Goal: Information Seeking & Learning: Compare options

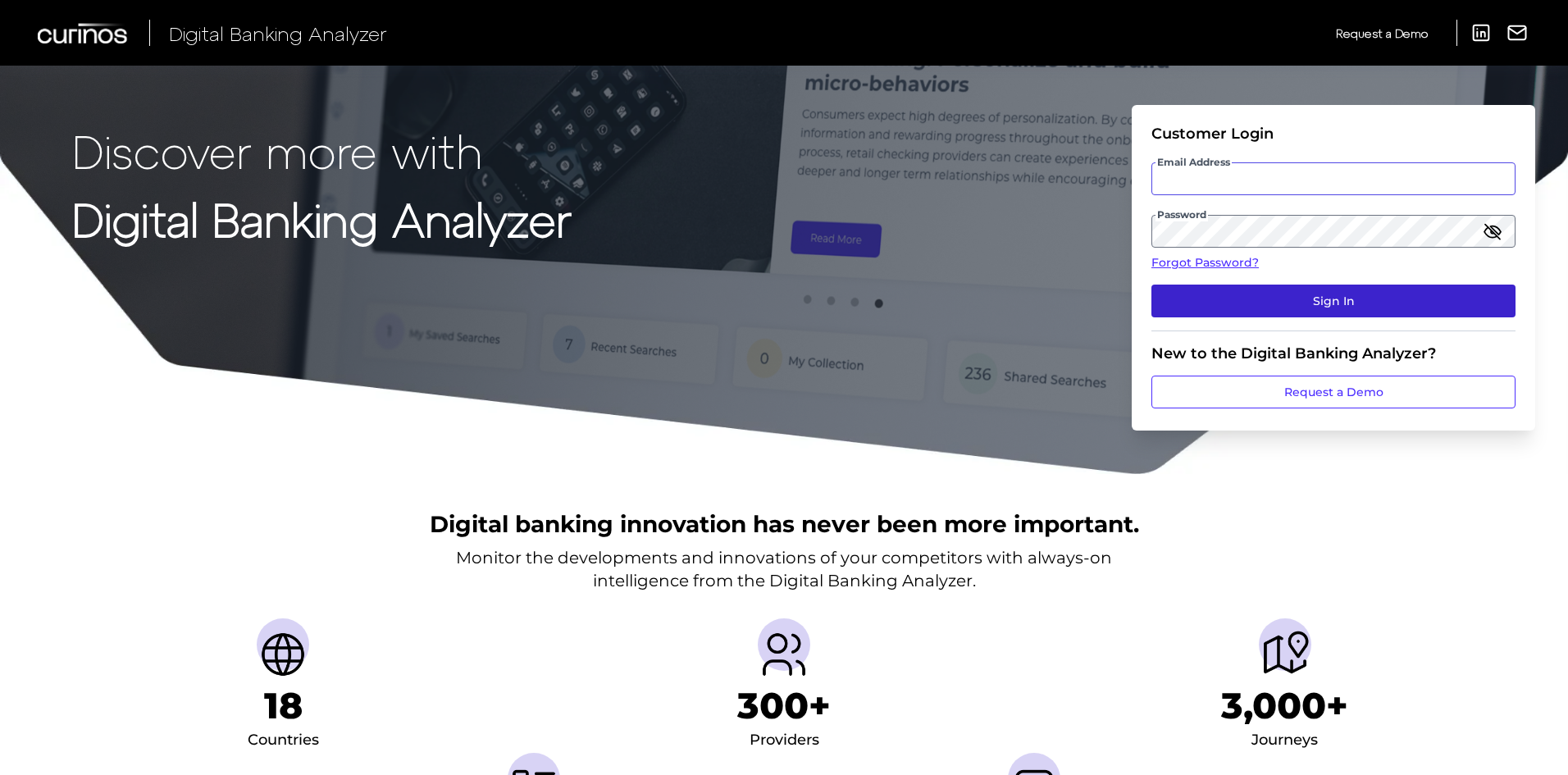
type input "rory.pennington.demo@curinos.com"
click at [1269, 301] on button "Sign In" at bounding box center [1334, 301] width 364 height 32
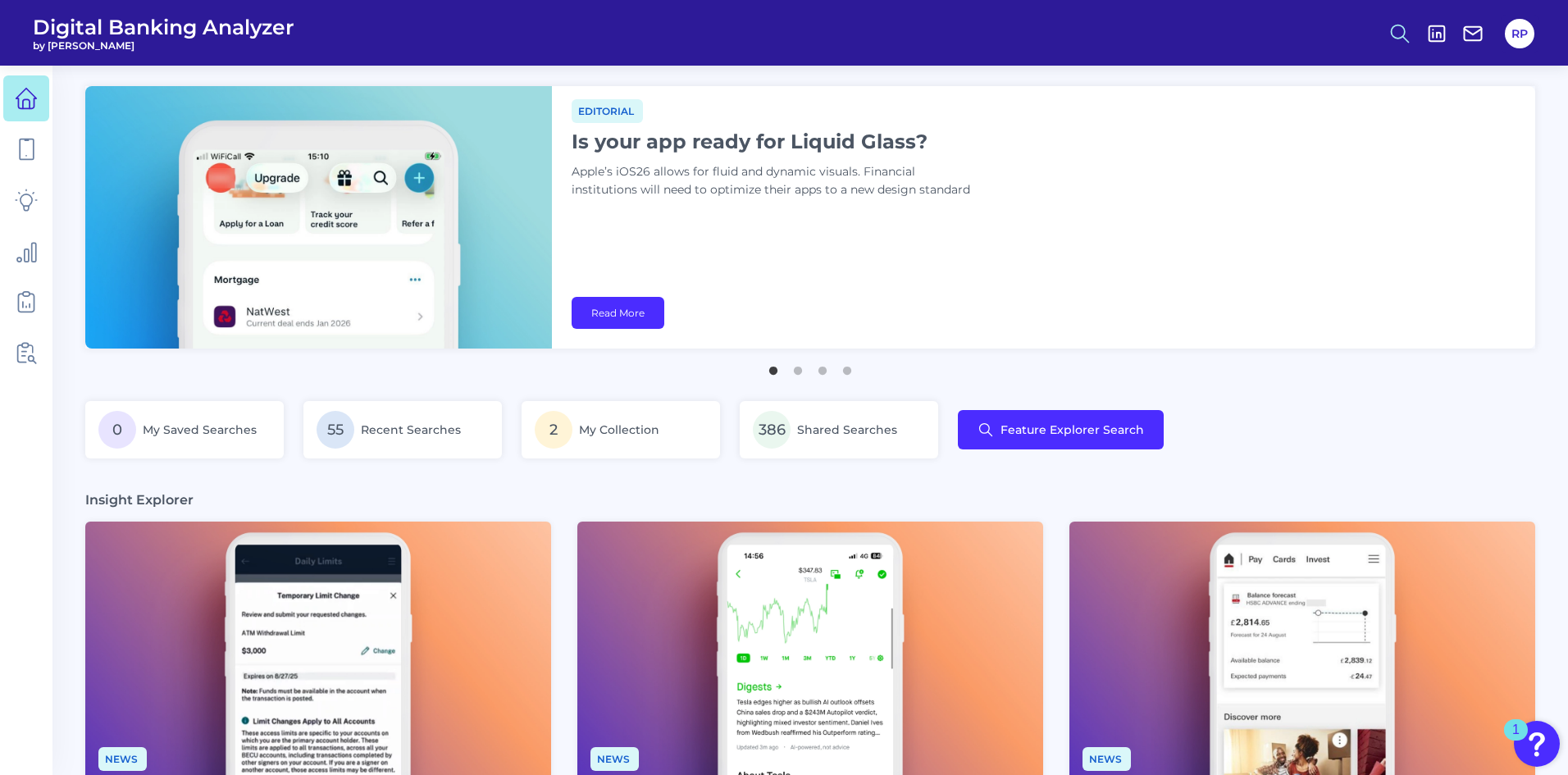
click at [1403, 40] on icon at bounding box center [1400, 33] width 23 height 23
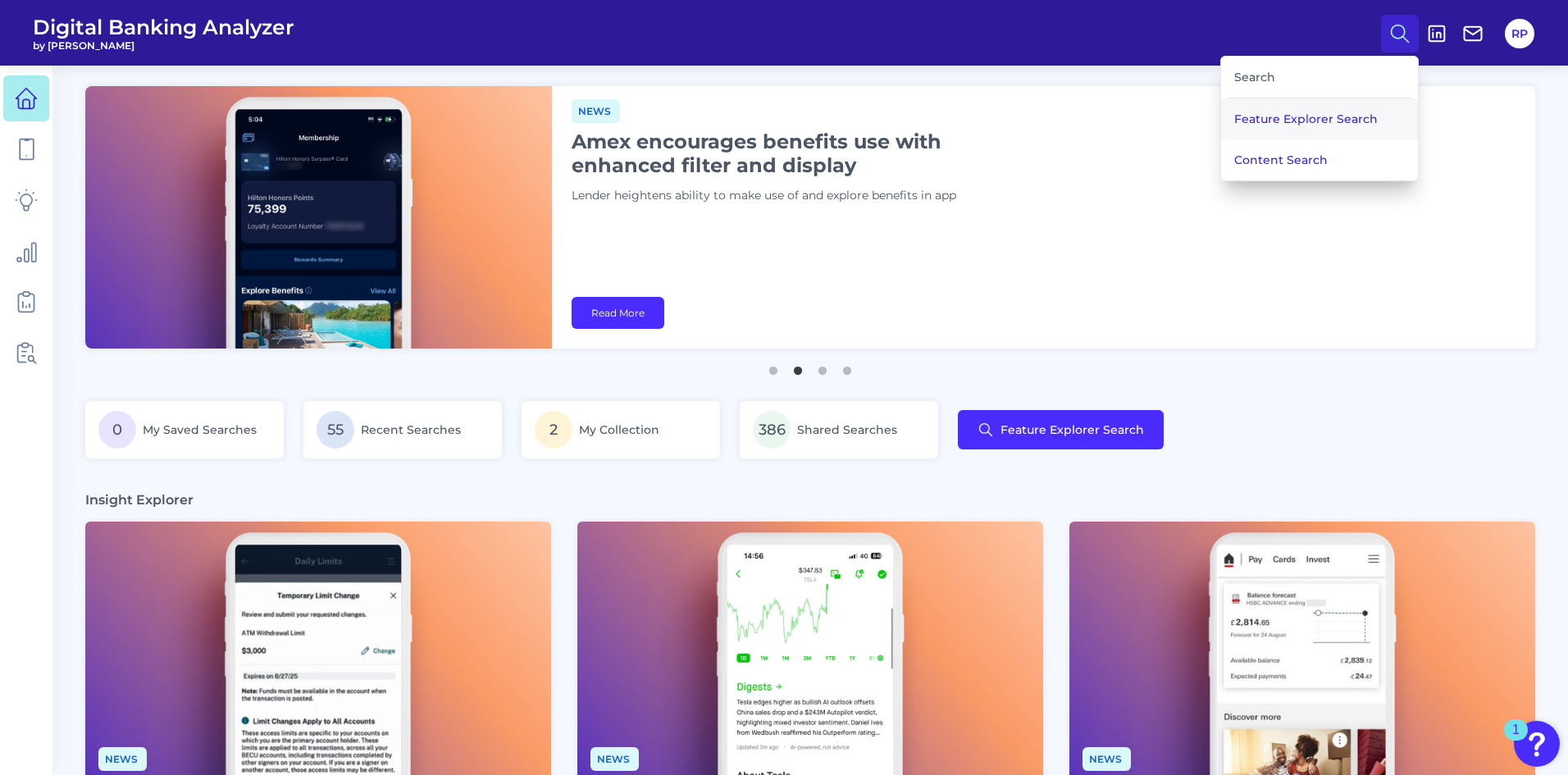
click at [1344, 115] on button "Feature Explorer Search" at bounding box center [1319, 118] width 197 height 41
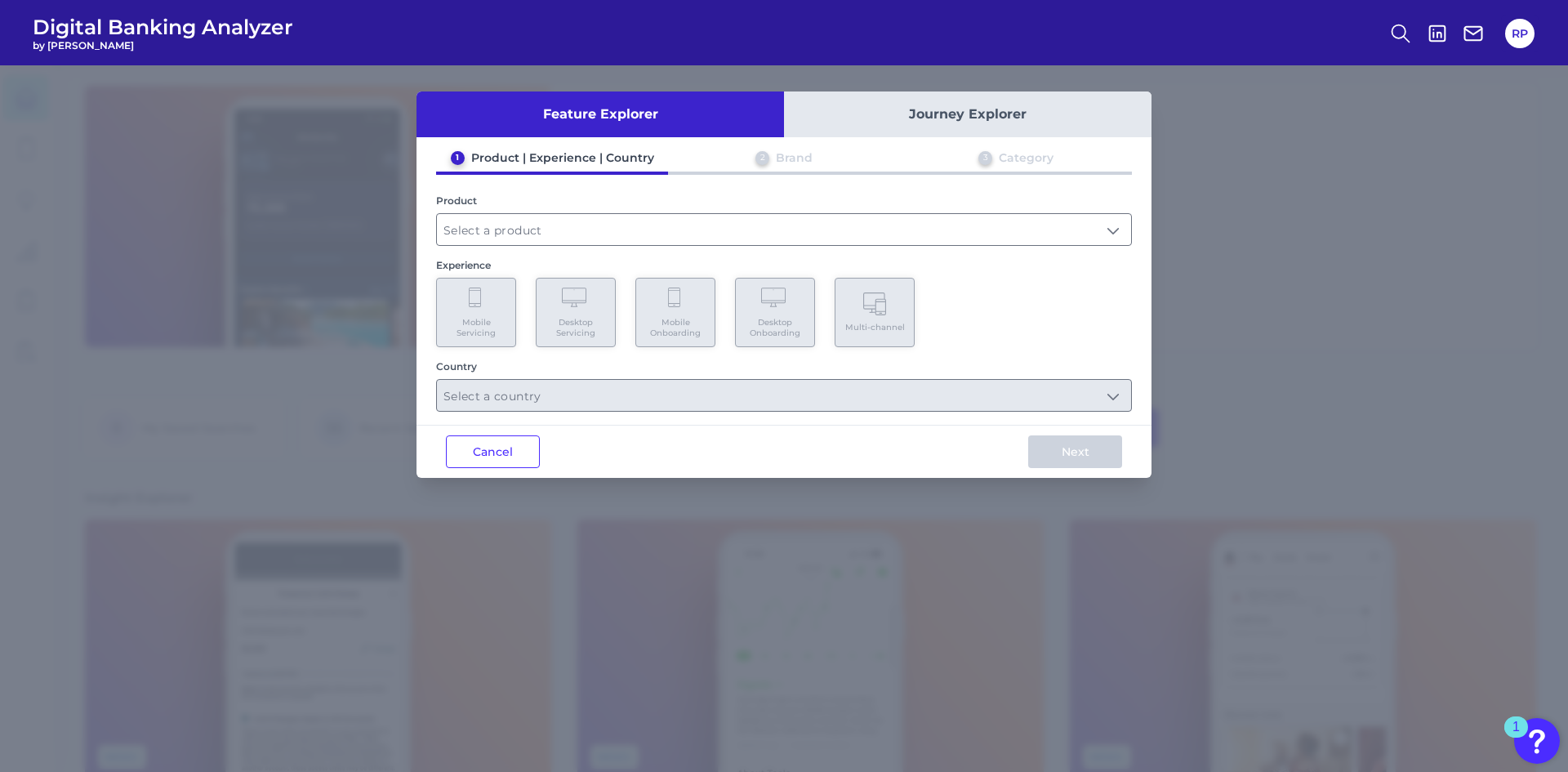
click at [561, 213] on div "Product" at bounding box center [784, 220] width 696 height 52
click at [561, 235] on input "text" at bounding box center [784, 229] width 694 height 31
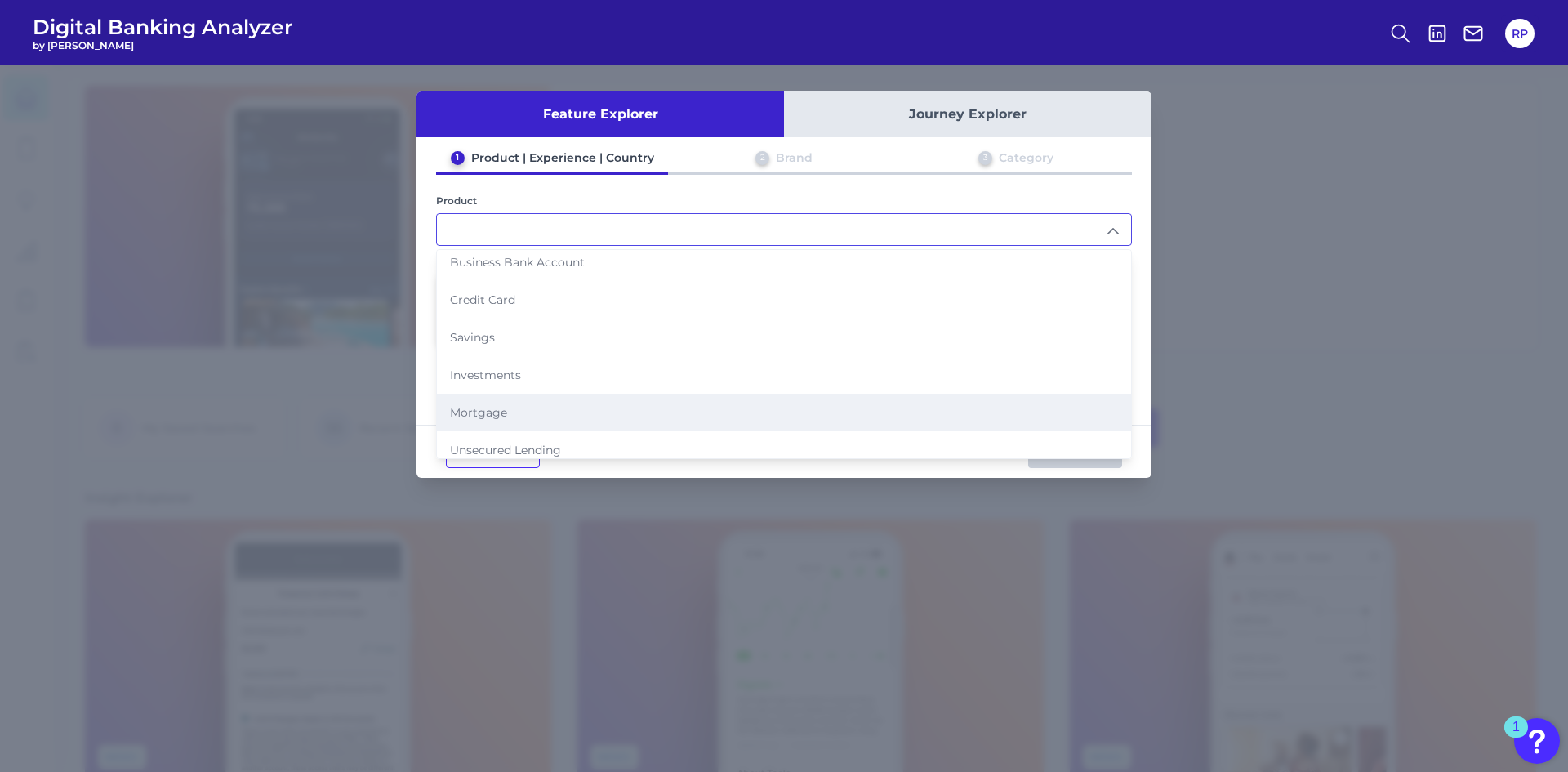
scroll to position [82, 0]
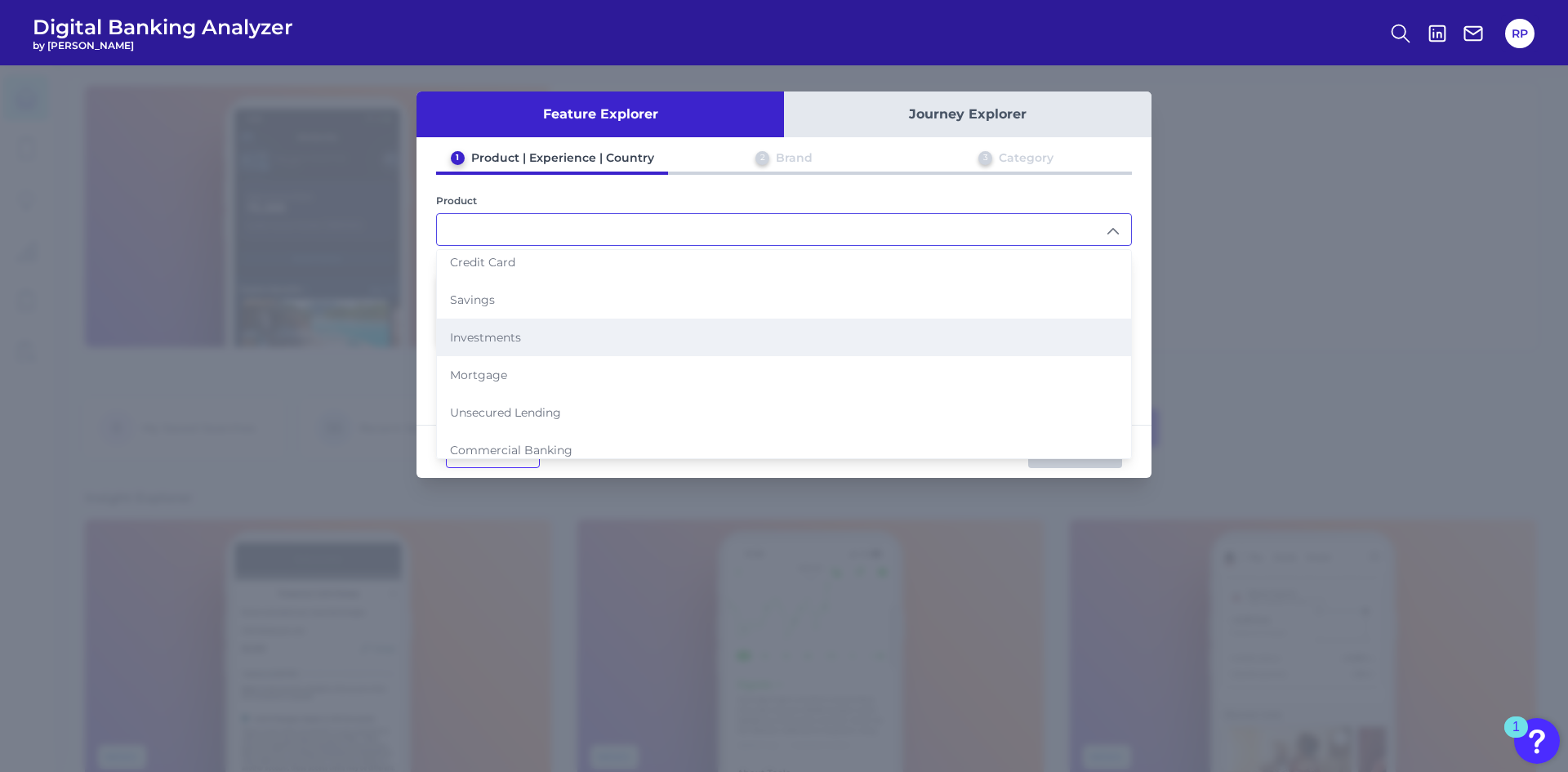
click at [503, 322] on li "Investments" at bounding box center [784, 337] width 694 height 38
type input "Investments"
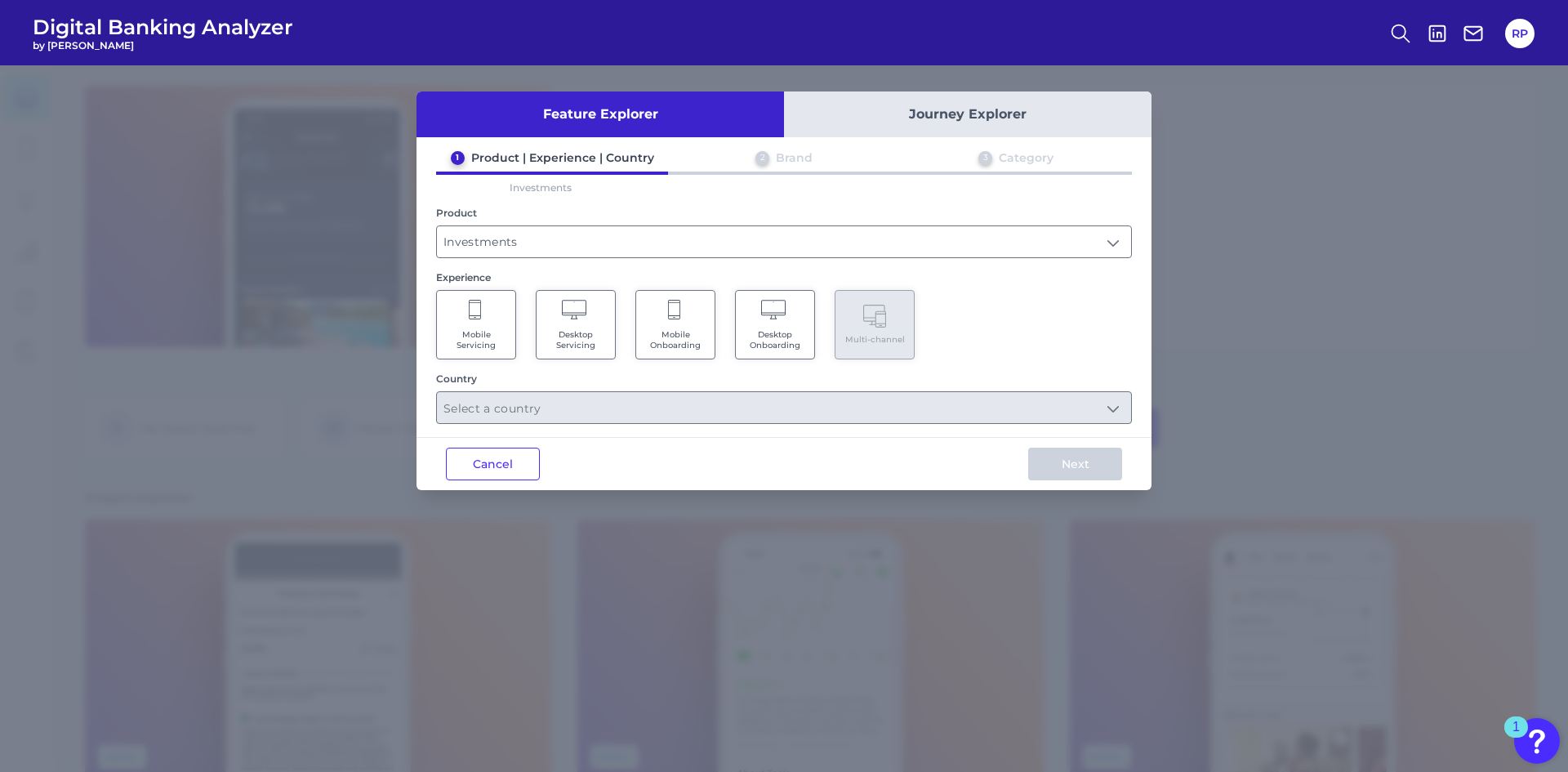
click at [691, 340] on span "Mobile Onboarding" at bounding box center [675, 340] width 62 height 21
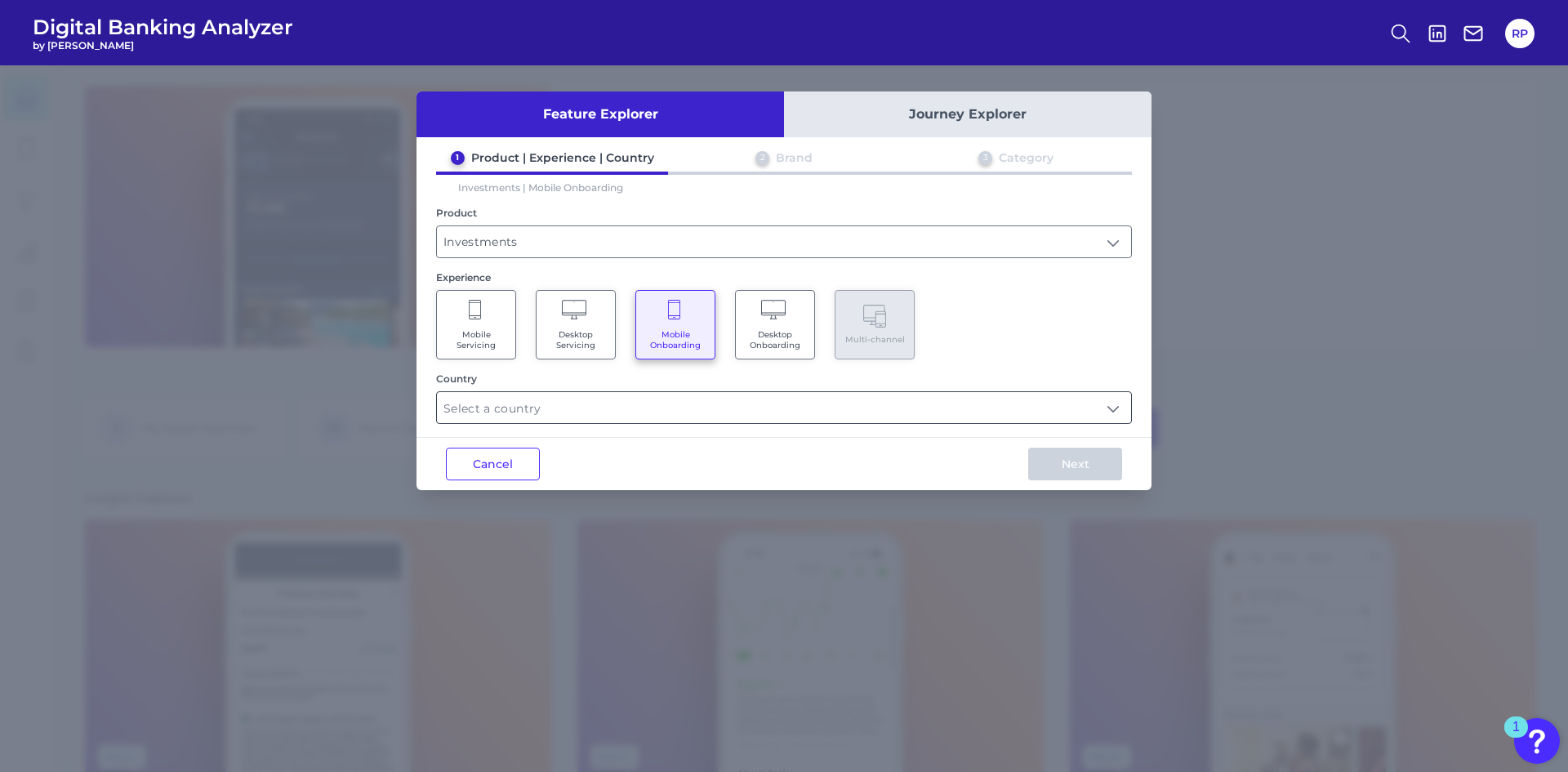
click at [698, 399] on input "text" at bounding box center [784, 408] width 694 height 31
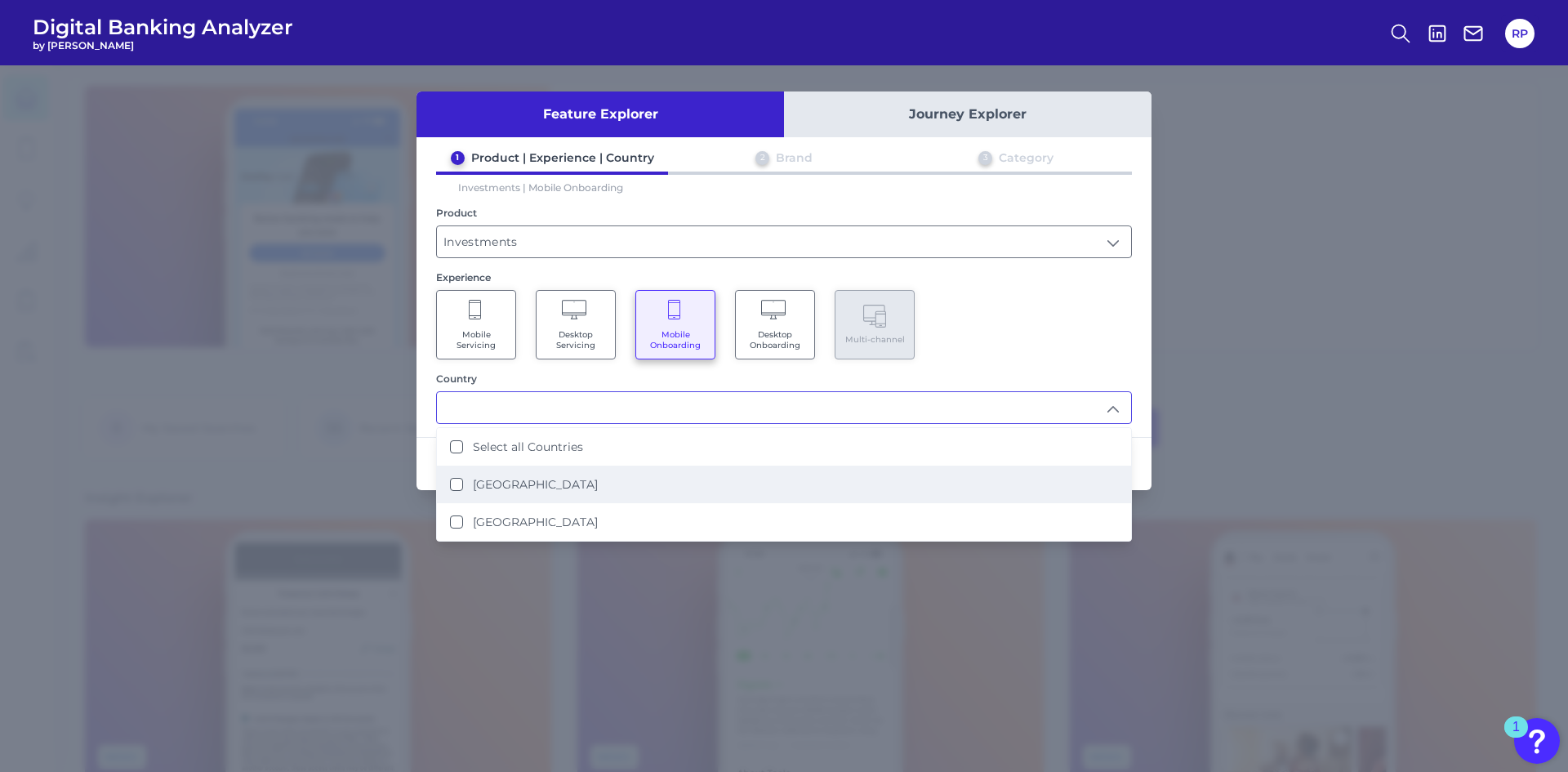
click at [540, 488] on label "United States" at bounding box center [536, 485] width 125 height 15
type input "United States"
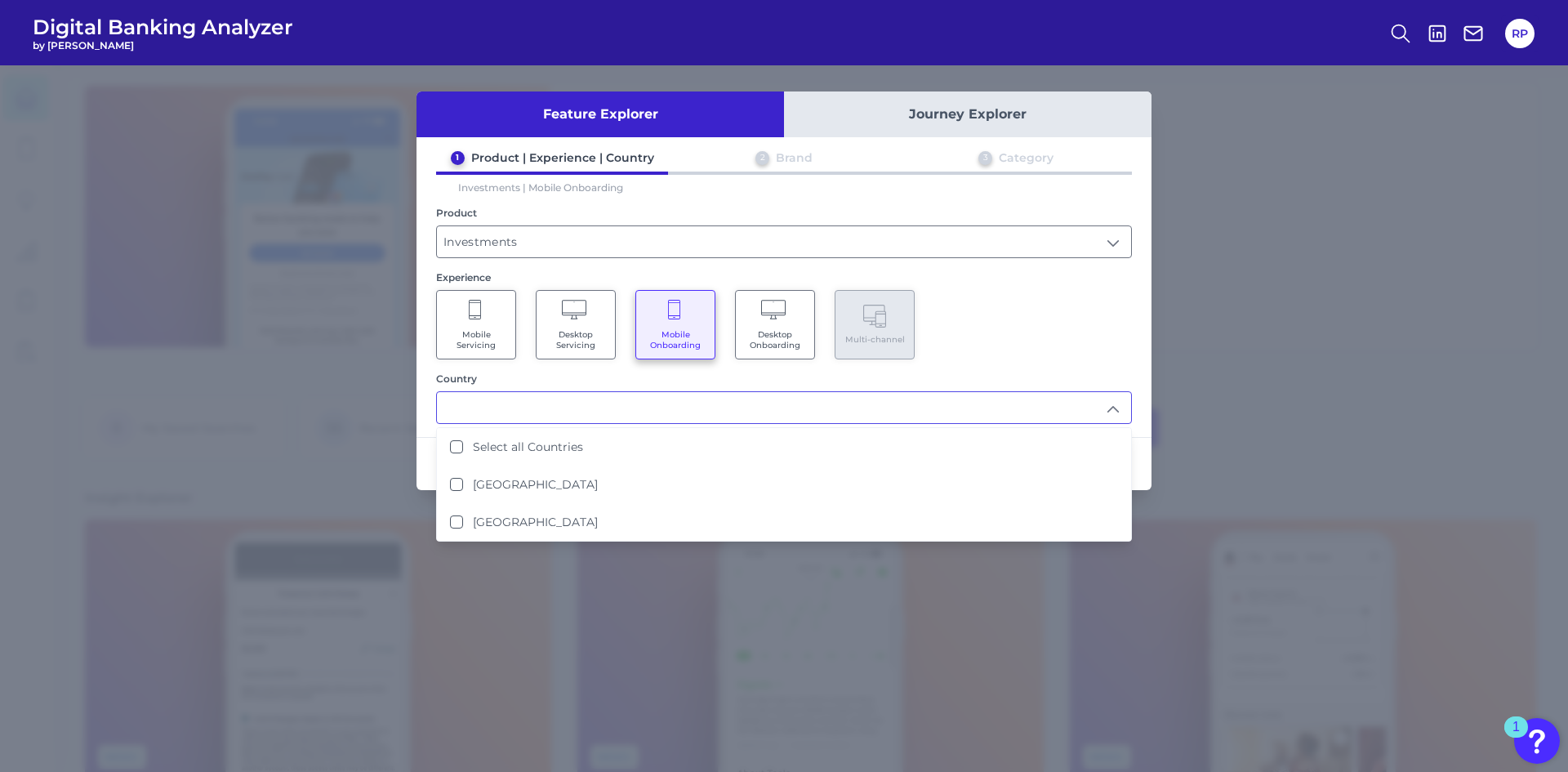
scroll to position [1, 0]
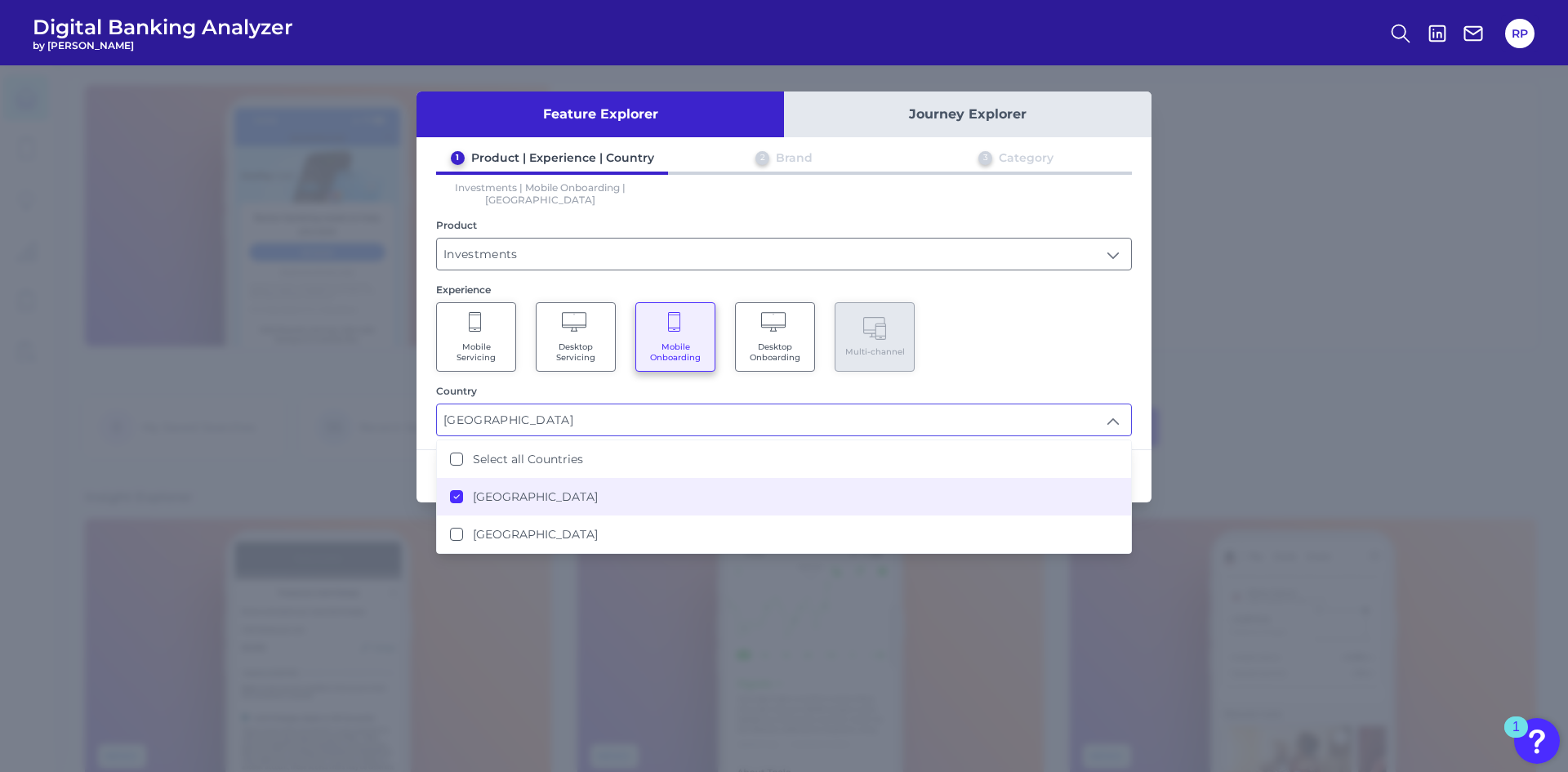
click at [1017, 358] on div "Mobile Servicing Desktop Servicing Mobile Onboarding Desktop Onboarding Multi-c…" at bounding box center [784, 336] width 696 height 69
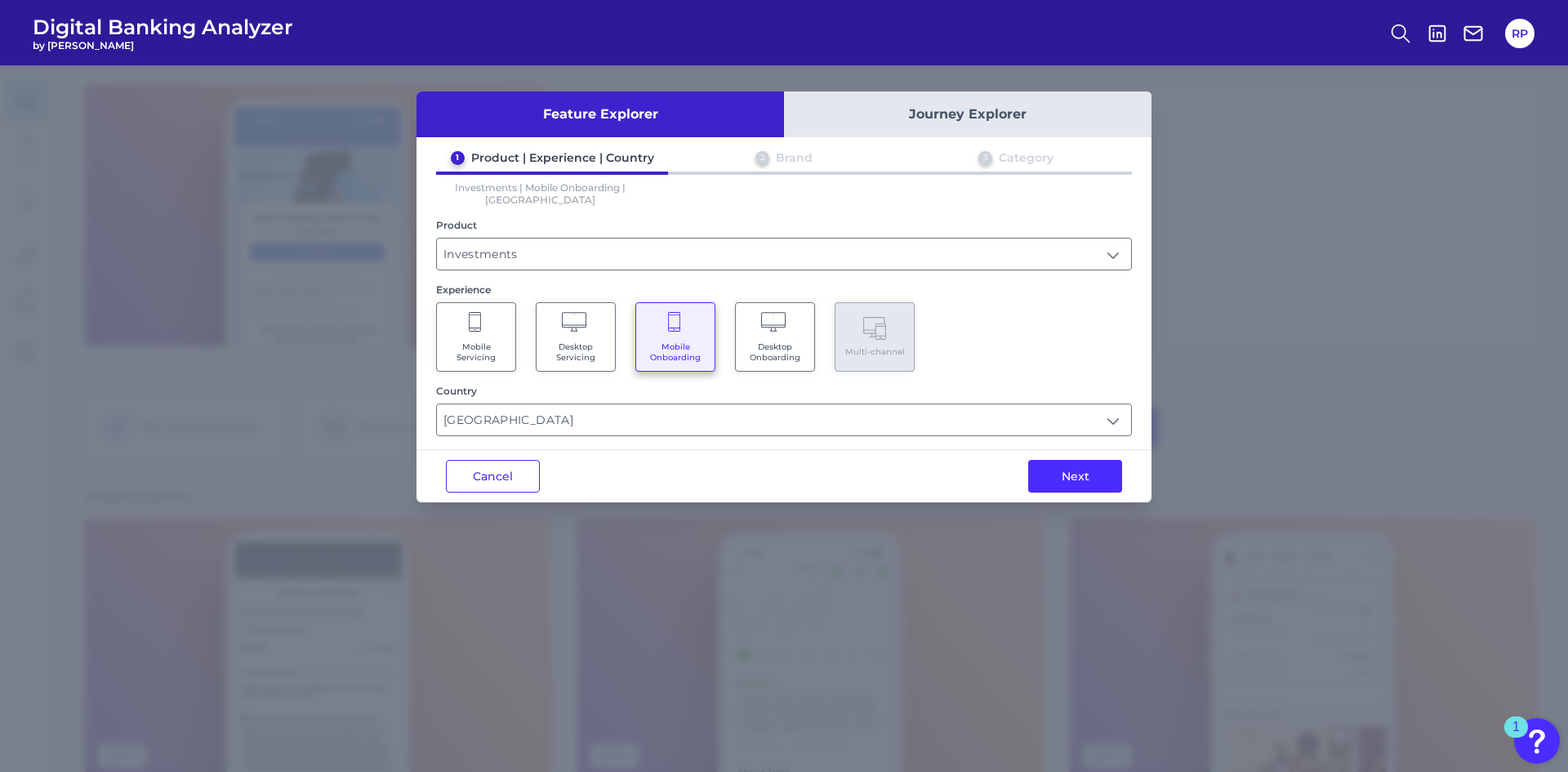
click at [1043, 450] on div "Next" at bounding box center [1075, 476] width 153 height 53
click at [1046, 460] on button "Next" at bounding box center [1075, 475] width 94 height 32
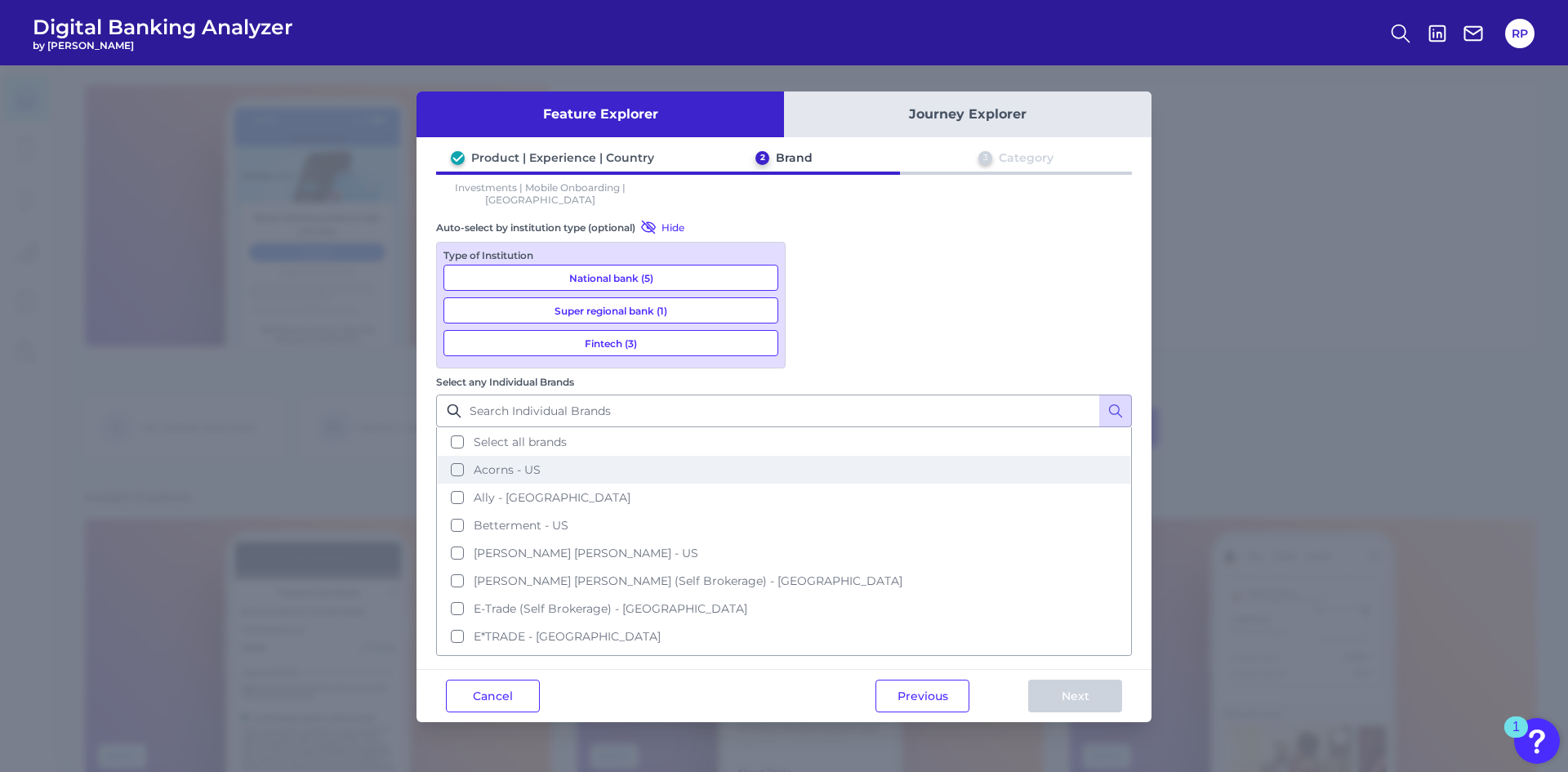
scroll to position [82, 0]
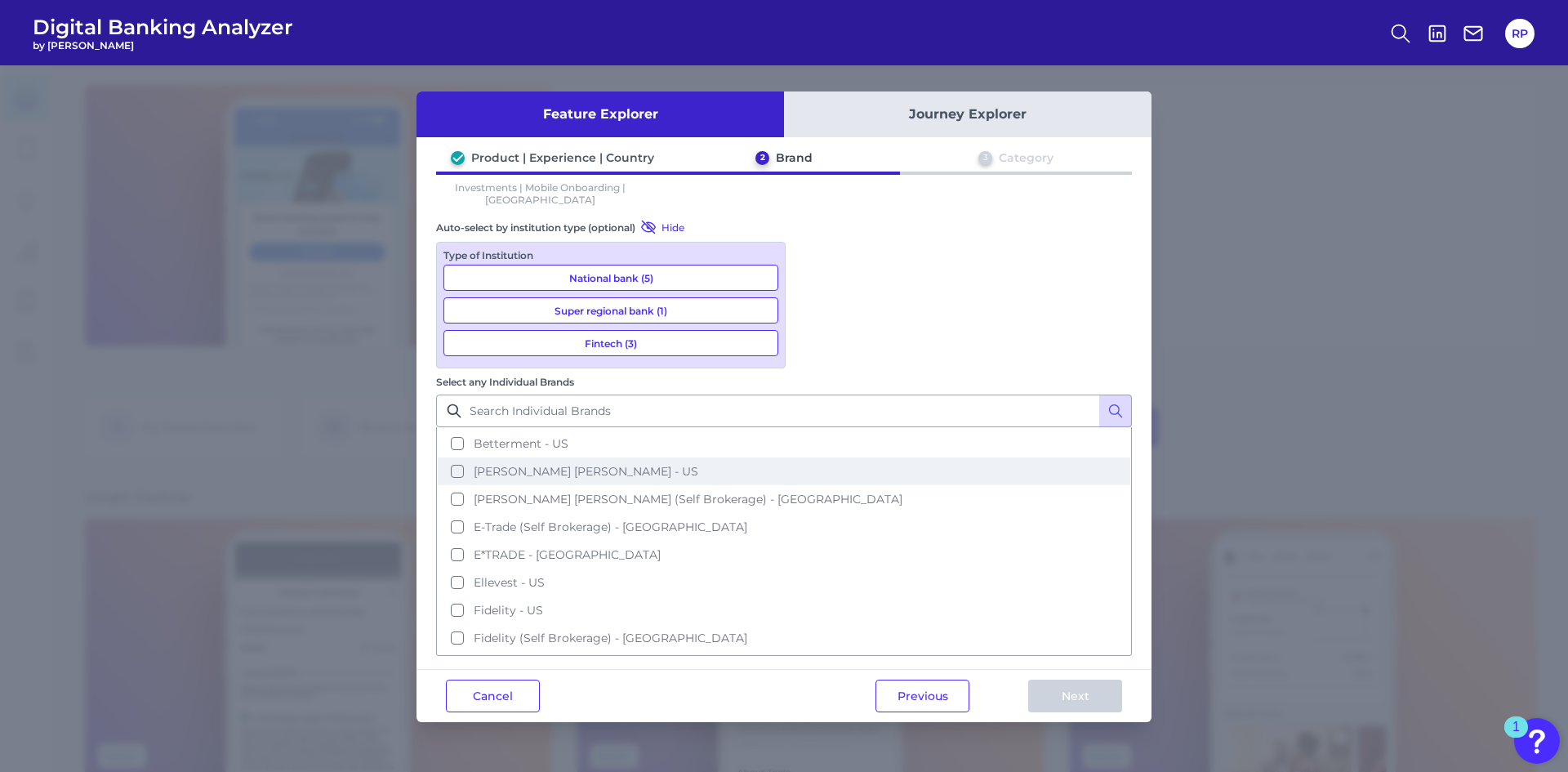
click at [699, 464] on span "Charles Schwab - US" at bounding box center [587, 472] width 225 height 15
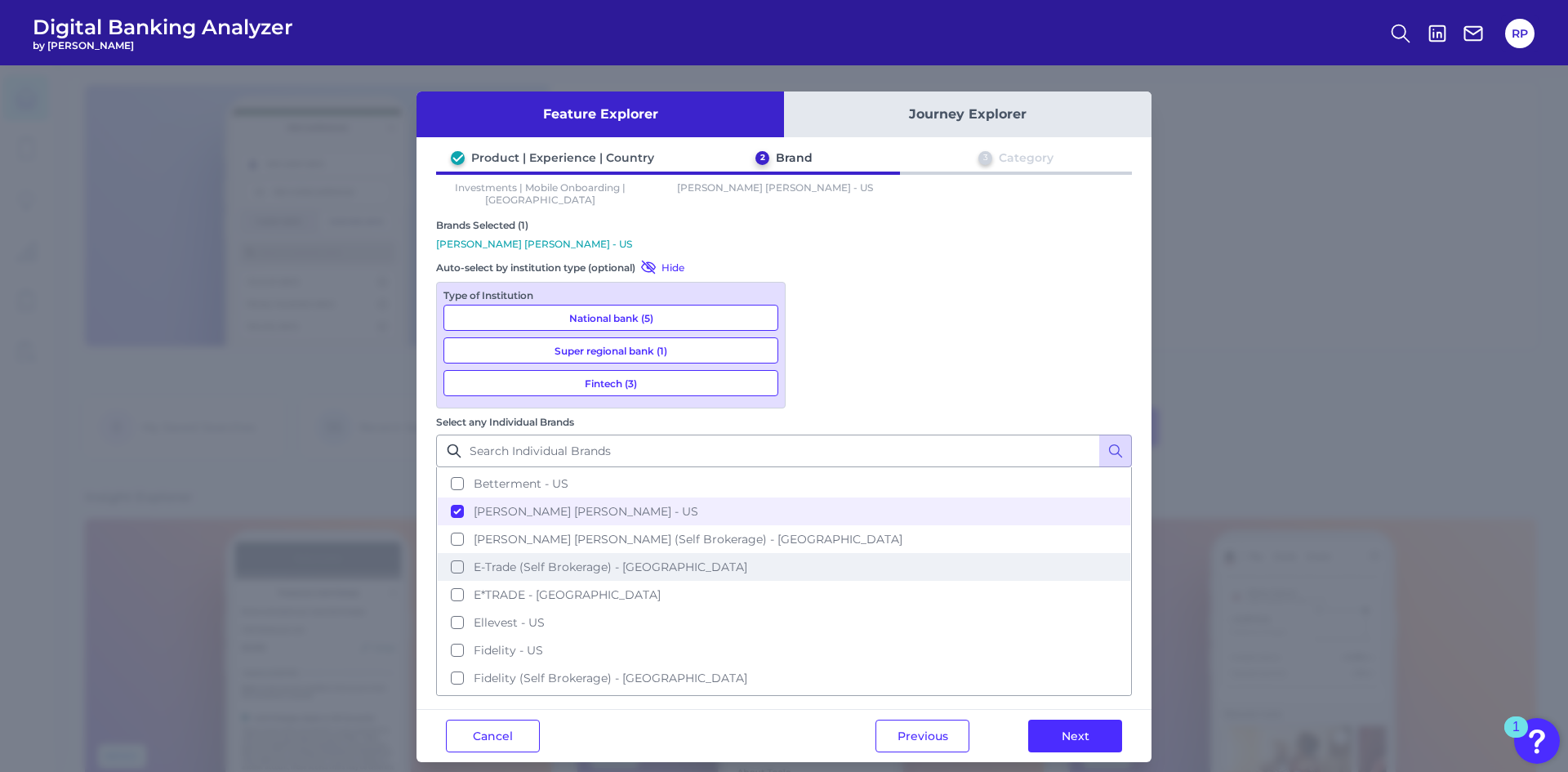
click at [914, 554] on button "E-Trade (Self Brokerage) - US" at bounding box center [784, 567] width 692 height 28
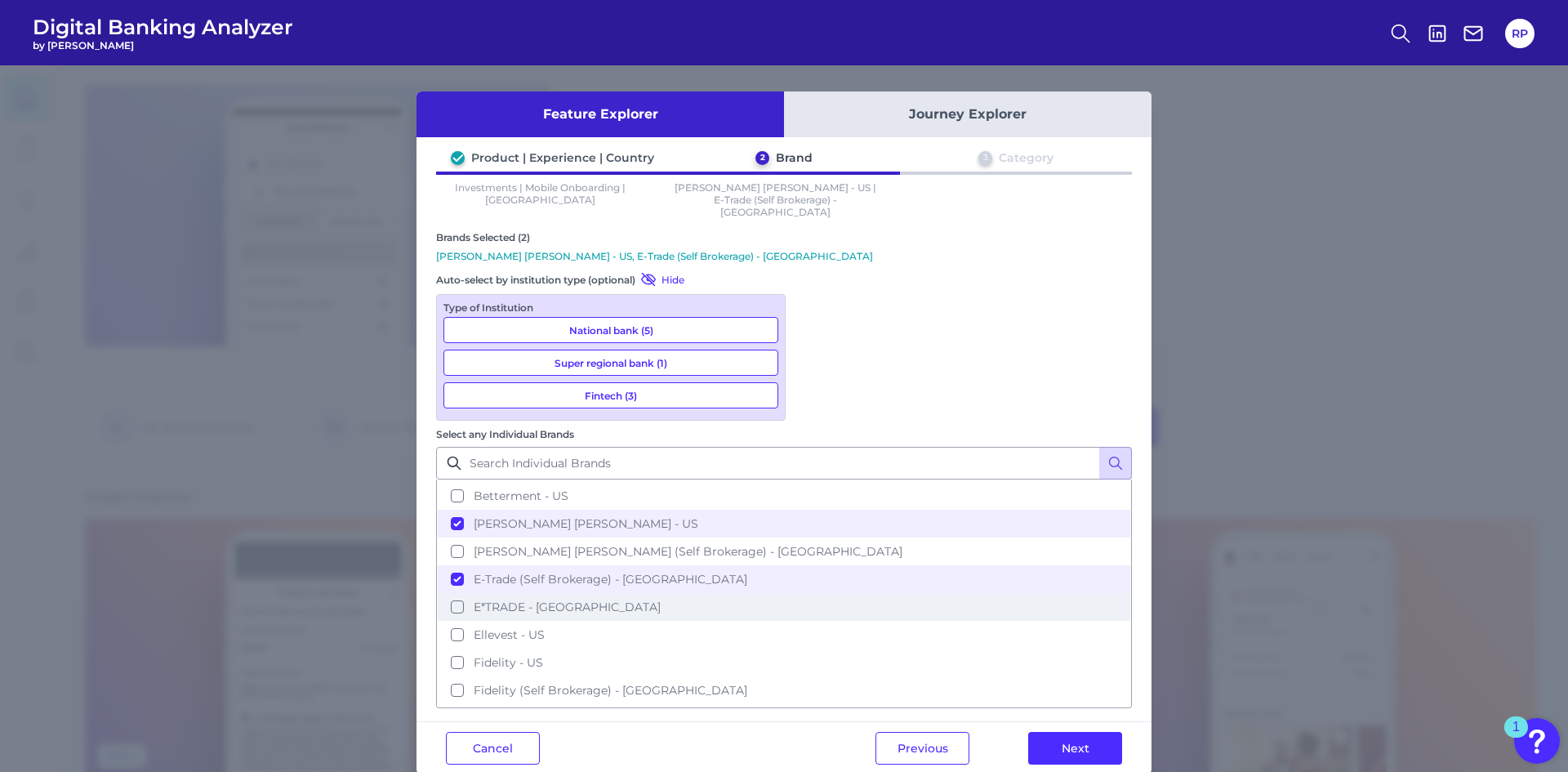
scroll to position [163, 0]
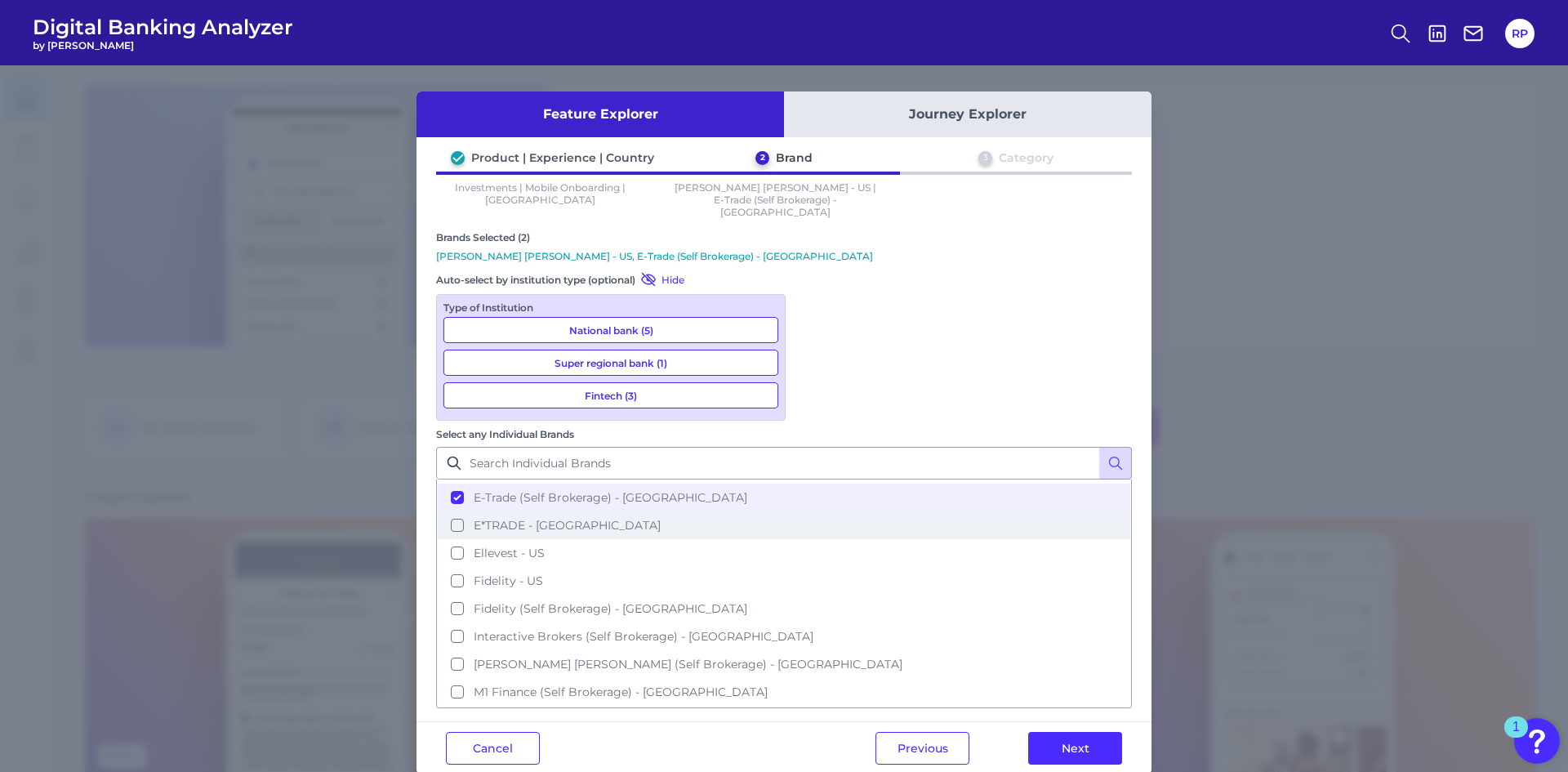
click at [661, 518] on span "E*TRADE - US" at bounding box center [567, 525] width 187 height 15
click at [748, 490] on span "E-Trade (Self Brokerage) - US" at bounding box center [610, 497] width 273 height 15
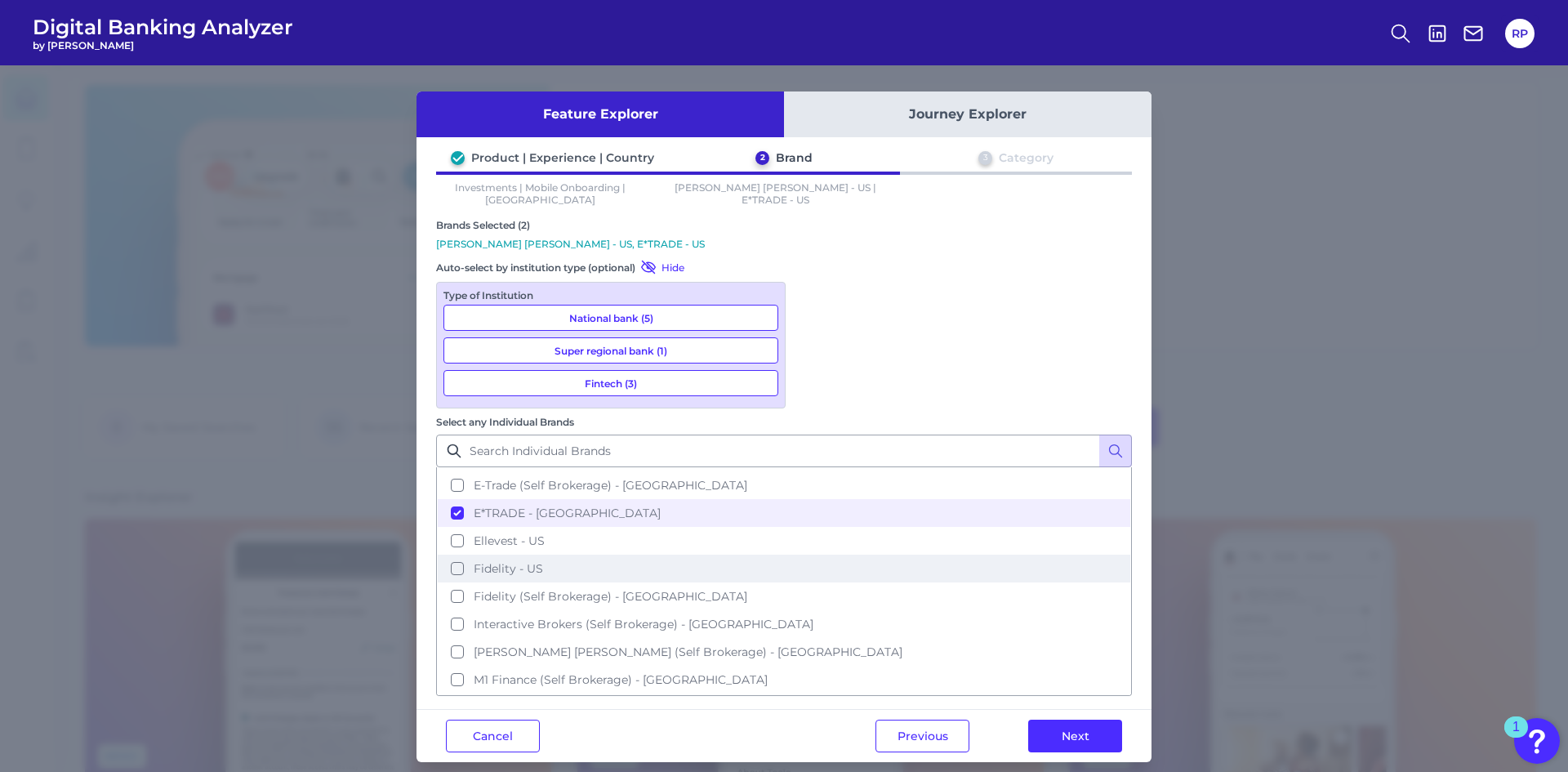
click at [543, 561] on span "Fidelity - US" at bounding box center [508, 568] width 69 height 15
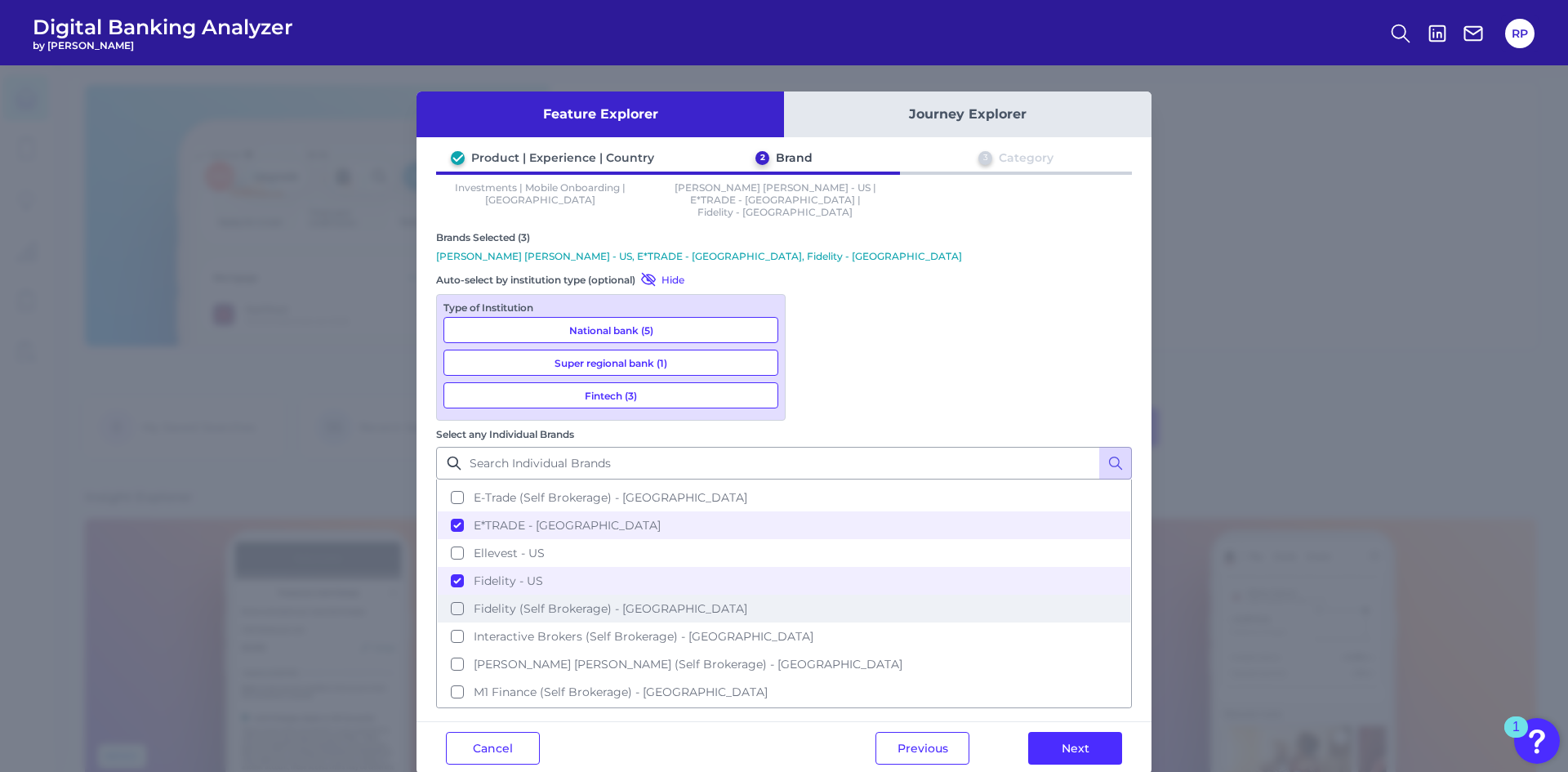
scroll to position [245, 0]
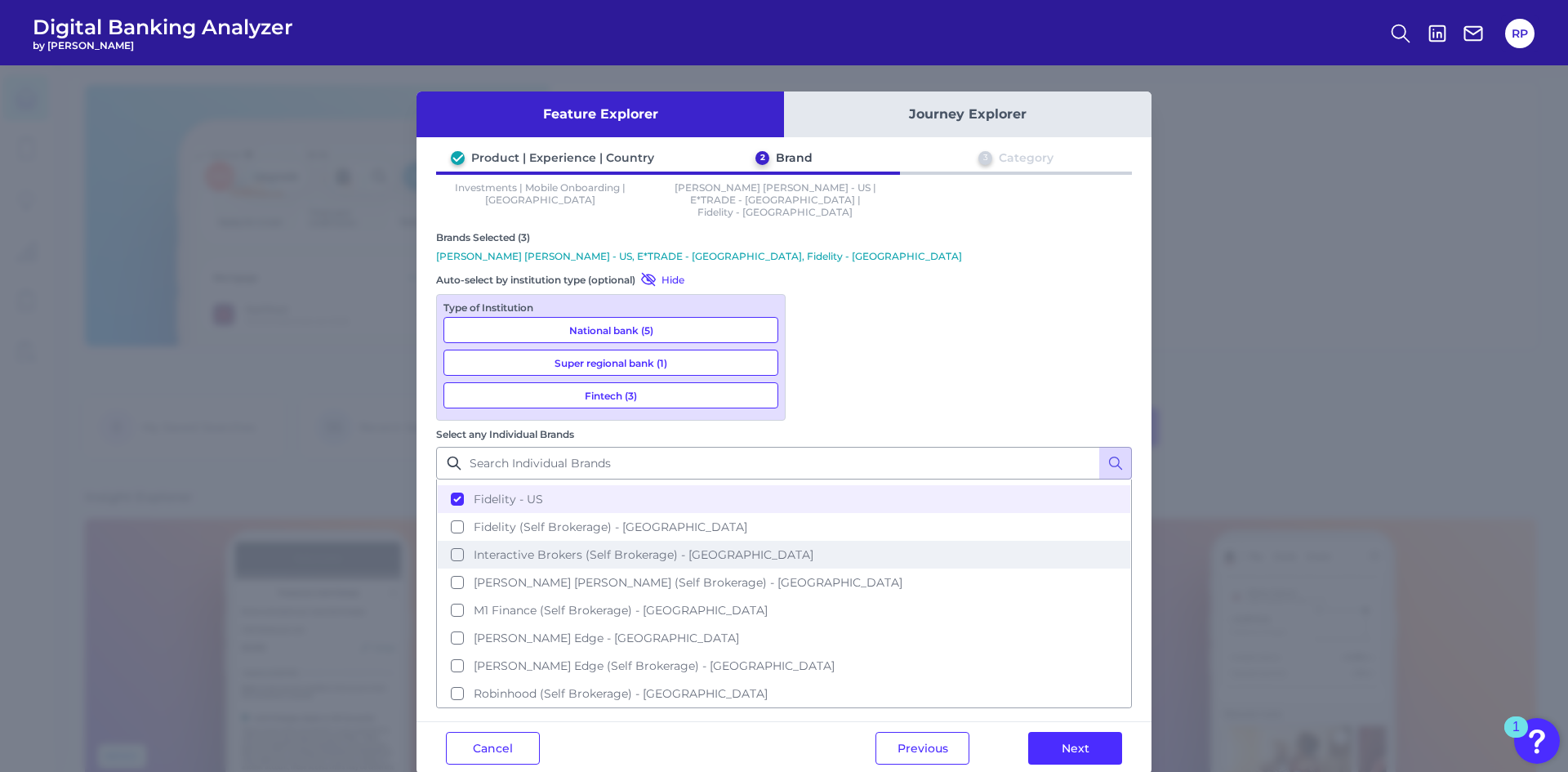
click at [814, 547] on span "Interactive Brokers (Self Brokerage) - US" at bounding box center [644, 555] width 340 height 15
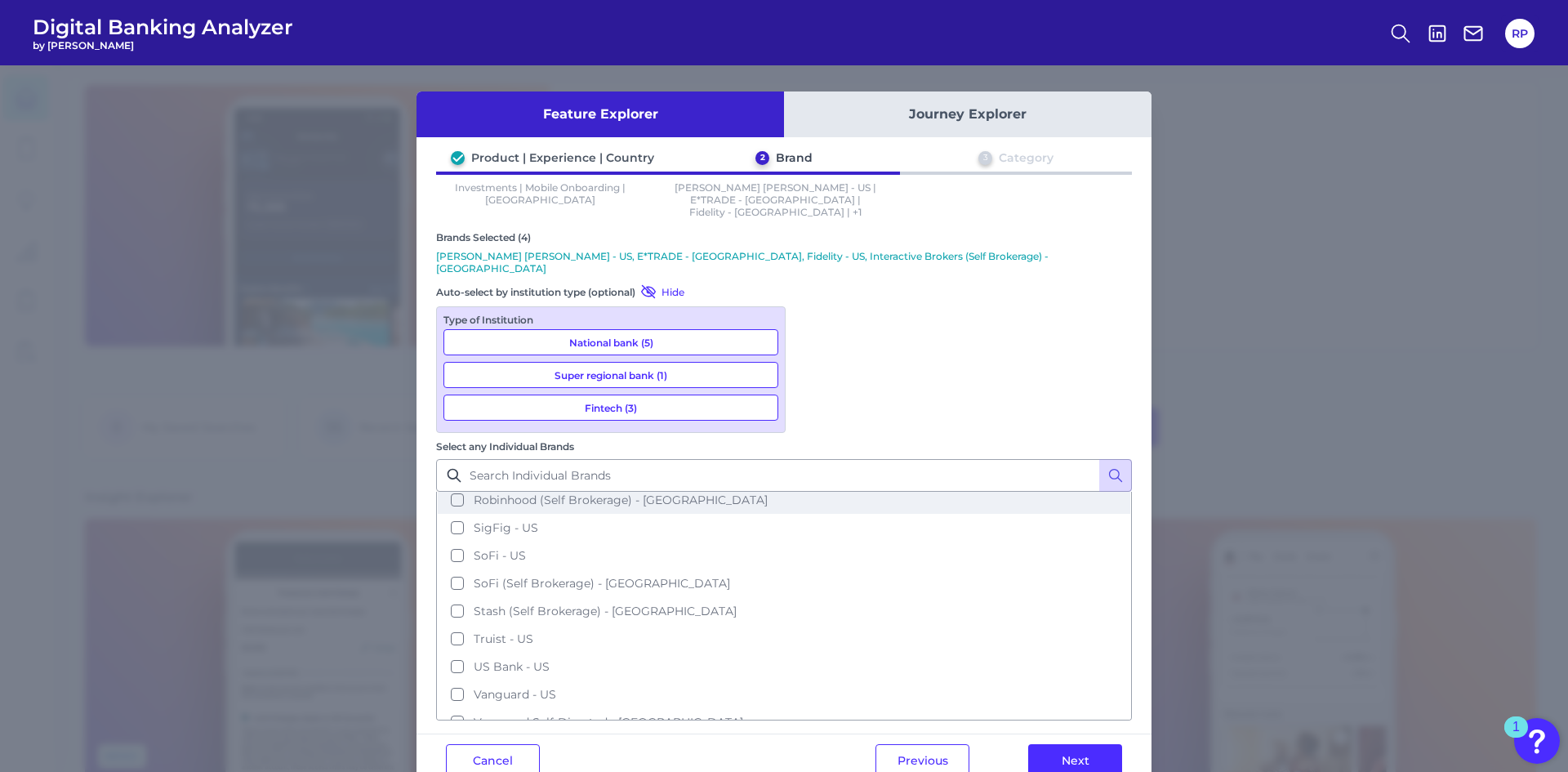
scroll to position [490, 0]
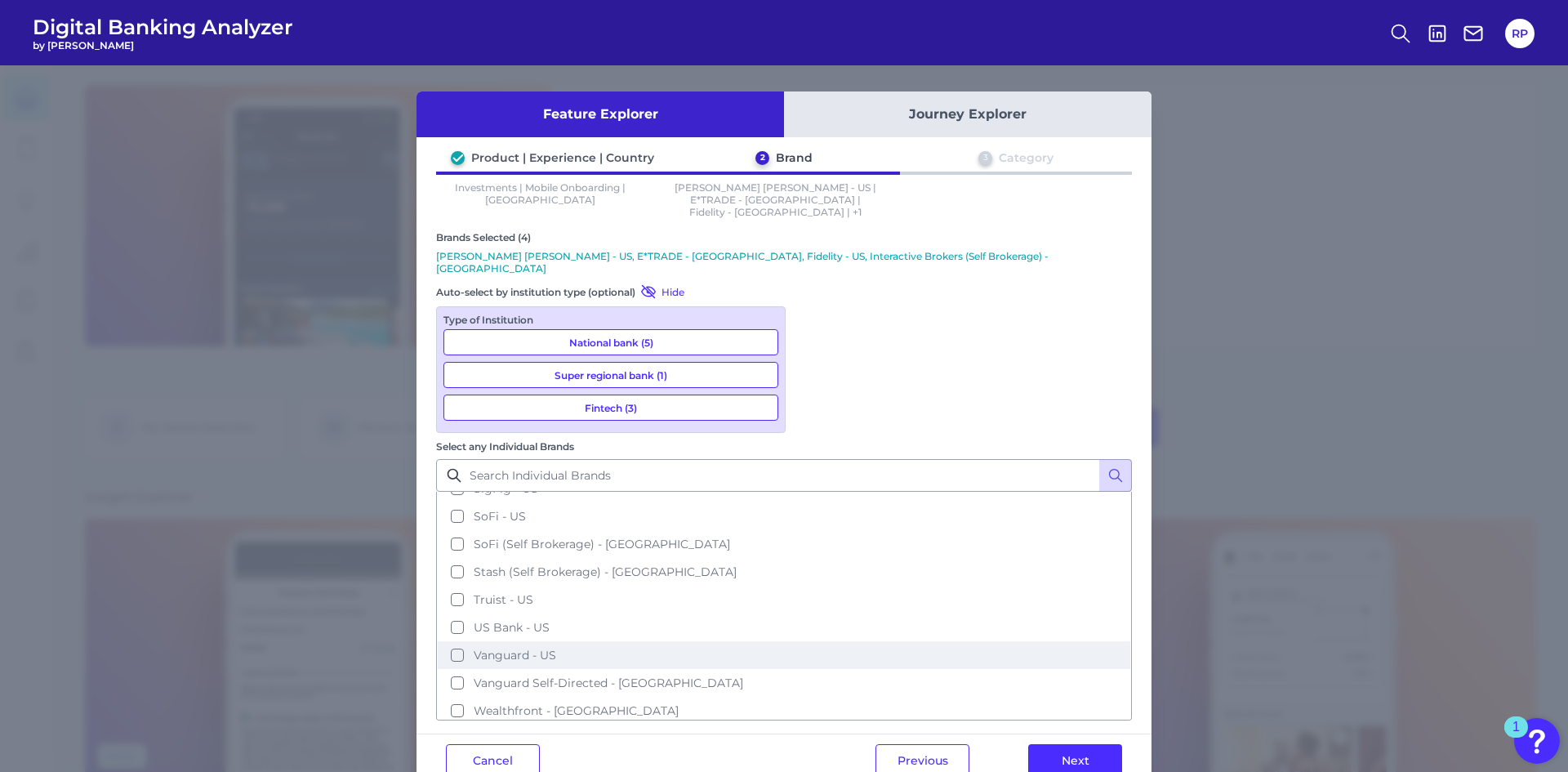
click at [556, 649] on span "Vanguard - US" at bounding box center [516, 656] width 83 height 15
click at [1049, 744] on button "Next" at bounding box center [1075, 760] width 94 height 32
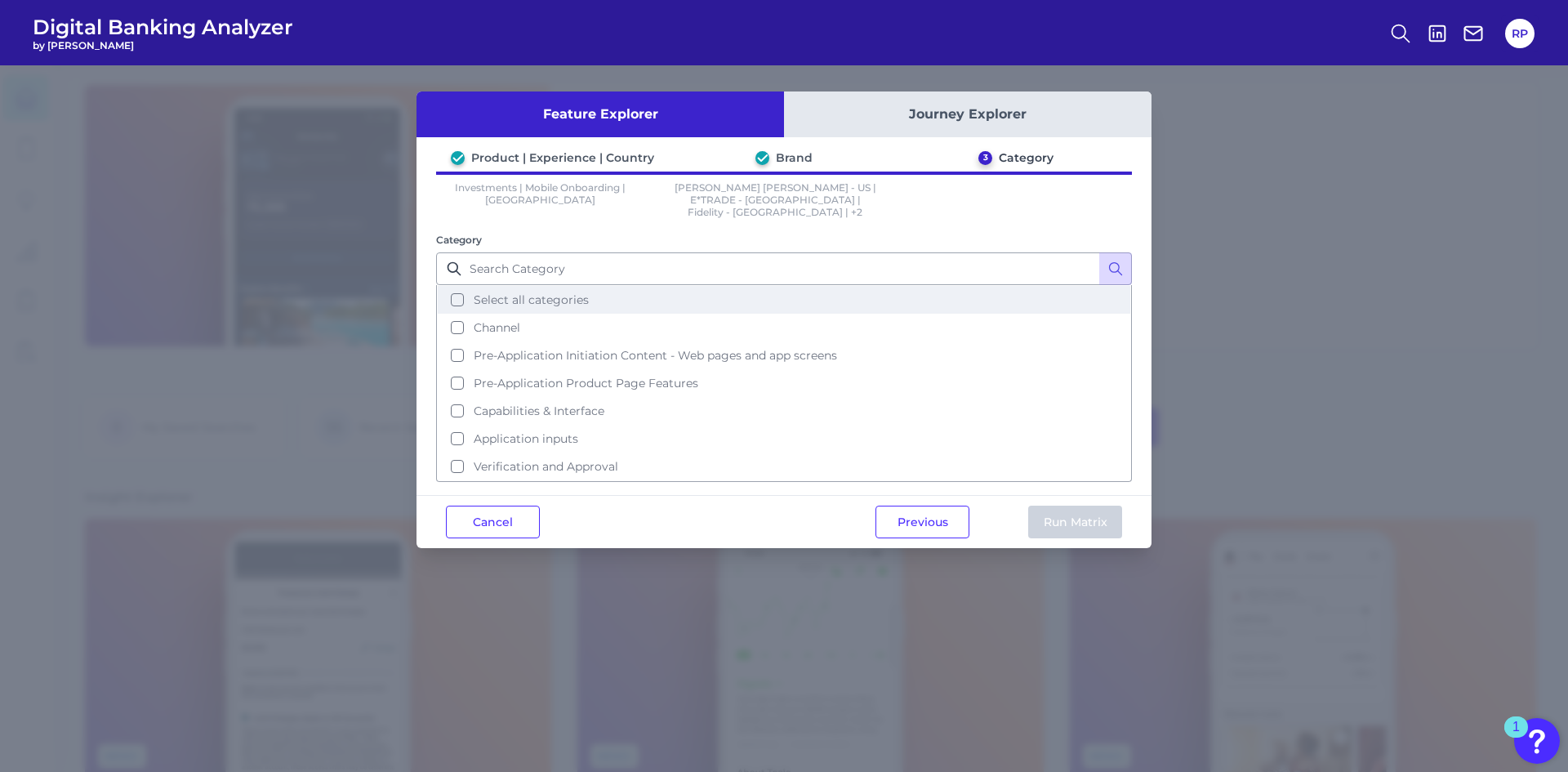
click at [556, 299] on button "Select all categories" at bounding box center [784, 300] width 692 height 28
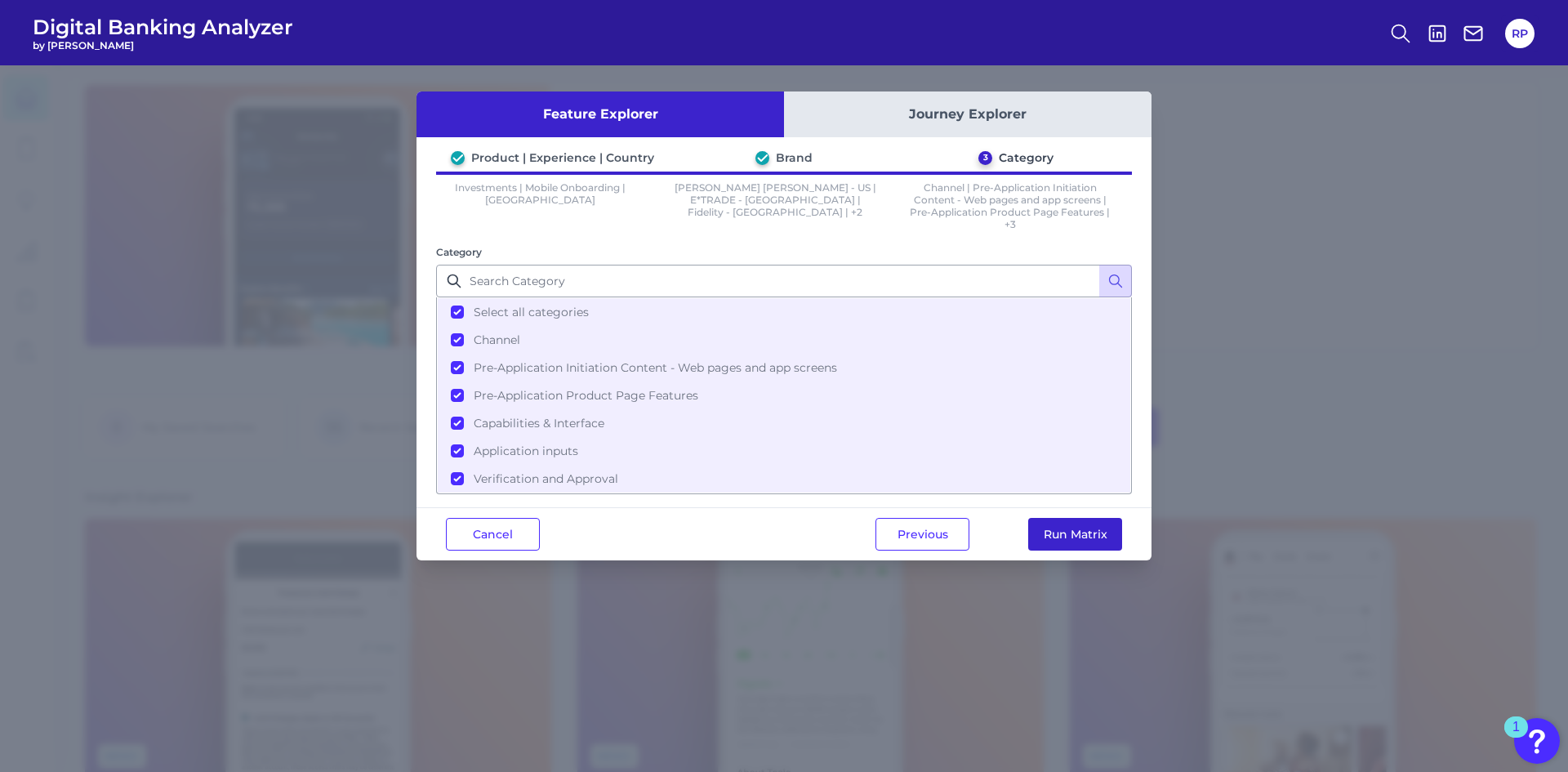
click at [1094, 526] on button "Run Matrix" at bounding box center [1075, 533] width 94 height 32
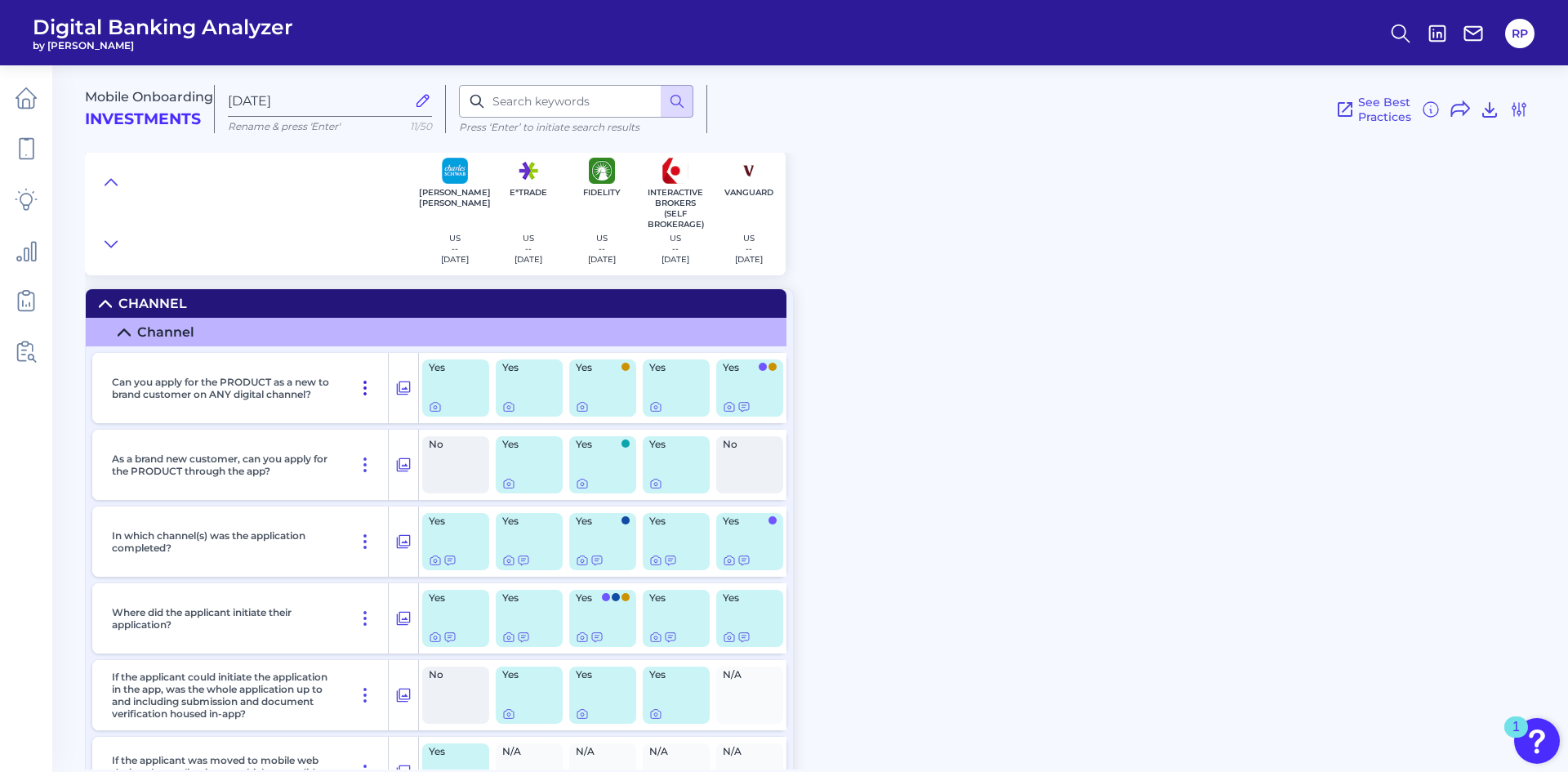
click at [363, 394] on icon at bounding box center [365, 388] width 19 height 19
click at [403, 392] on icon at bounding box center [403, 388] width 17 height 19
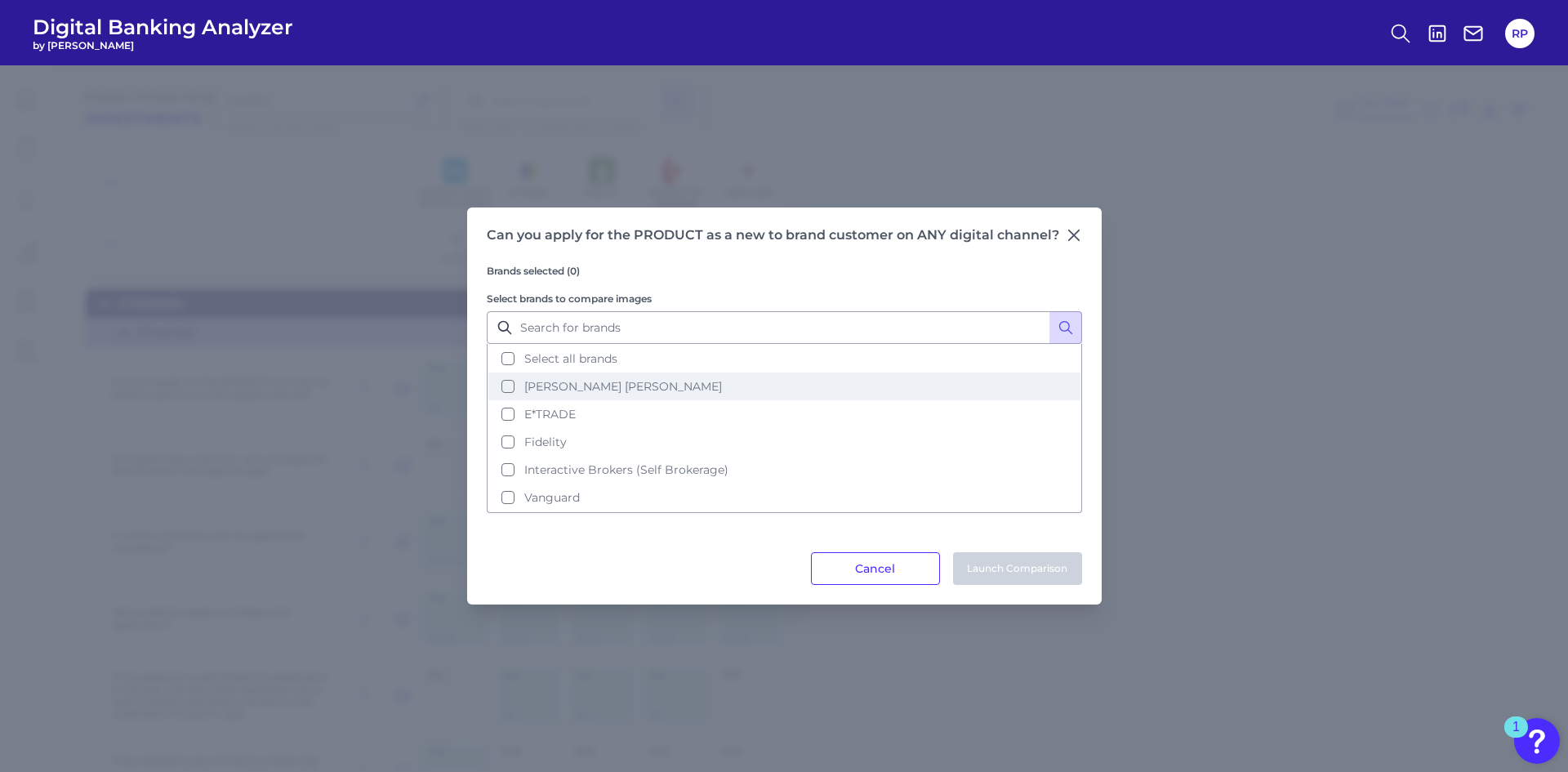
click at [570, 396] on button "Charles Schwab" at bounding box center [784, 387] width 592 height 28
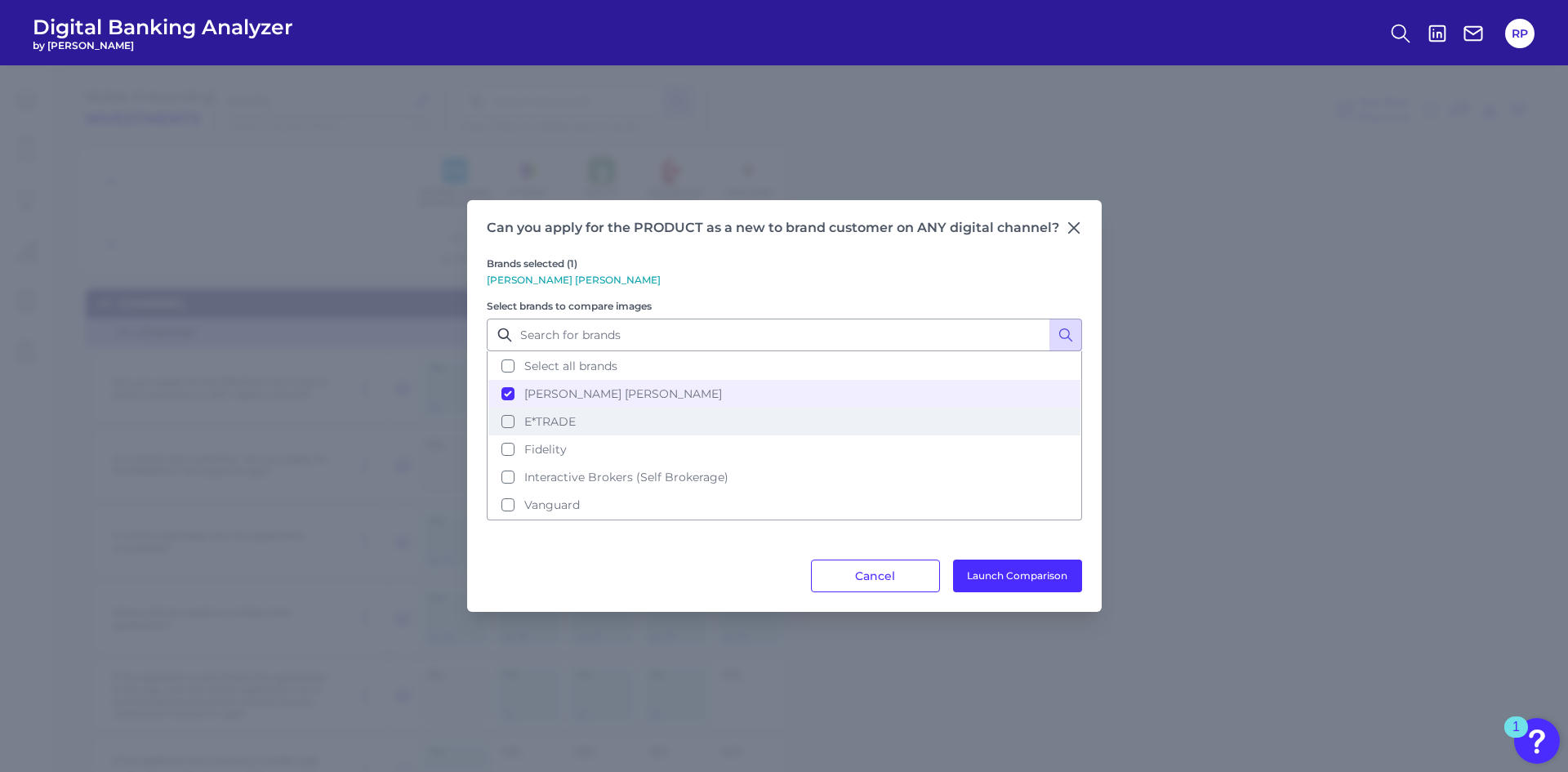
click at [554, 423] on span "E*TRADE" at bounding box center [551, 422] width 52 height 15
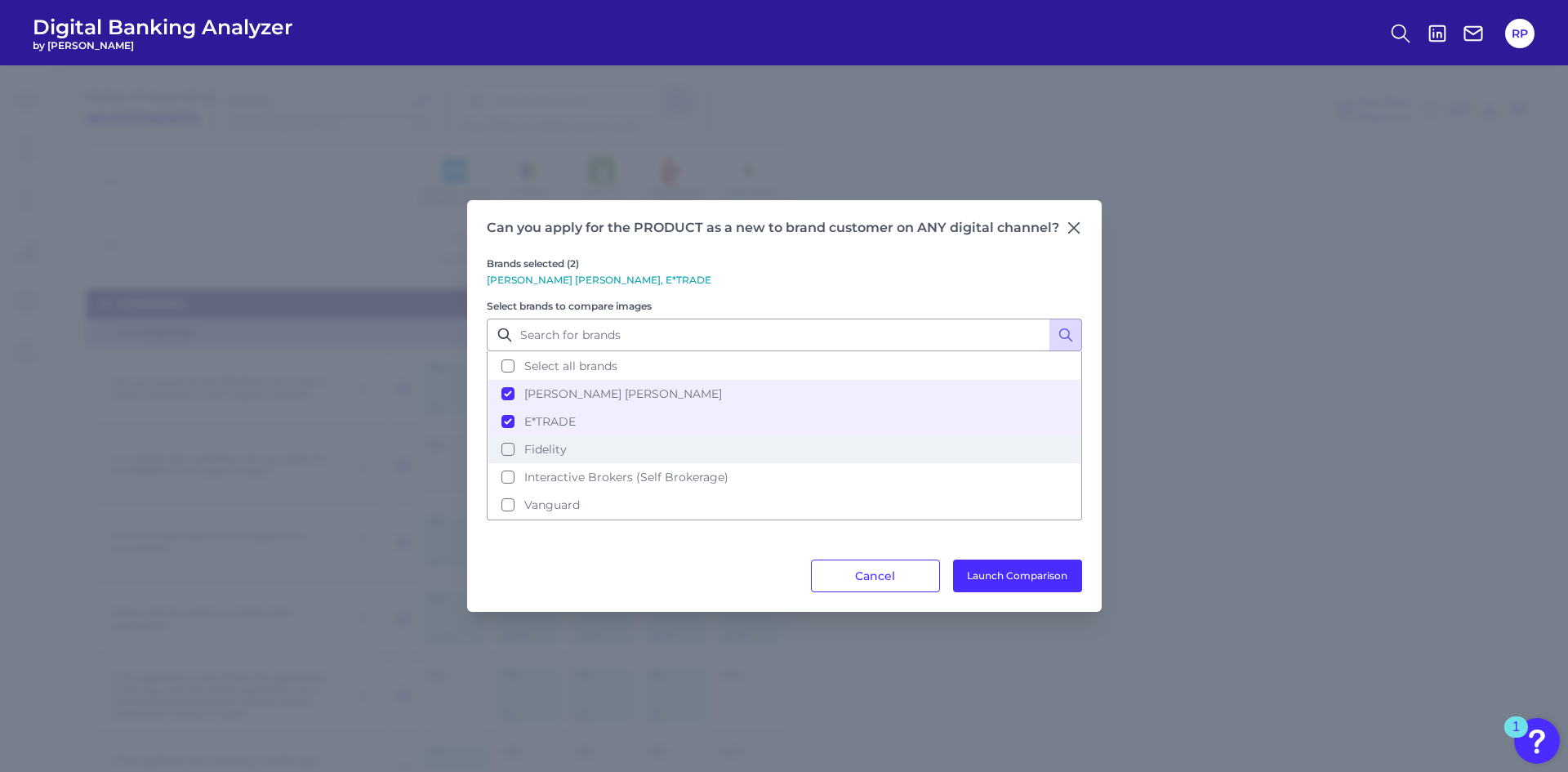
drag, startPoint x: 551, startPoint y: 442, endPoint x: 548, endPoint y: 465, distance: 23.2
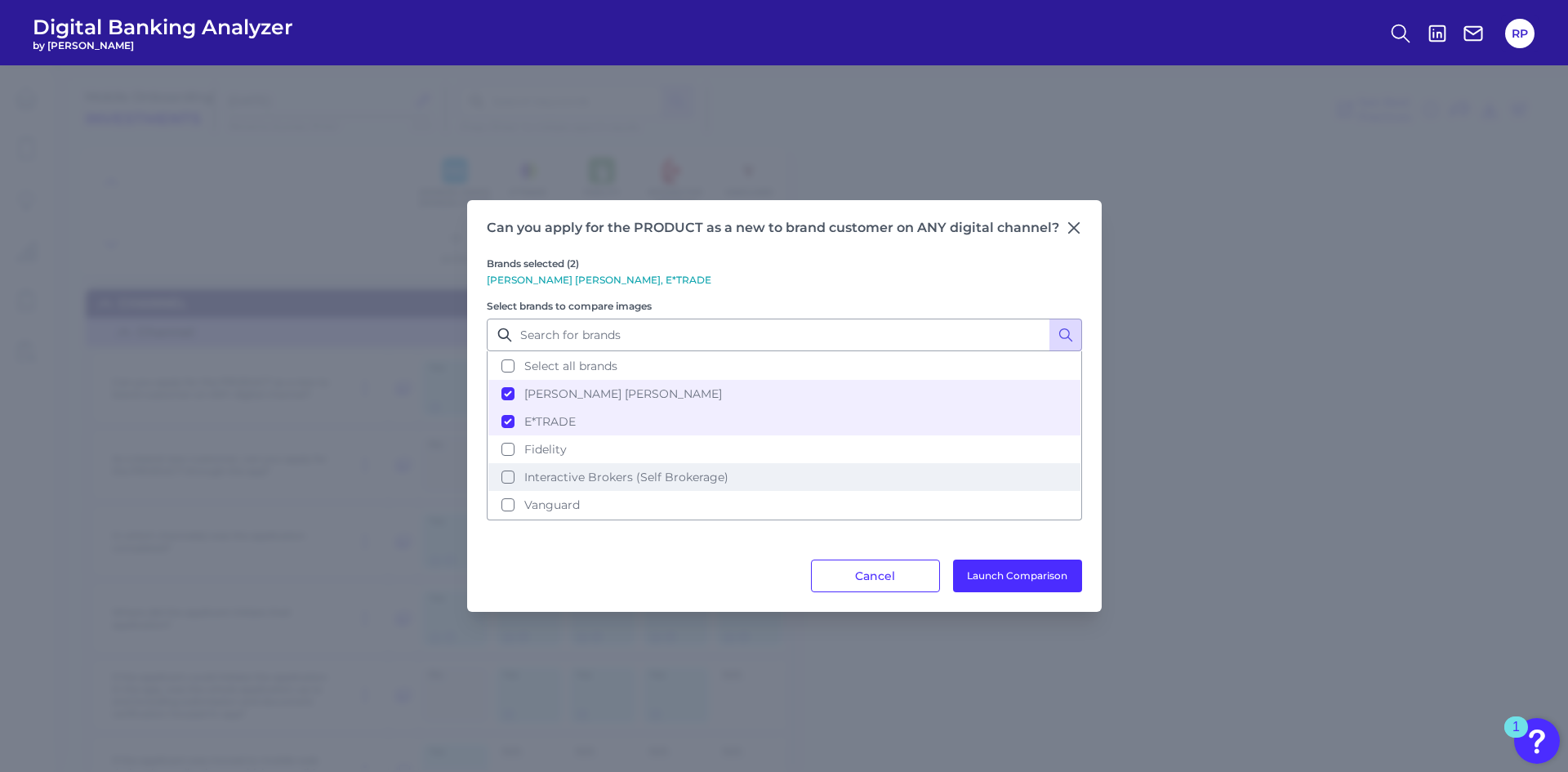
click at [550, 444] on span "Fidelity" at bounding box center [546, 450] width 42 height 15
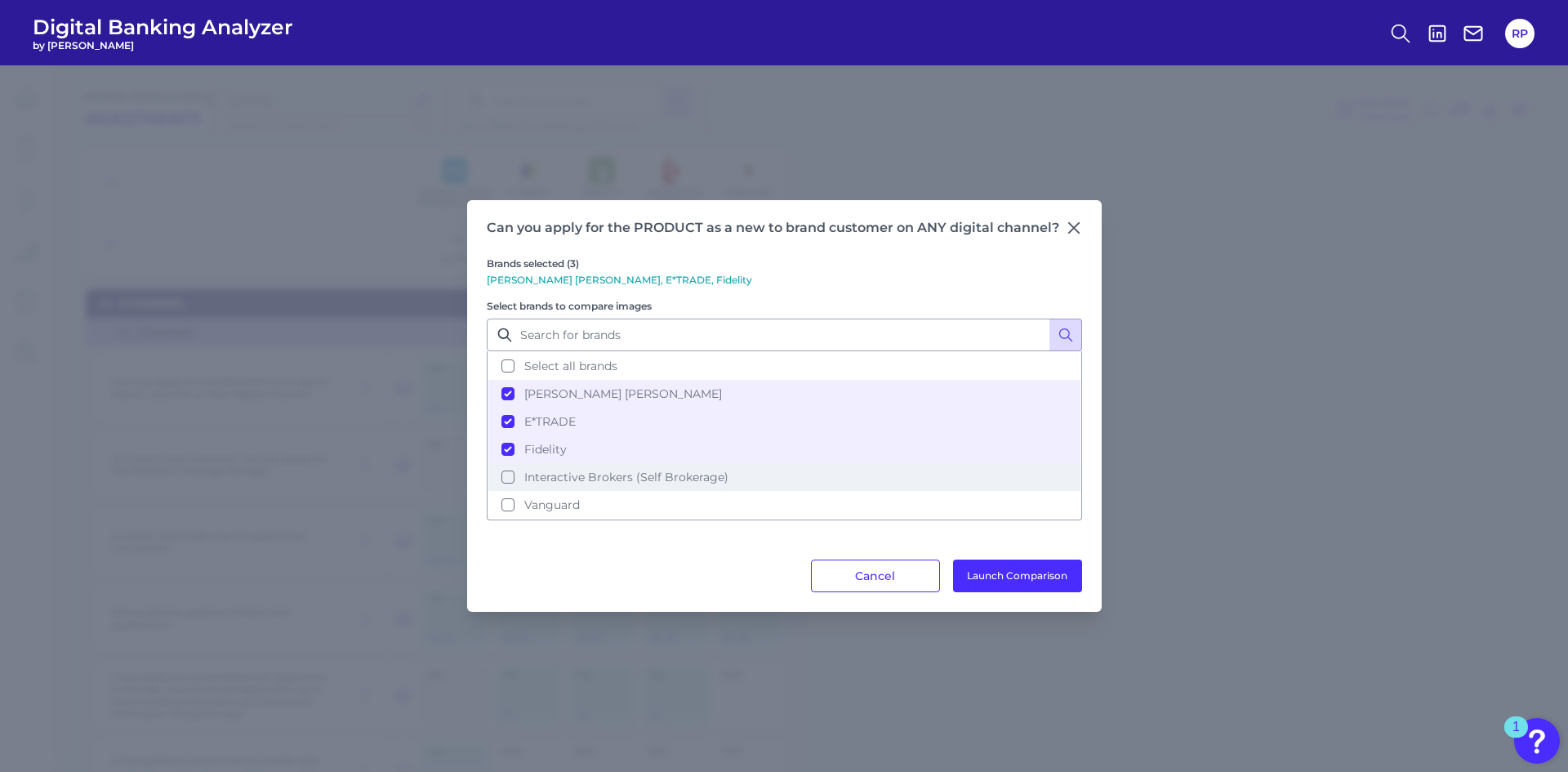
drag, startPoint x: 548, startPoint y: 467, endPoint x: 546, endPoint y: 482, distance: 15.1
click at [548, 468] on button "Interactive Brokers (Self Brokerage)" at bounding box center [784, 477] width 592 height 28
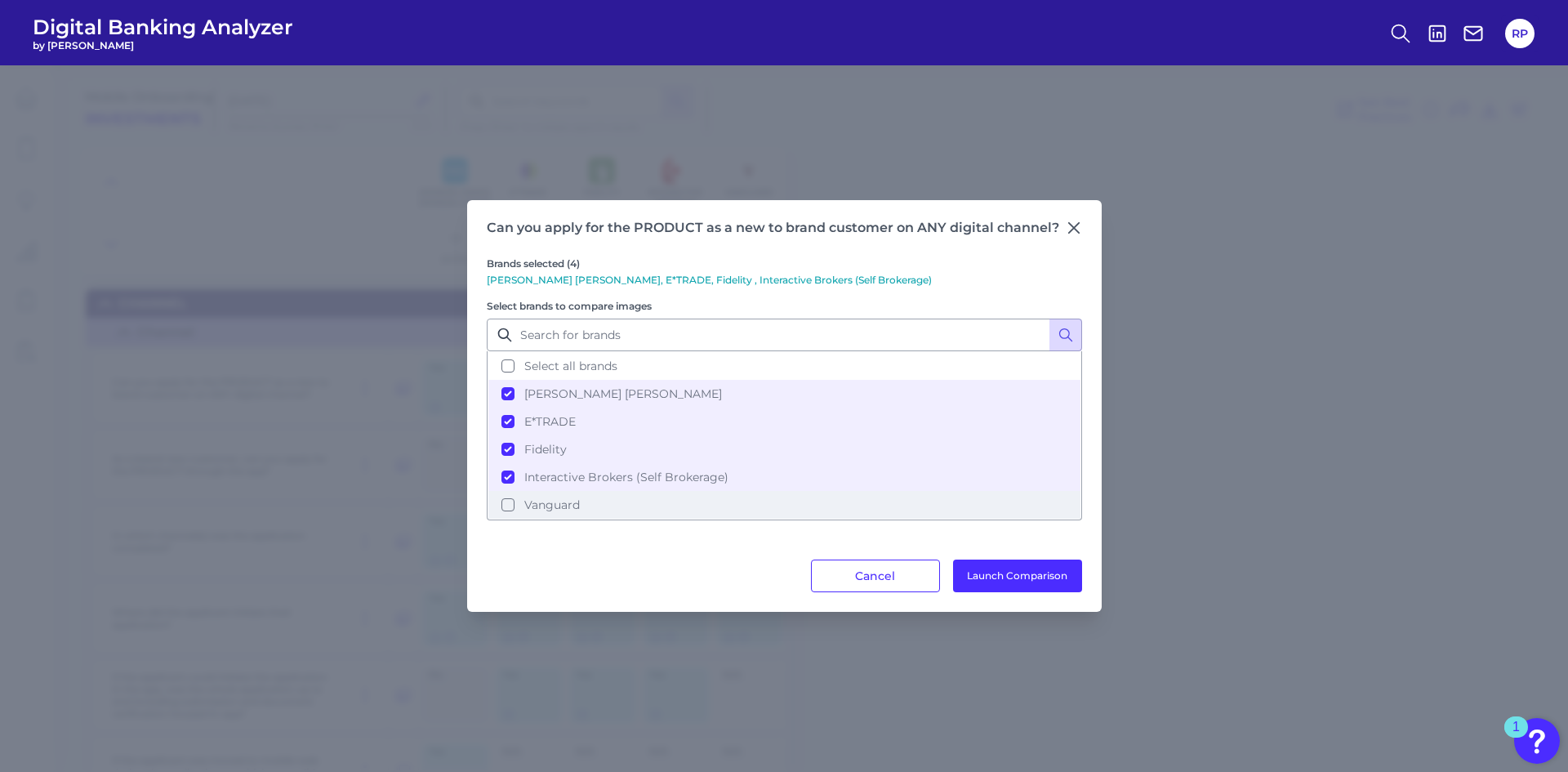
click at [546, 499] on span "Vanguard" at bounding box center [552, 505] width 55 height 15
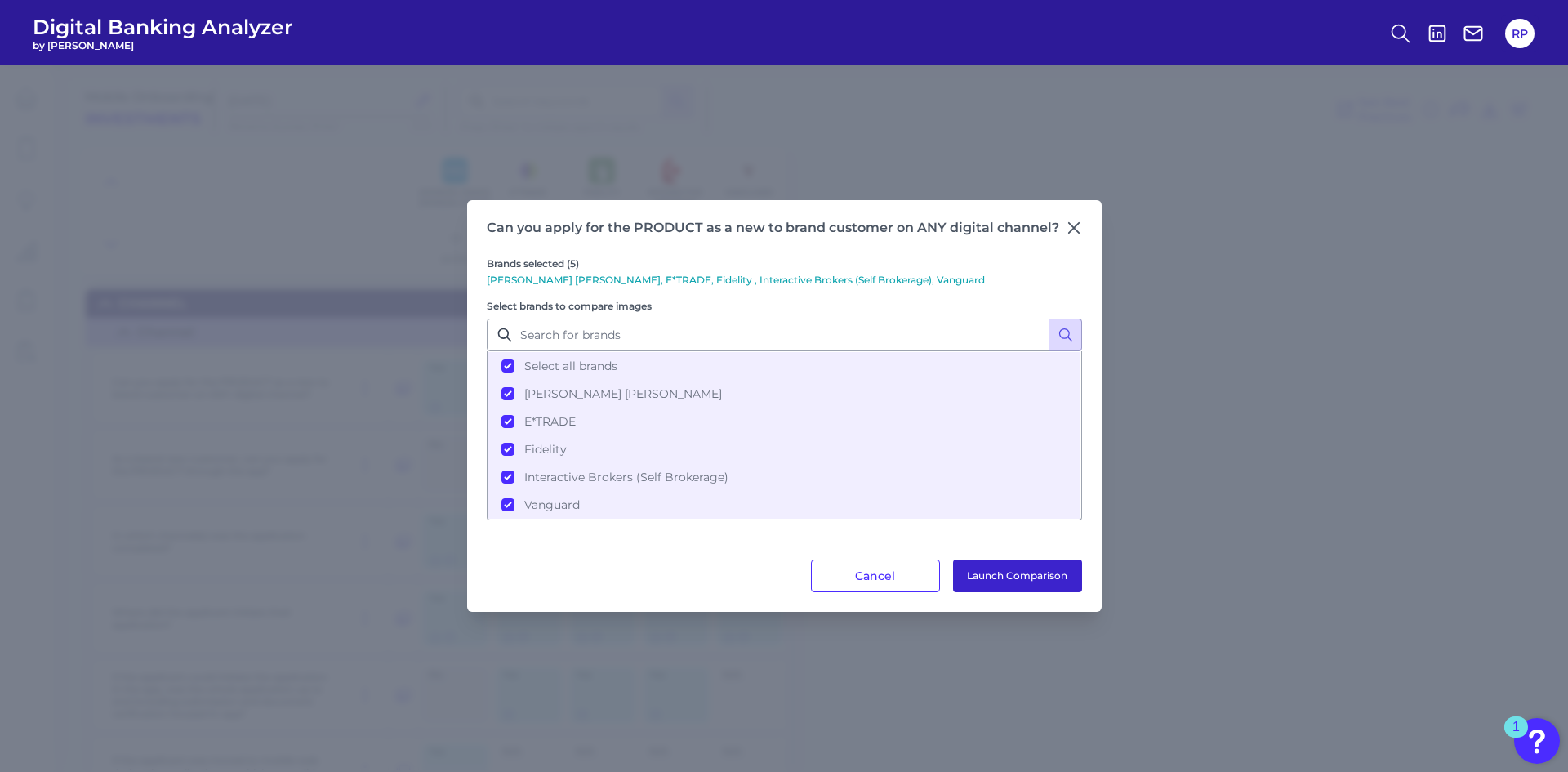
click at [1005, 570] on button "Launch Comparison" at bounding box center [1017, 576] width 129 height 32
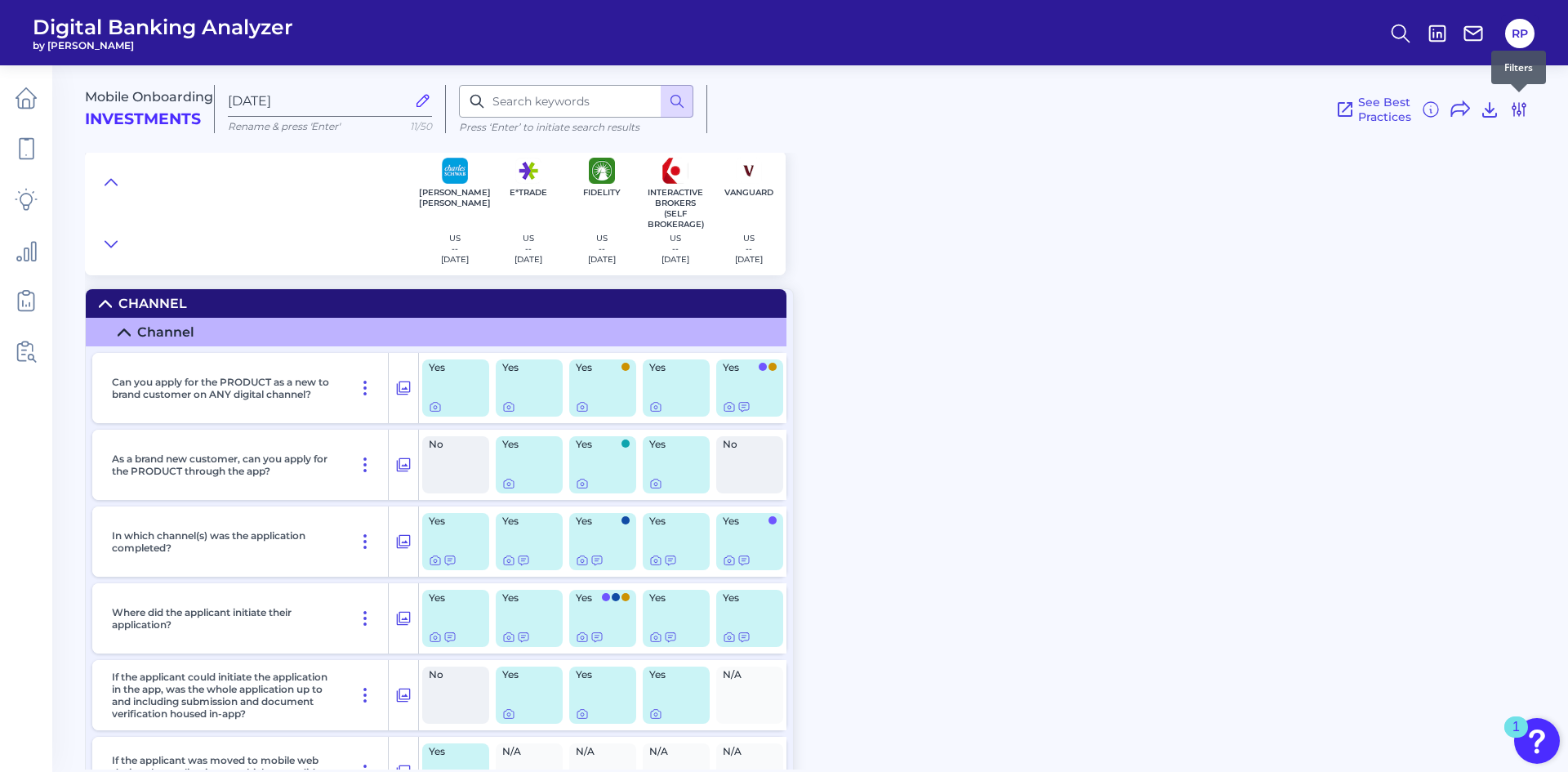
click at [1516, 106] on icon at bounding box center [1519, 110] width 13 height 13
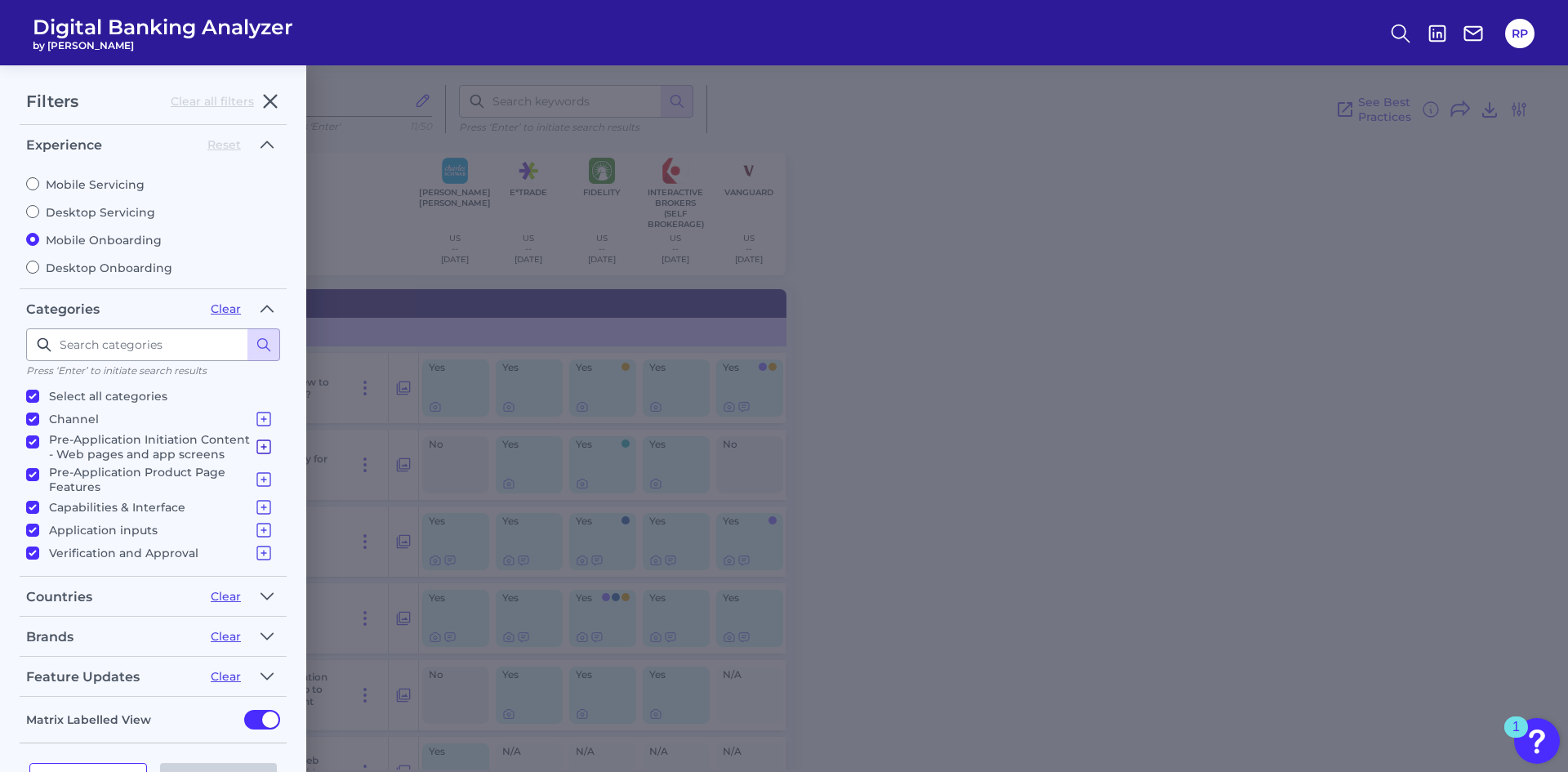
scroll to position [56, 0]
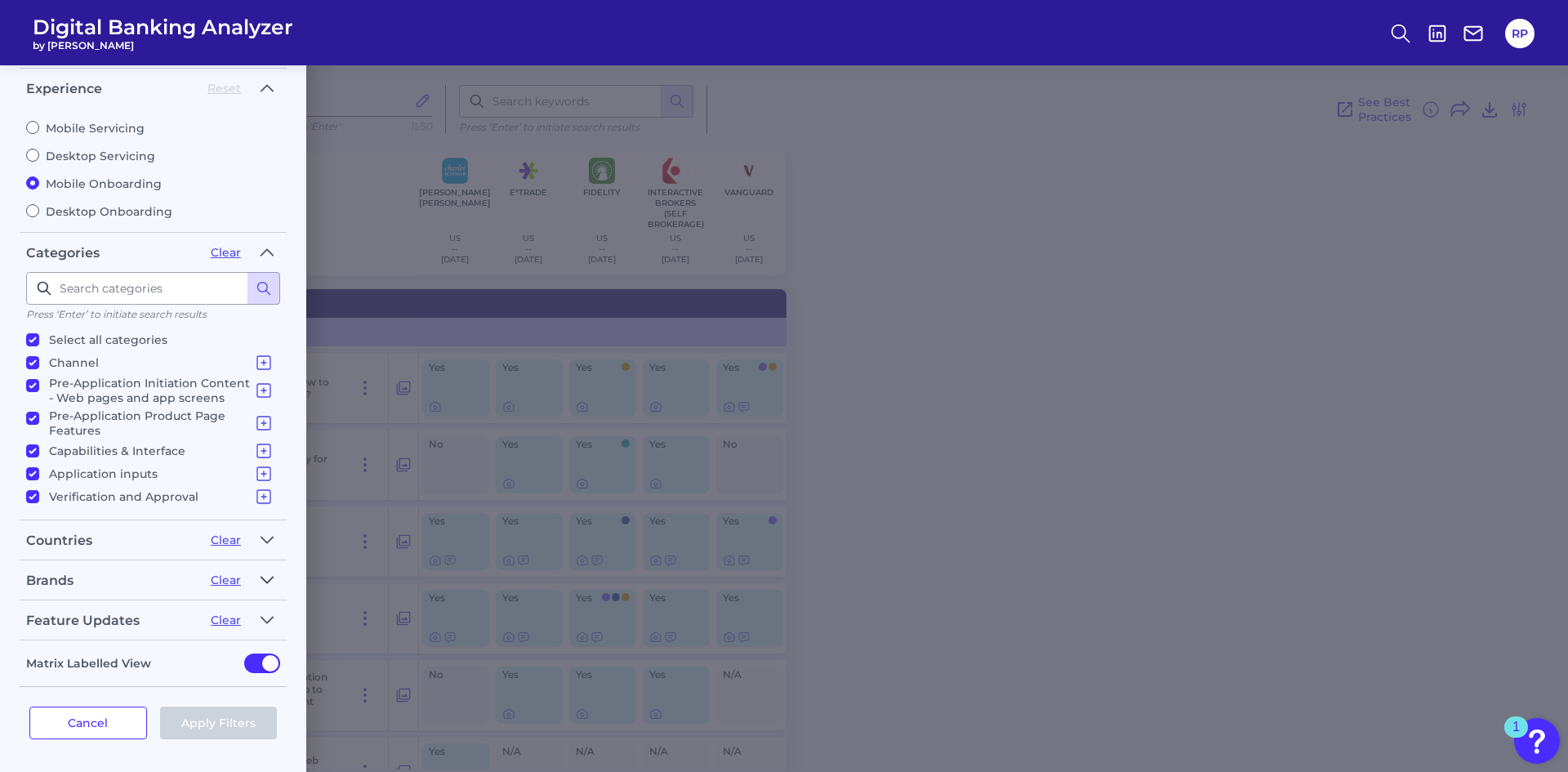
click at [267, 579] on icon "button" at bounding box center [267, 579] width 13 height 19
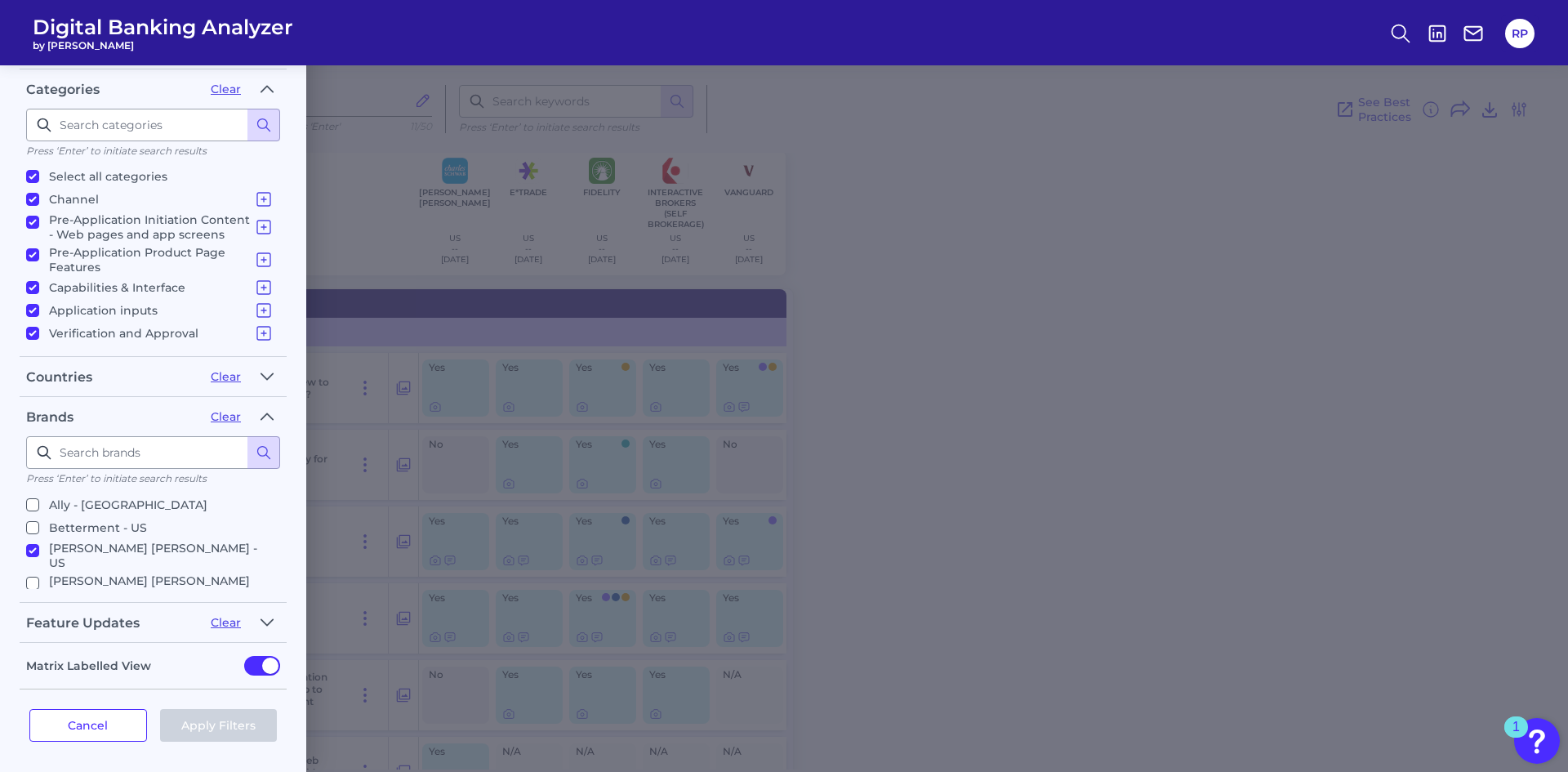
scroll to position [82, 0]
click at [35, 540] on input "Charles Schwab (Self Brokerage) - US" at bounding box center [32, 546] width 13 height 13
checkbox input "true"
click at [32, 516] on input "Charles Schwab - US" at bounding box center [32, 514] width 13 height 13
checkbox input "false"
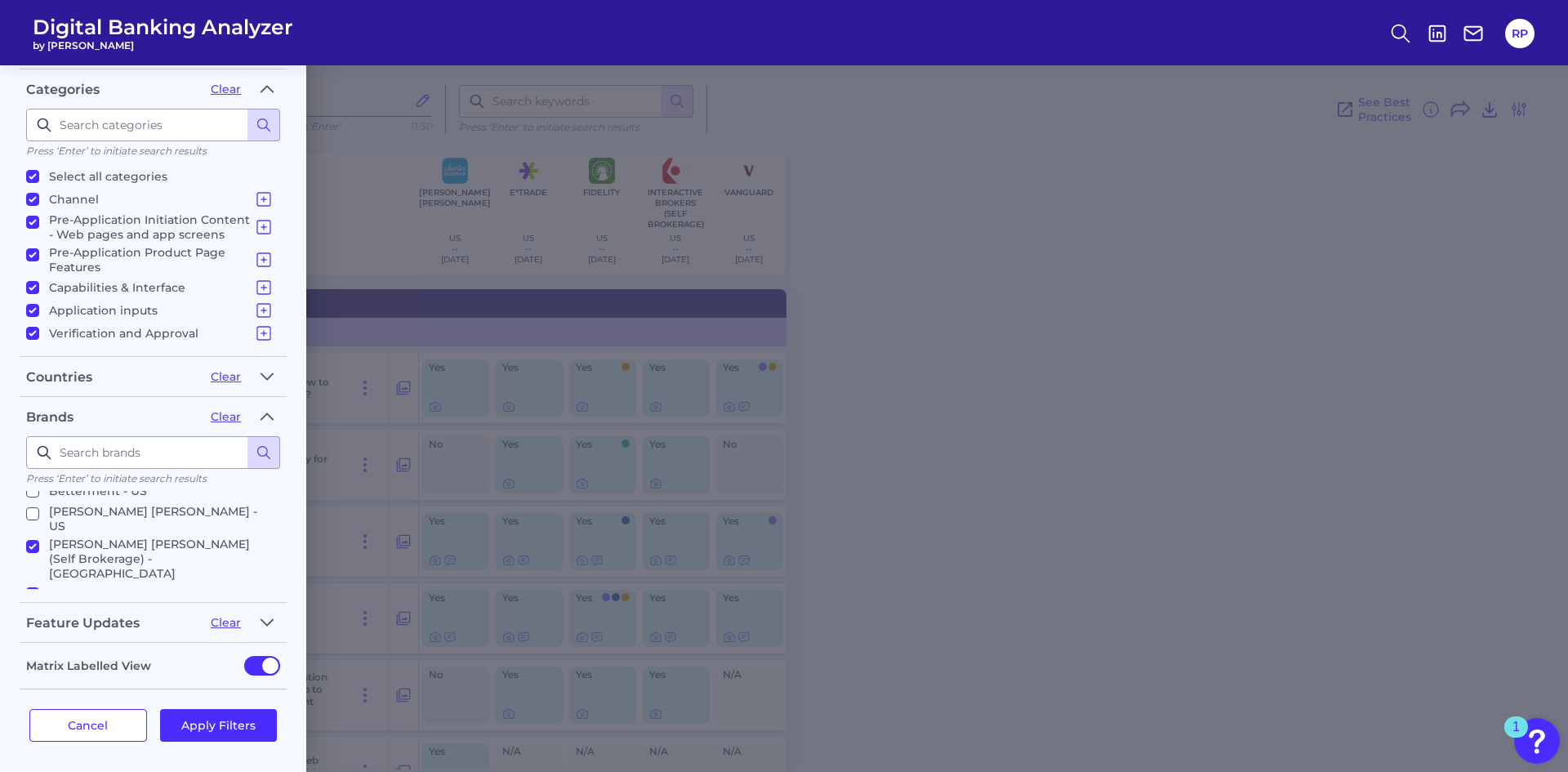
click at [37, 588] on input "E*TRADE - US" at bounding box center [32, 594] width 13 height 13
checkbox input "false"
click at [37, 611] on input "E-Trade (Self Brokerage) - US" at bounding box center [32, 617] width 13 height 13
checkbox input "true"
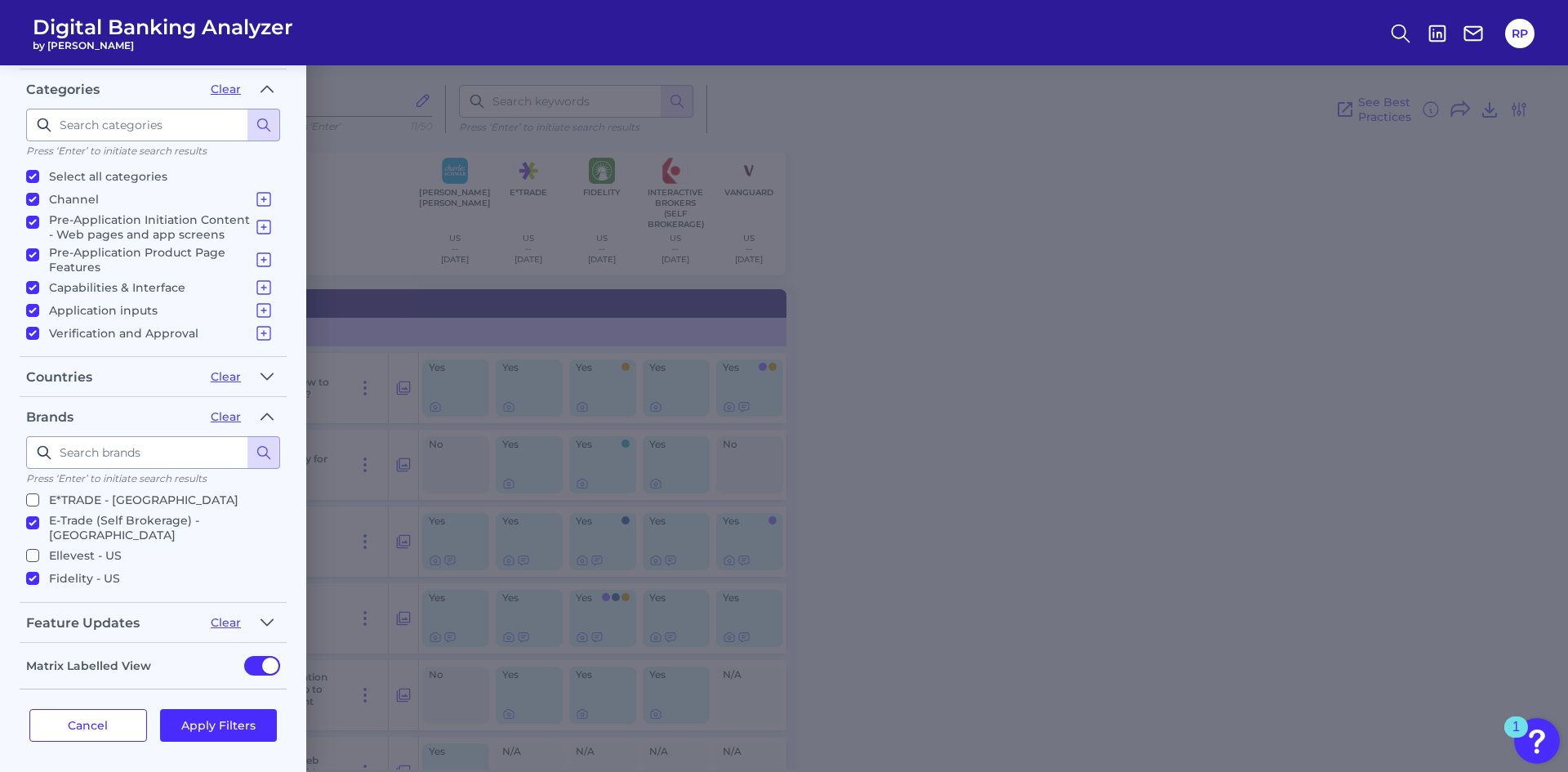
drag, startPoint x: 38, startPoint y: 531, endPoint x: 35, endPoint y: 550, distance: 19.2
click at [38, 572] on input "Fidelity - US" at bounding box center [32, 579] width 13 height 13
checkbox input "false"
click at [32, 595] on input "Fidelity (Self Brokerage) - US" at bounding box center [32, 602] width 13 height 13
checkbox input "true"
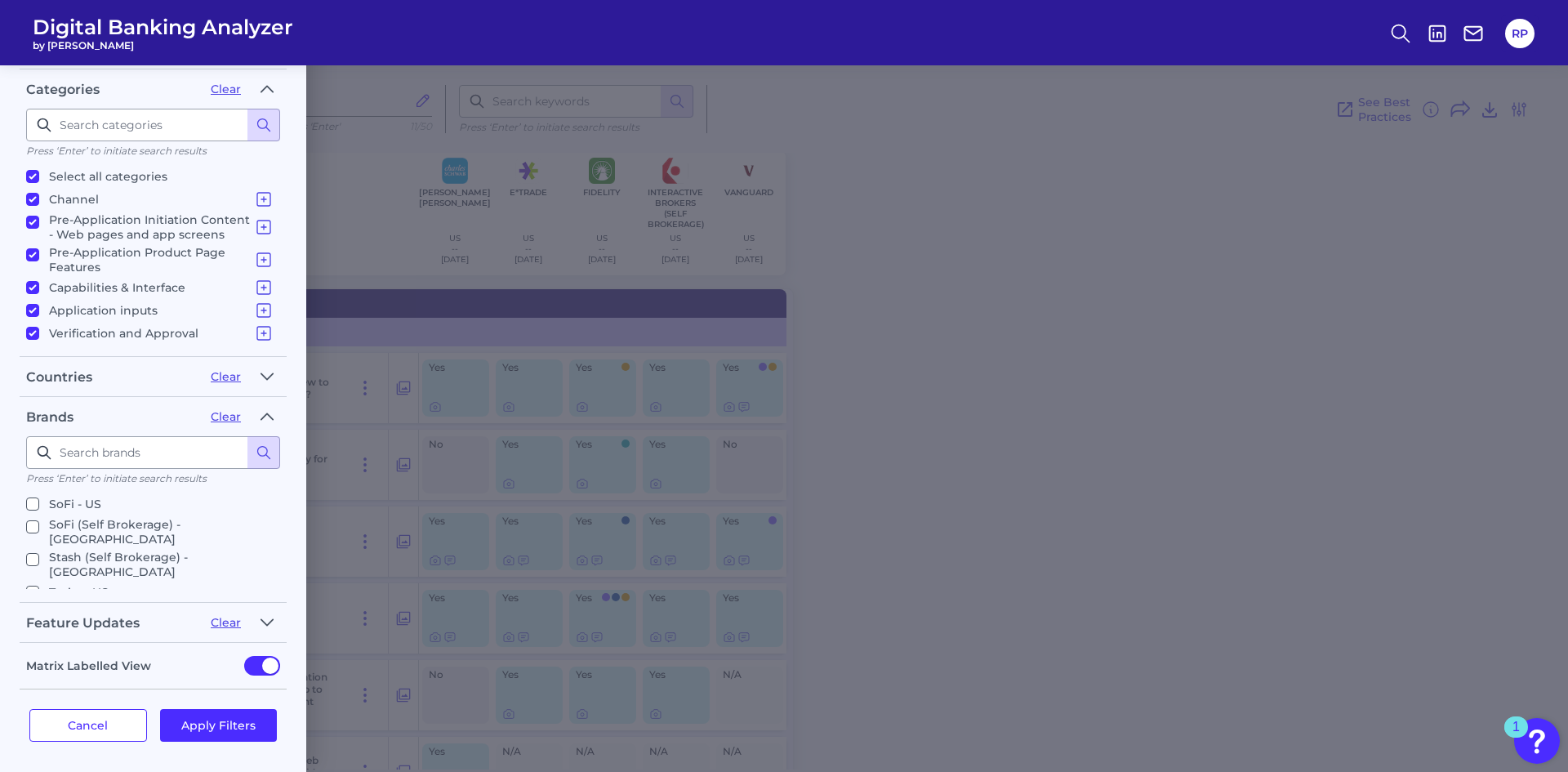
scroll to position [556, 0]
click at [39, 637] on input "Vanguard SD - US" at bounding box center [32, 644] width 13 height 13
checkbox input "true"
click at [34, 614] on input "Vanguard - US" at bounding box center [32, 621] width 13 height 13
checkbox input "false"
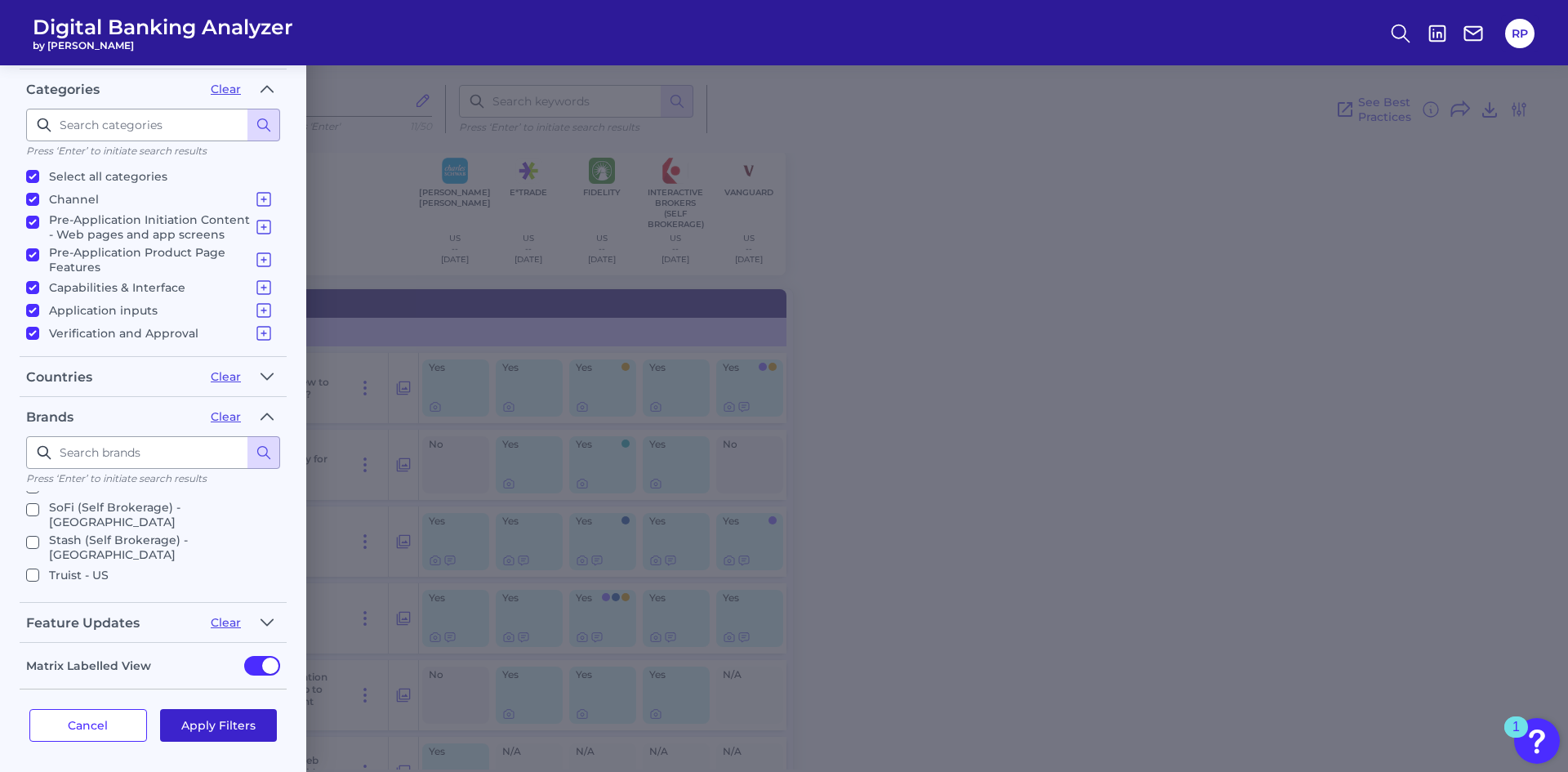
click at [215, 724] on button "Apply Filters" at bounding box center [219, 725] width 118 height 32
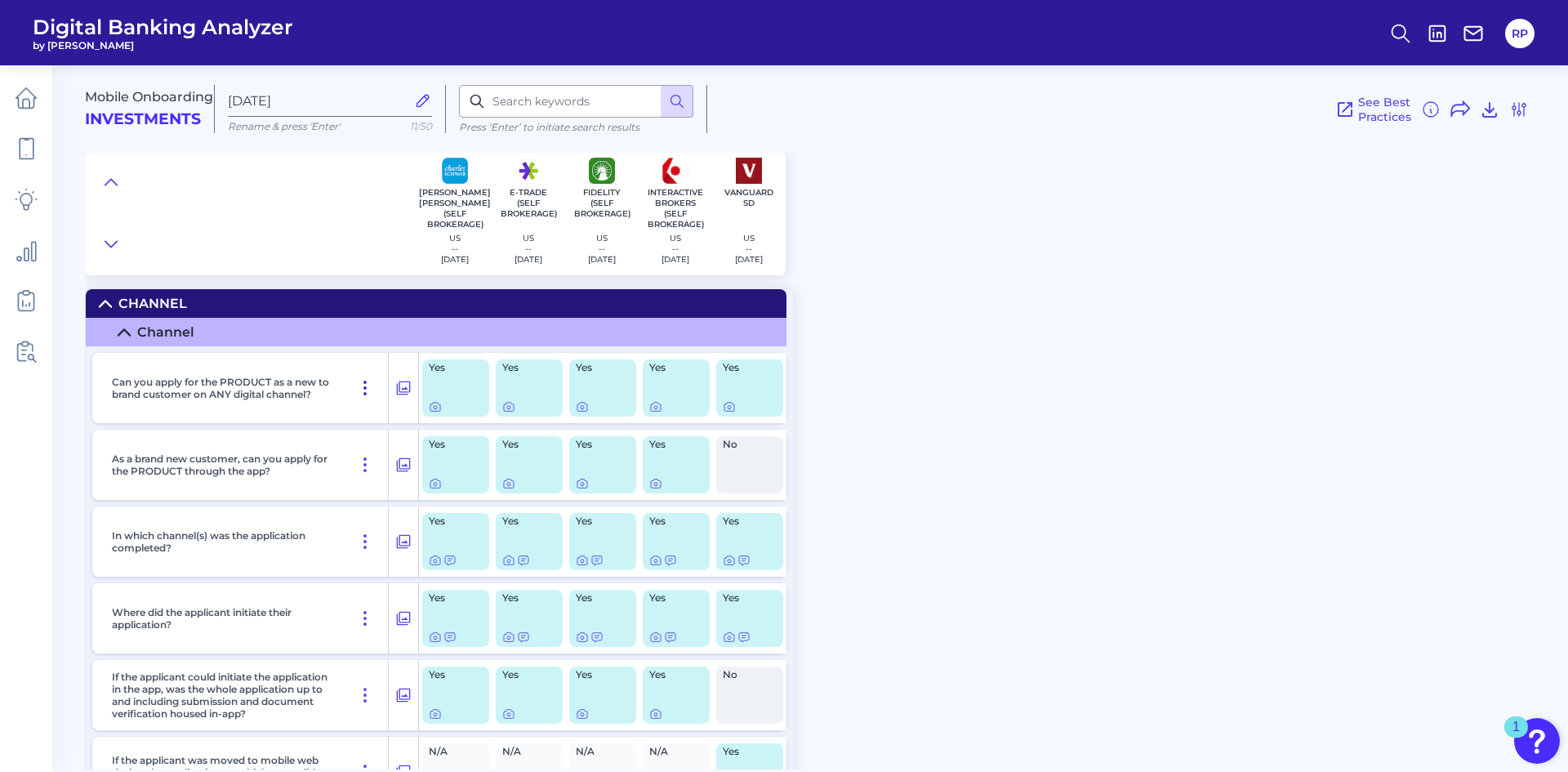
scroll to position [0, 0]
click at [404, 388] on icon at bounding box center [403, 388] width 17 height 19
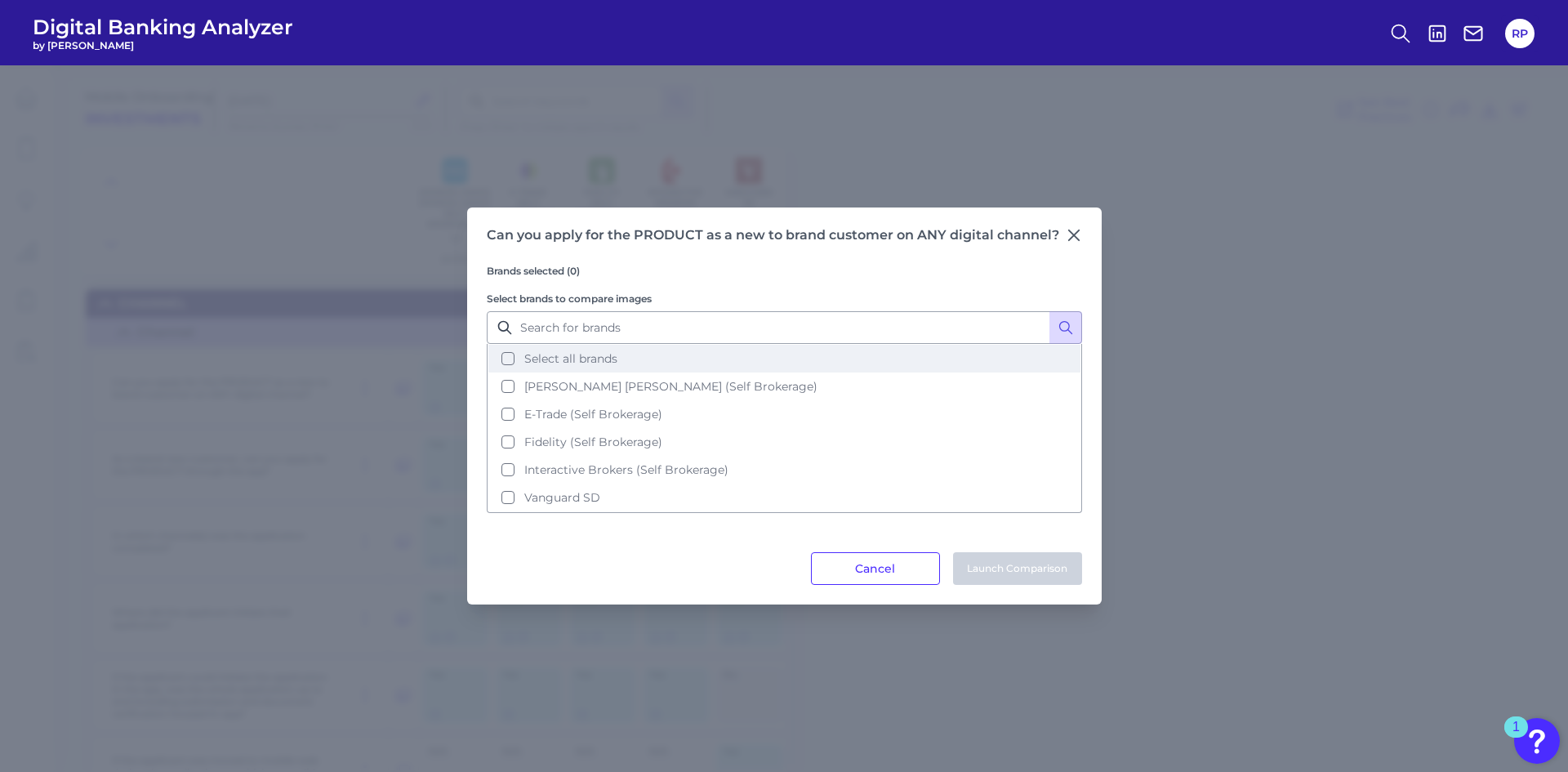
click at [588, 364] on span "Select all brands" at bounding box center [571, 358] width 93 height 15
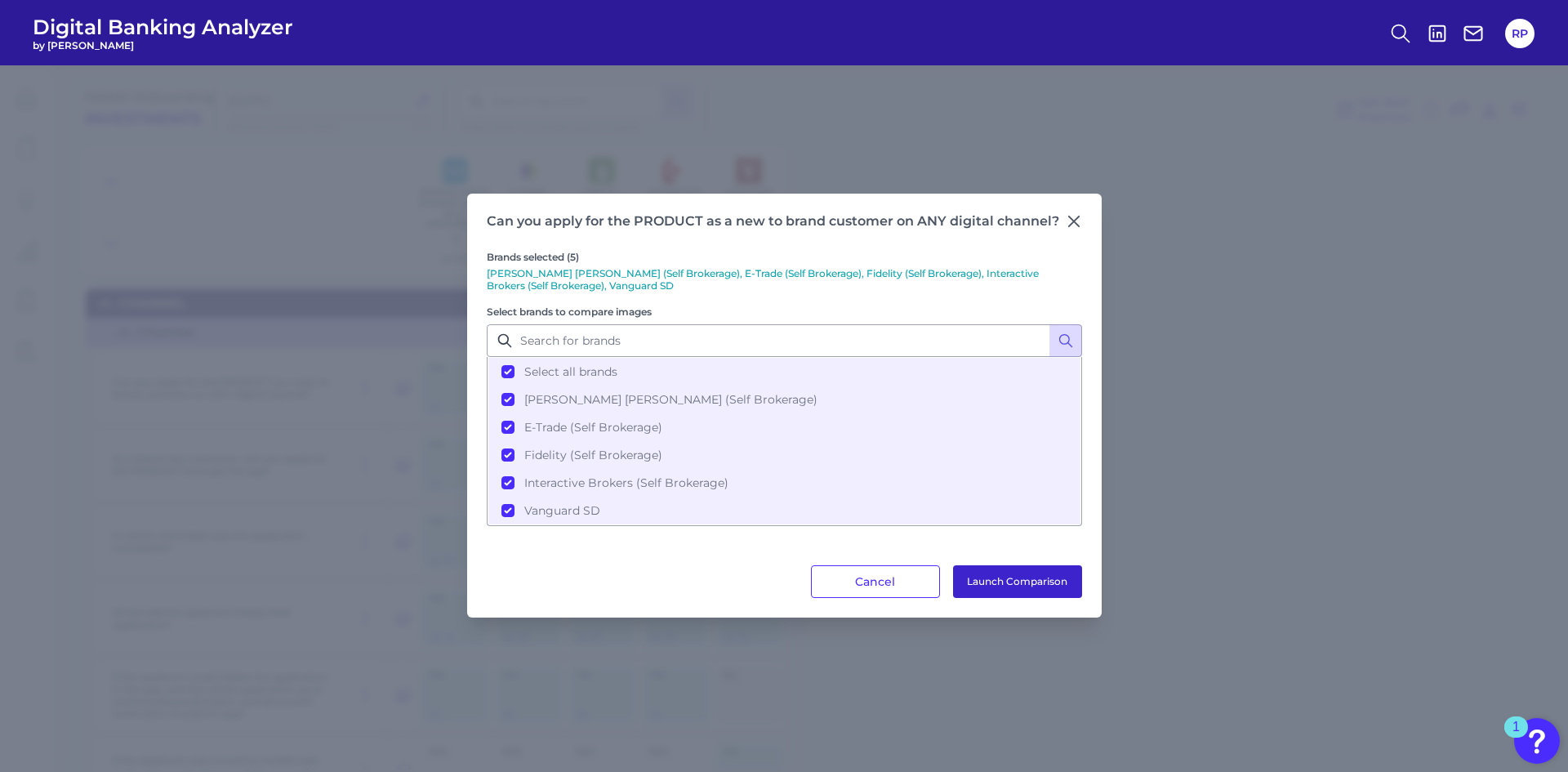
click at [1024, 581] on button "Launch Comparison" at bounding box center [1017, 581] width 129 height 32
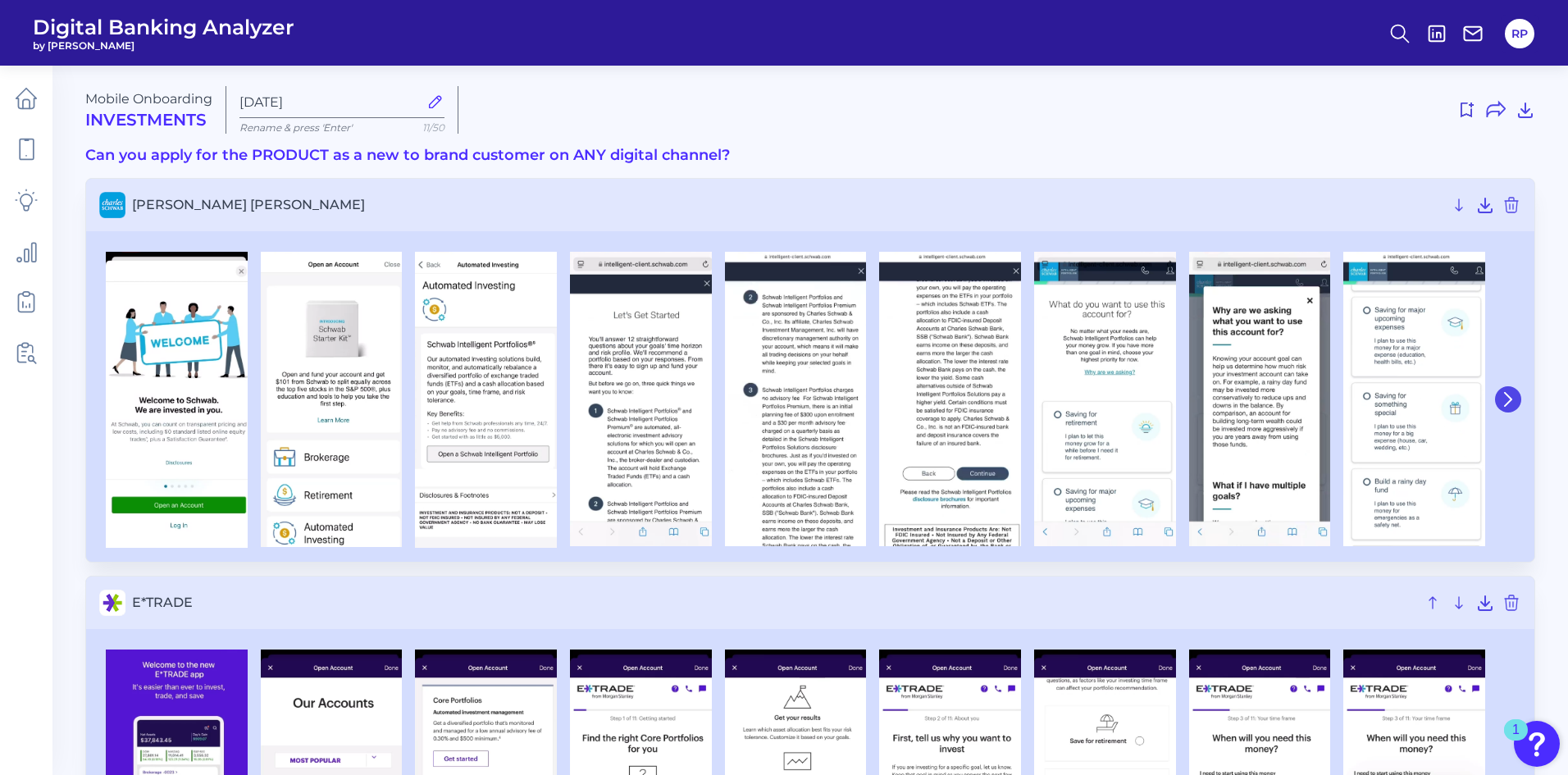
click at [1501, 395] on icon at bounding box center [1508, 400] width 15 height 15
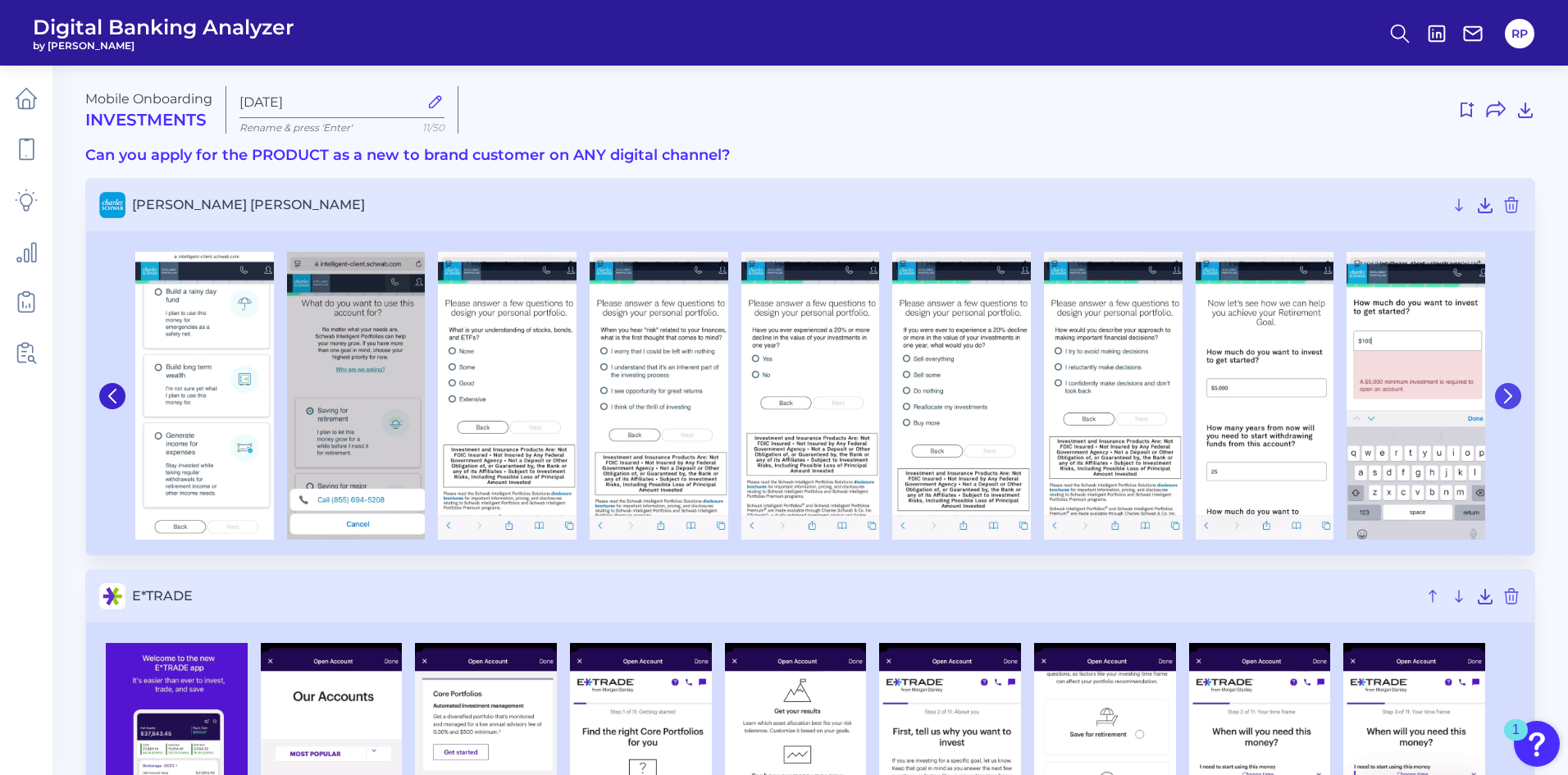
click at [1501, 387] on button at bounding box center [1508, 396] width 26 height 26
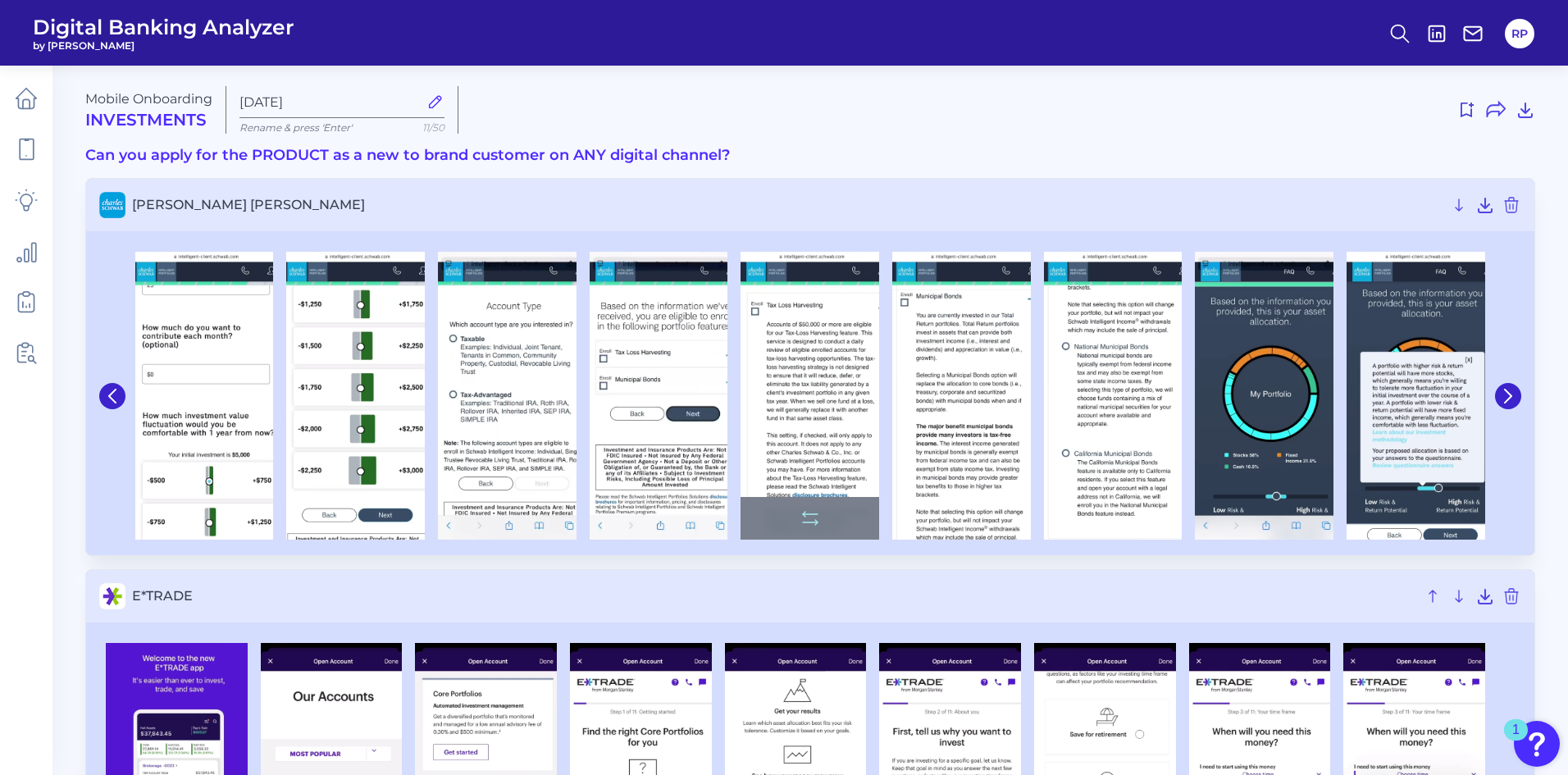
click at [796, 381] on img at bounding box center [810, 395] width 139 height 288
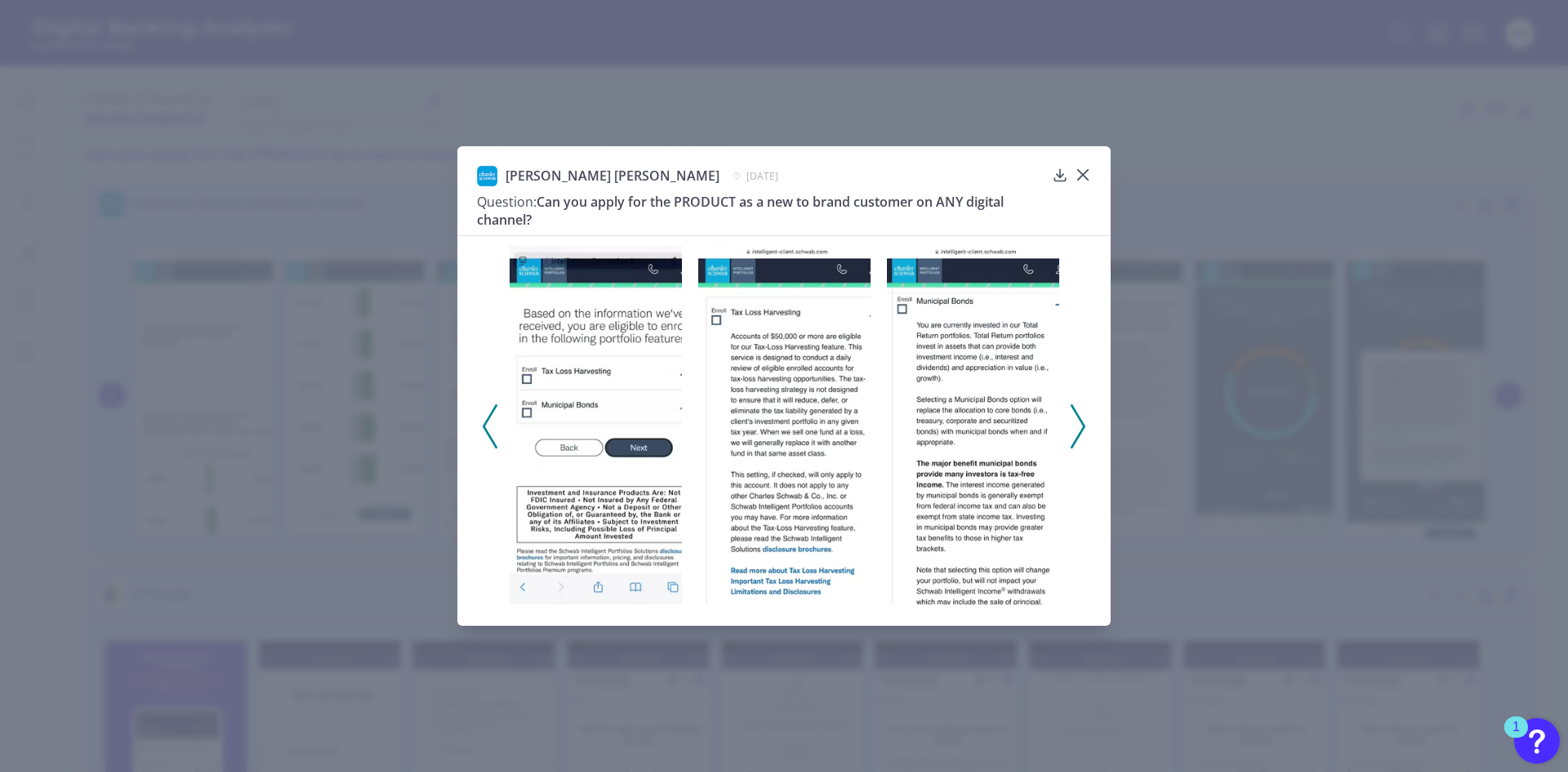
click at [1087, 432] on div at bounding box center [784, 420] width 654 height 371
click at [1082, 433] on polyline at bounding box center [1077, 426] width 12 height 41
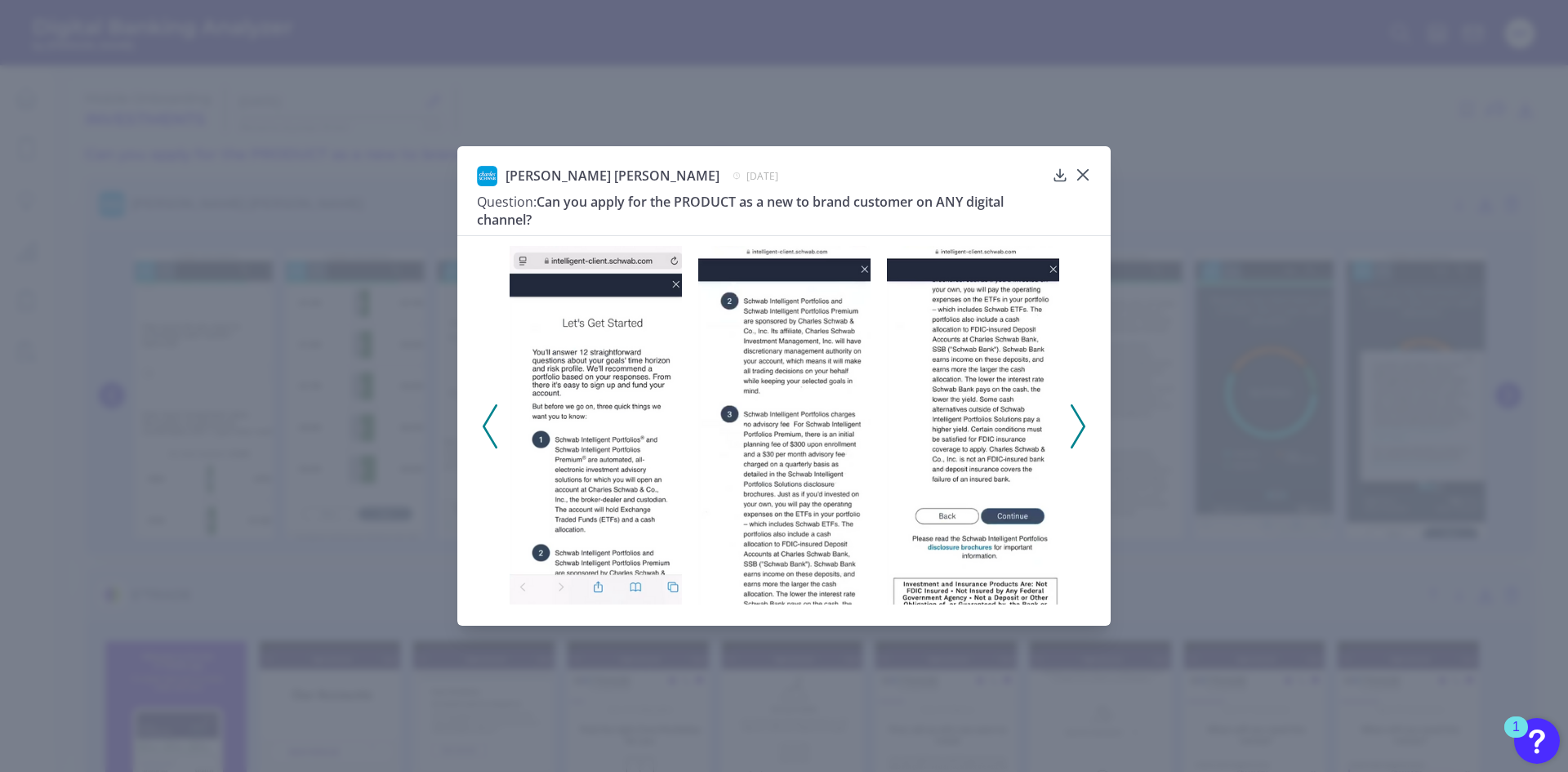
click at [1082, 433] on polyline at bounding box center [1077, 426] width 12 height 41
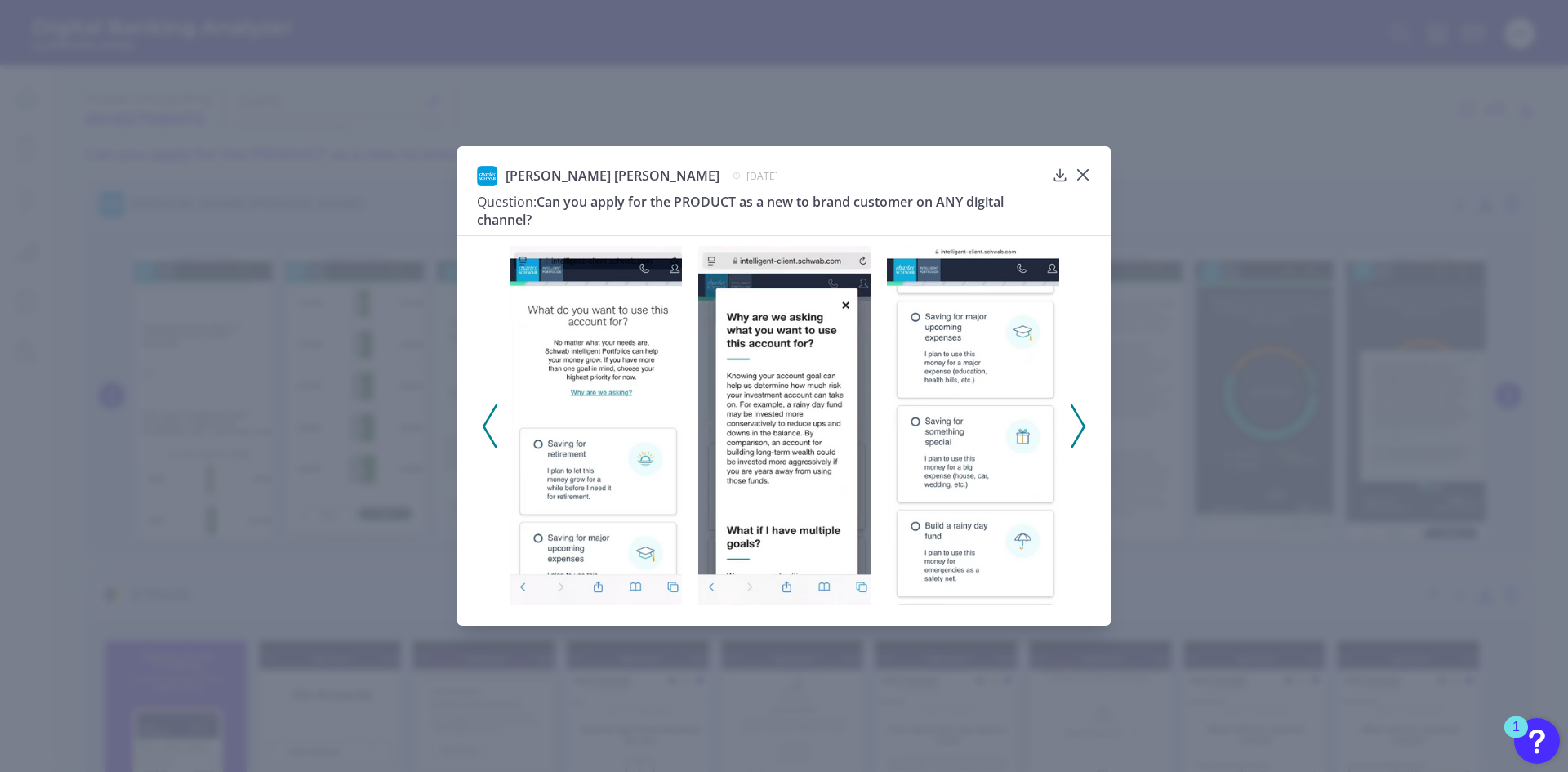
click at [1082, 433] on polyline at bounding box center [1077, 426] width 12 height 41
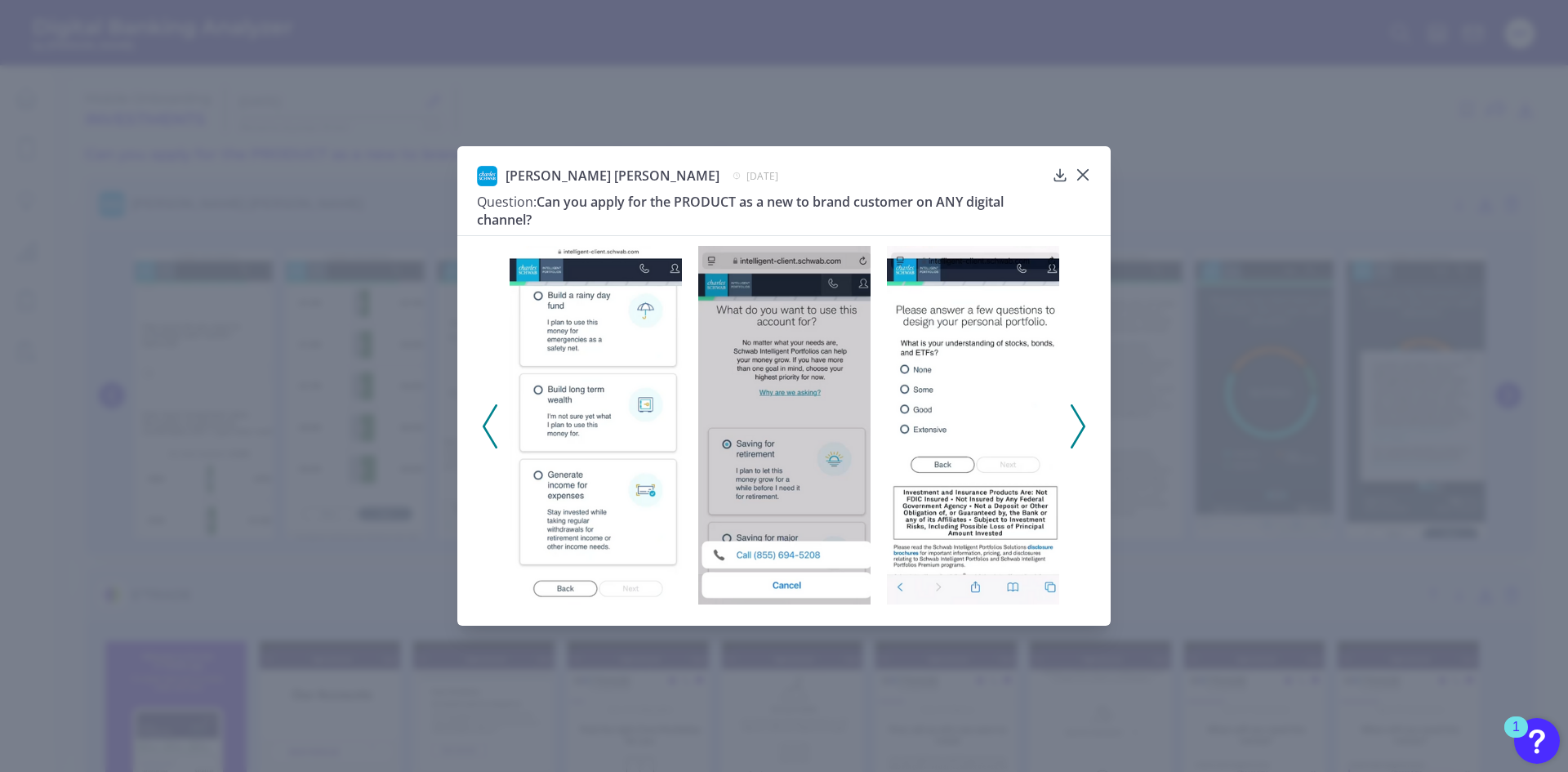
click at [1074, 173] on div "Charles Schwab March 13, 2025 Question: Can you apply for the PRODUCT as a new …" at bounding box center [784, 200] width 614 height 69
click at [1077, 171] on icon at bounding box center [1083, 175] width 17 height 17
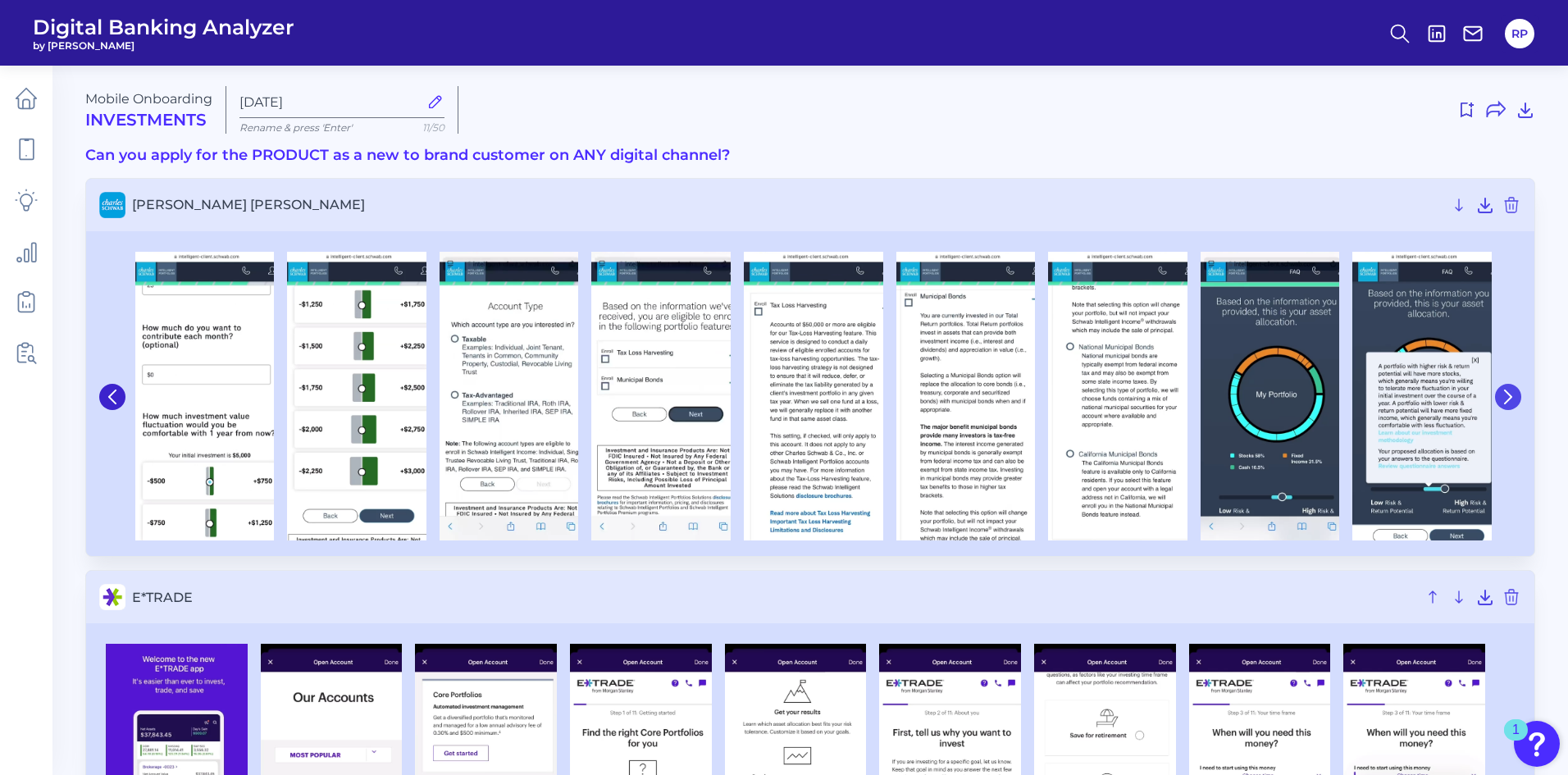
click at [1514, 389] on button at bounding box center [1508, 397] width 26 height 26
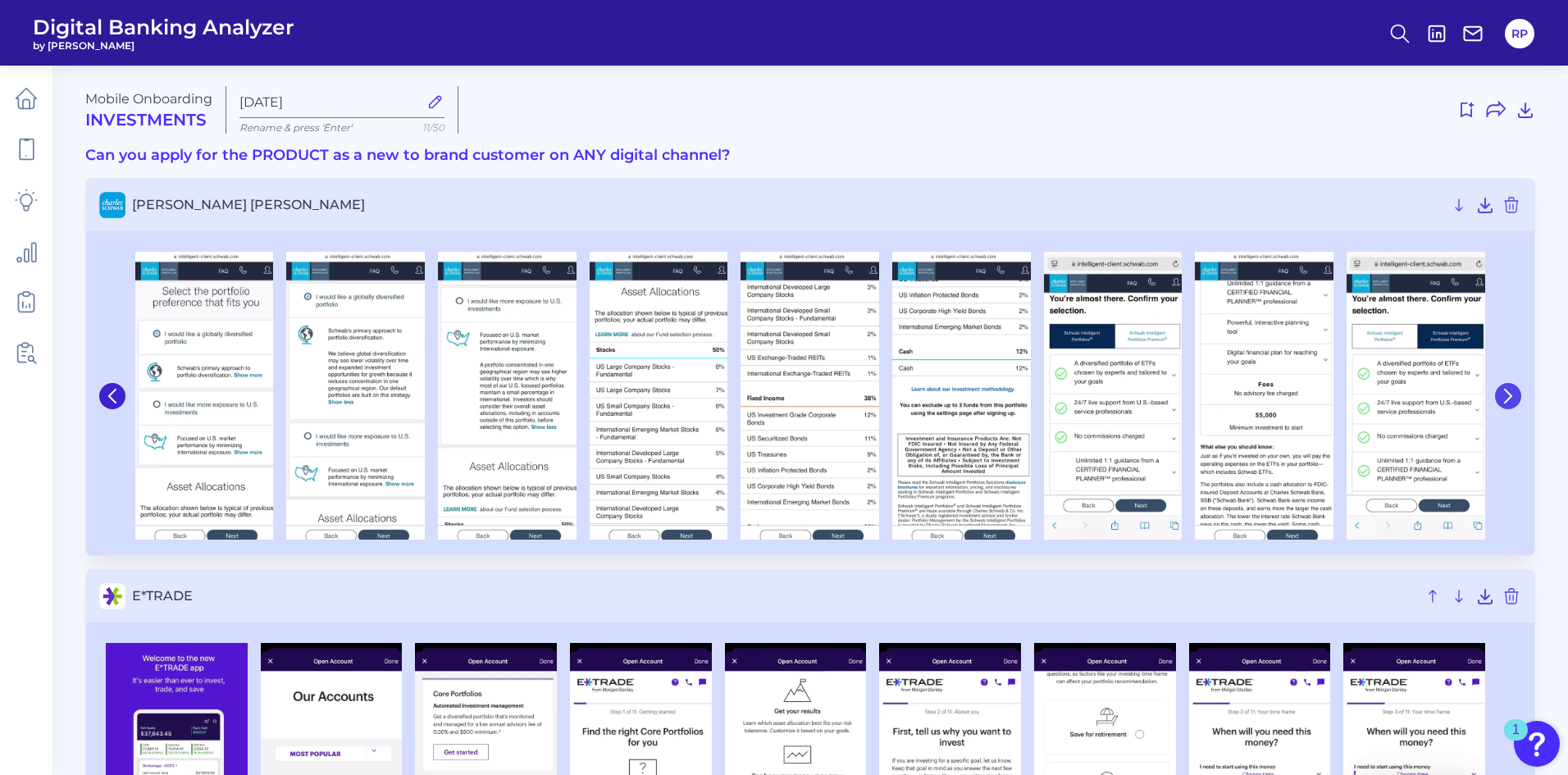
click at [1515, 390] on icon at bounding box center [1508, 397] width 15 height 15
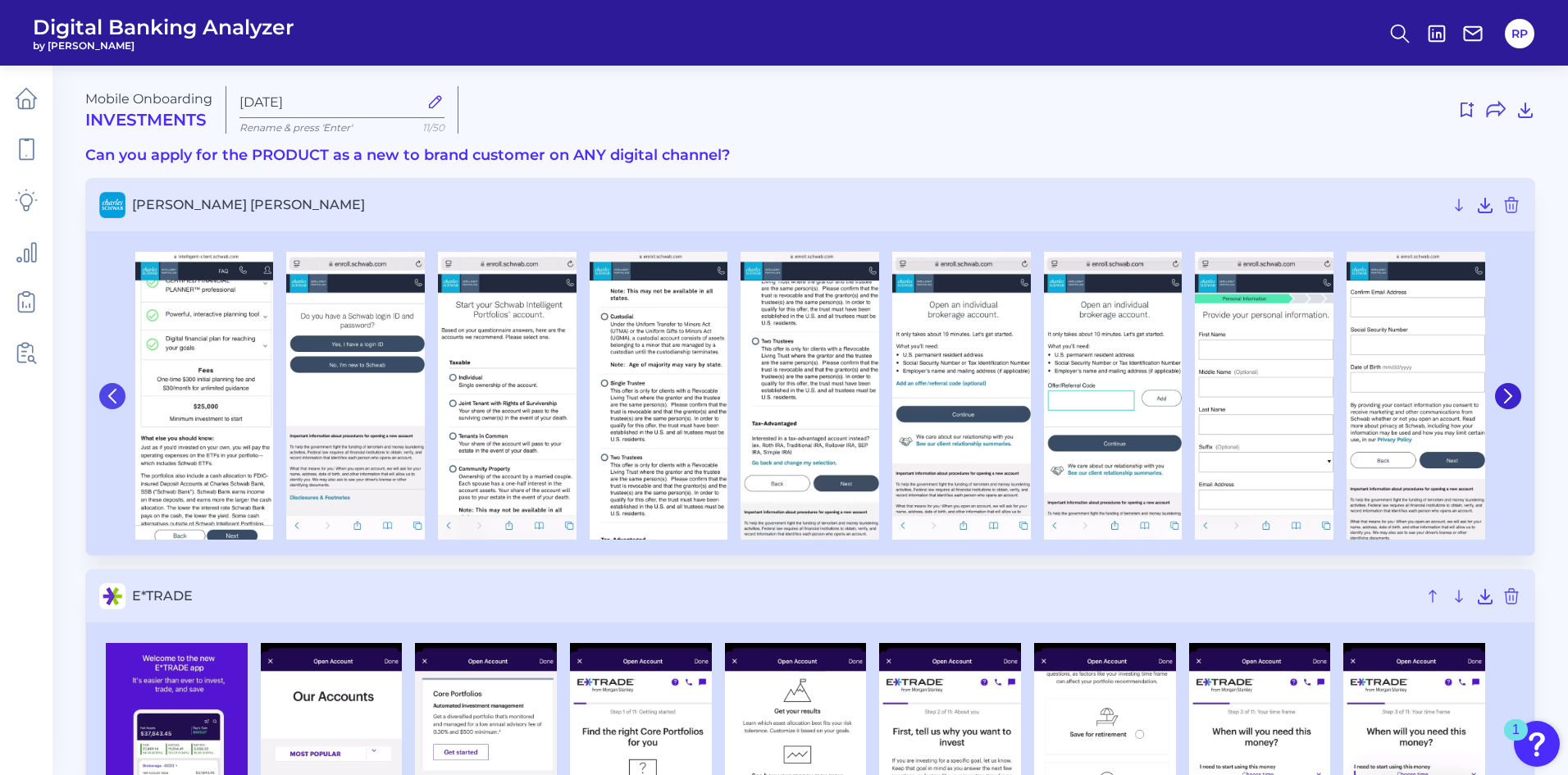
click at [114, 392] on icon at bounding box center [112, 396] width 6 height 13
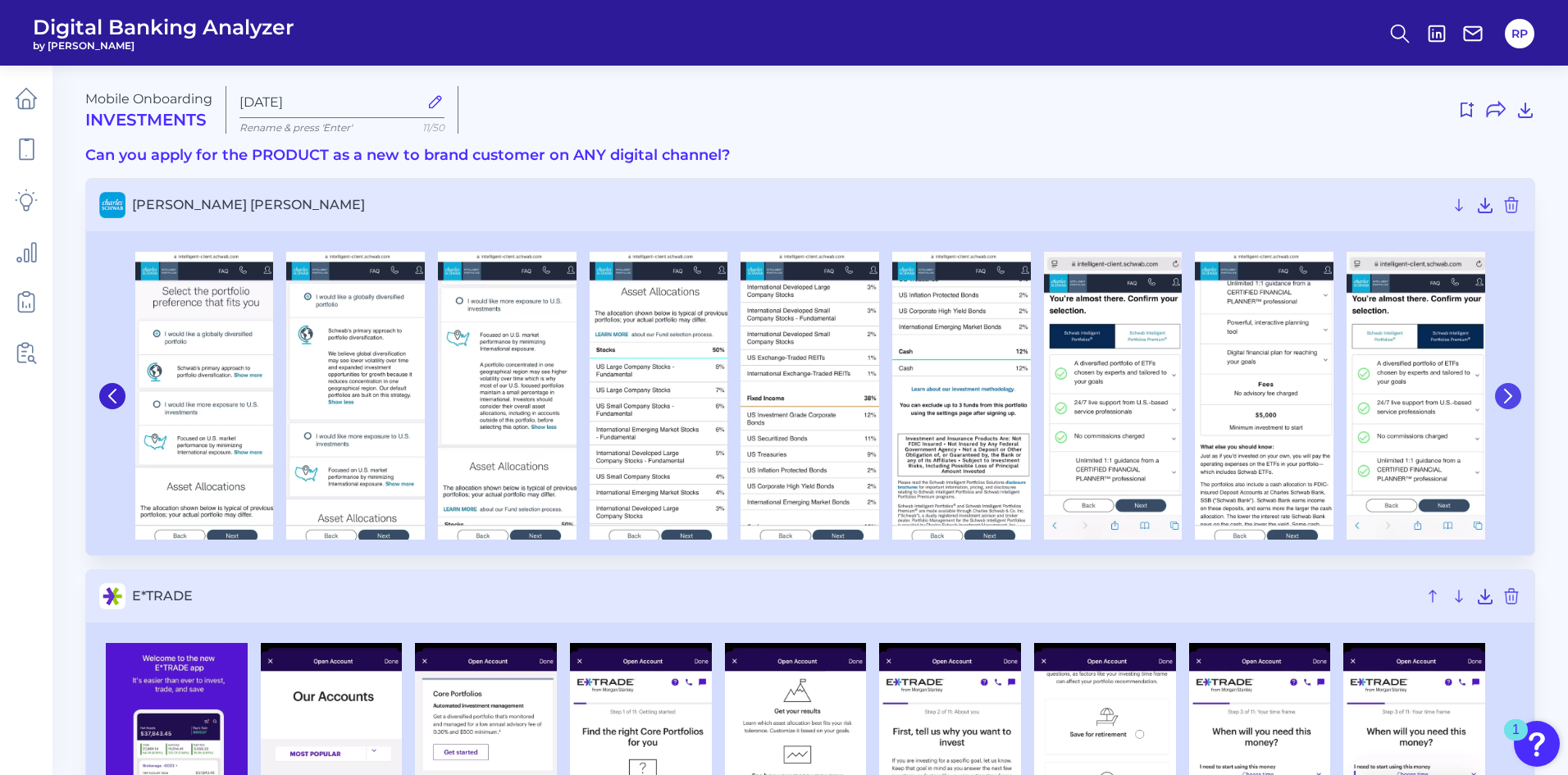
click at [1503, 394] on icon at bounding box center [1508, 397] width 15 height 15
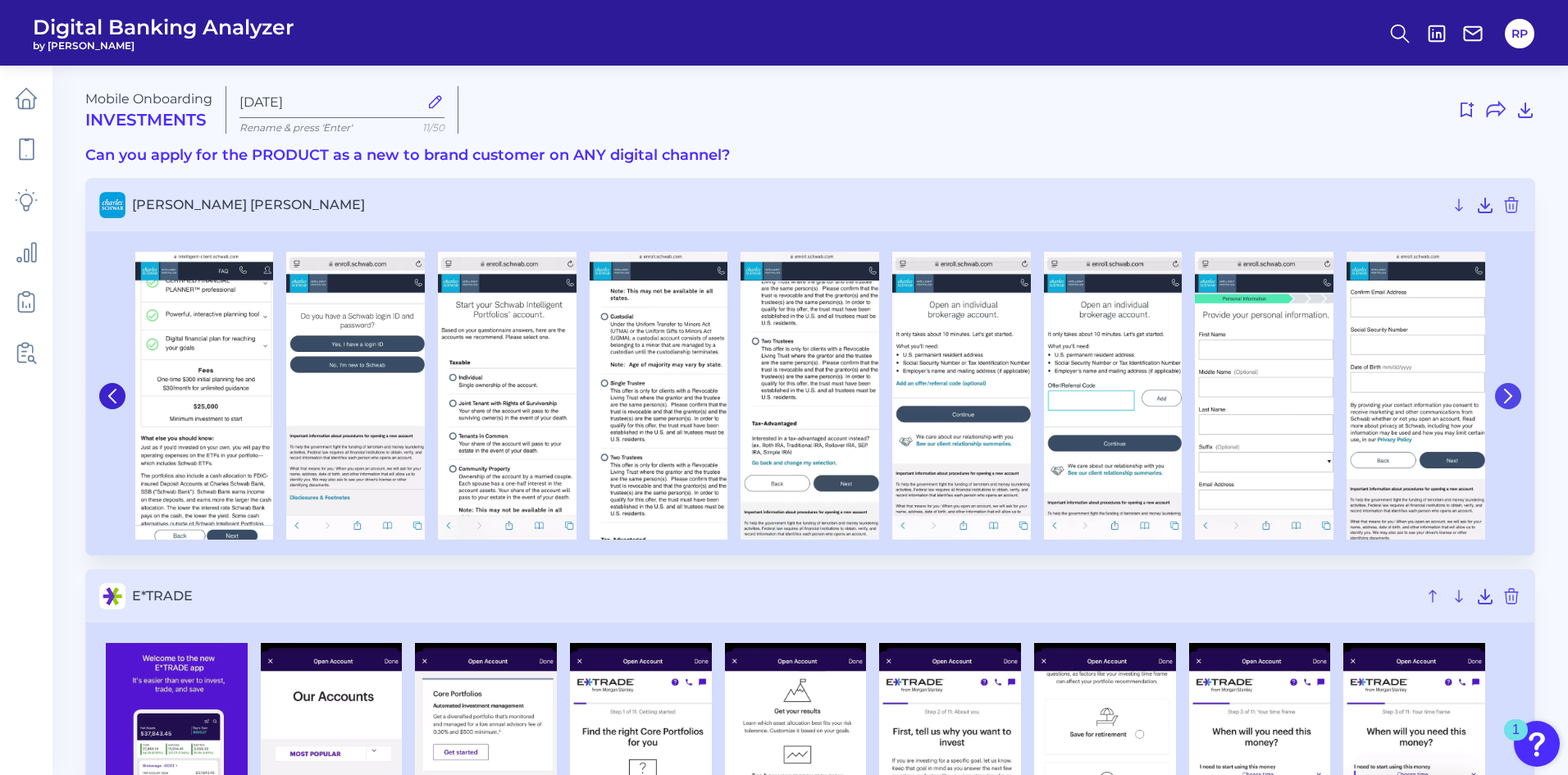
click at [1515, 391] on icon at bounding box center [1508, 397] width 15 height 15
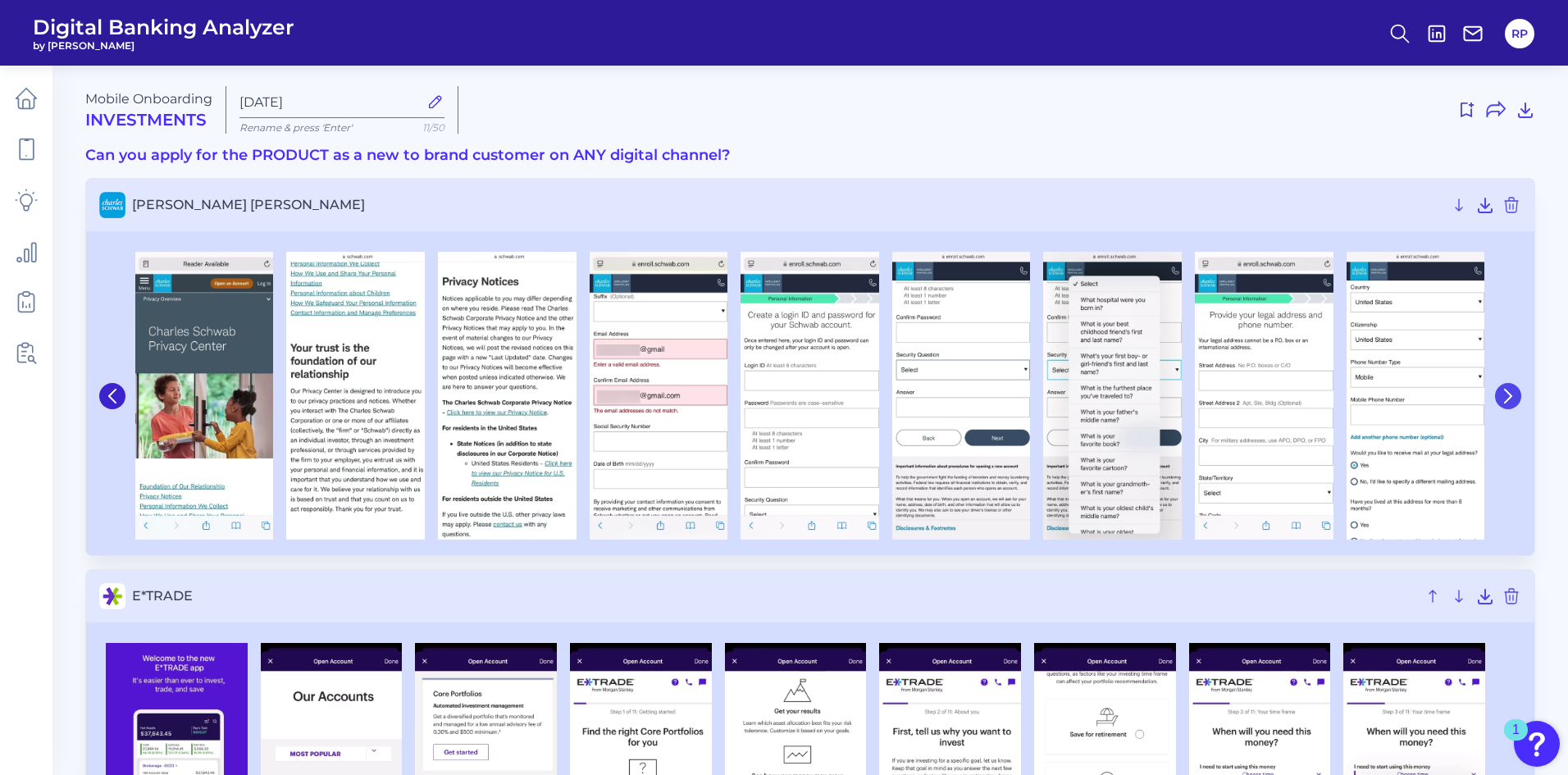
click at [1515, 391] on icon at bounding box center [1508, 397] width 15 height 15
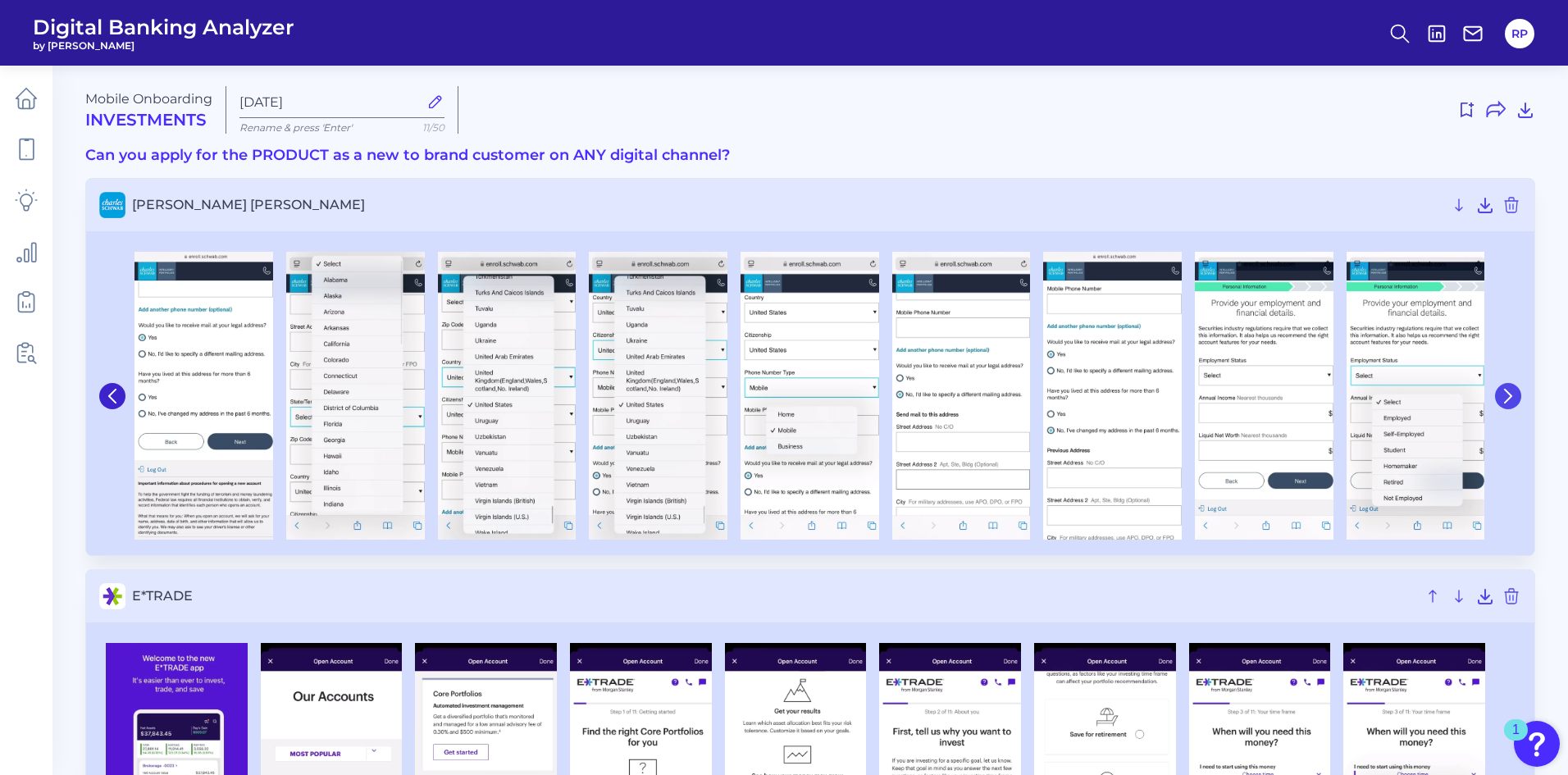
click at [1515, 391] on icon at bounding box center [1508, 397] width 15 height 15
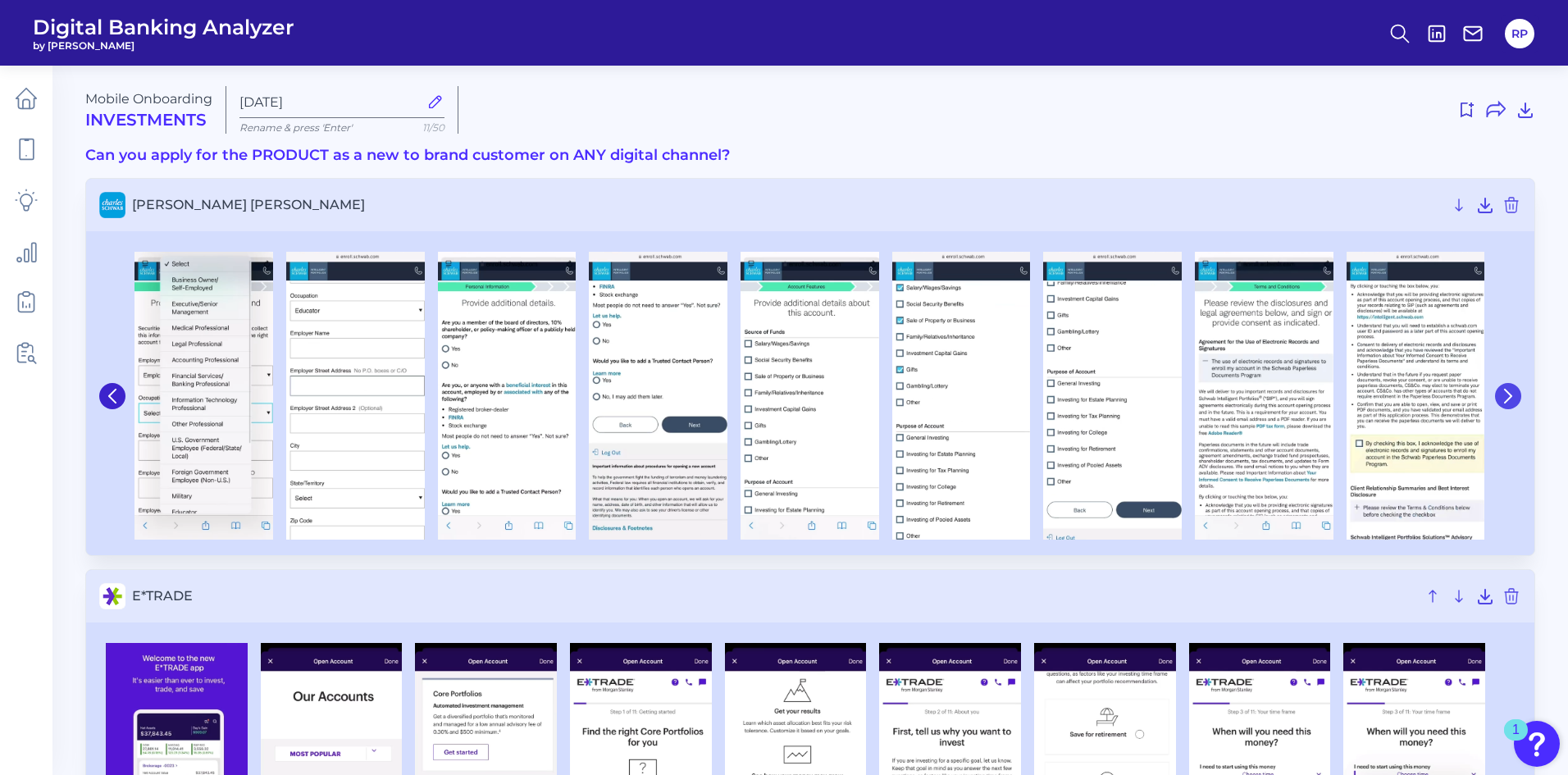
click at [1515, 391] on icon at bounding box center [1508, 397] width 15 height 15
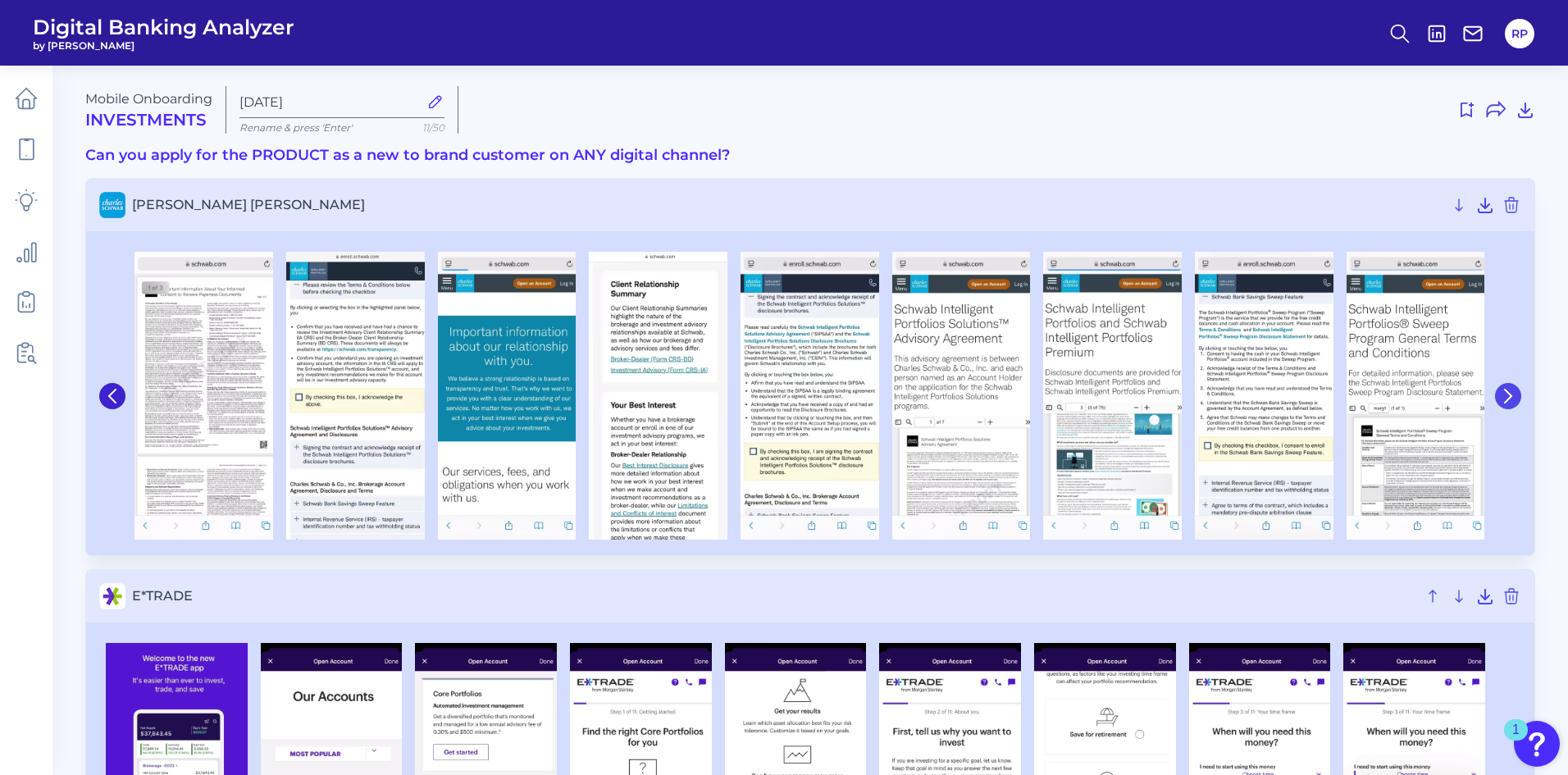
click at [1515, 391] on icon at bounding box center [1508, 397] width 15 height 15
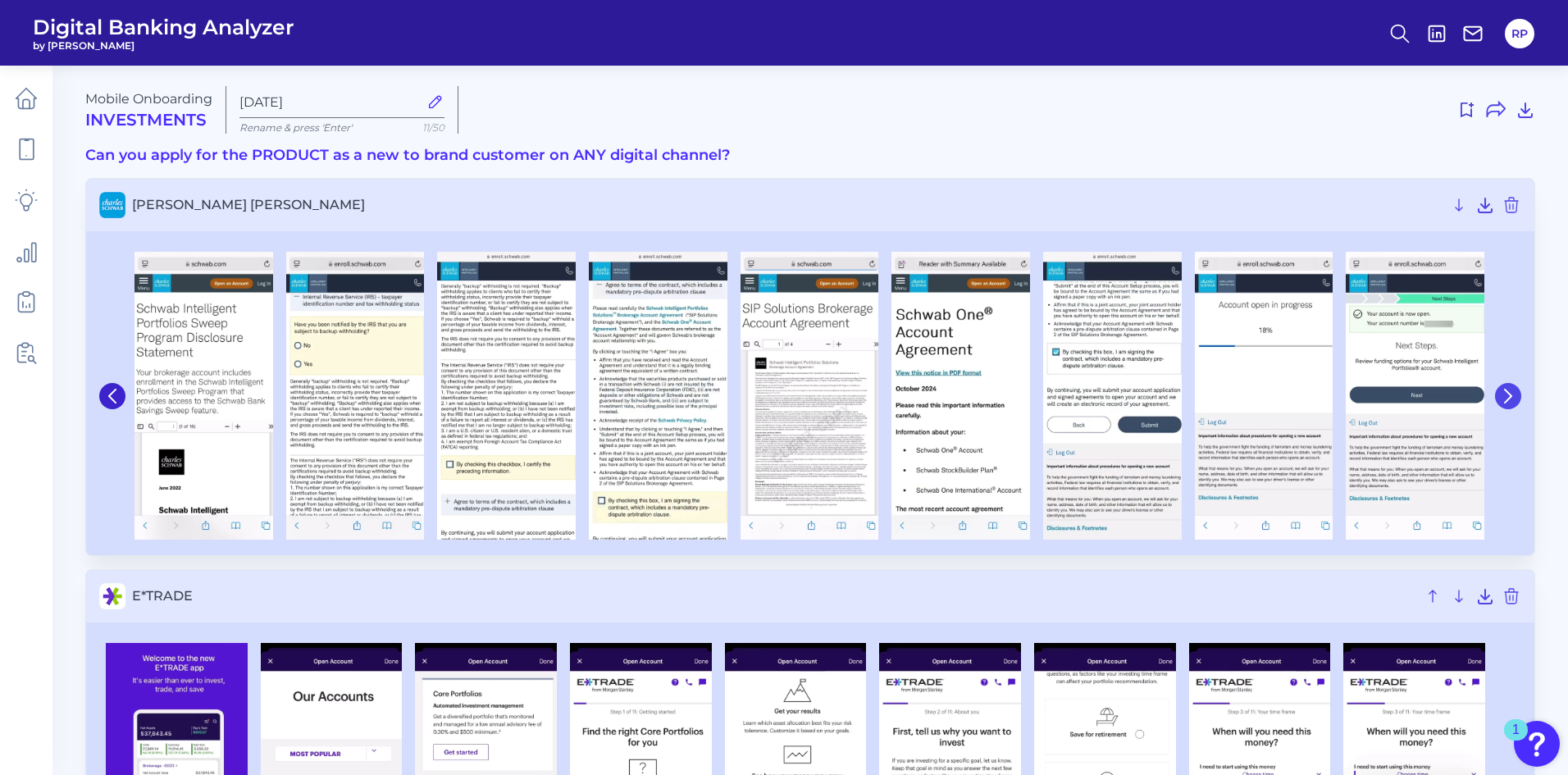
click at [1515, 391] on icon at bounding box center [1508, 397] width 15 height 15
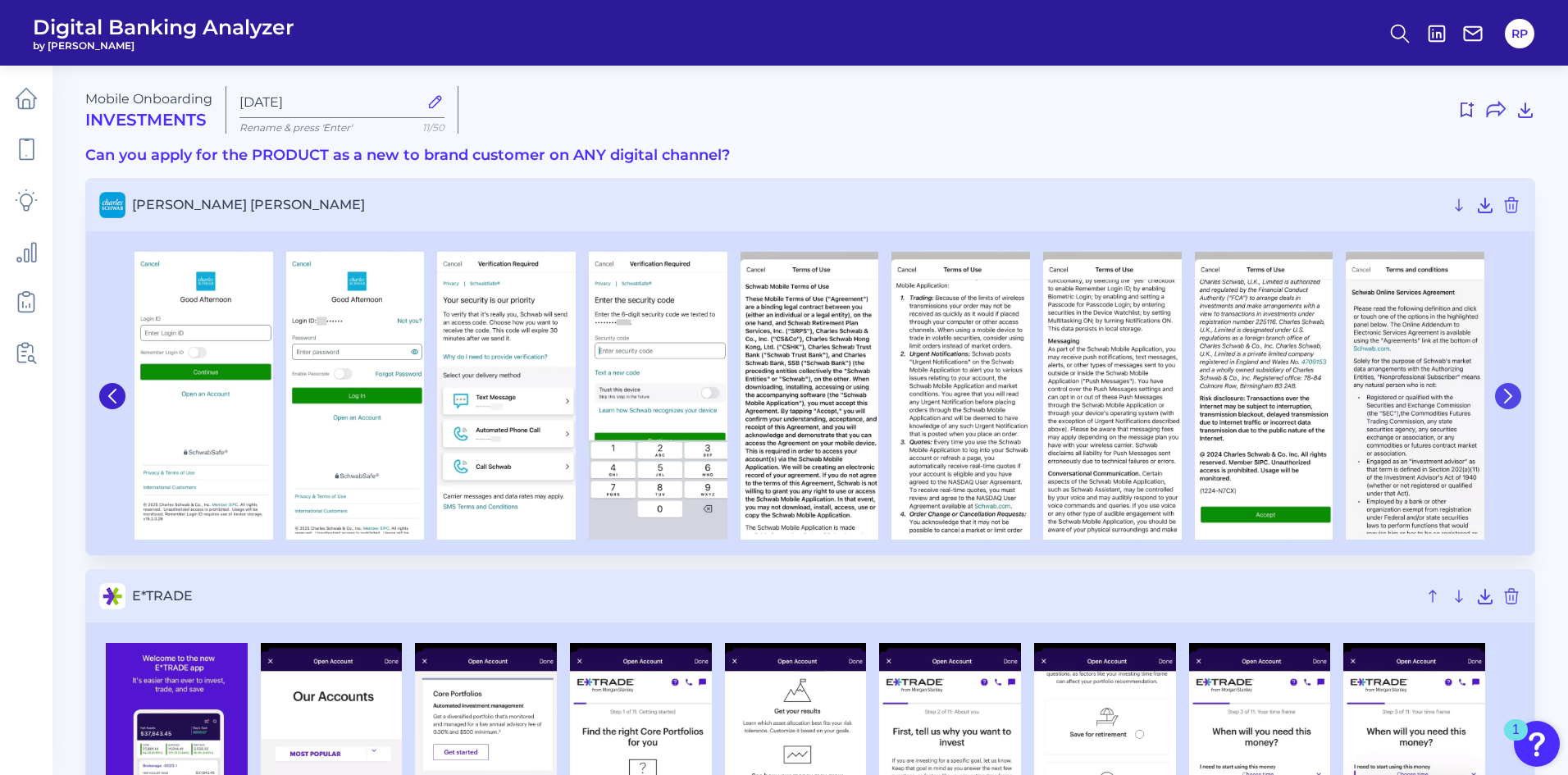
click at [1515, 391] on icon at bounding box center [1508, 397] width 15 height 15
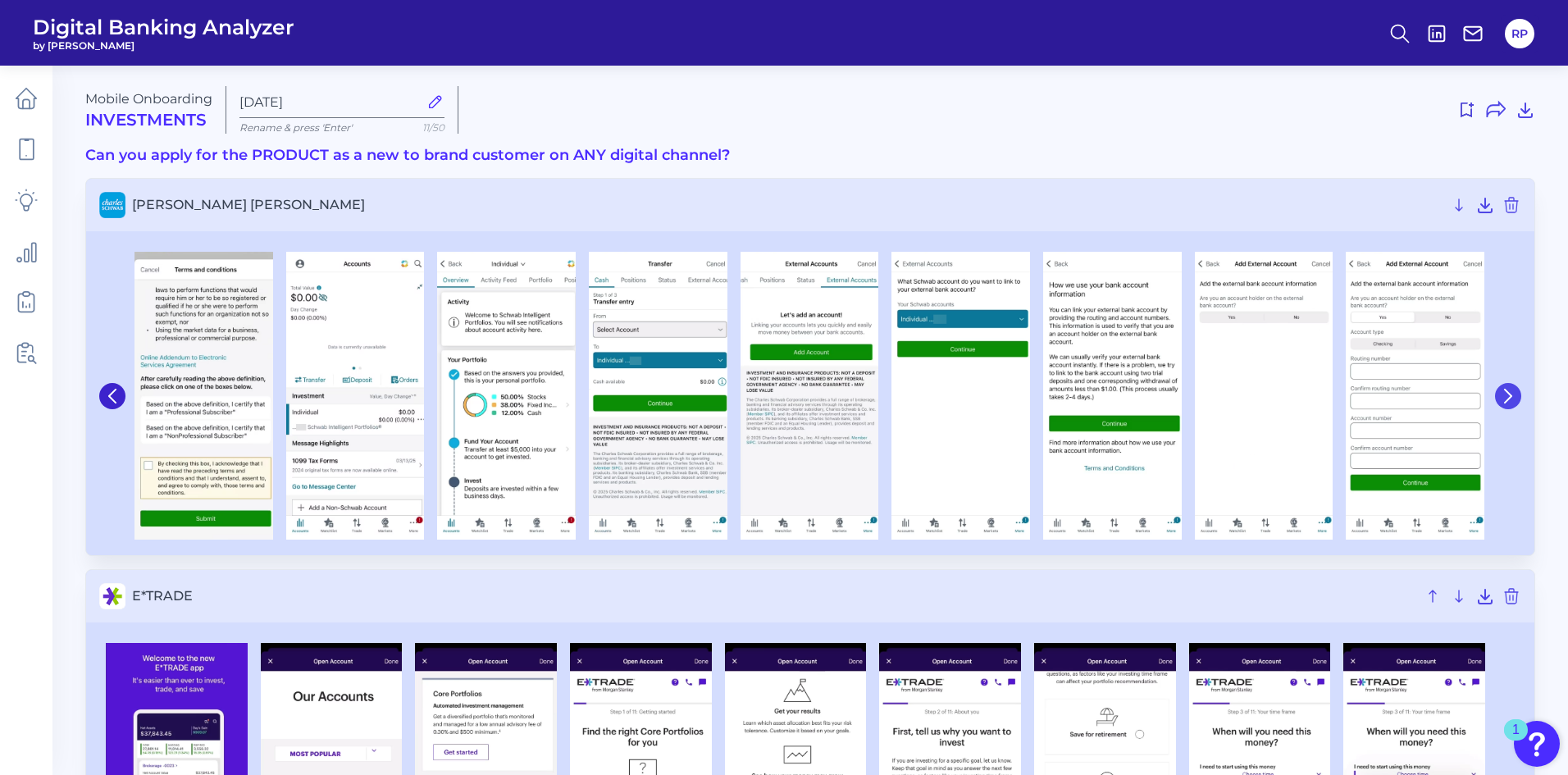
click at [1515, 391] on icon at bounding box center [1508, 397] width 15 height 15
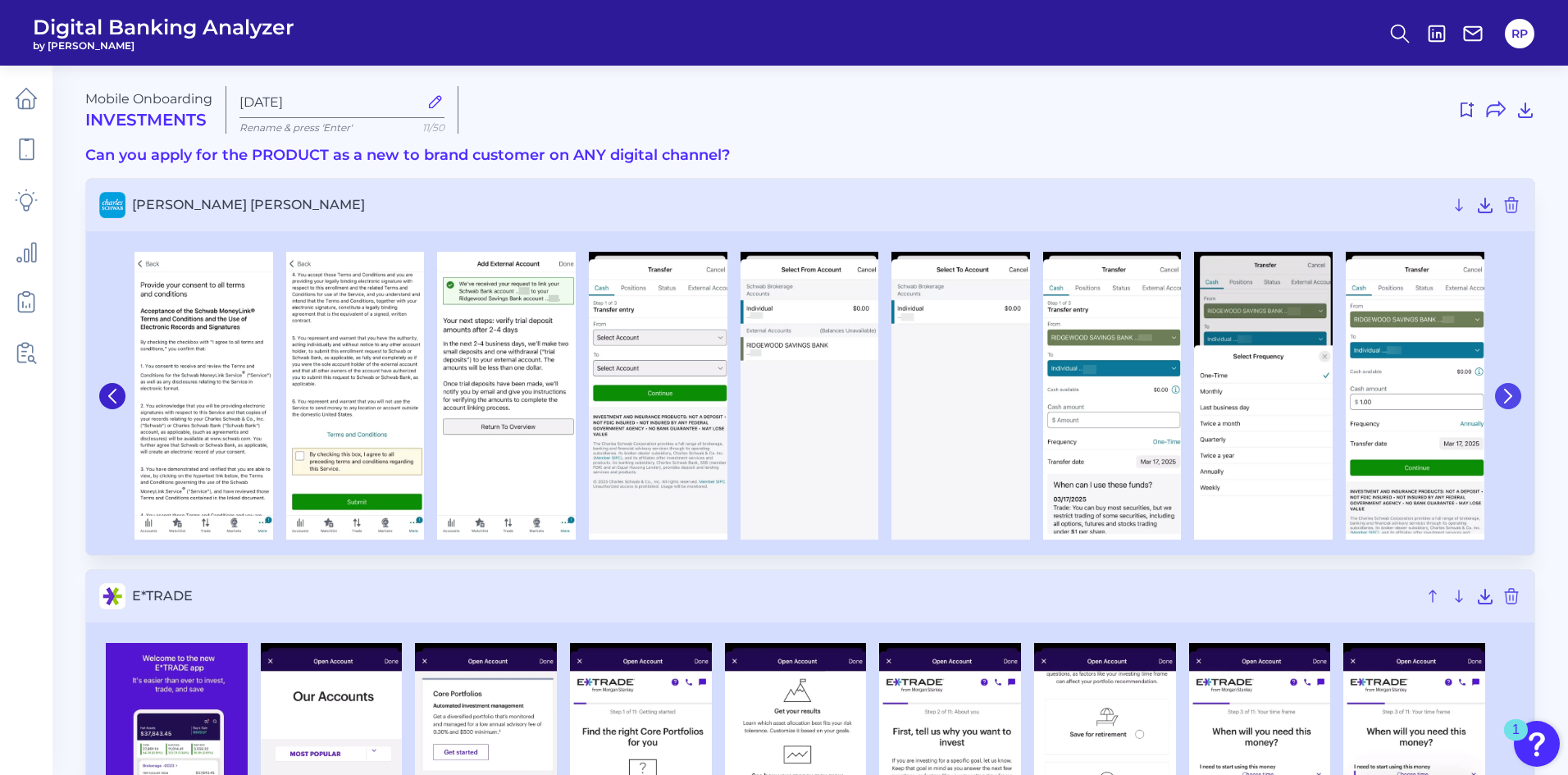
click at [1515, 391] on icon at bounding box center [1508, 397] width 15 height 15
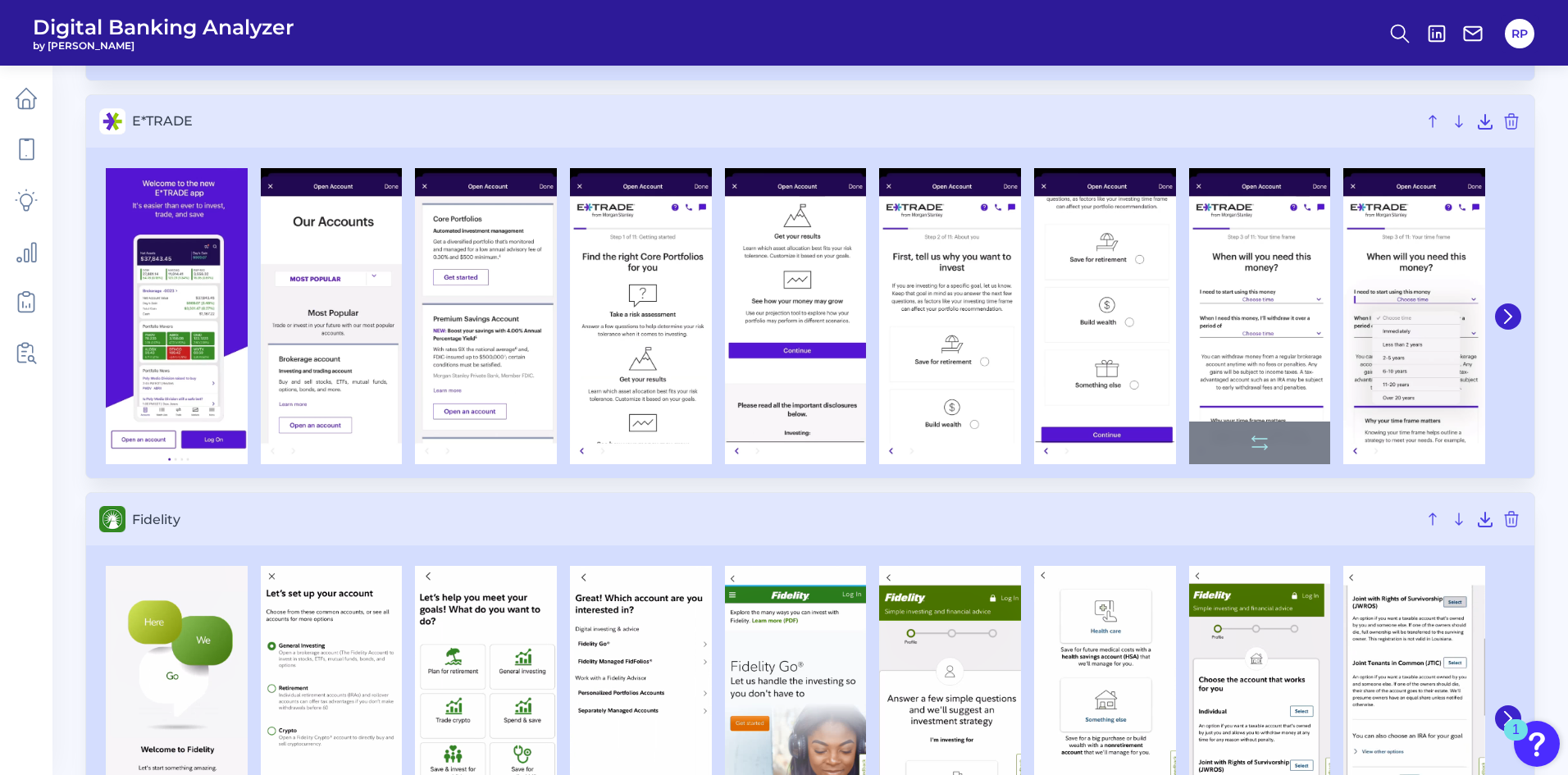
scroll to position [492, 0]
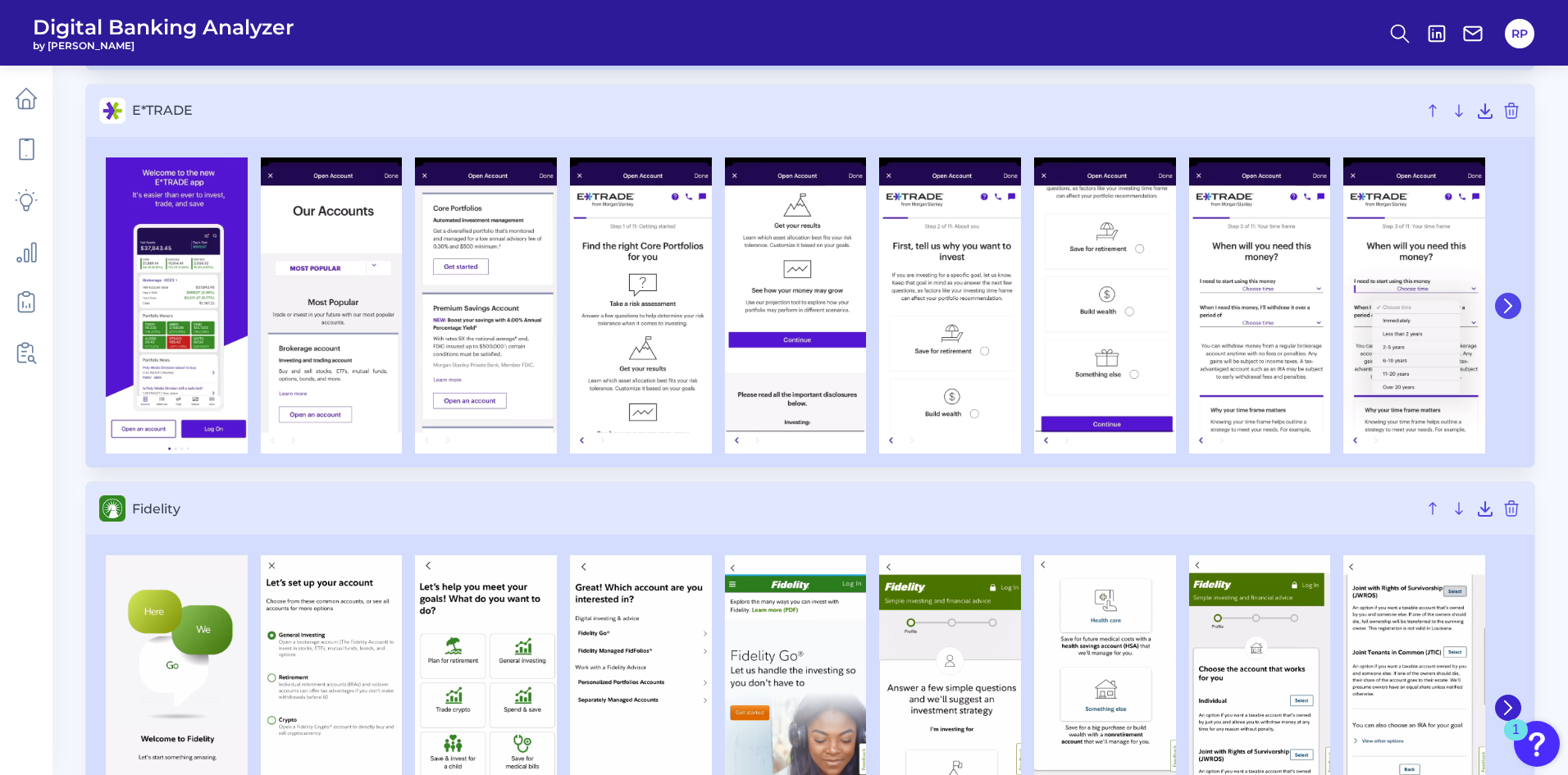
click at [1508, 301] on icon at bounding box center [1508, 306] width 6 height 13
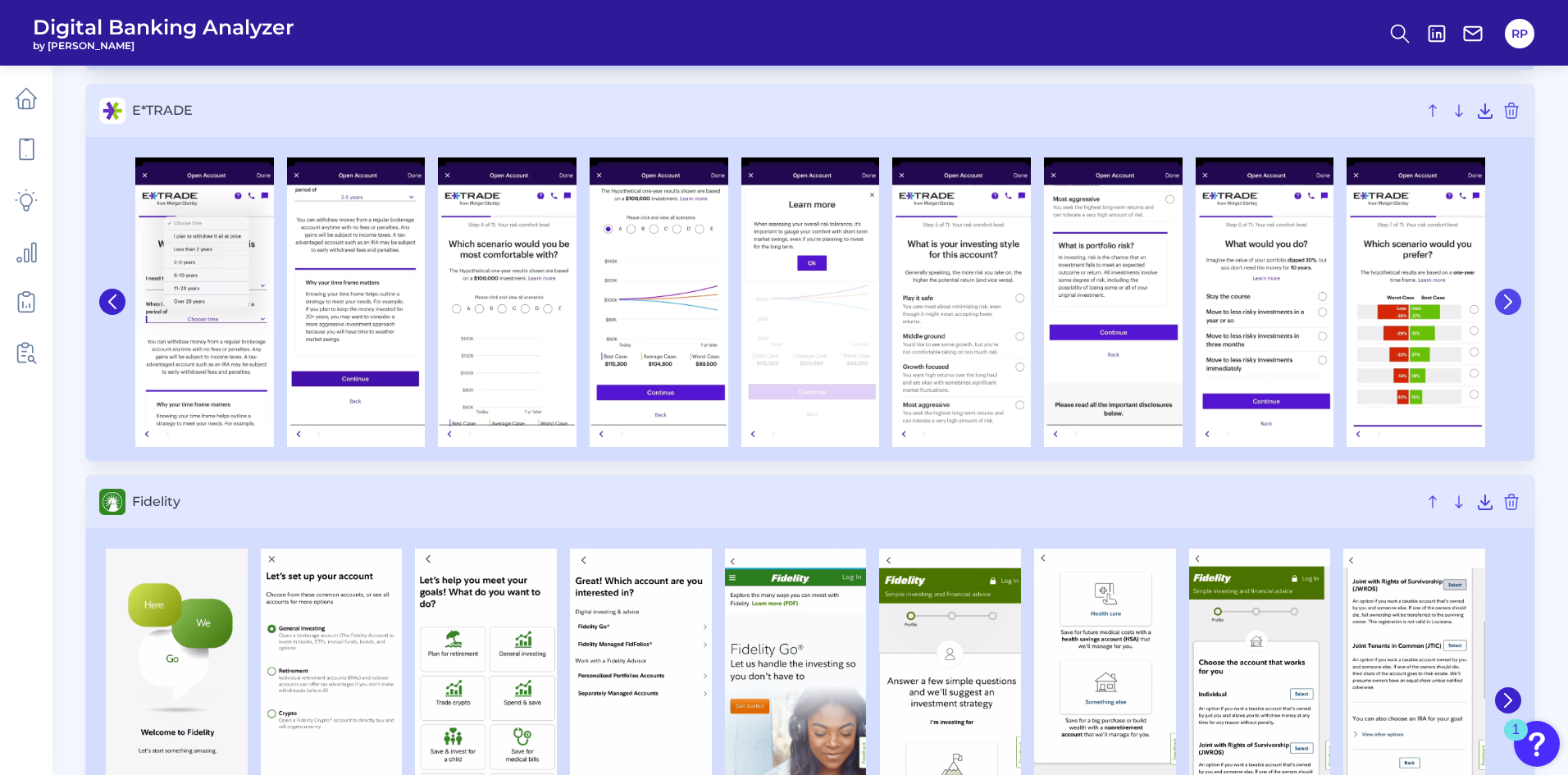
click at [1501, 303] on icon at bounding box center [1508, 301] width 15 height 15
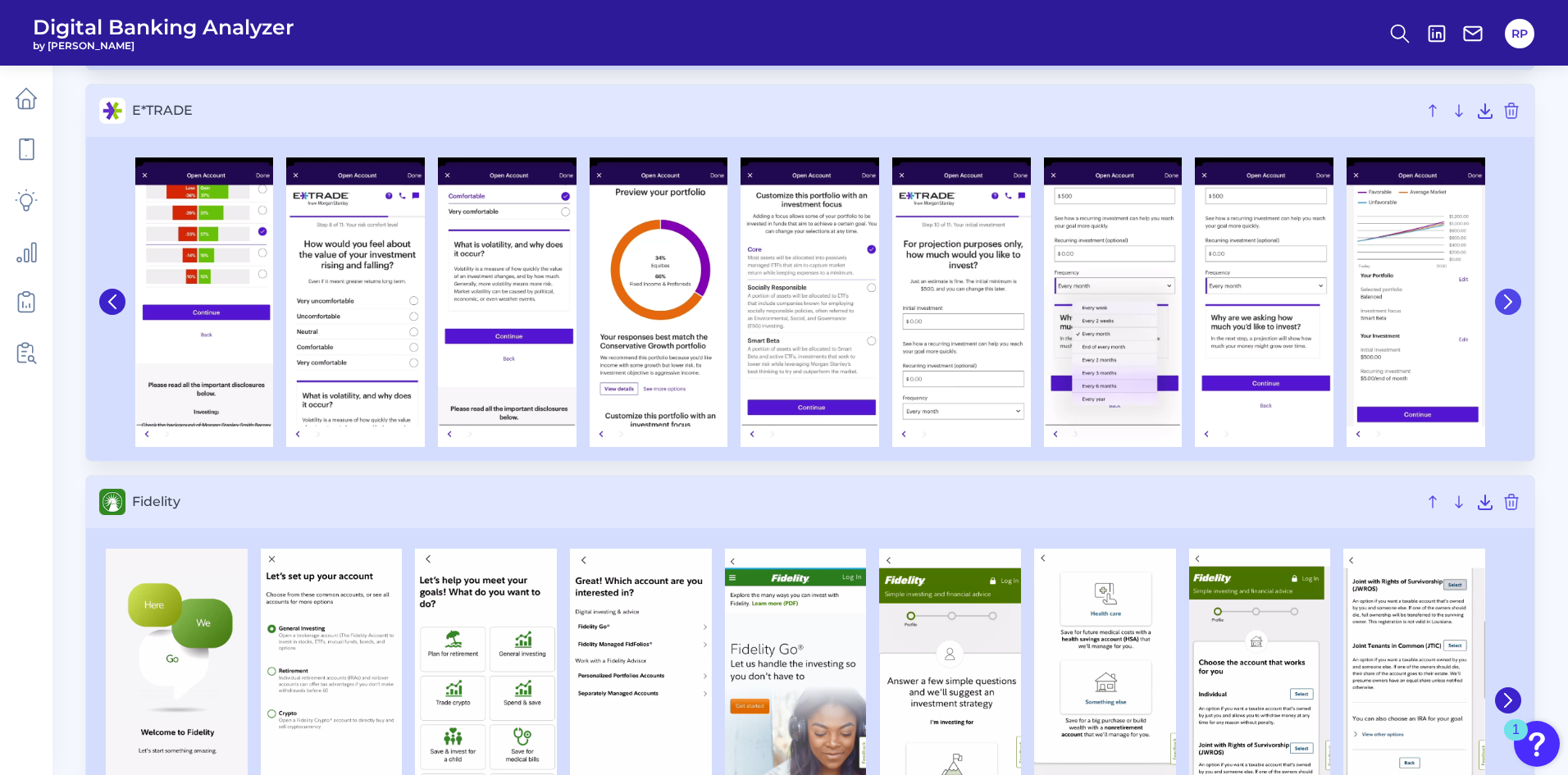
click at [1501, 303] on icon at bounding box center [1508, 301] width 15 height 15
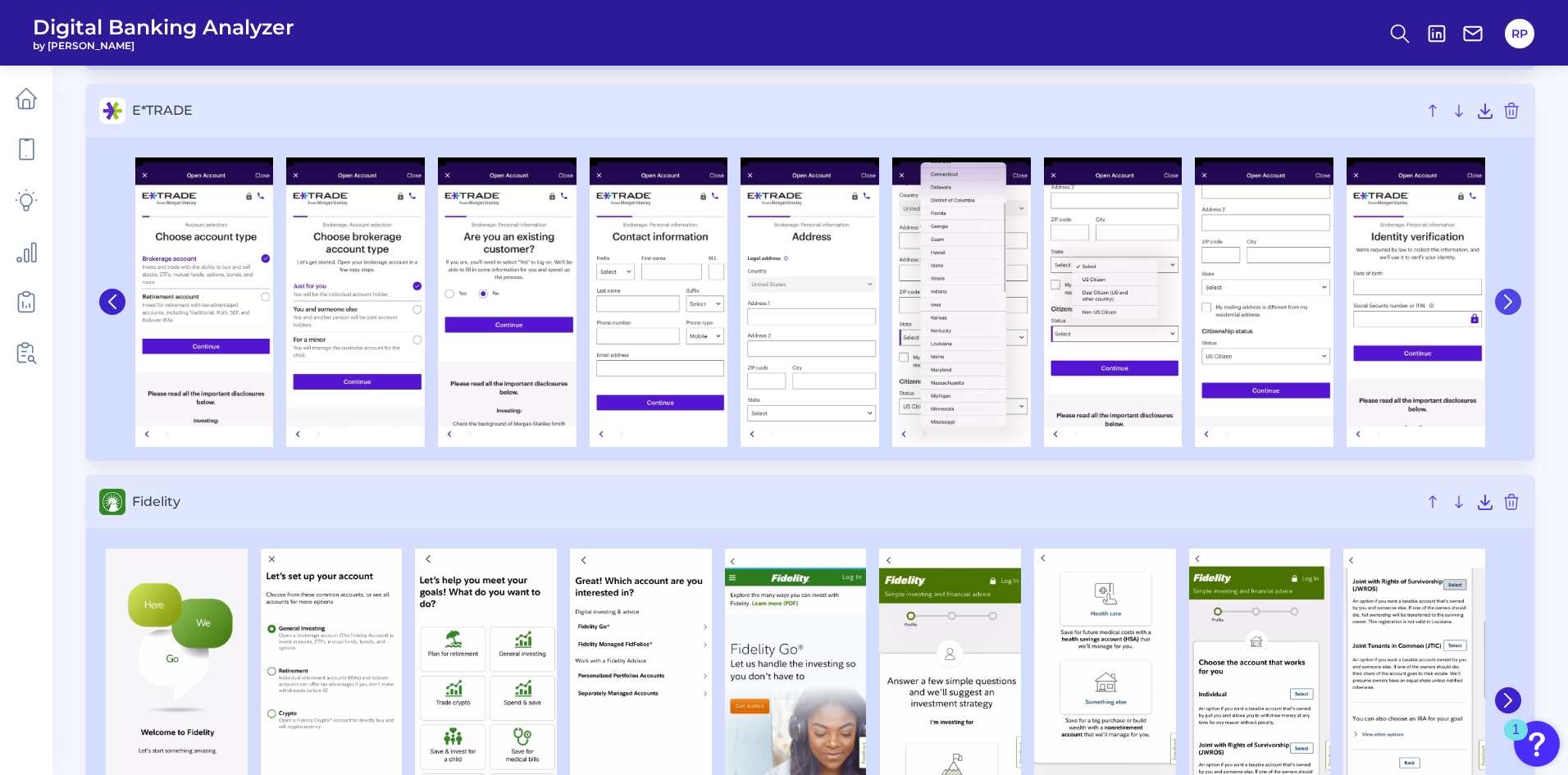
click at [1501, 303] on icon at bounding box center [1508, 301] width 15 height 15
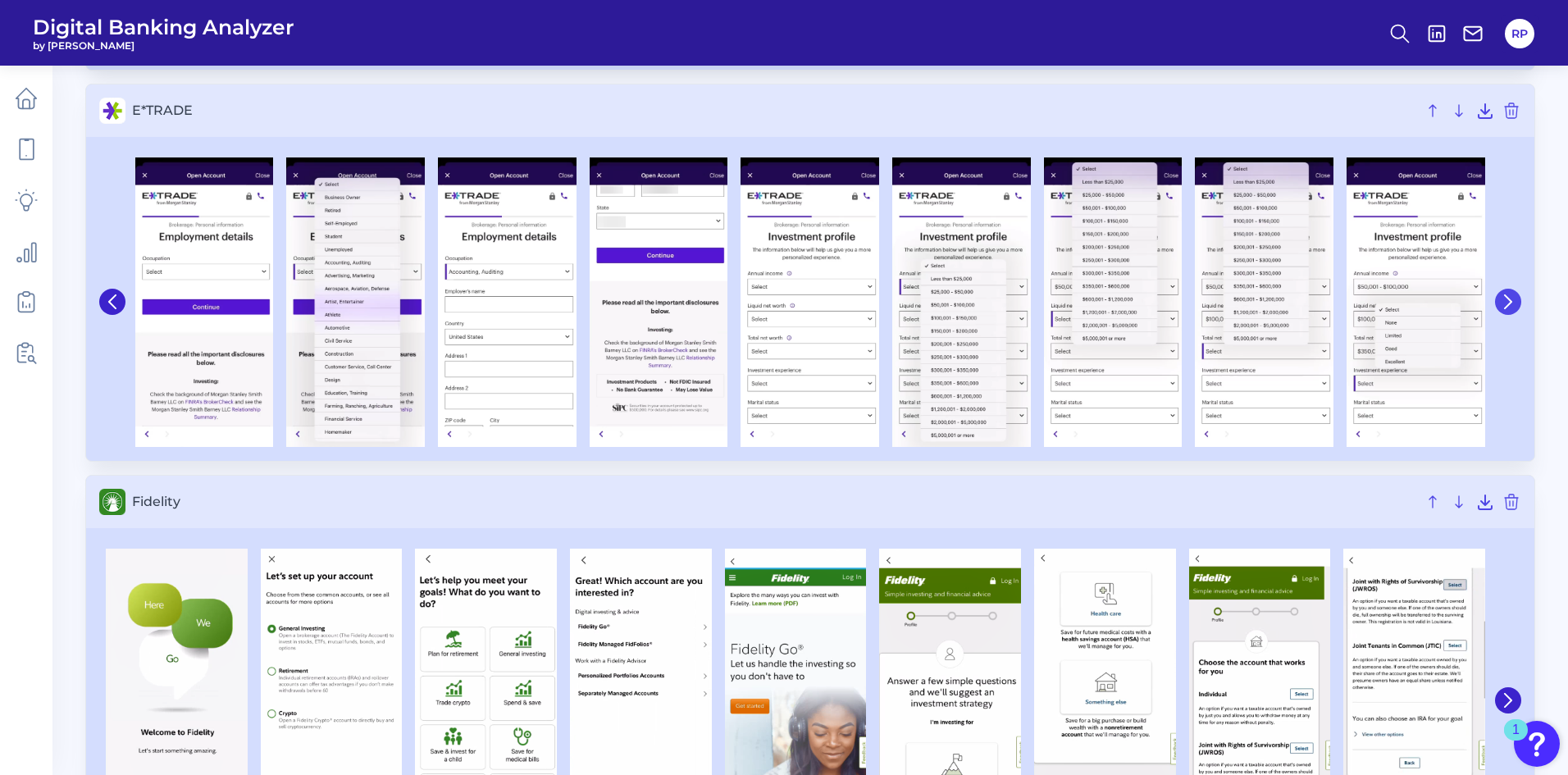
click at [1501, 303] on icon at bounding box center [1508, 301] width 15 height 15
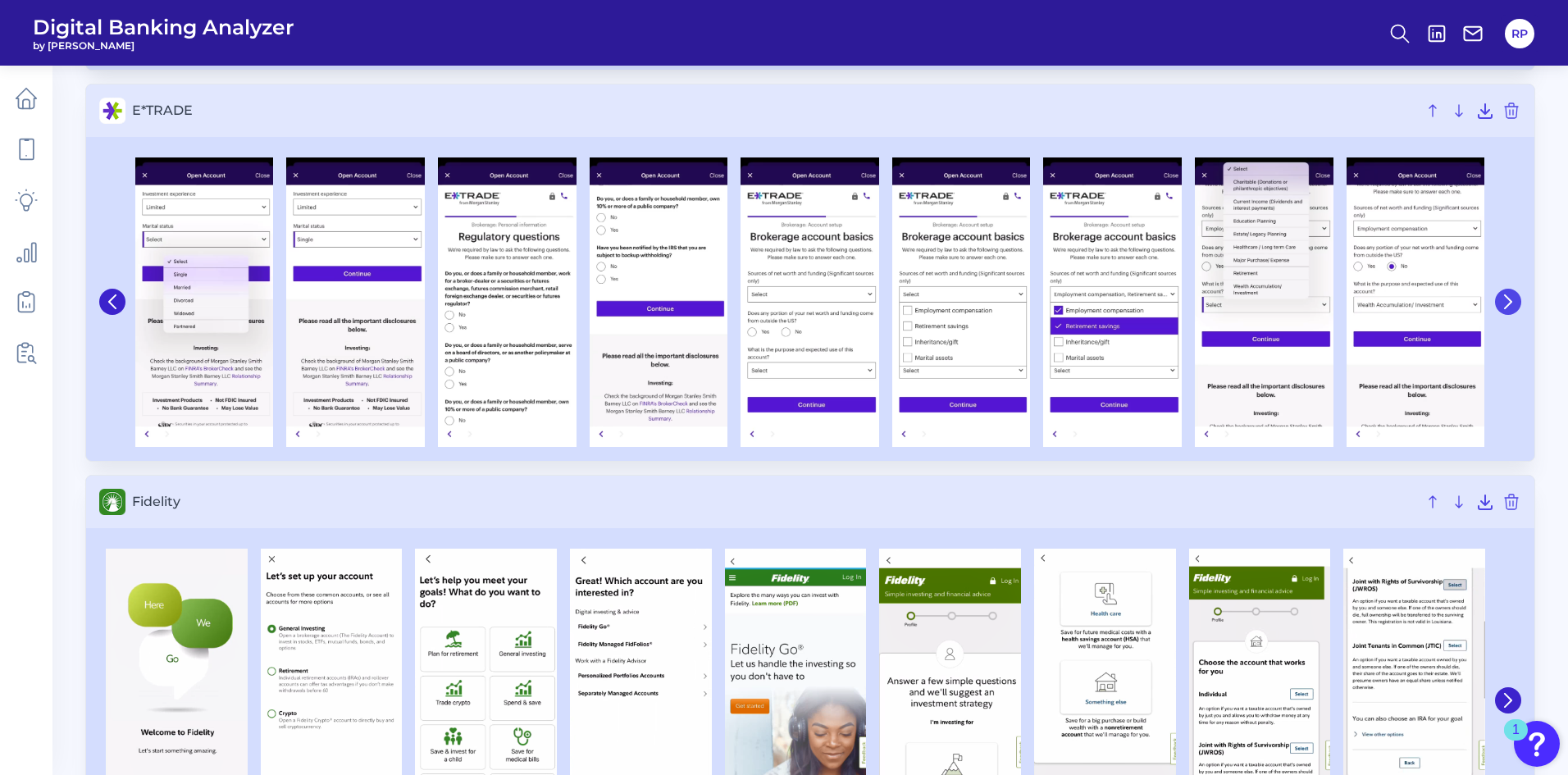
click at [1503, 307] on icon at bounding box center [1508, 301] width 15 height 15
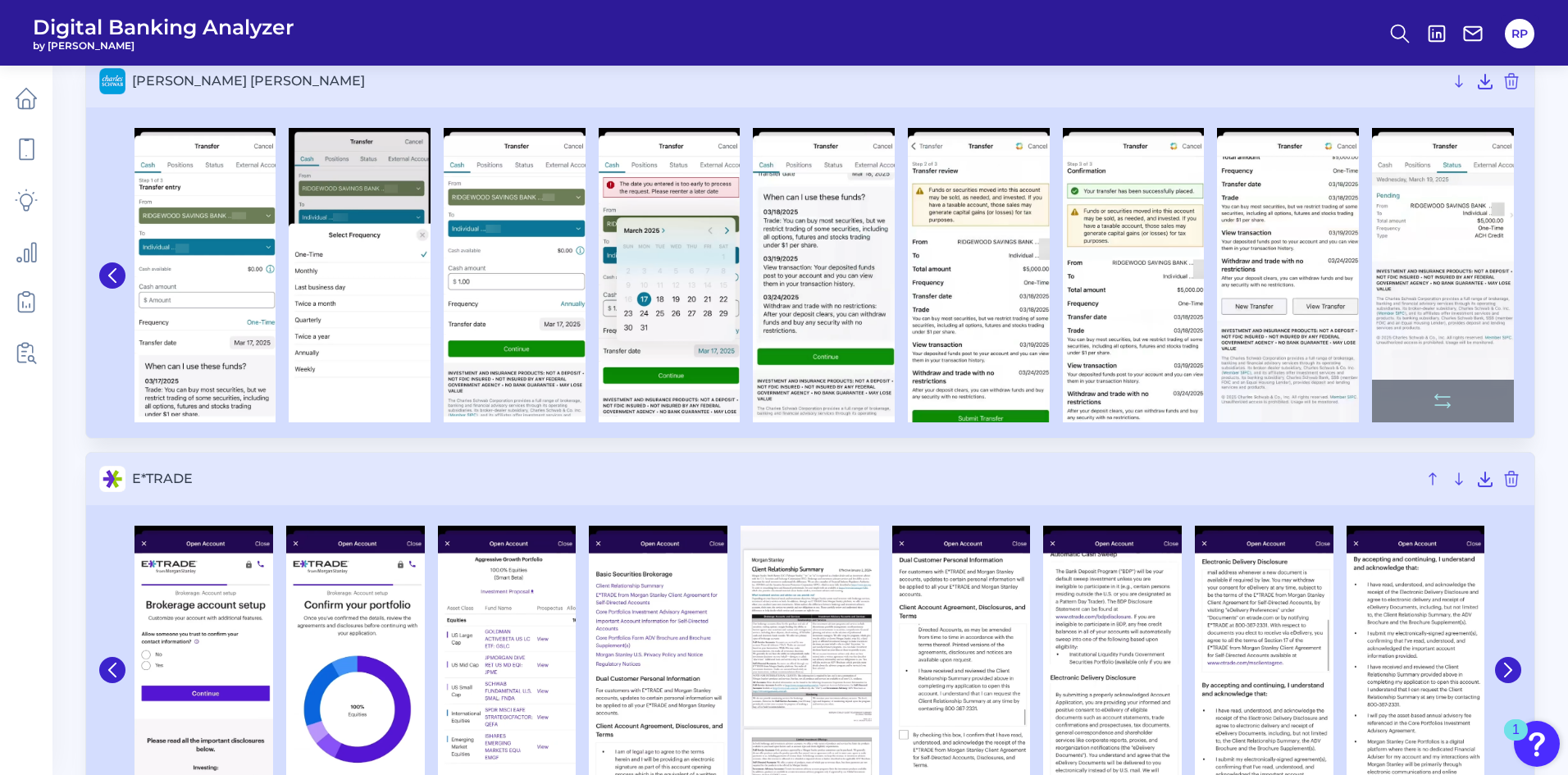
scroll to position [0, 0]
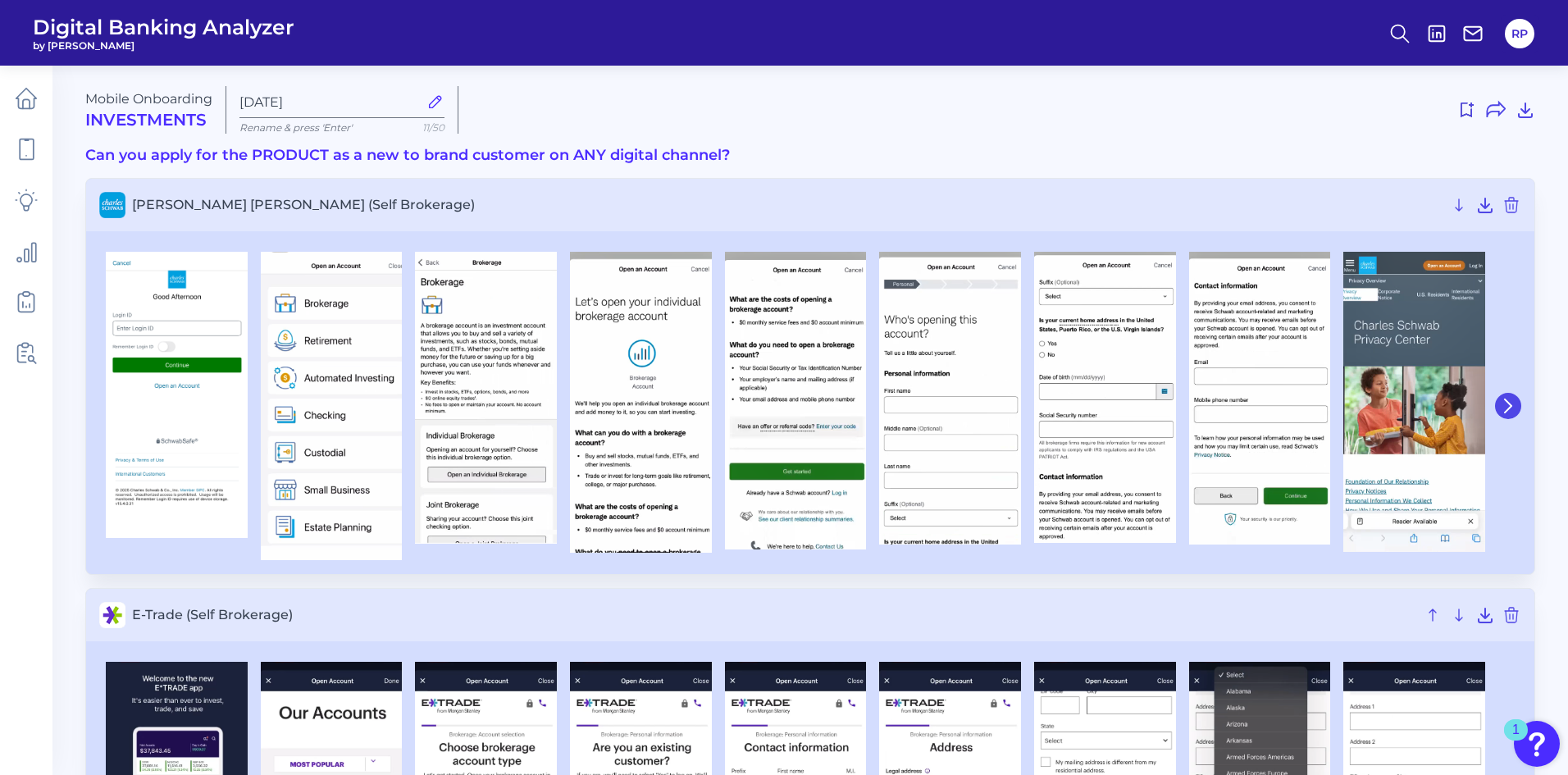
click at [1513, 407] on icon at bounding box center [1508, 406] width 15 height 15
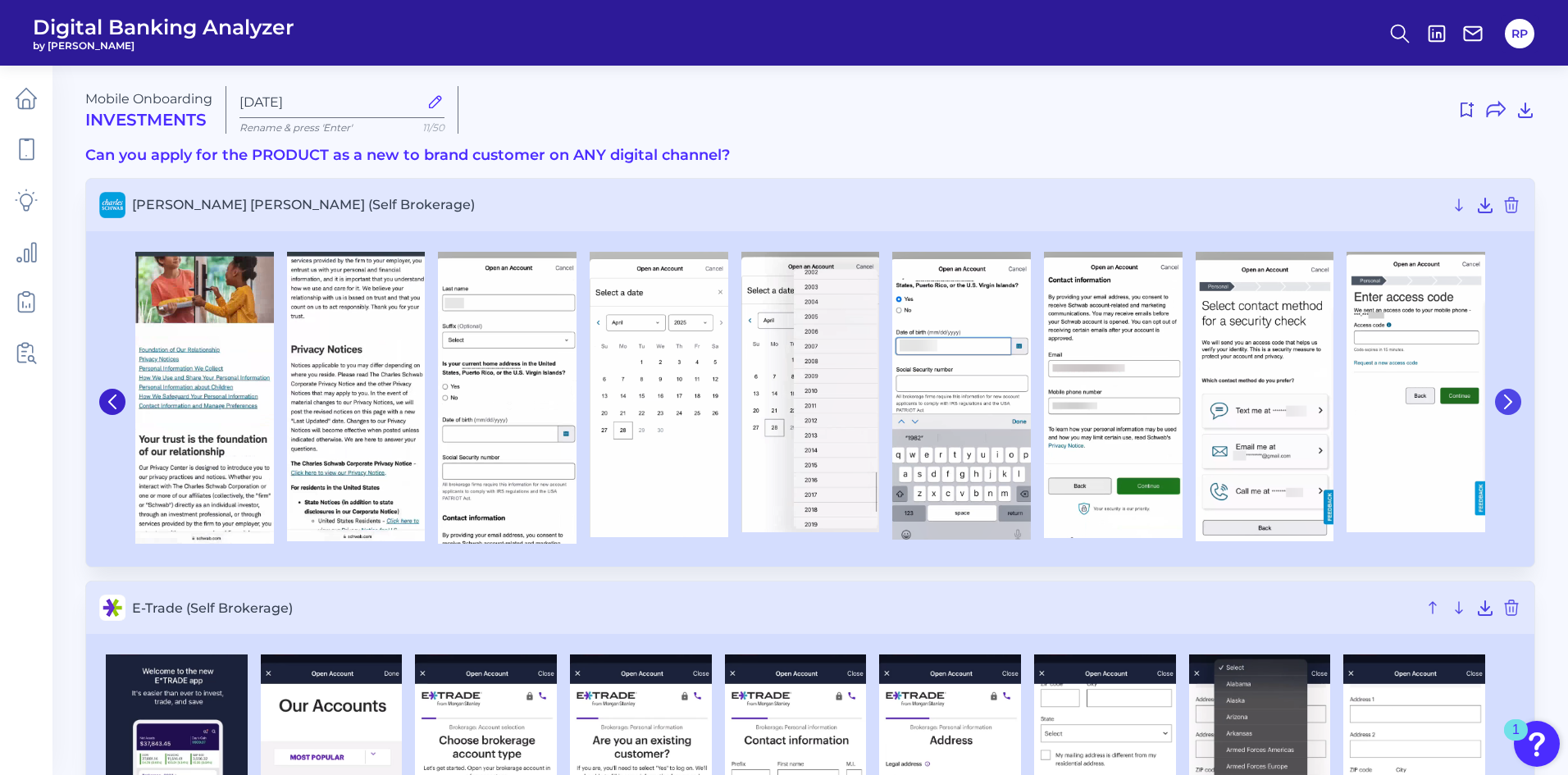
click at [1514, 407] on icon at bounding box center [1508, 402] width 15 height 15
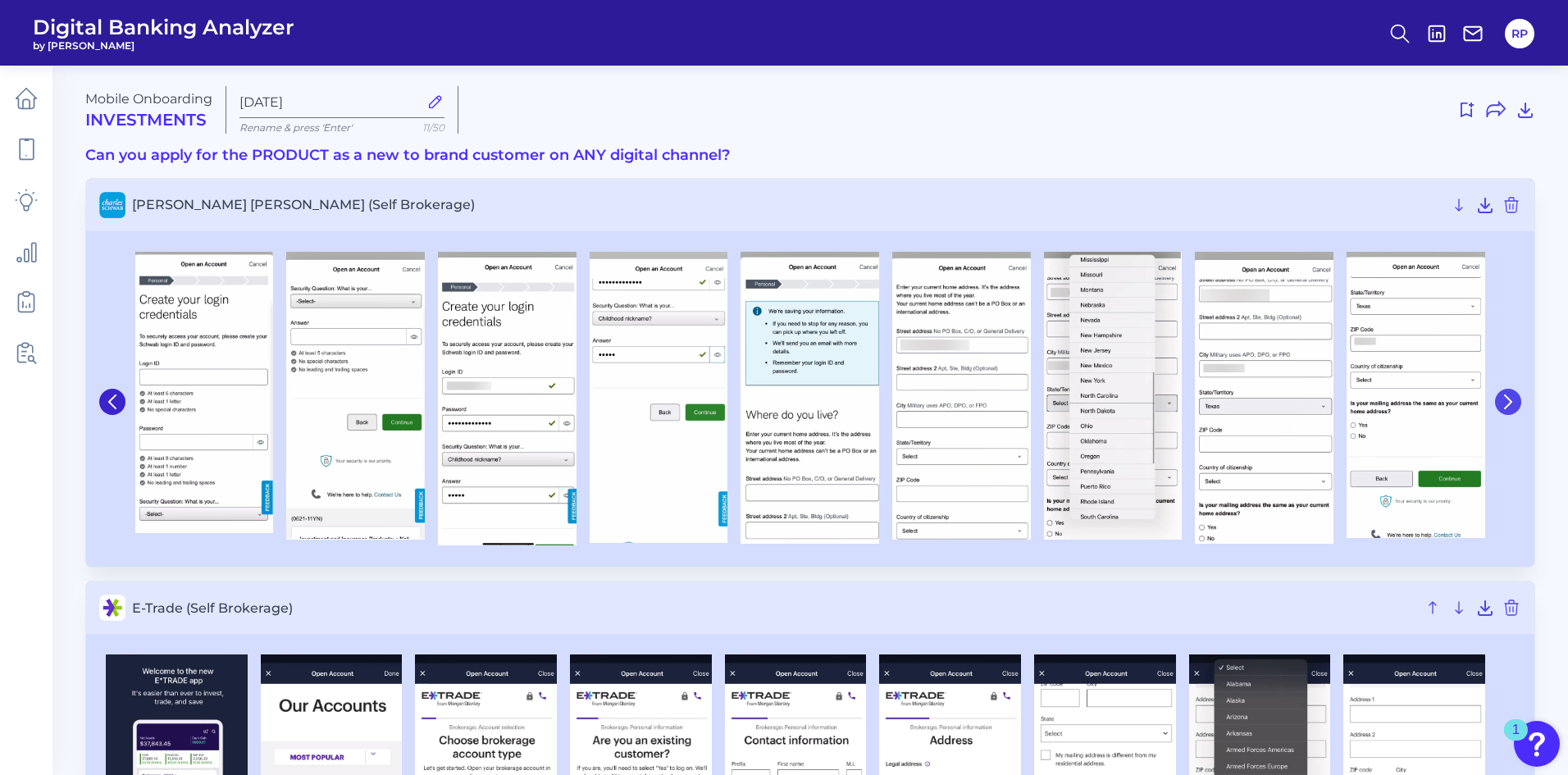
click at [1514, 407] on icon at bounding box center [1508, 402] width 15 height 15
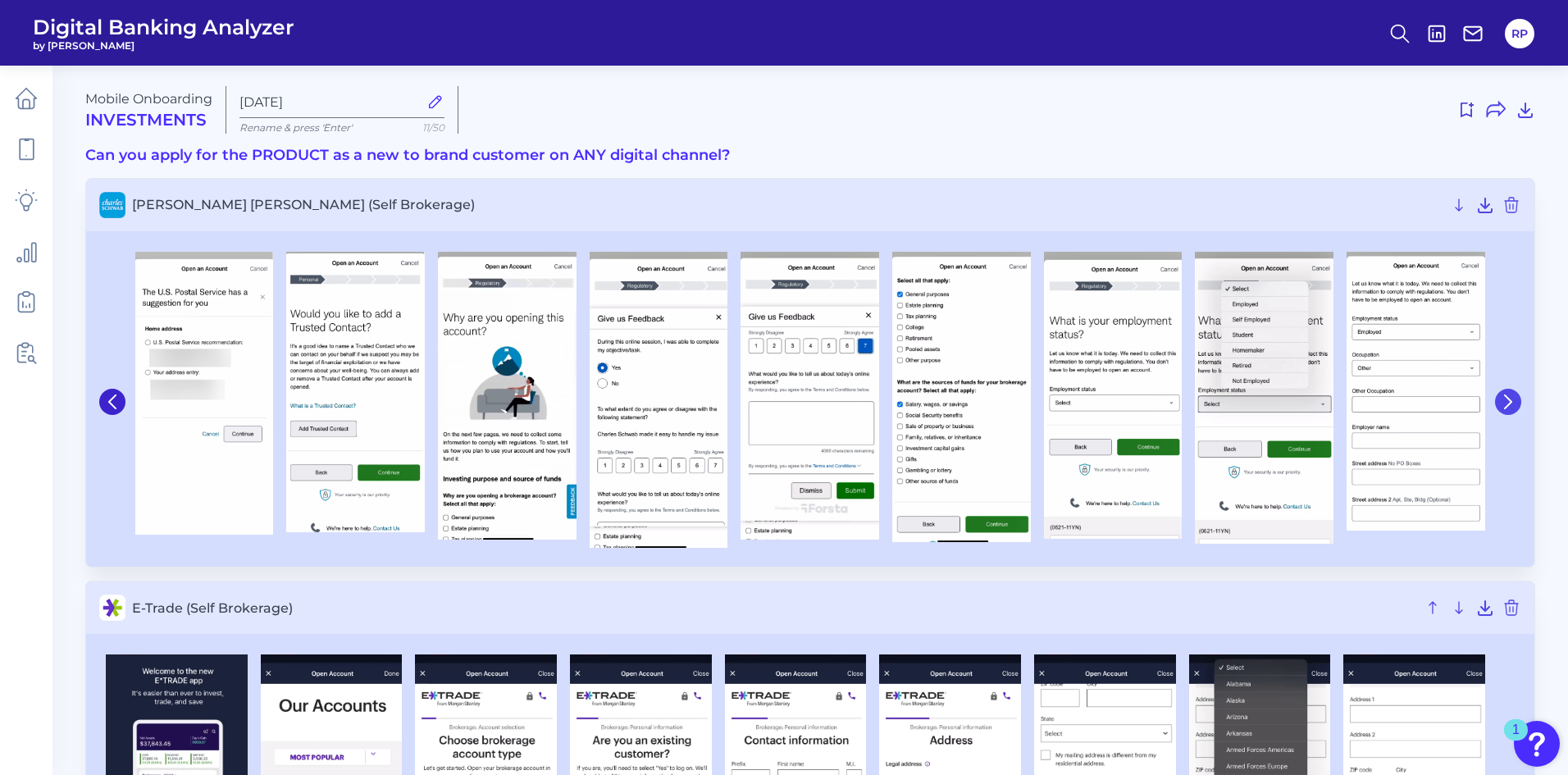
click at [1515, 407] on icon at bounding box center [1508, 402] width 15 height 15
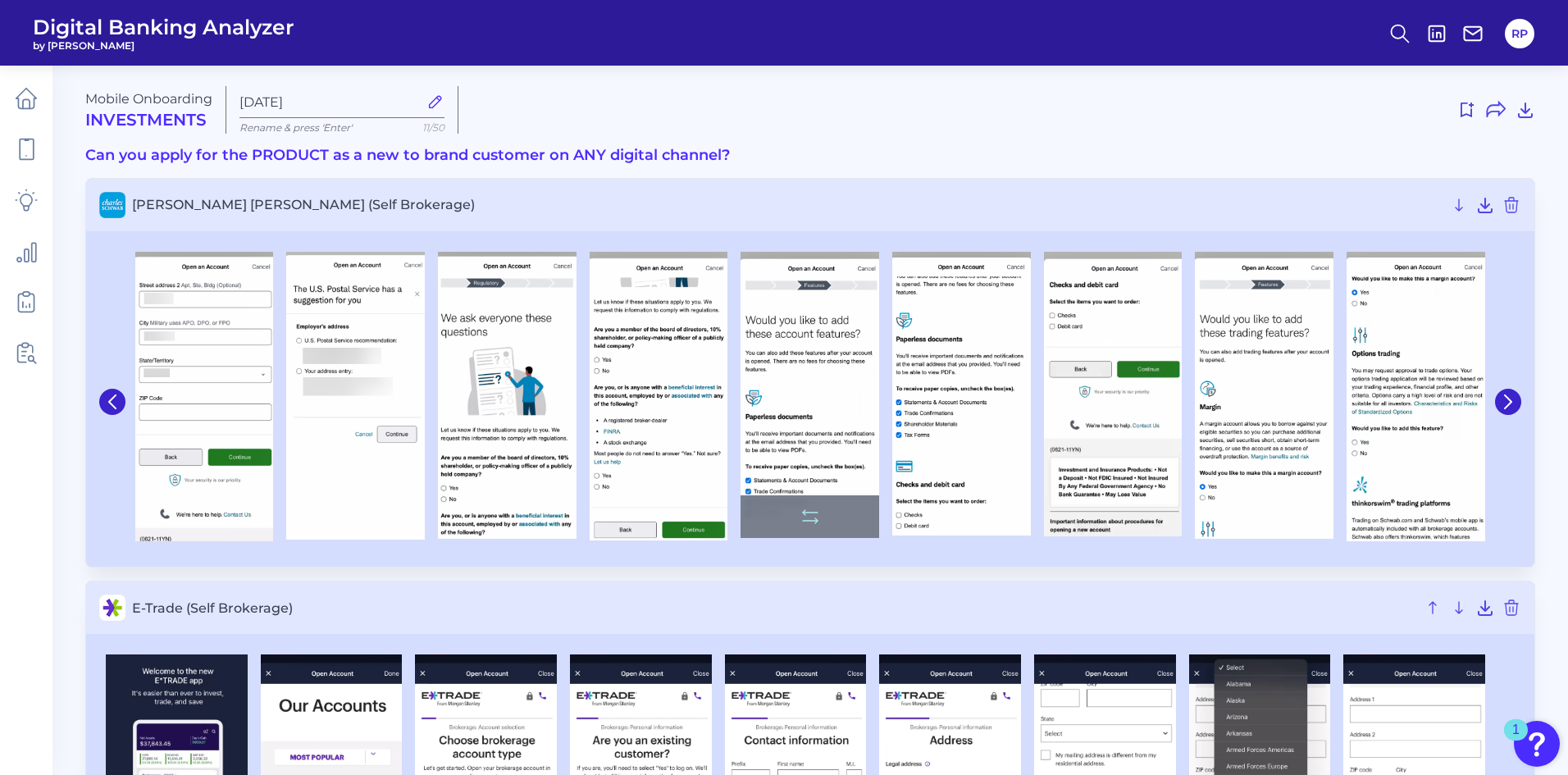
click at [857, 298] on img at bounding box center [810, 395] width 139 height 288
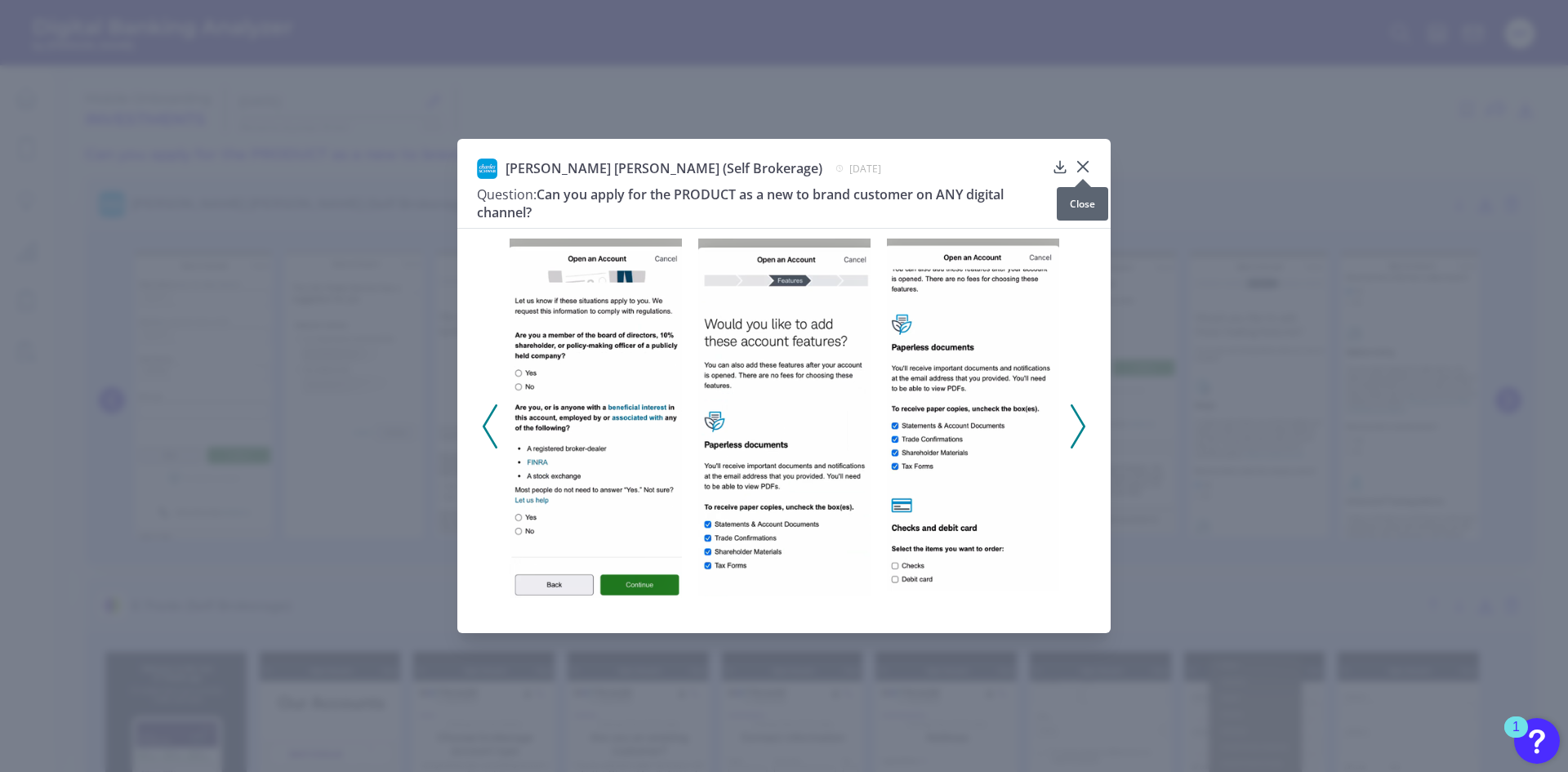
click at [1083, 167] on icon at bounding box center [1083, 167] width 10 height 10
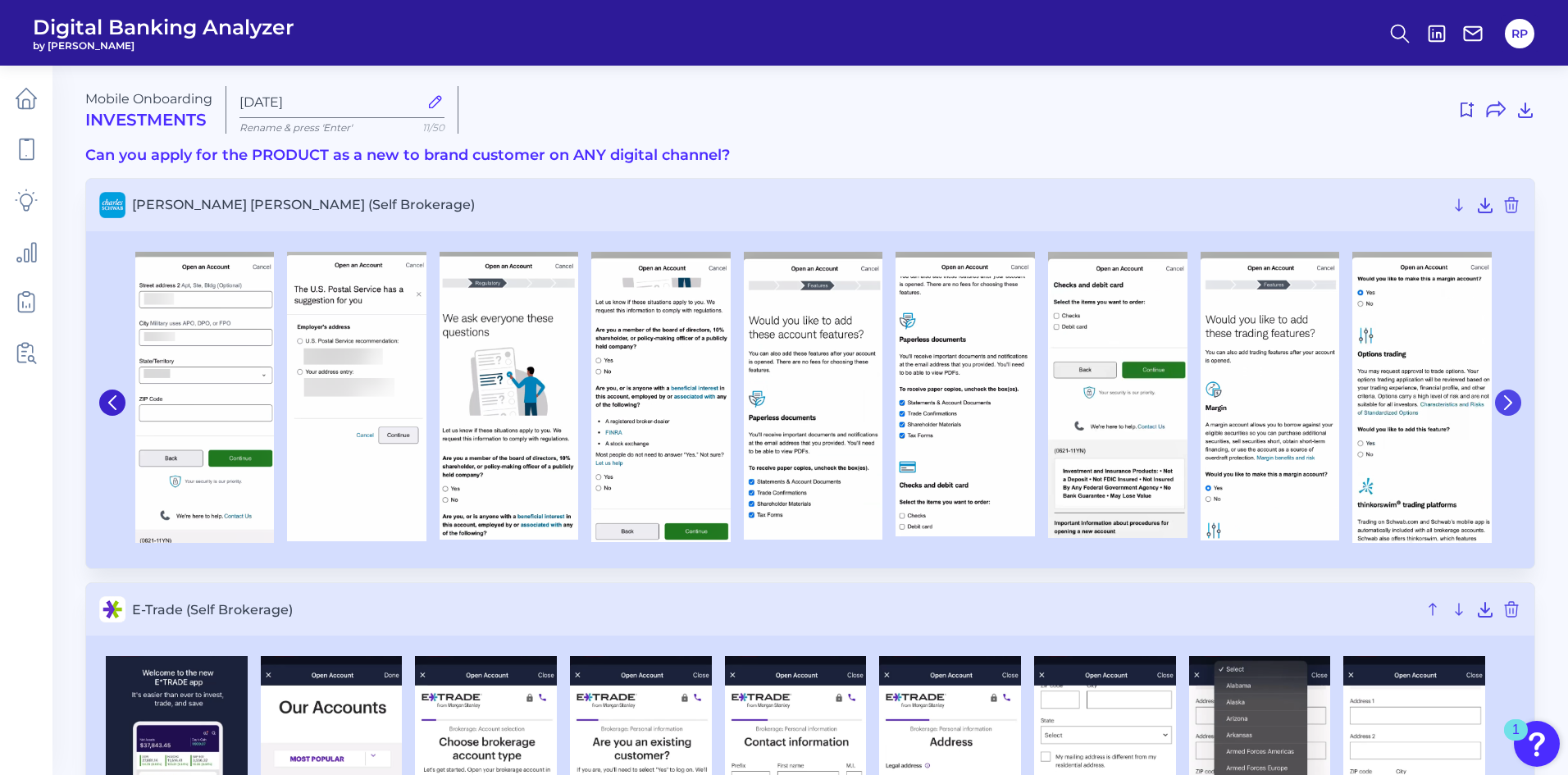
click at [1514, 398] on icon at bounding box center [1508, 403] width 15 height 15
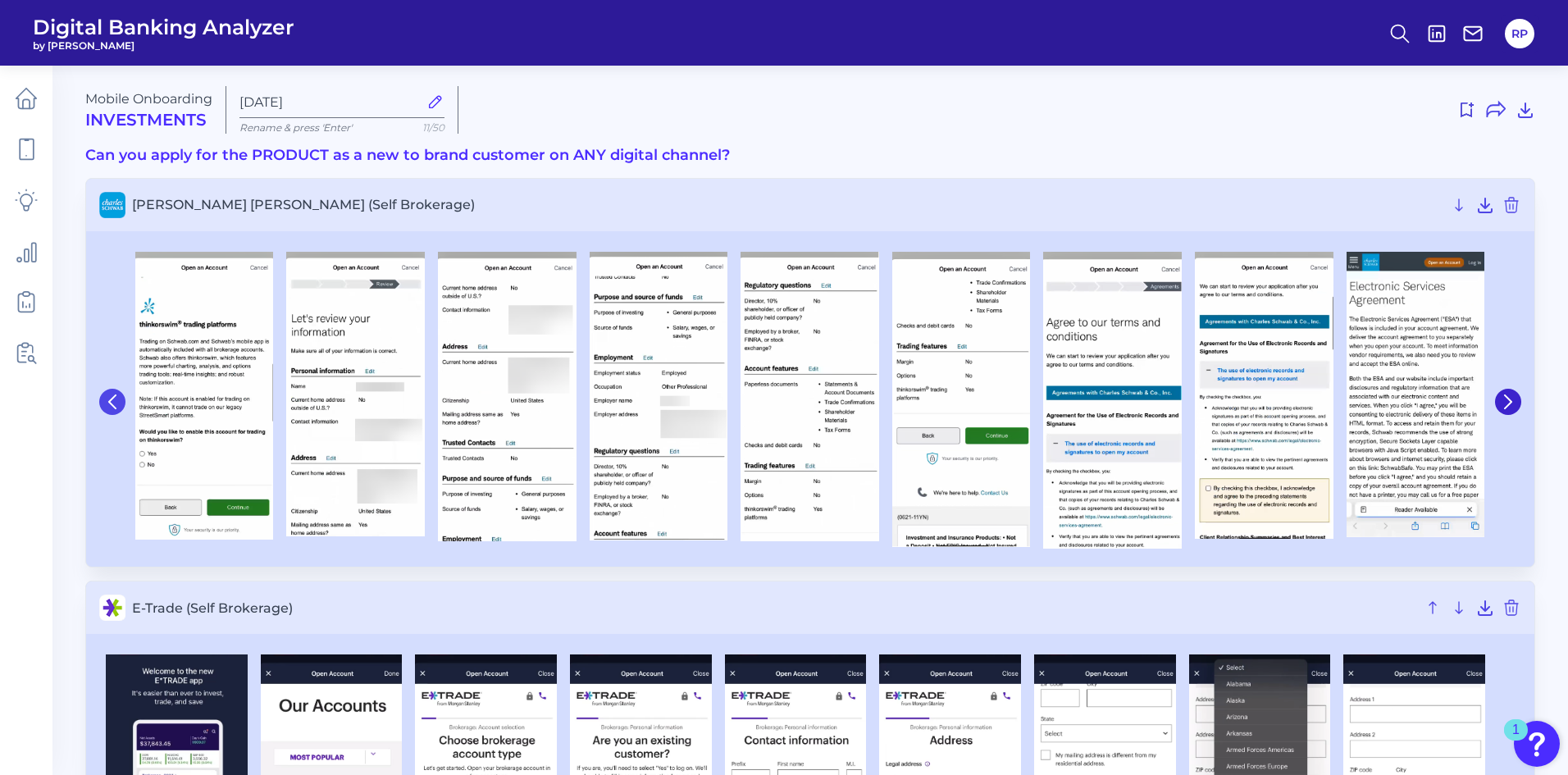
click at [119, 410] on button at bounding box center [112, 402] width 26 height 26
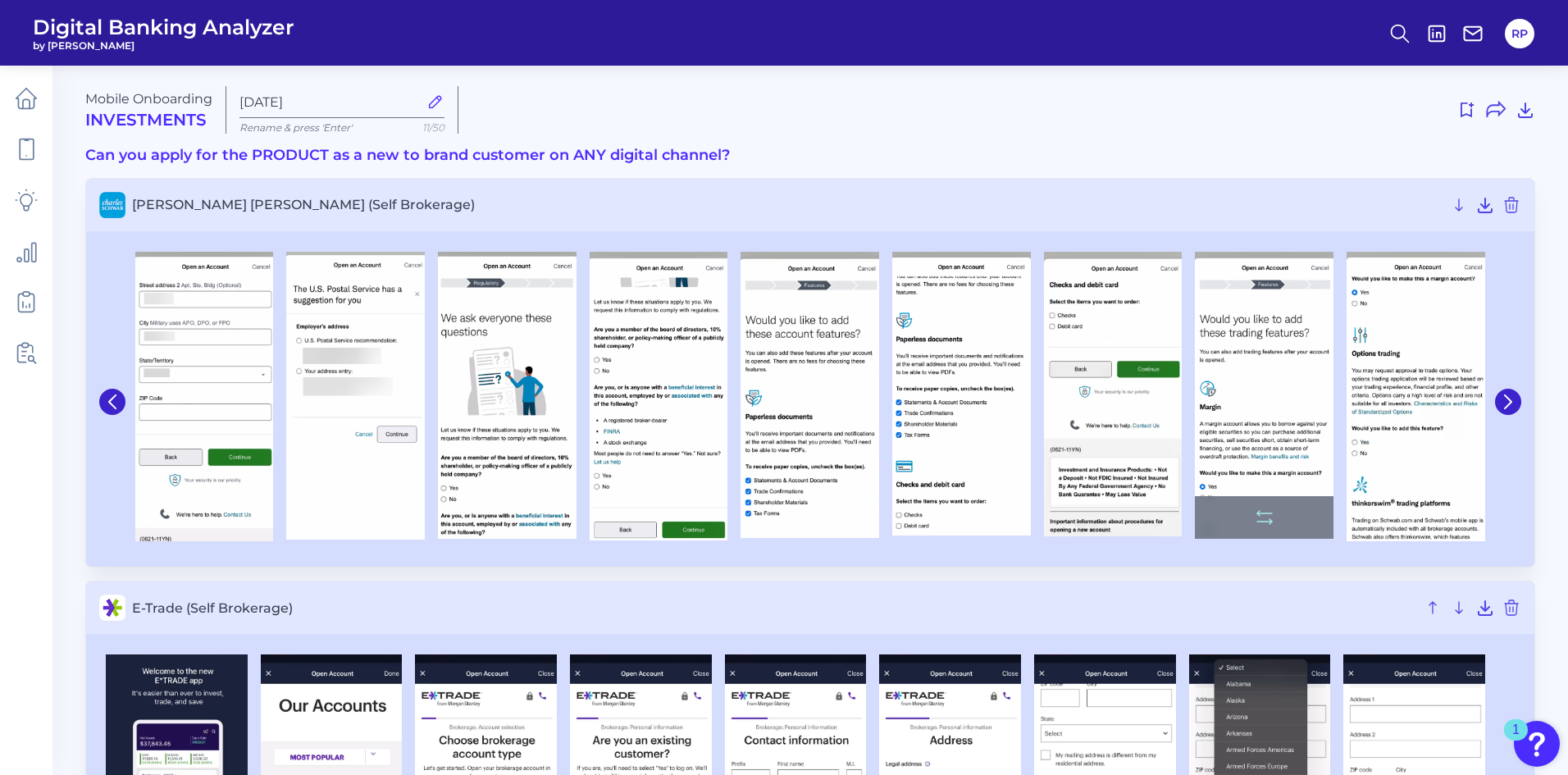
click at [1293, 367] on img at bounding box center [1265, 395] width 139 height 288
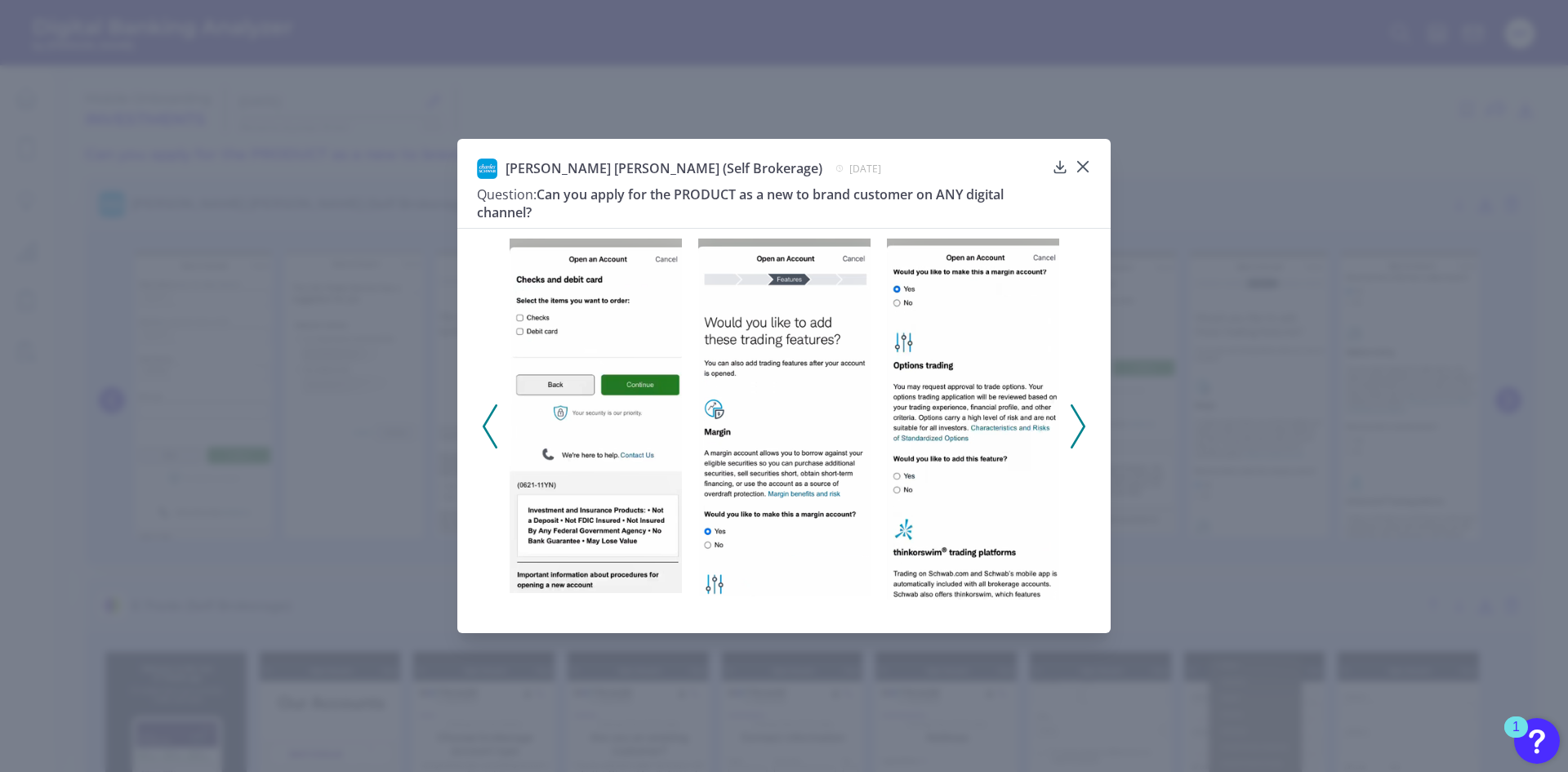
click at [1073, 427] on icon at bounding box center [1078, 427] width 15 height 44
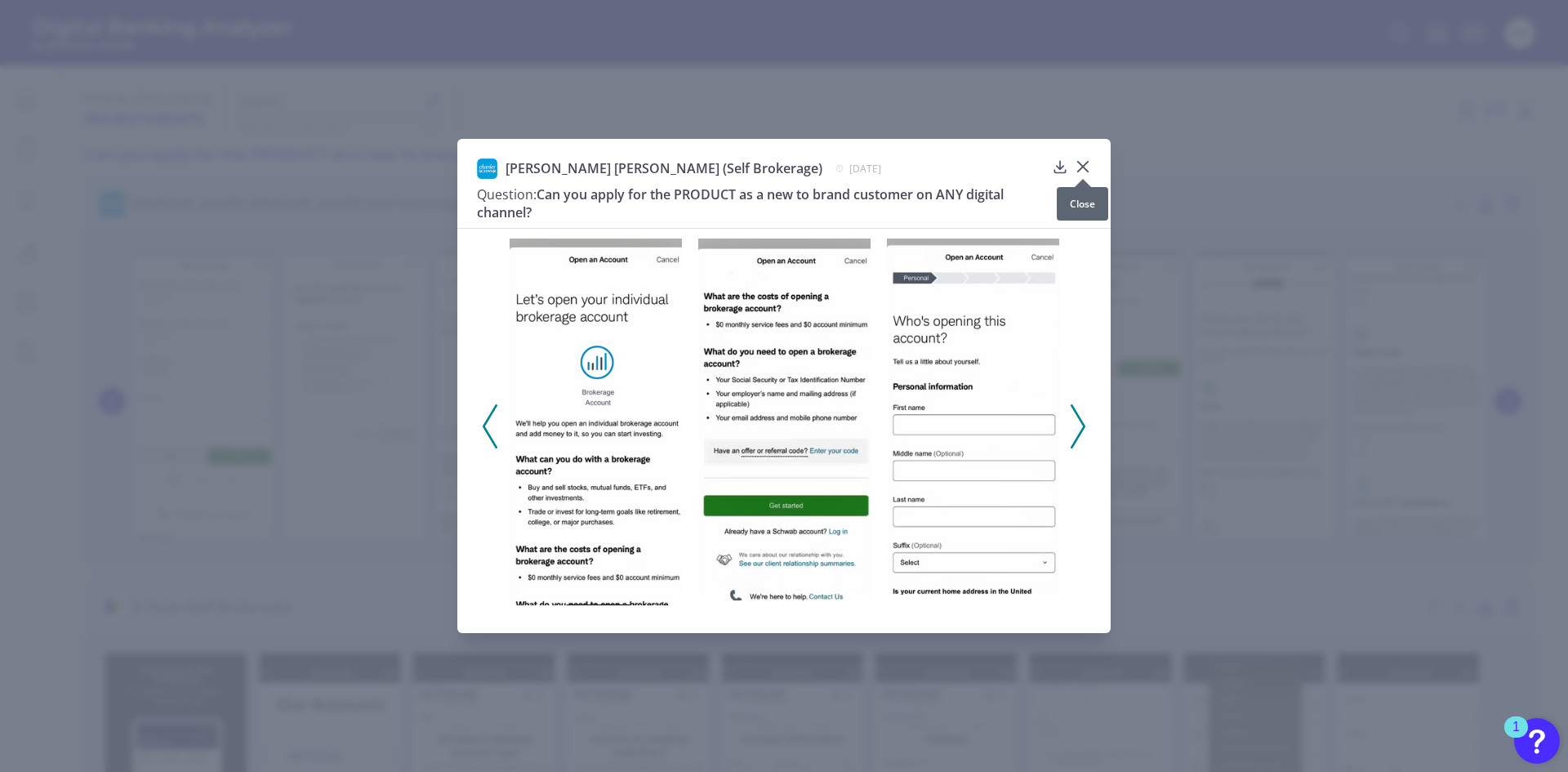
click at [1080, 168] on icon at bounding box center [1083, 167] width 17 height 17
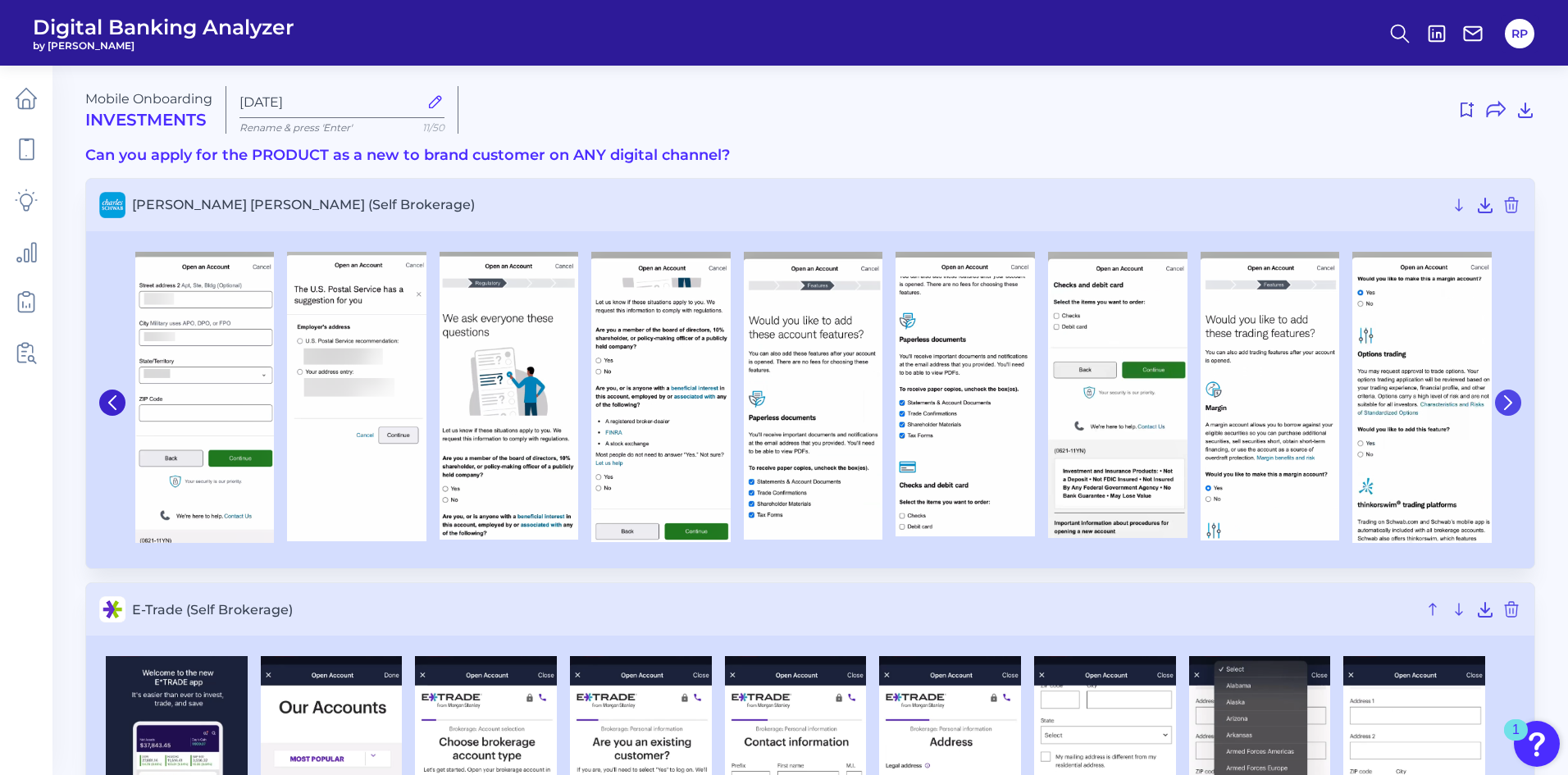
click at [1514, 399] on icon at bounding box center [1508, 403] width 15 height 15
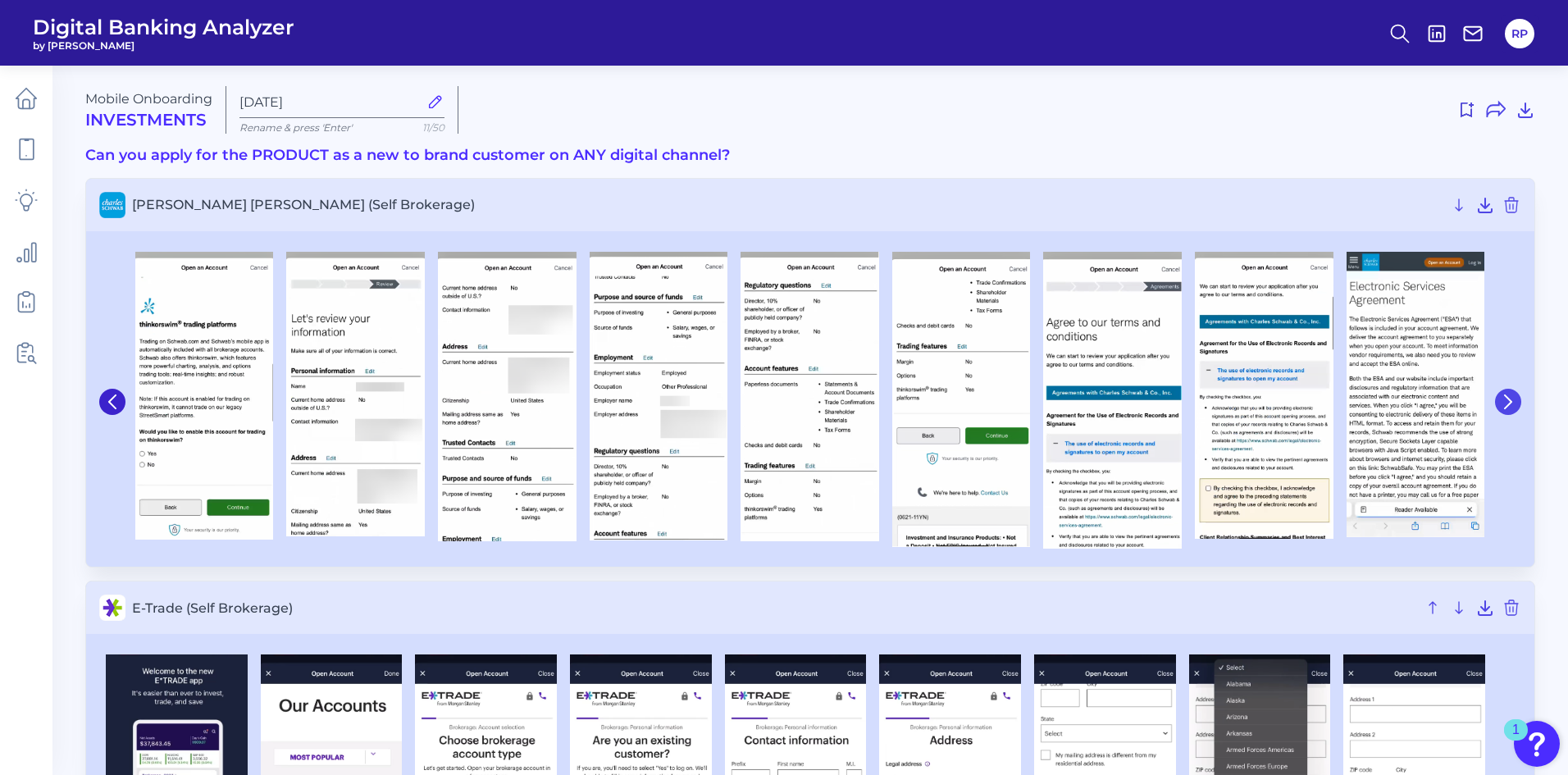
click at [1514, 399] on icon at bounding box center [1508, 402] width 15 height 15
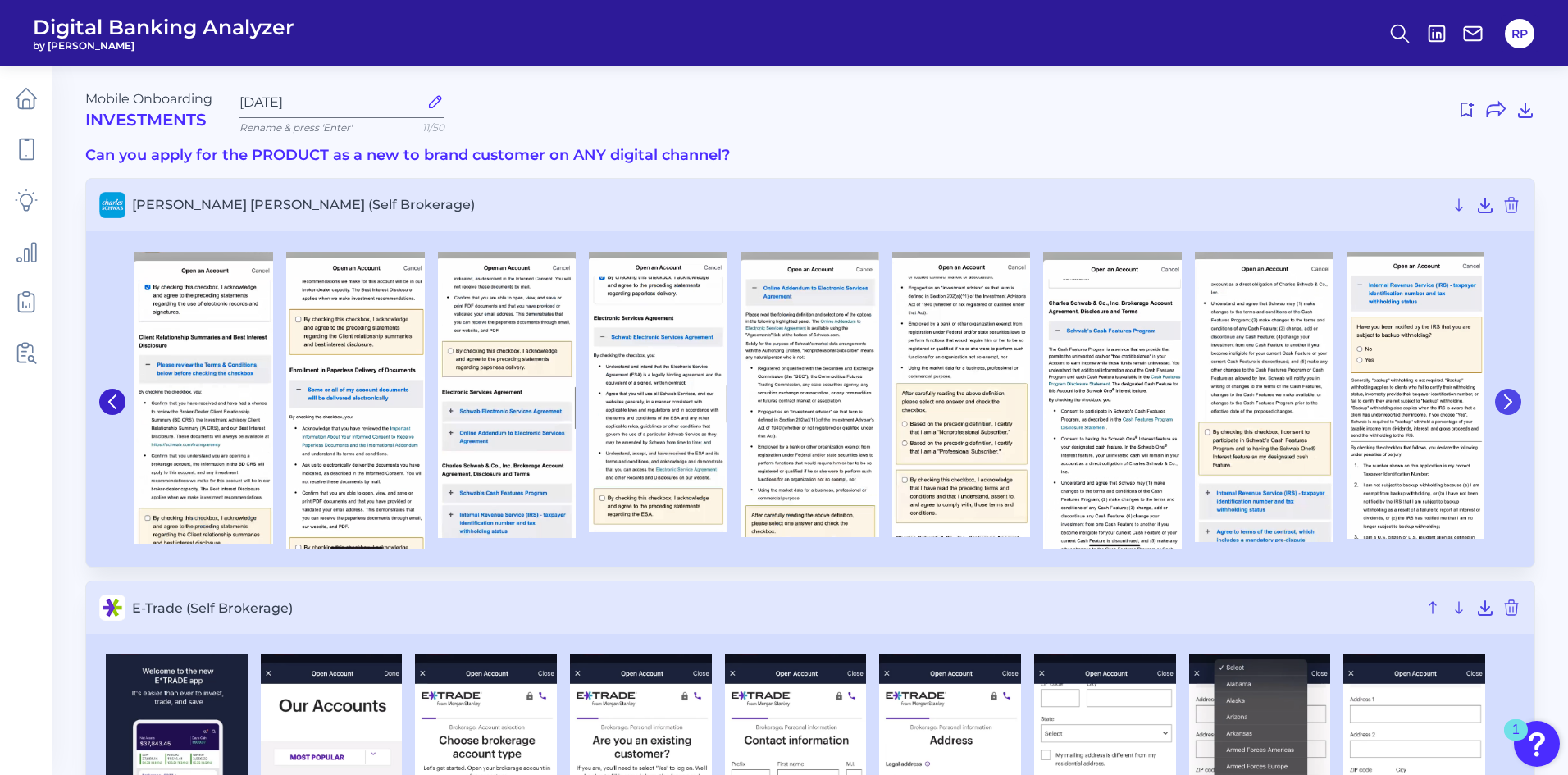
click at [1514, 399] on icon at bounding box center [1508, 402] width 15 height 15
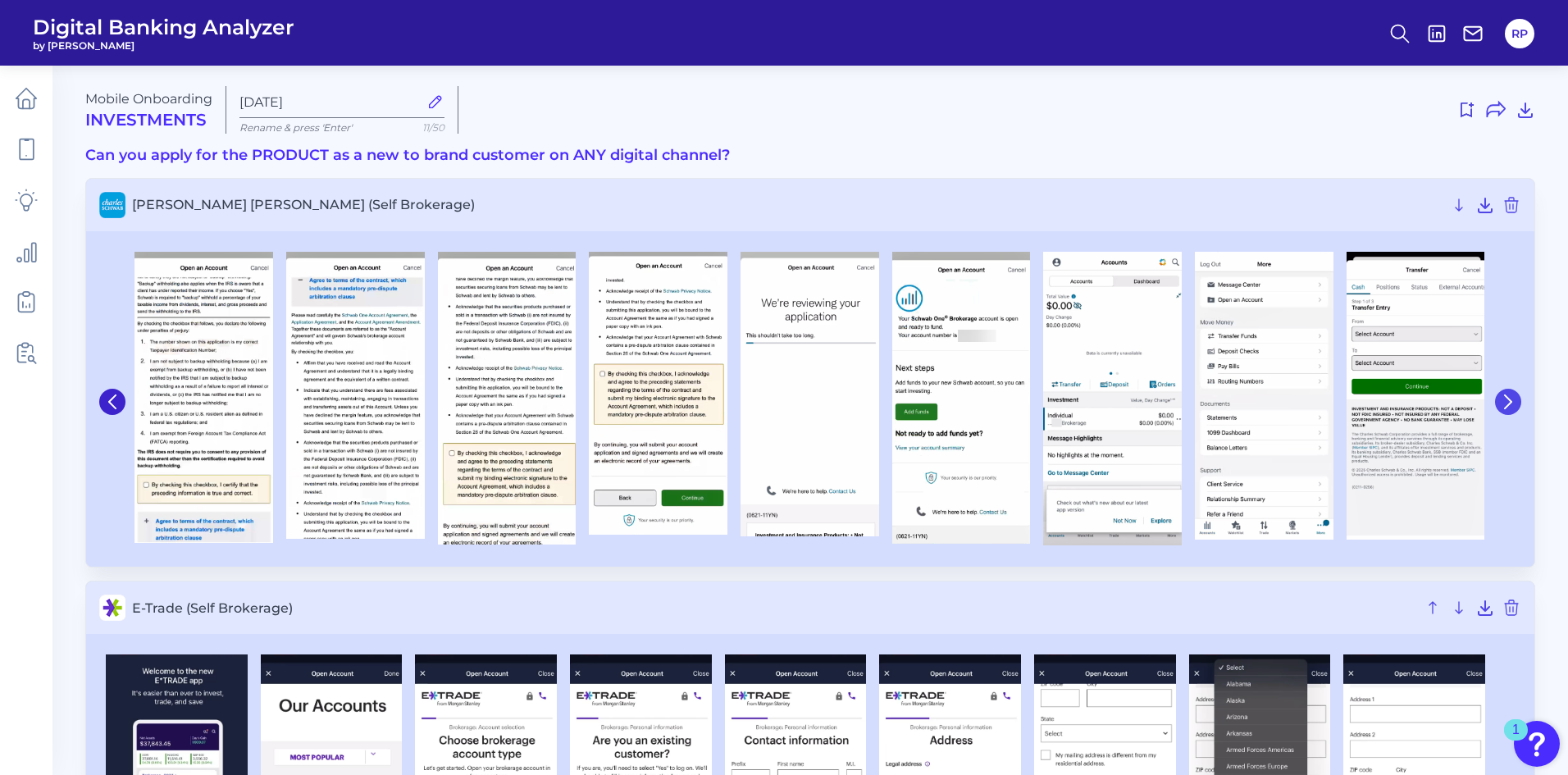
click at [1514, 399] on icon at bounding box center [1508, 402] width 15 height 15
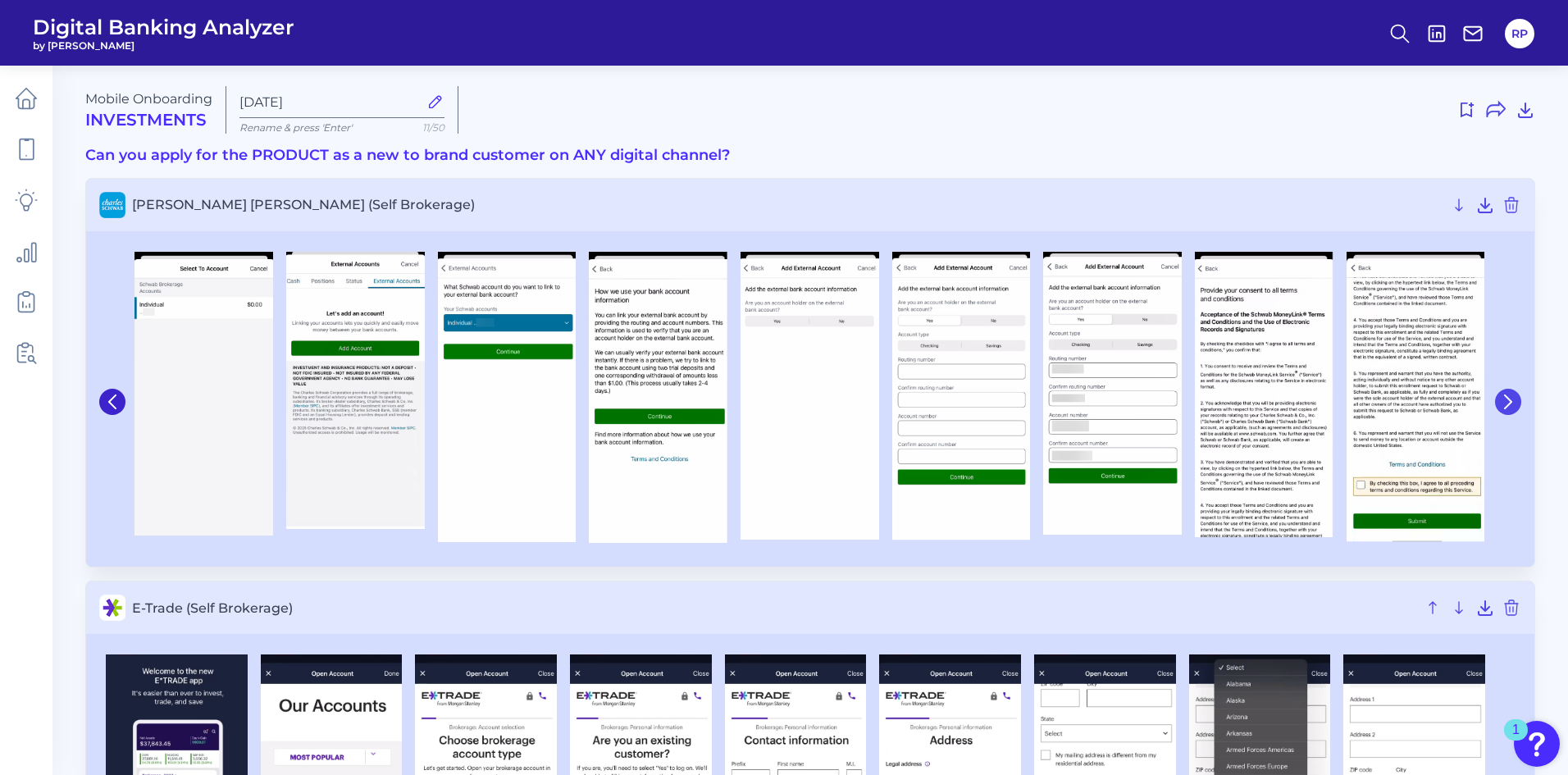
click at [1514, 399] on icon at bounding box center [1508, 402] width 15 height 15
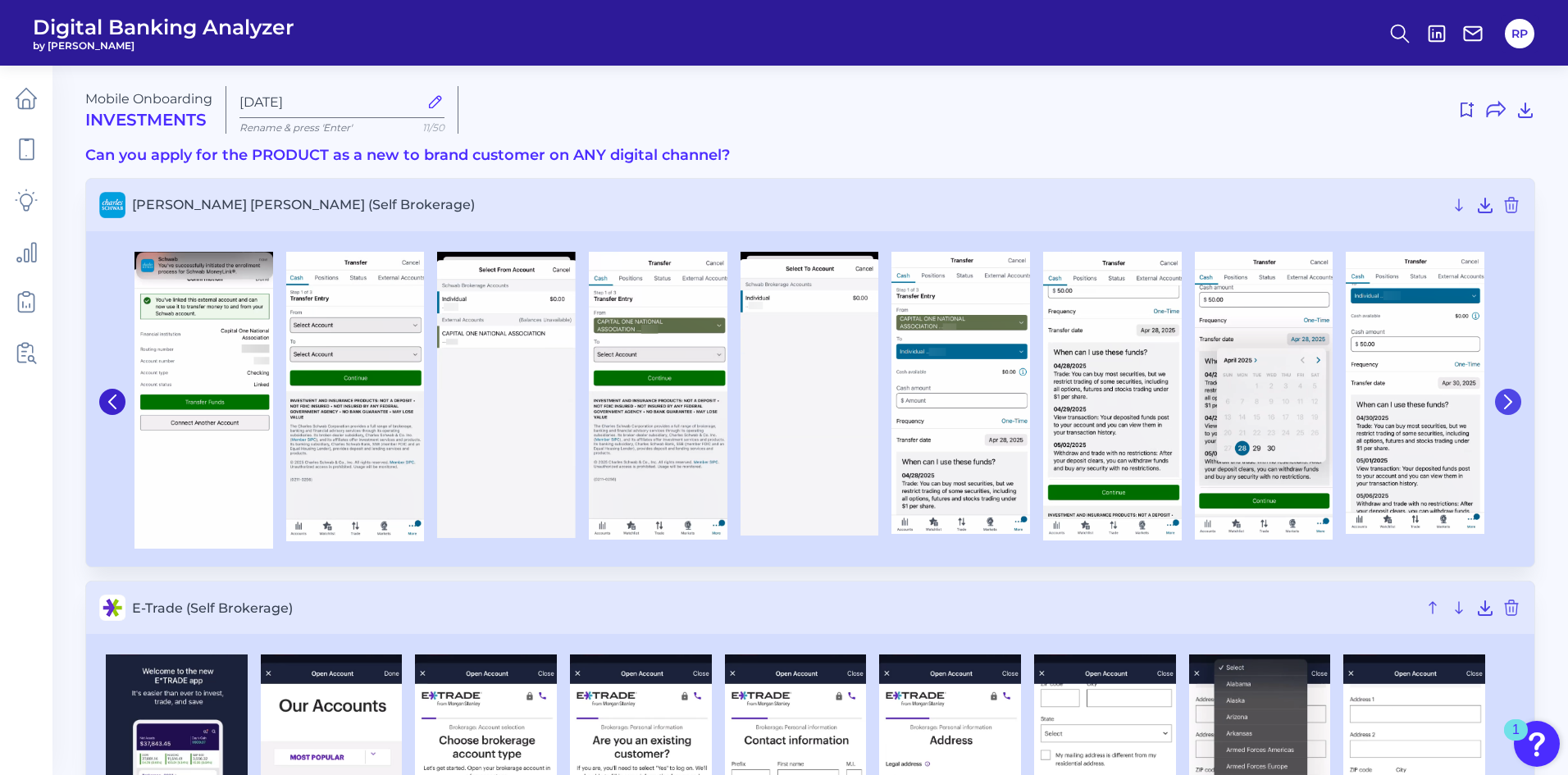
click at [1515, 399] on icon at bounding box center [1508, 402] width 15 height 15
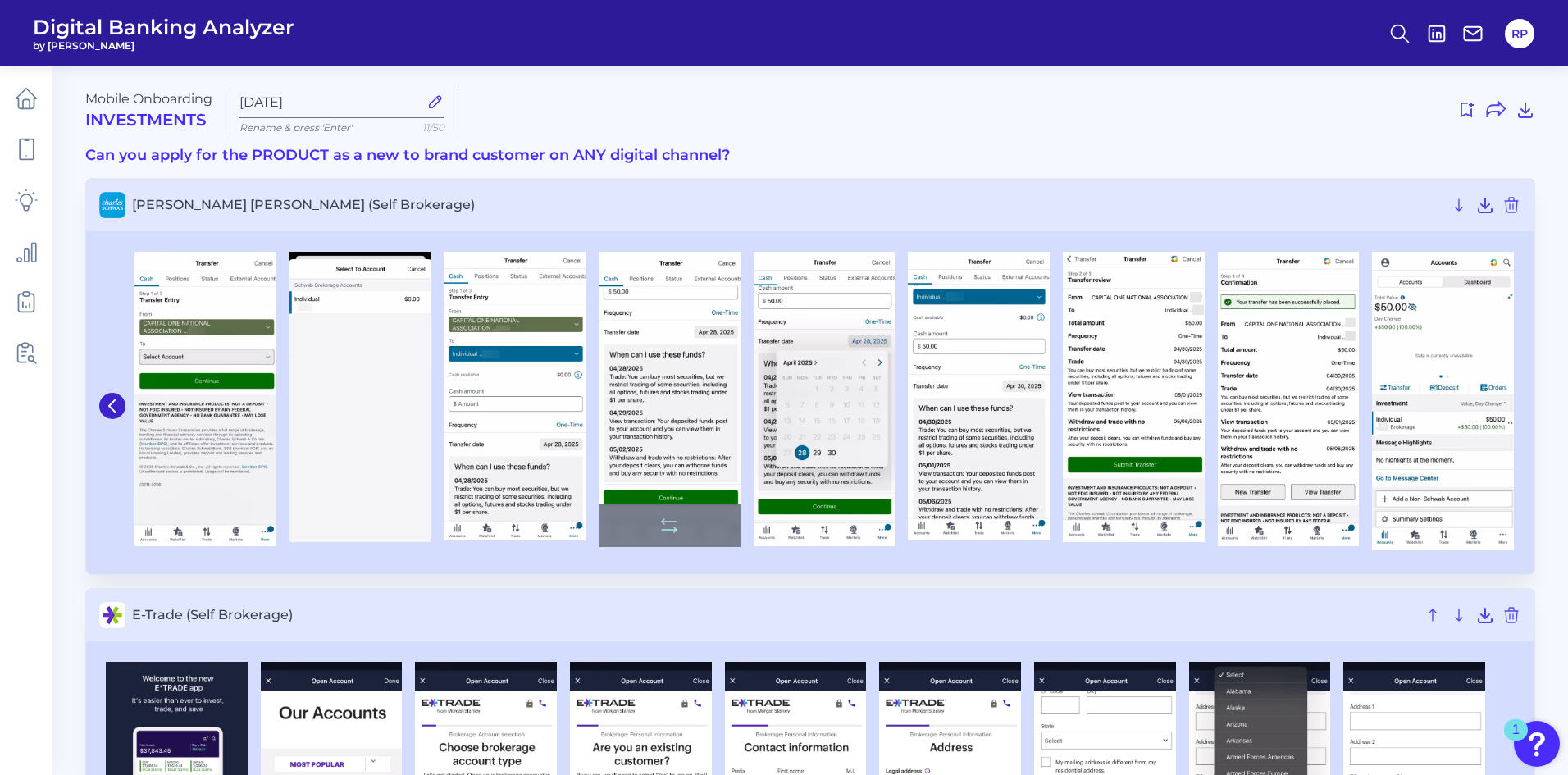
scroll to position [411, 0]
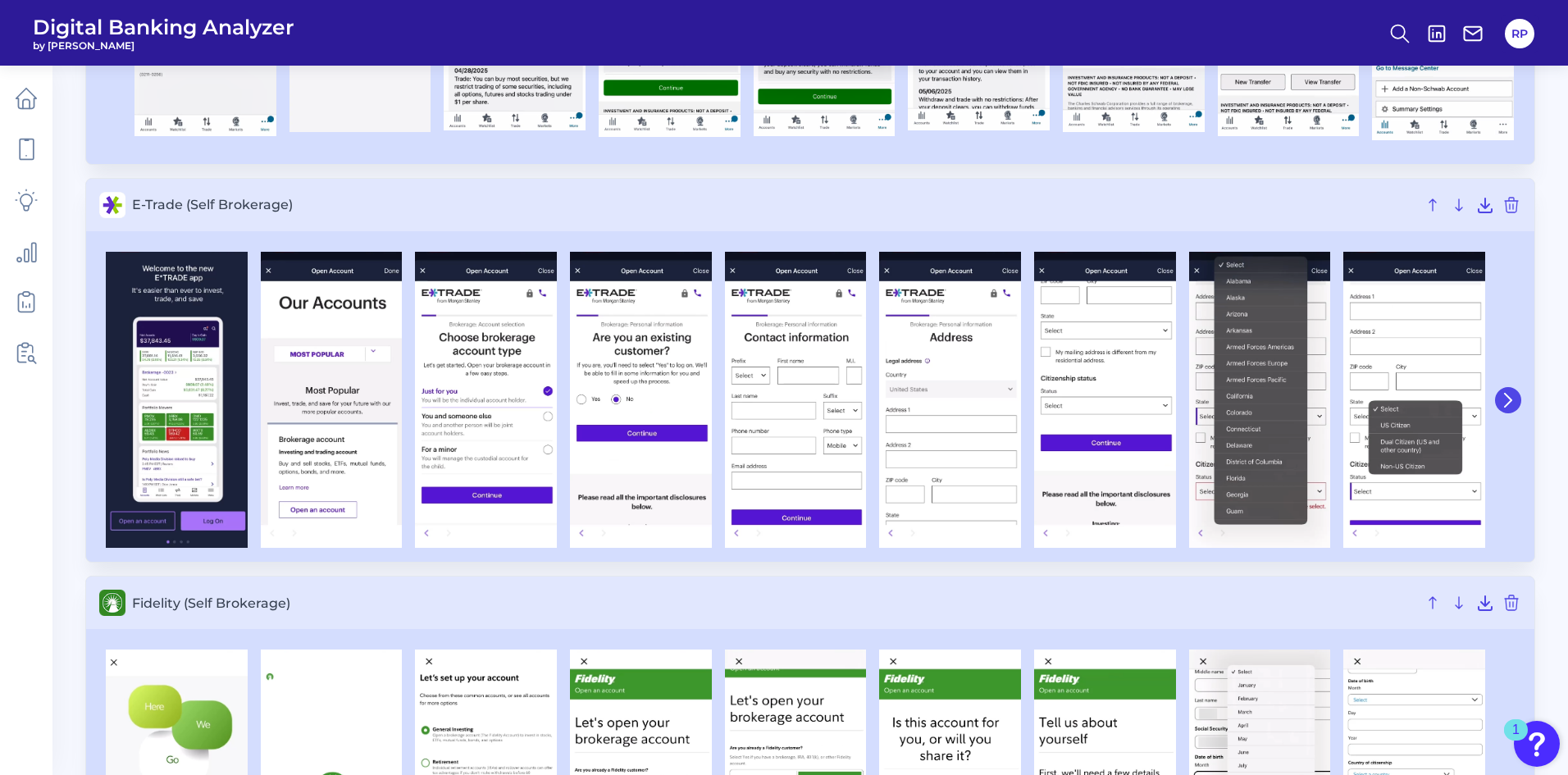
click at [1513, 401] on icon at bounding box center [1508, 400] width 15 height 15
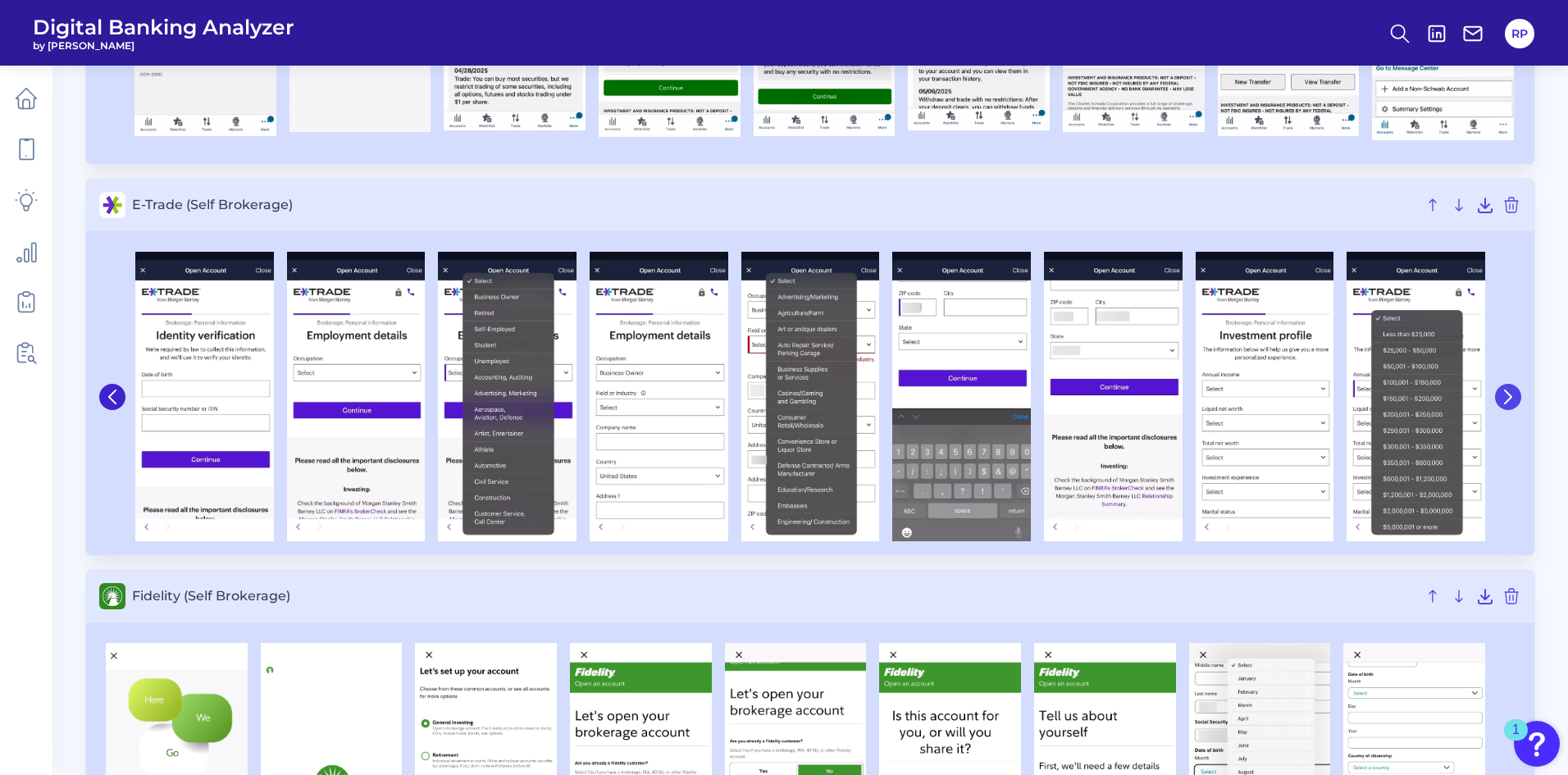
click at [1513, 401] on icon at bounding box center [1508, 397] width 15 height 15
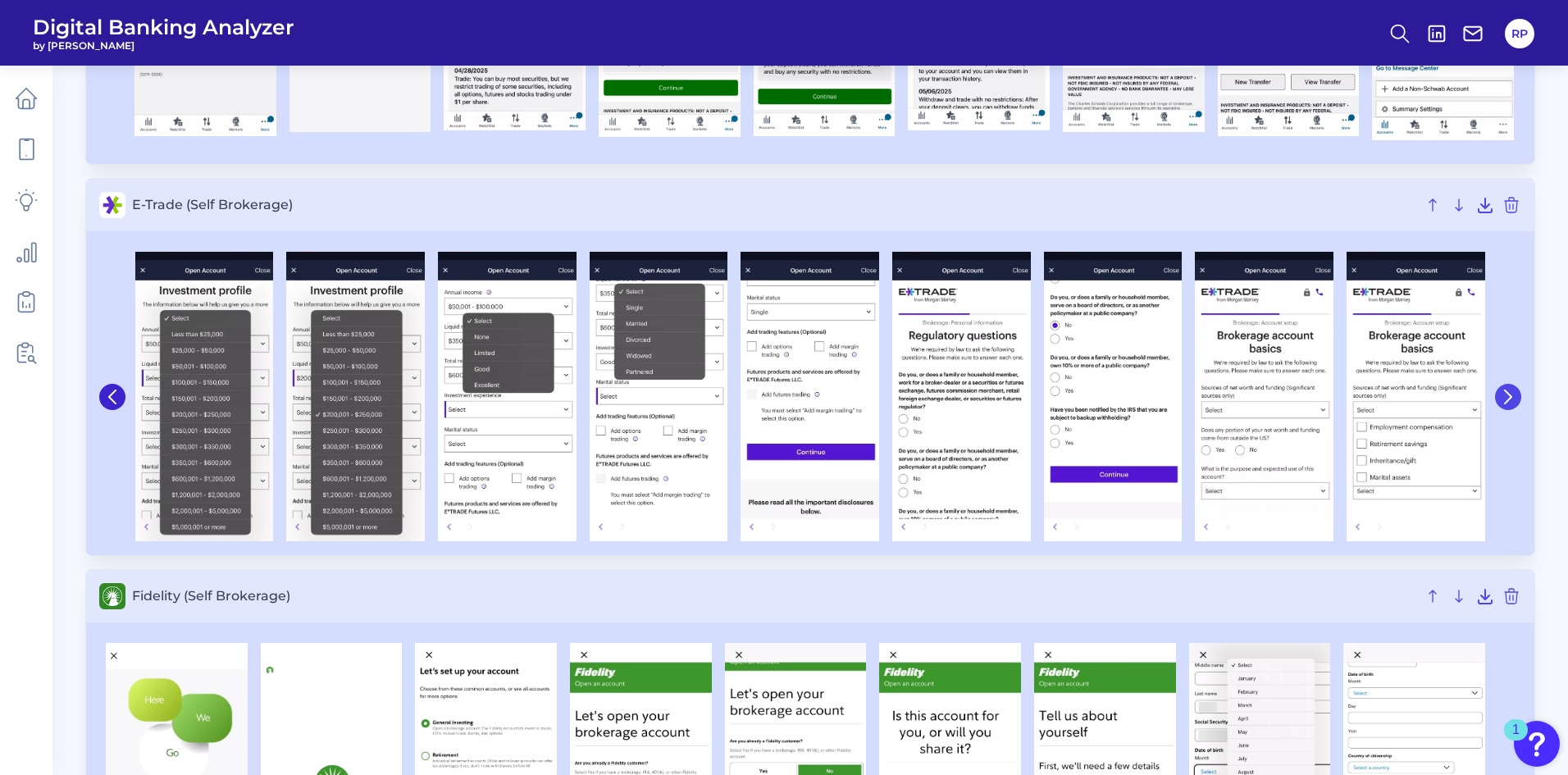
click at [1513, 401] on icon at bounding box center [1508, 397] width 15 height 15
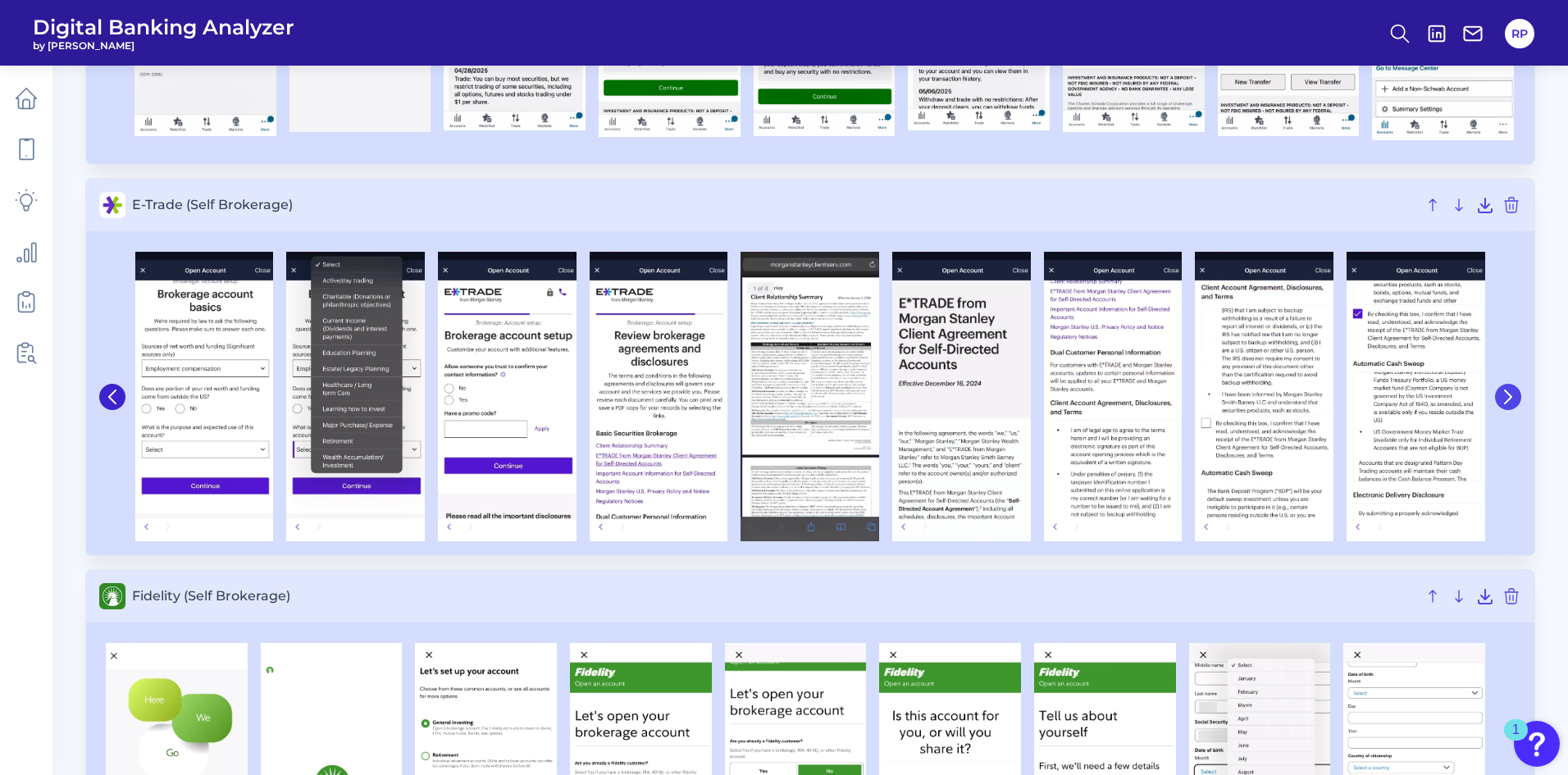
click at [1513, 401] on icon at bounding box center [1508, 397] width 15 height 15
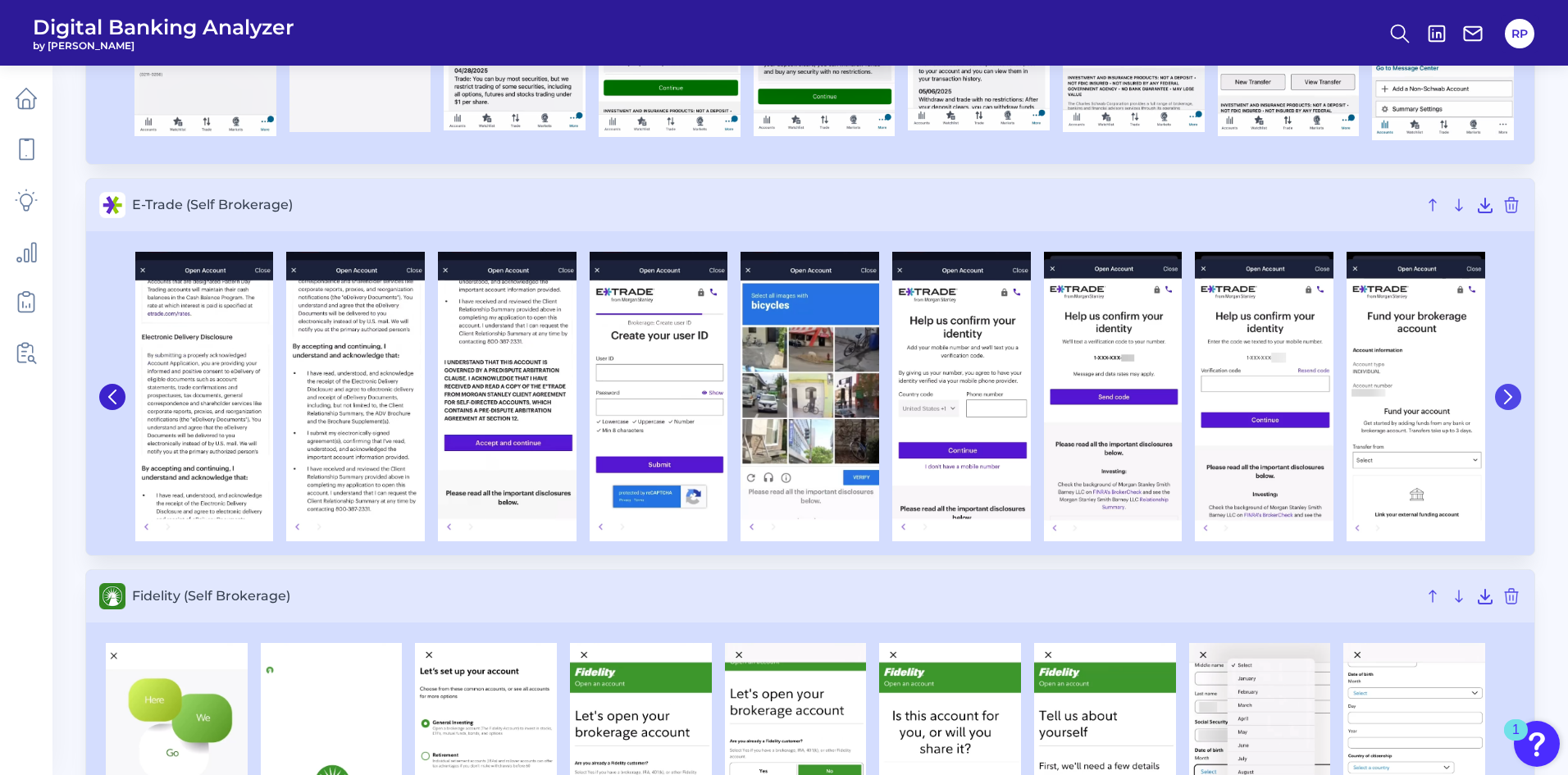
click at [1513, 401] on icon at bounding box center [1508, 397] width 15 height 15
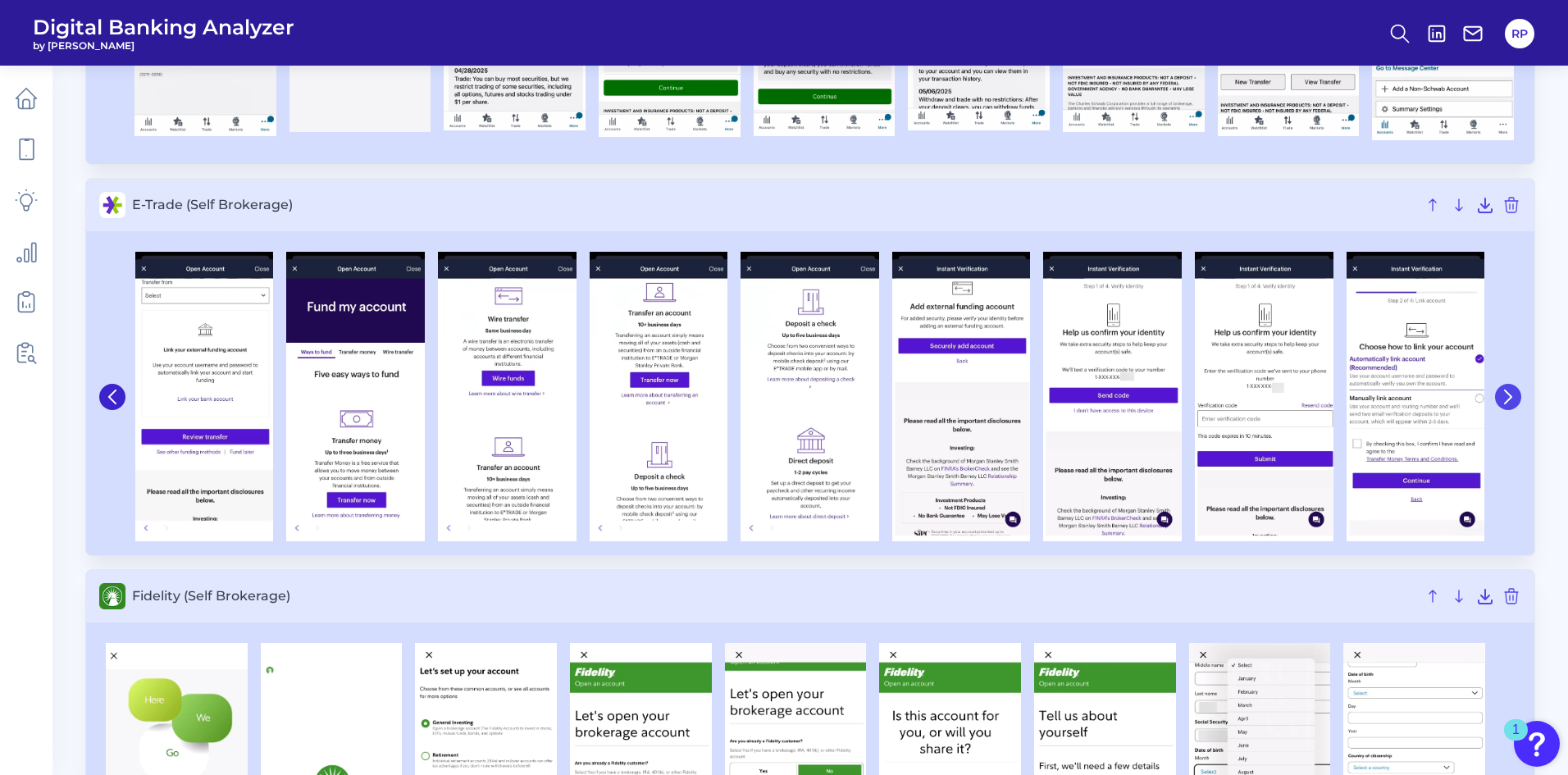
click at [1514, 401] on icon at bounding box center [1508, 397] width 15 height 15
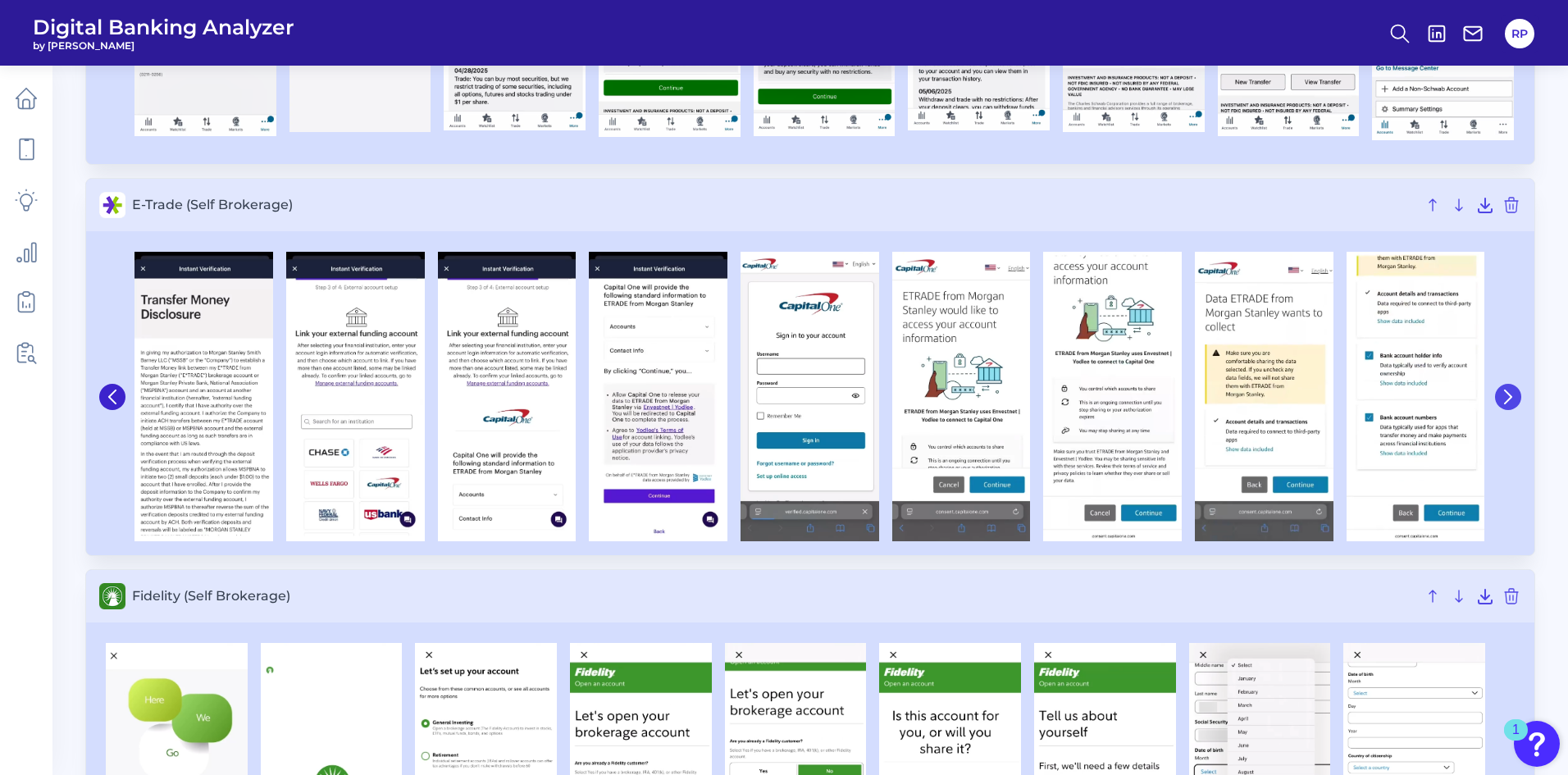
click at [1515, 400] on icon at bounding box center [1508, 397] width 15 height 15
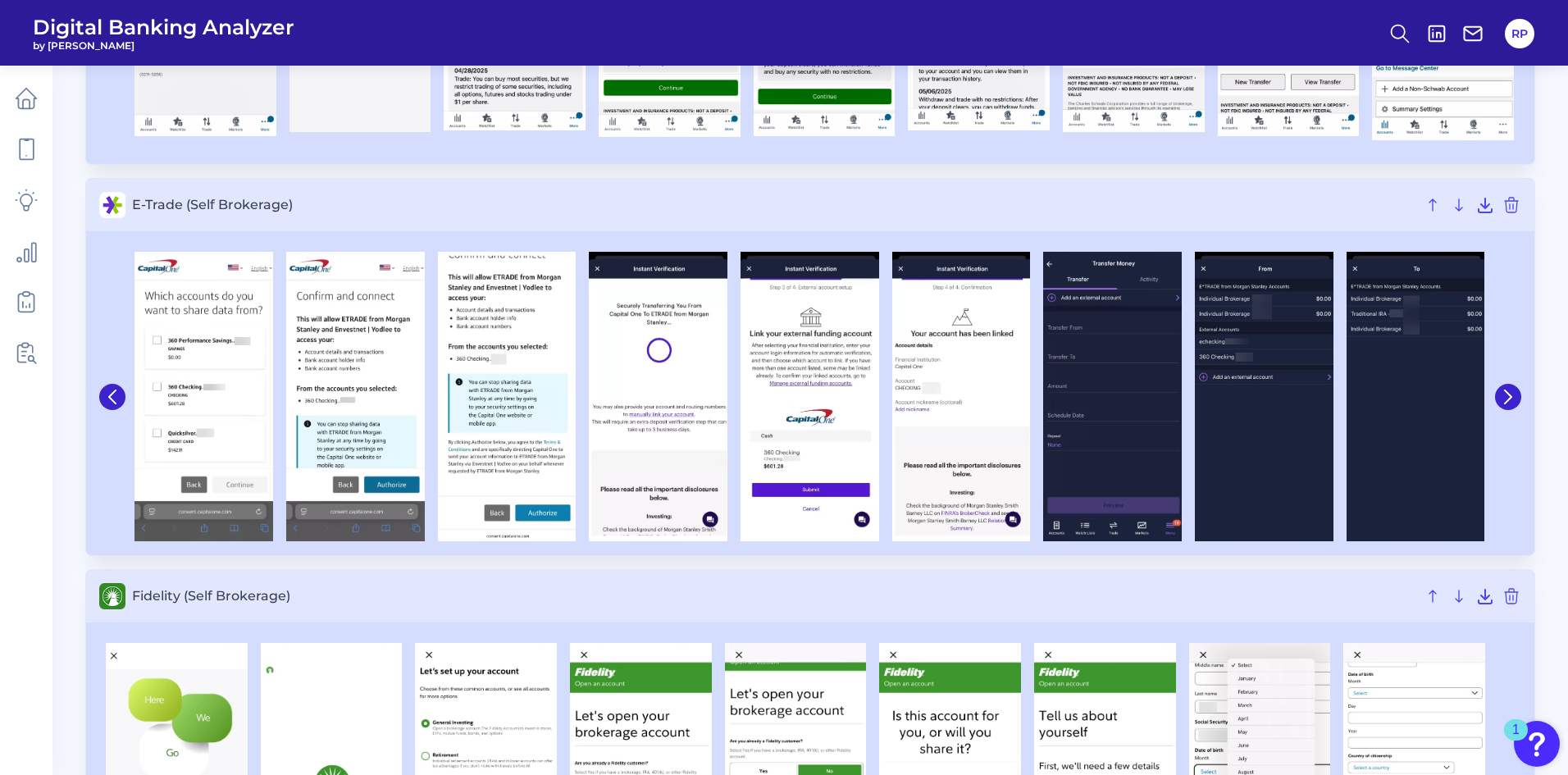
click at [1516, 385] on div at bounding box center [1507, 396] width 30 height 304
click at [1516, 390] on button at bounding box center [1508, 397] width 26 height 26
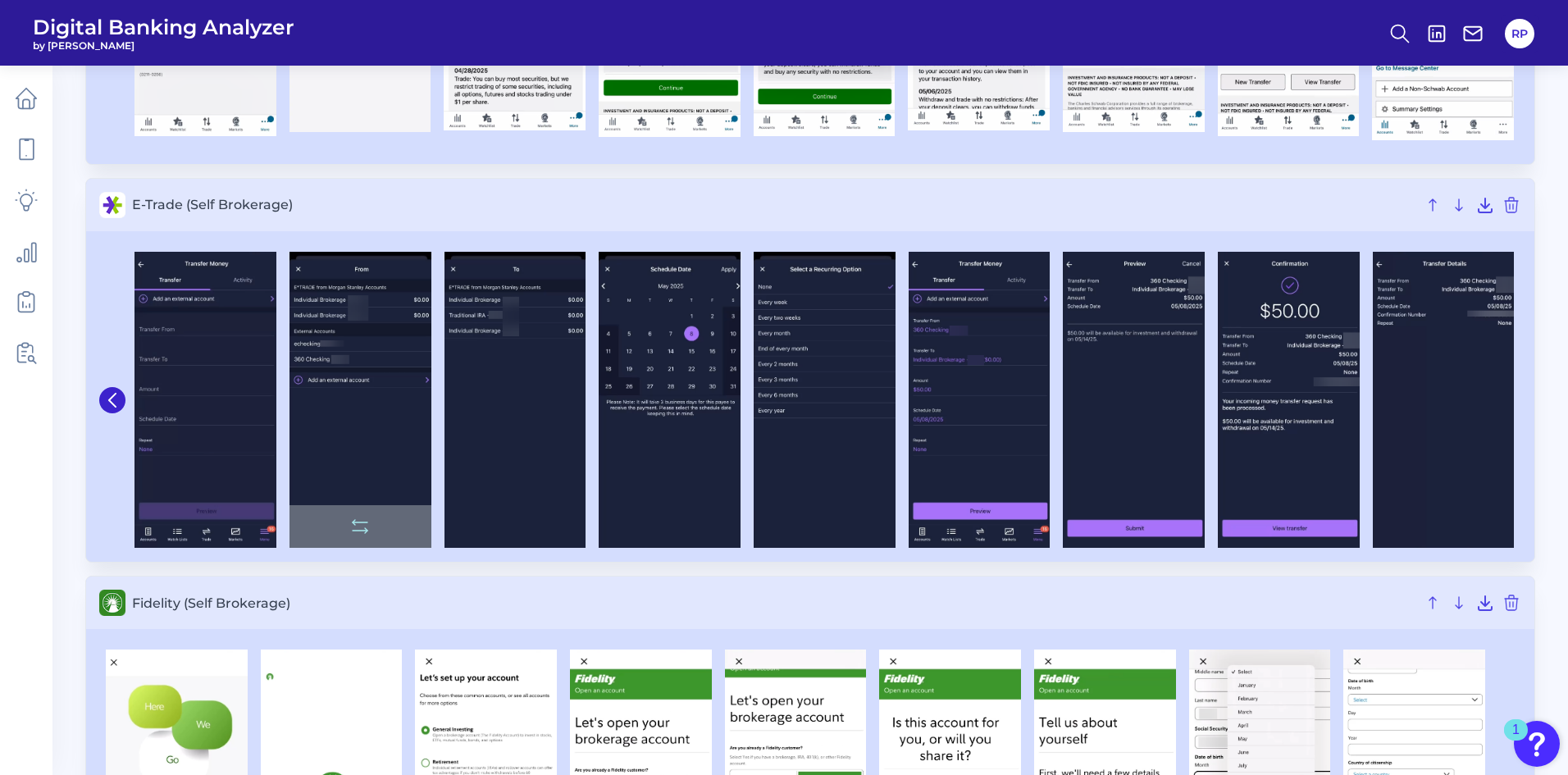
click at [1516, 391] on div at bounding box center [1444, 400] width 155 height 296
click at [109, 395] on icon at bounding box center [113, 400] width 15 height 15
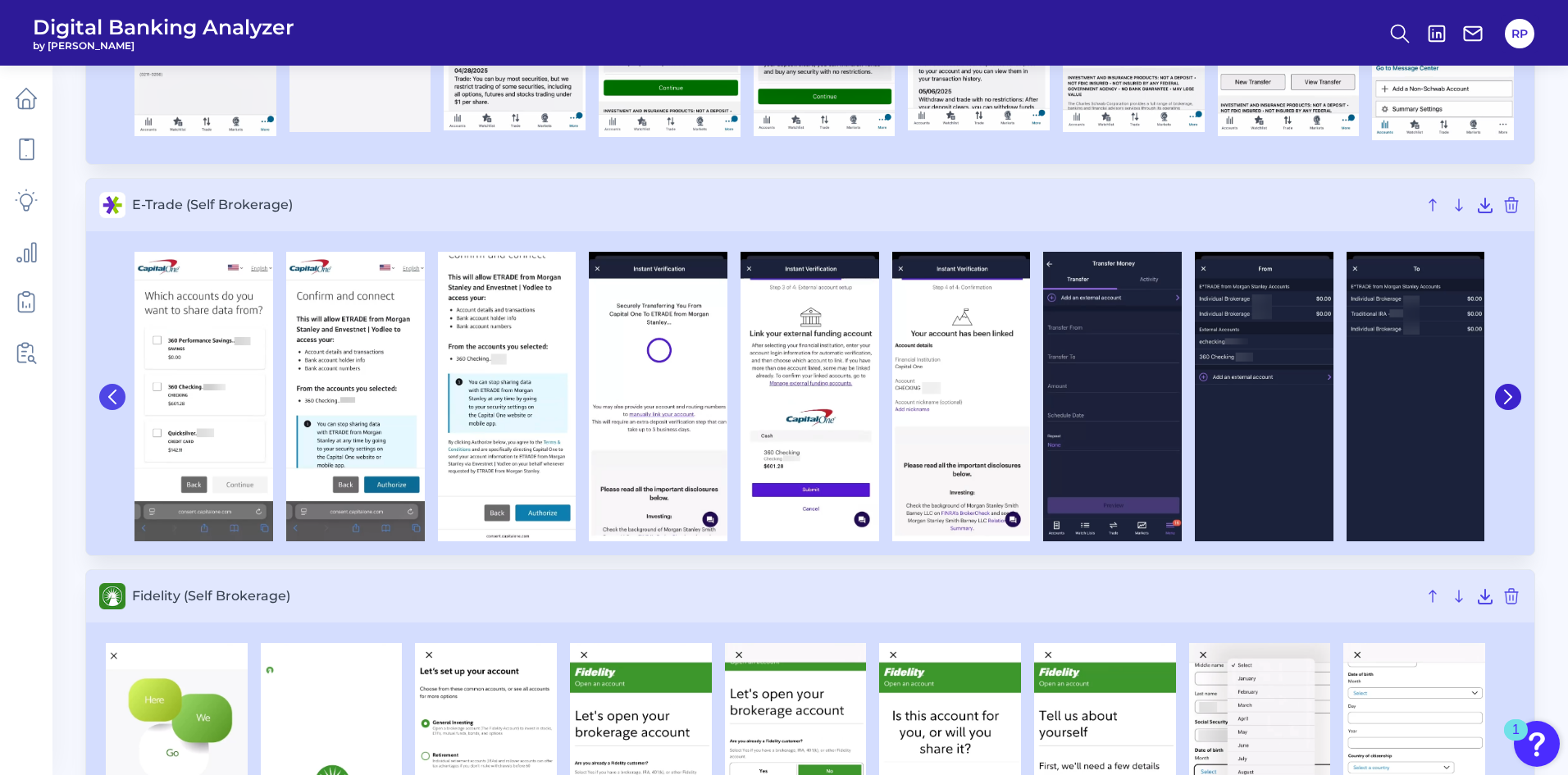
click at [109, 395] on icon at bounding box center [113, 397] width 15 height 15
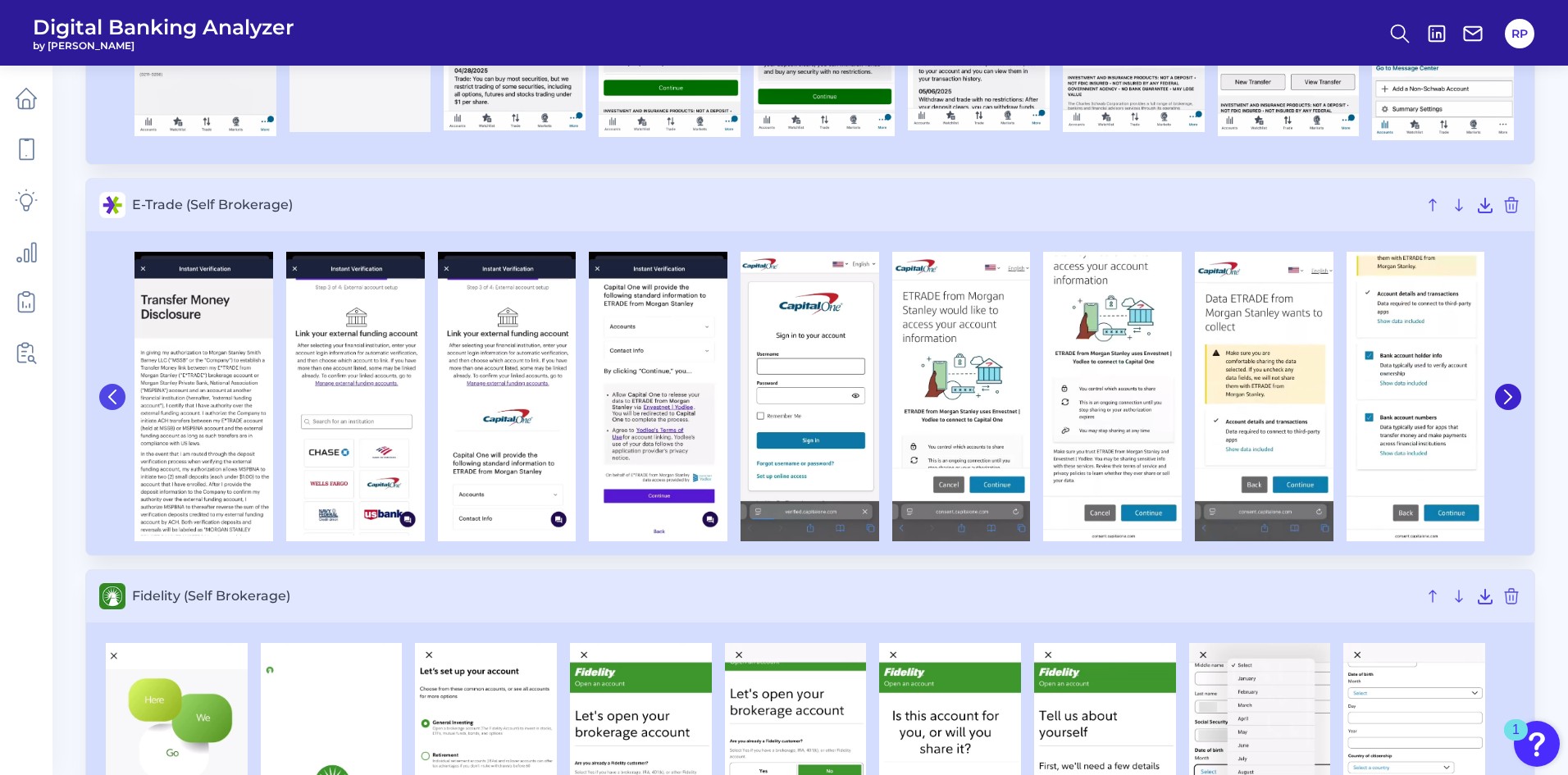
click at [109, 395] on icon at bounding box center [113, 397] width 15 height 15
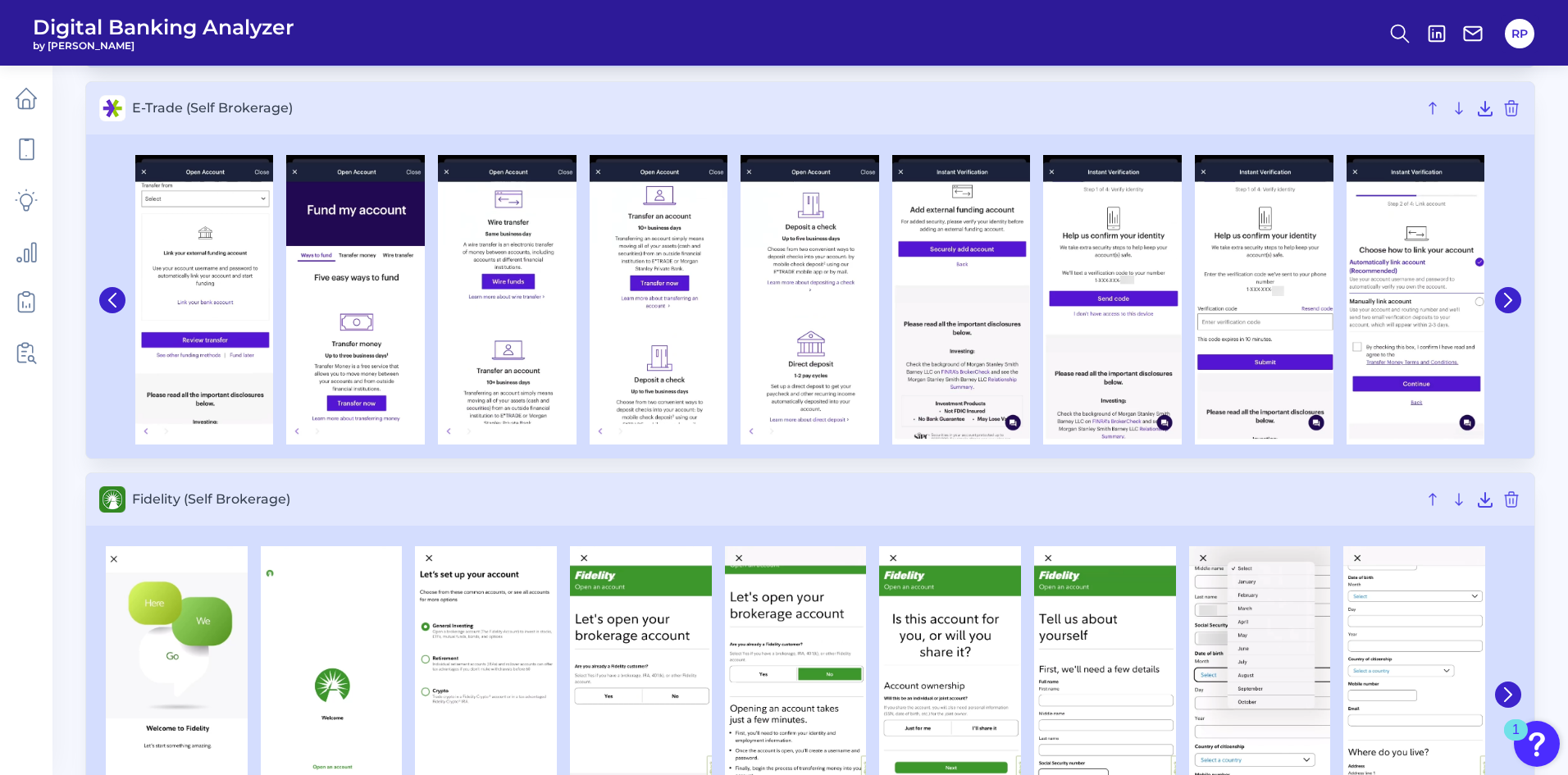
scroll to position [657, 0]
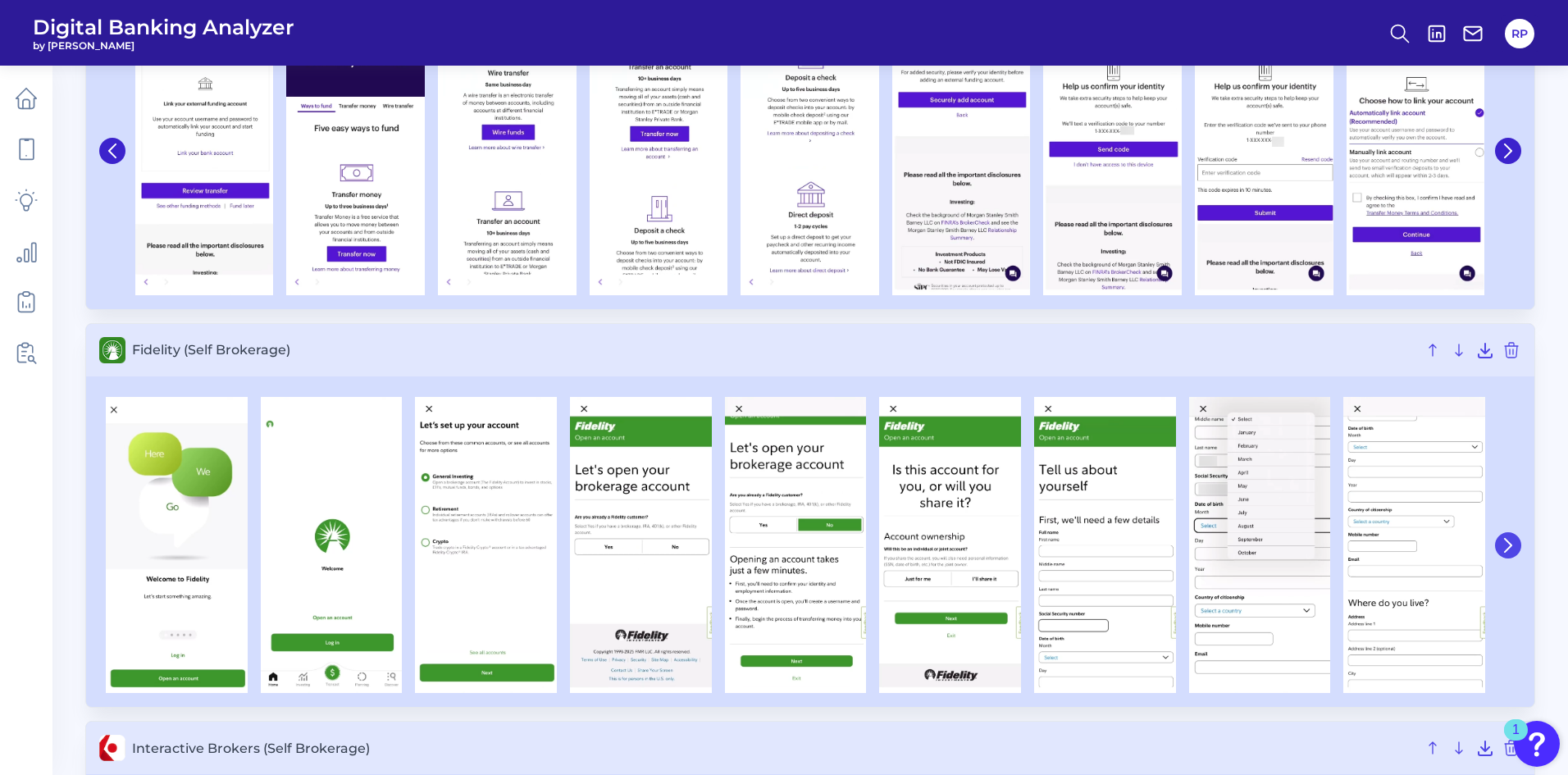
click at [1501, 547] on button at bounding box center [1508, 546] width 26 height 26
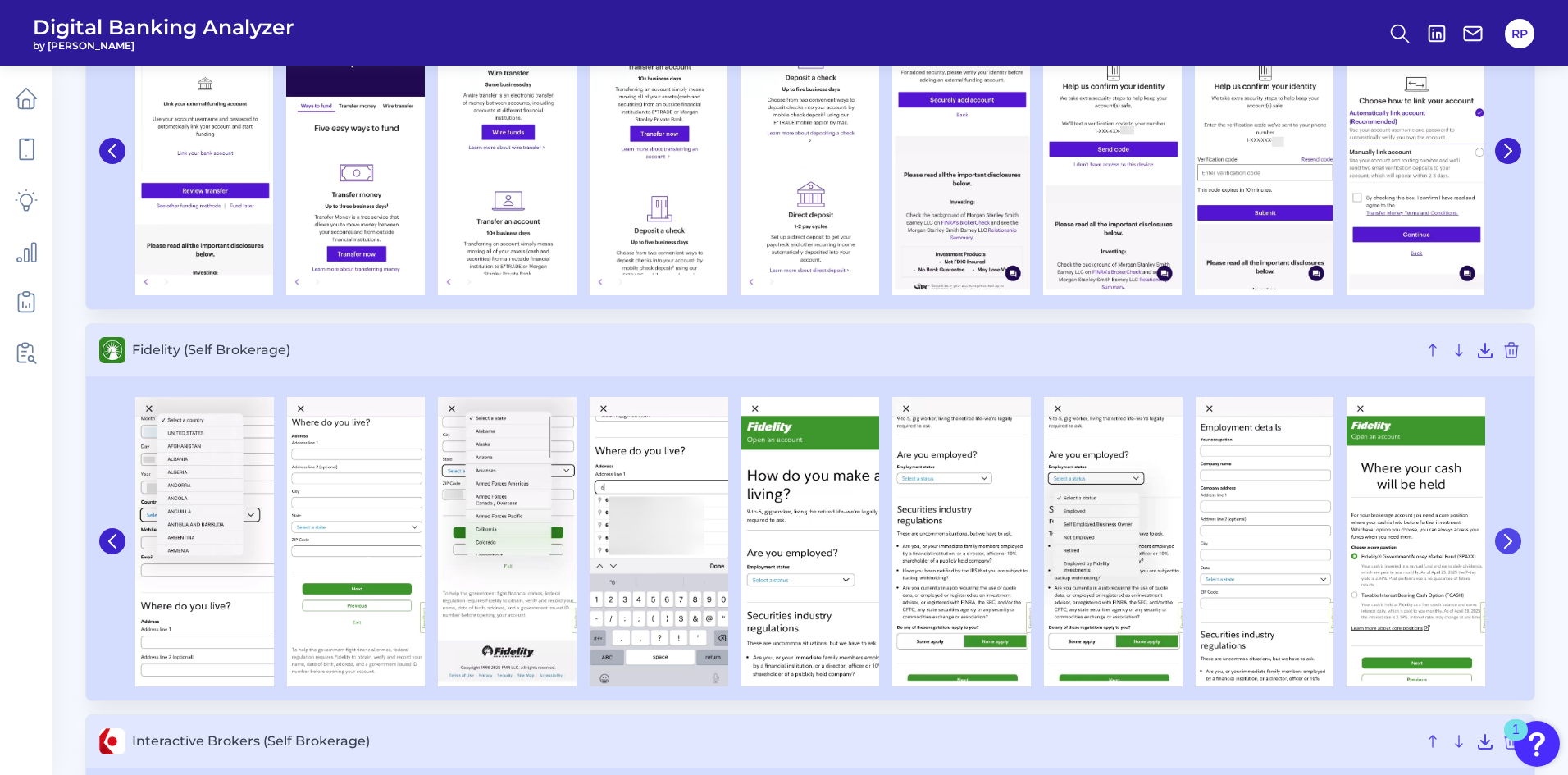
click at [1501, 547] on icon at bounding box center [1508, 542] width 15 height 15
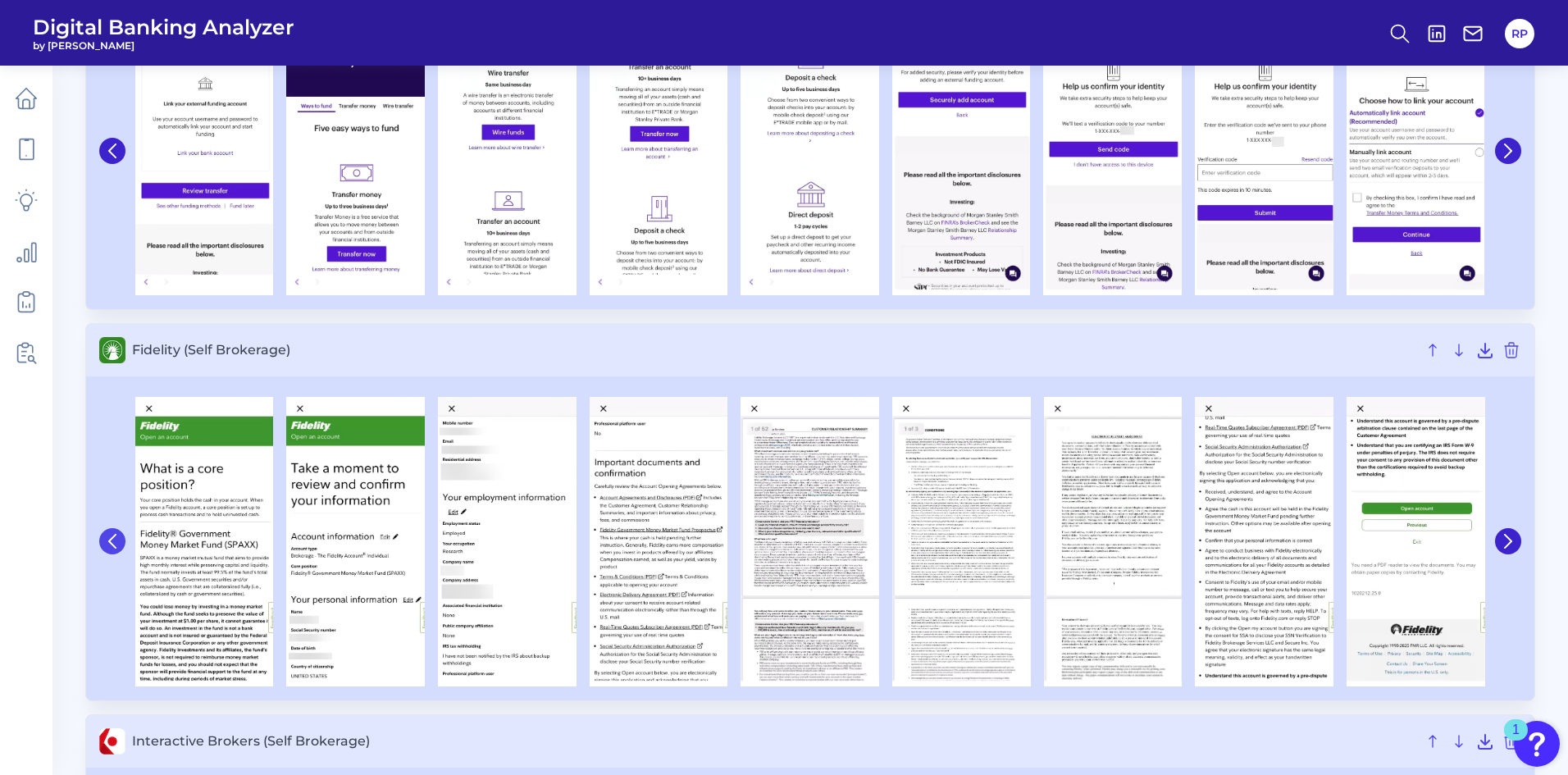
click at [116, 543] on icon at bounding box center [113, 542] width 15 height 15
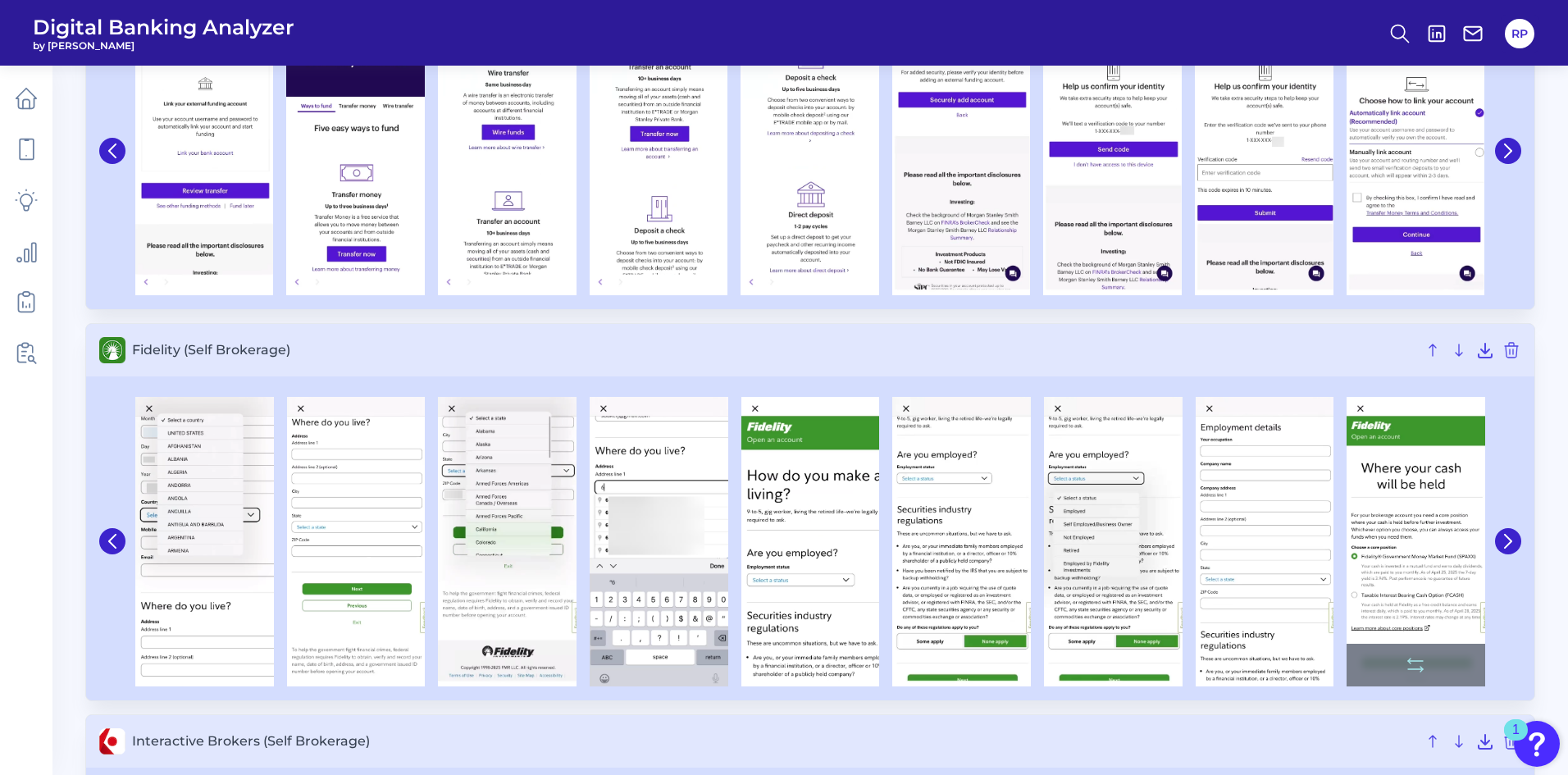
click at [1423, 462] on img at bounding box center [1416, 541] width 139 height 289
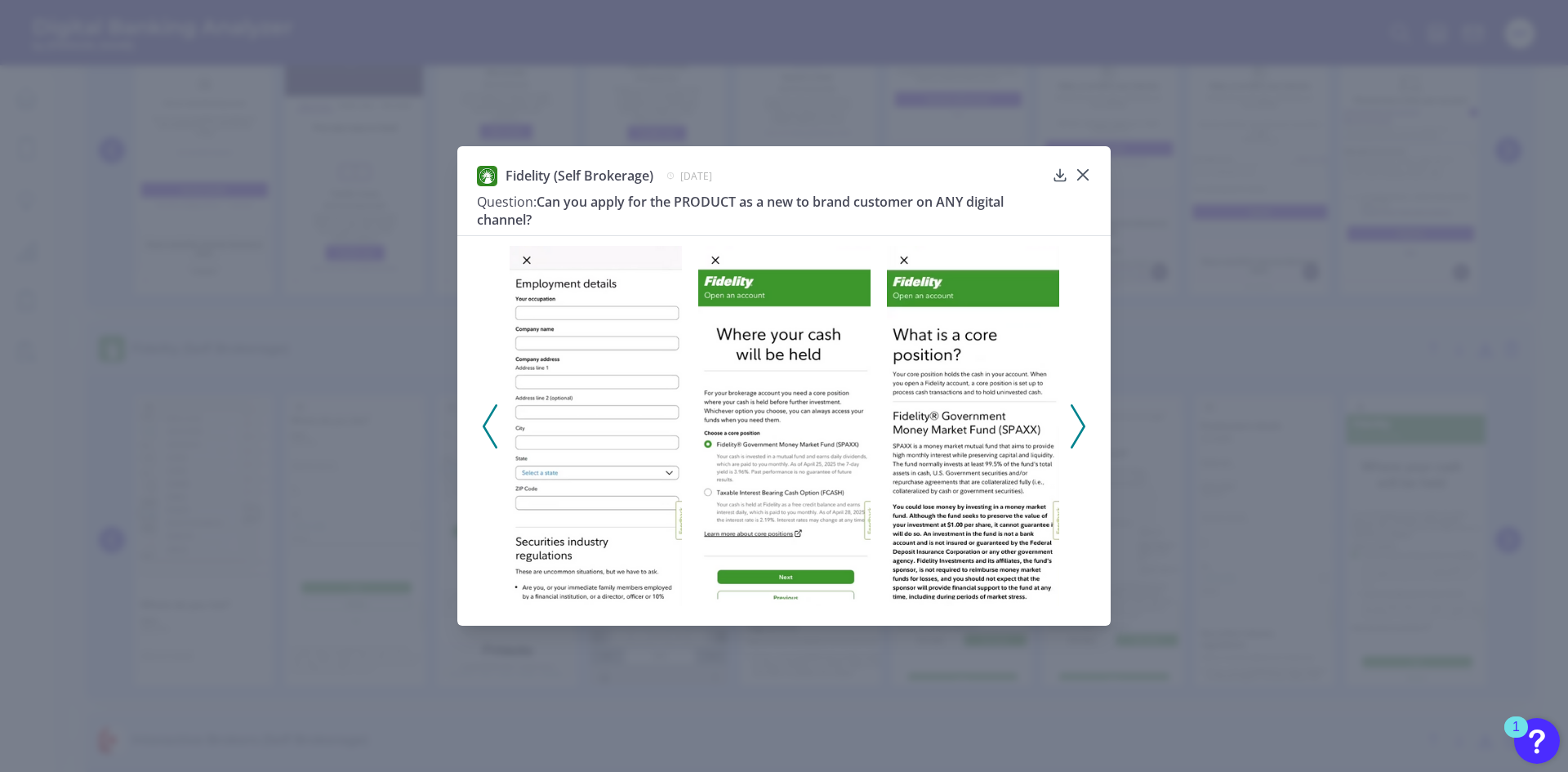
click at [1084, 429] on polyline at bounding box center [1077, 426] width 12 height 41
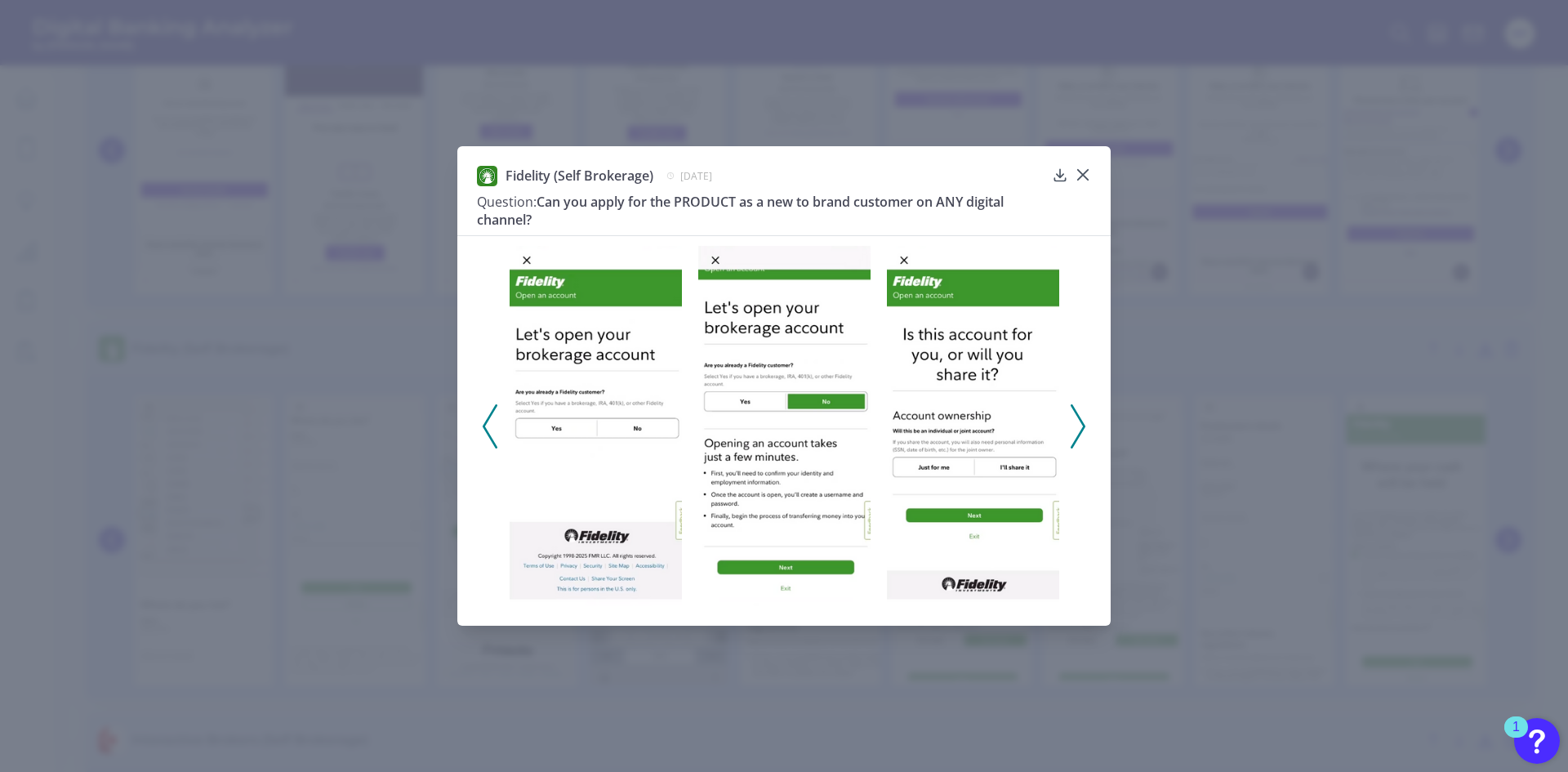
click at [1086, 433] on button at bounding box center [1078, 427] width 17 height 44
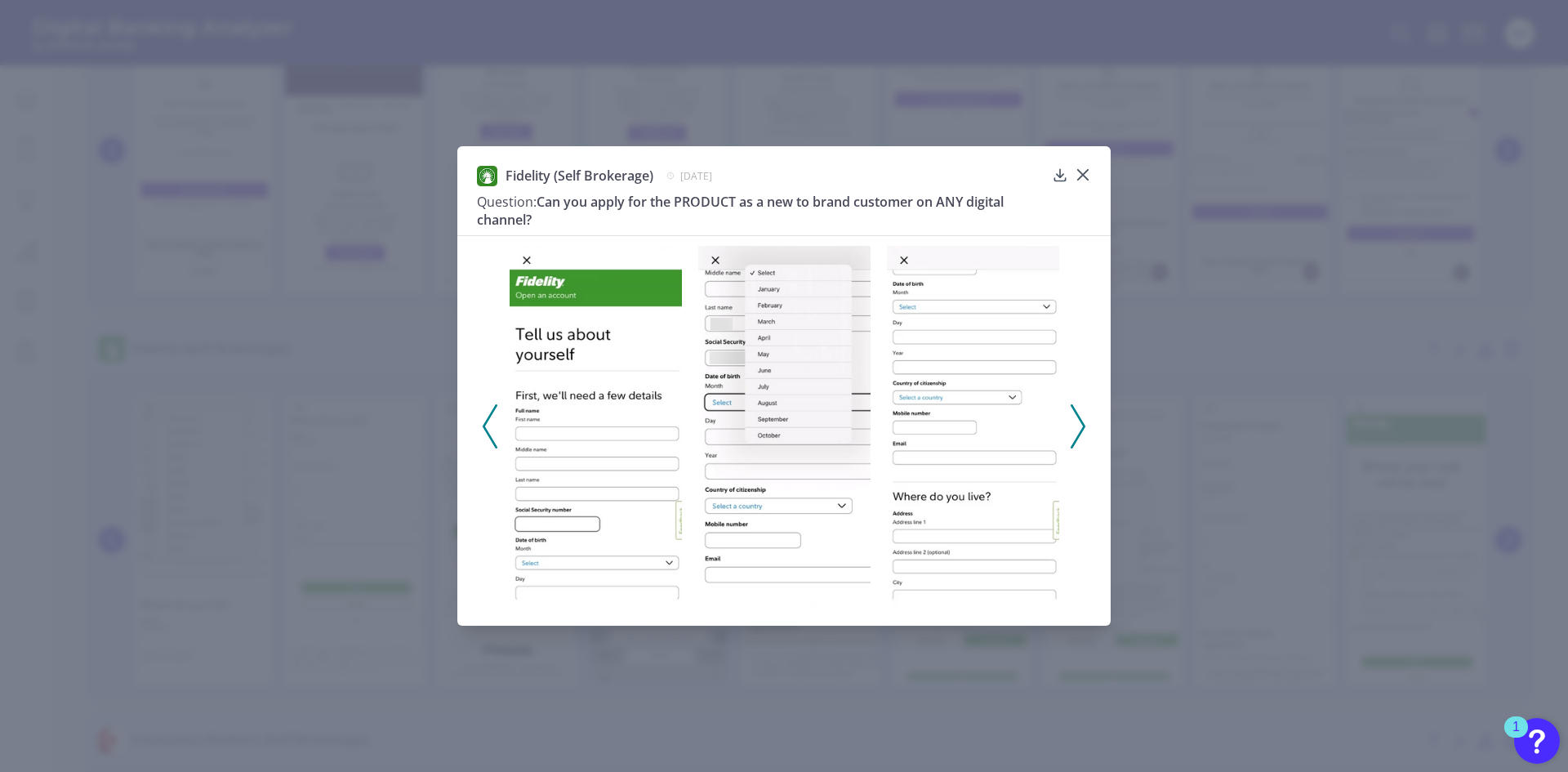
click at [1086, 433] on button at bounding box center [1078, 427] width 17 height 44
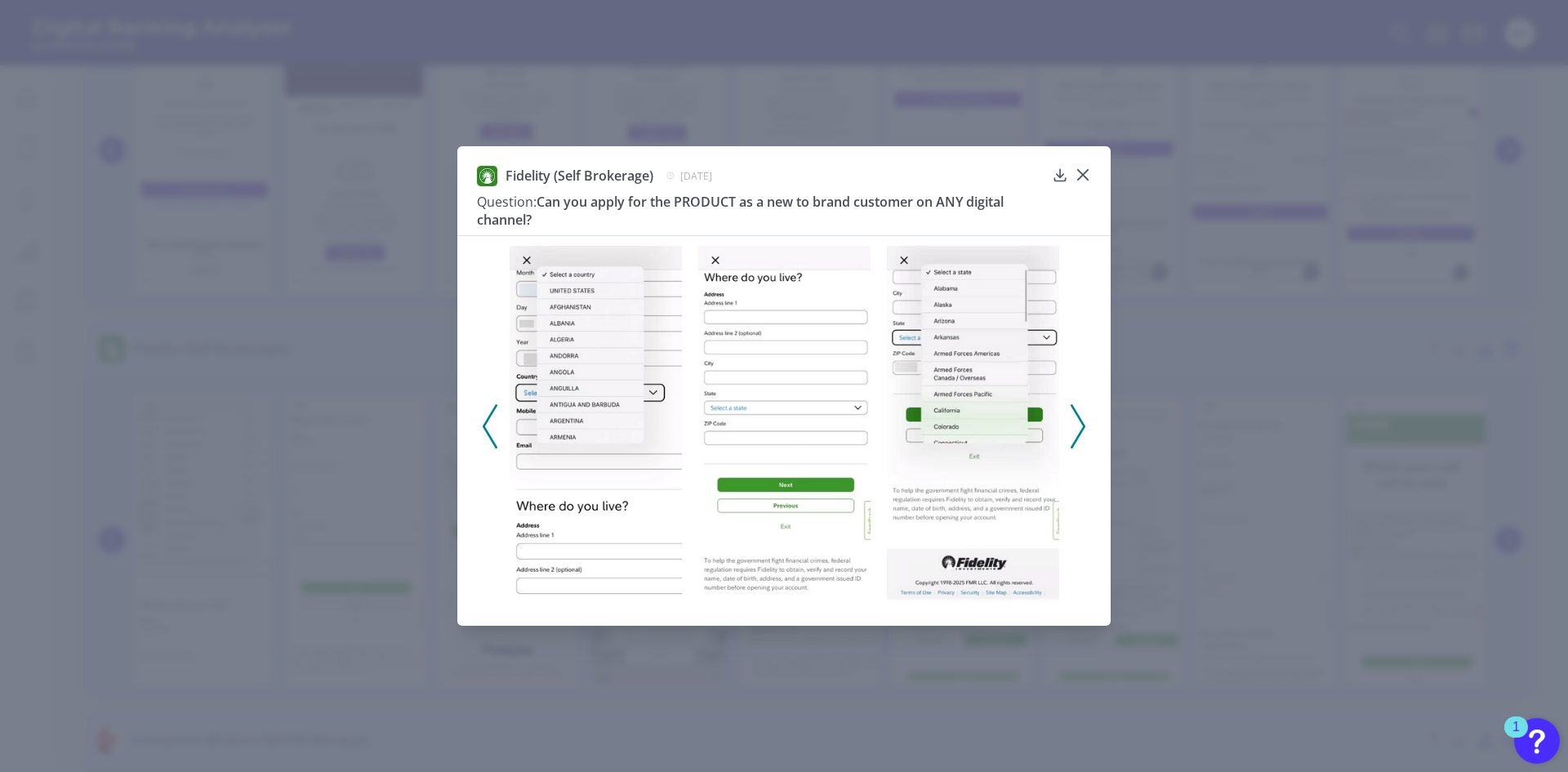
click at [1086, 433] on button at bounding box center [1078, 427] width 17 height 44
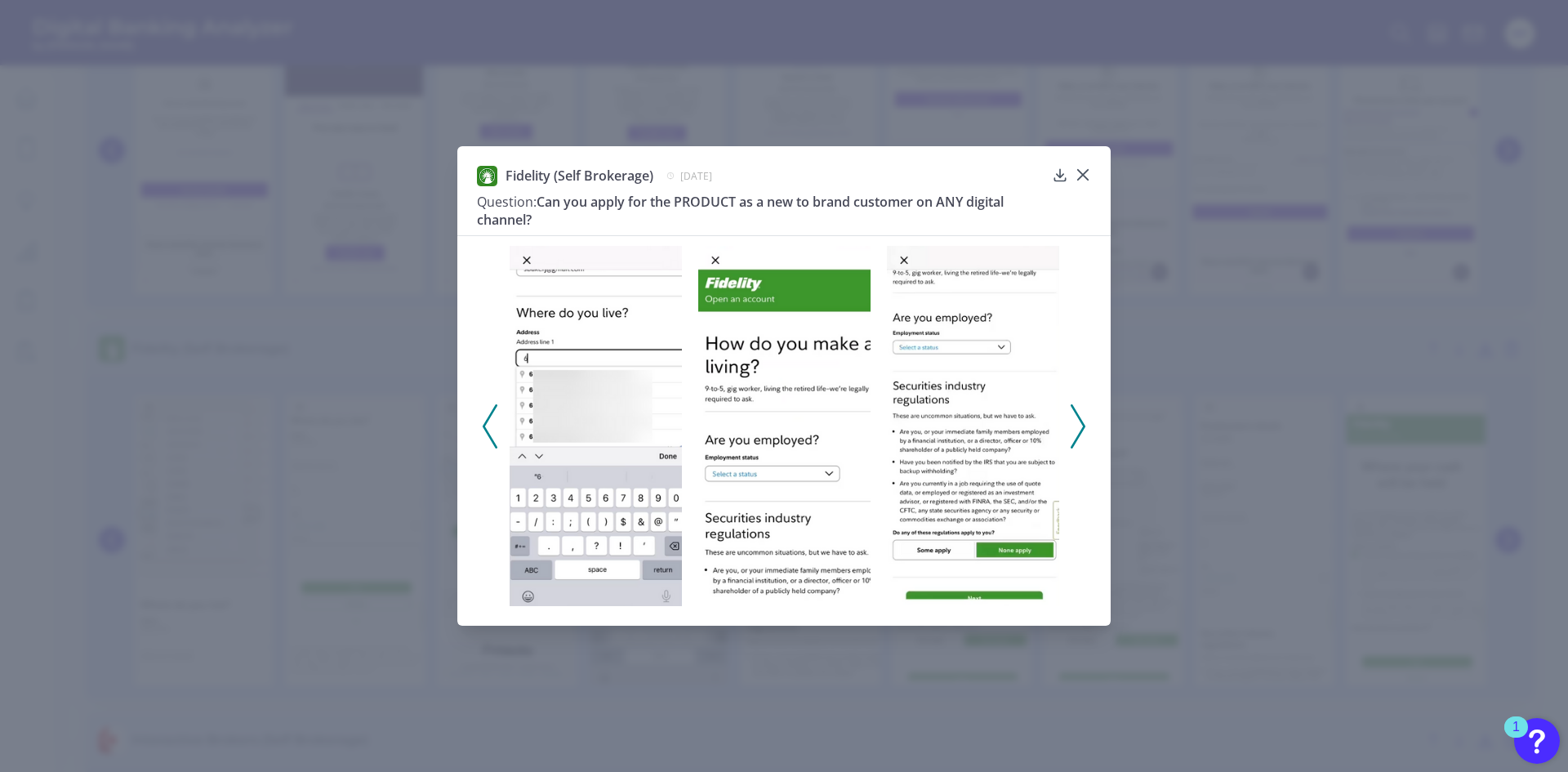
click at [1086, 433] on button at bounding box center [1078, 427] width 17 height 44
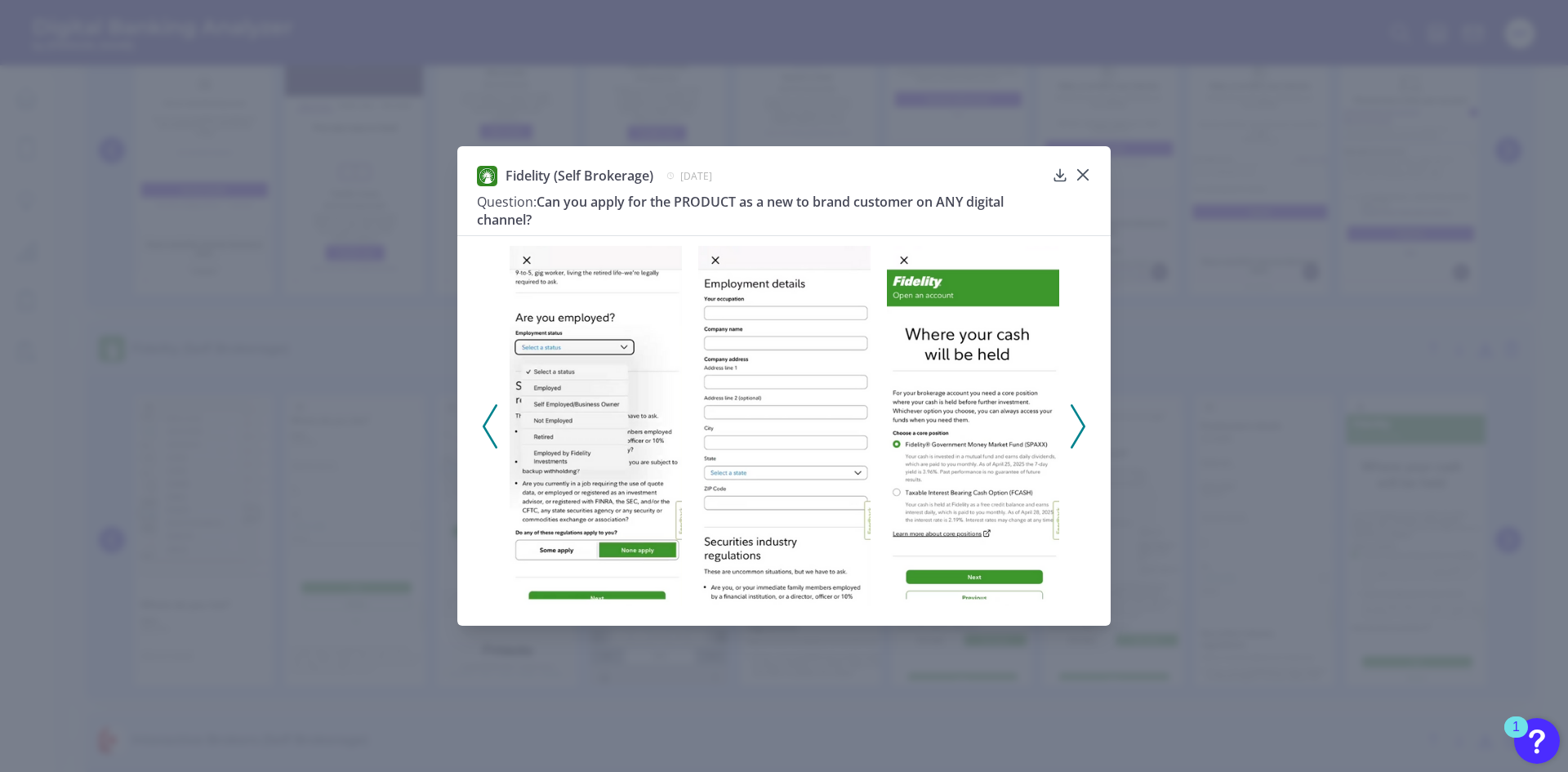
click at [1086, 433] on button at bounding box center [1078, 427] width 17 height 44
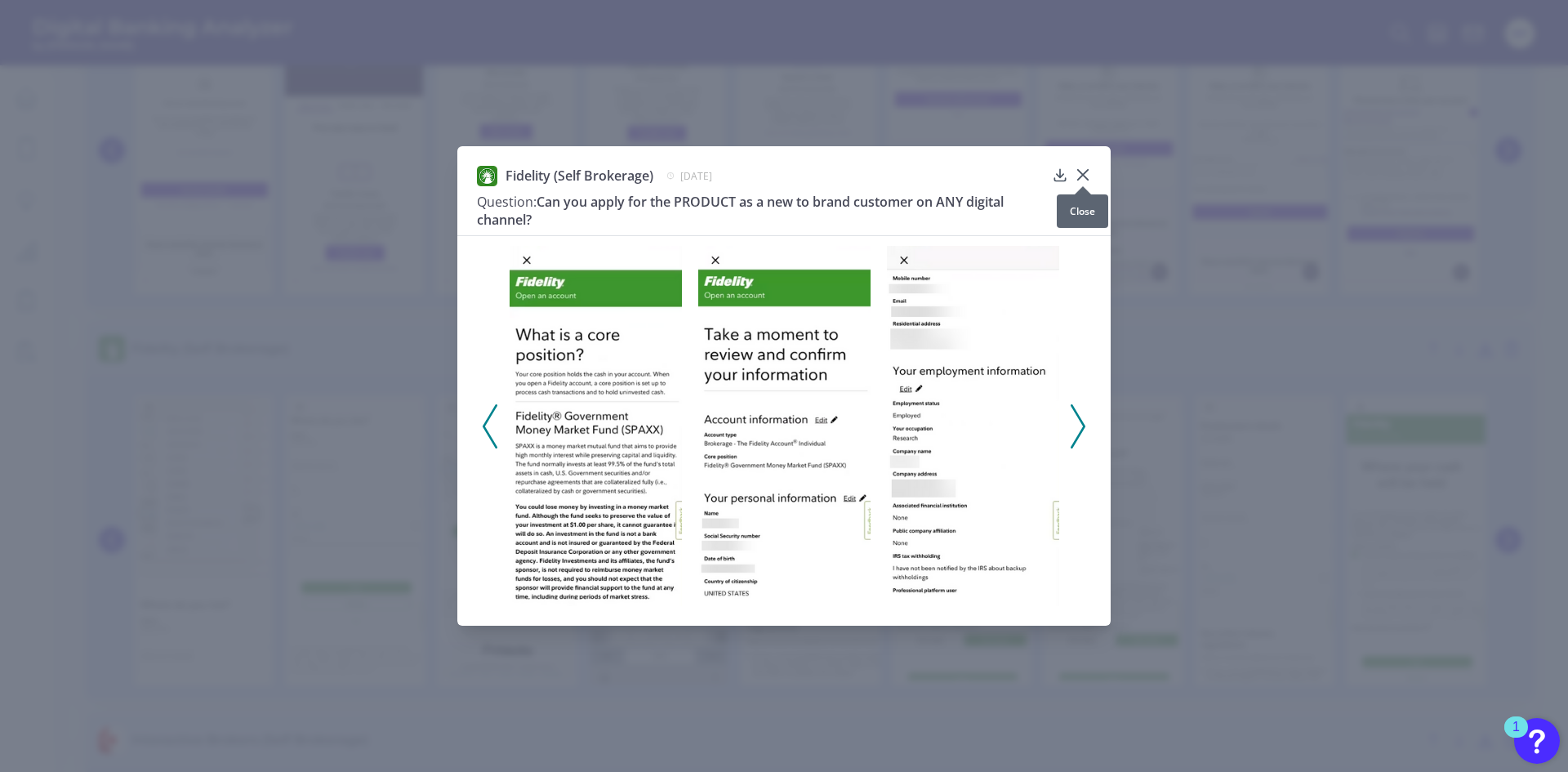
click at [1089, 173] on icon at bounding box center [1083, 175] width 17 height 17
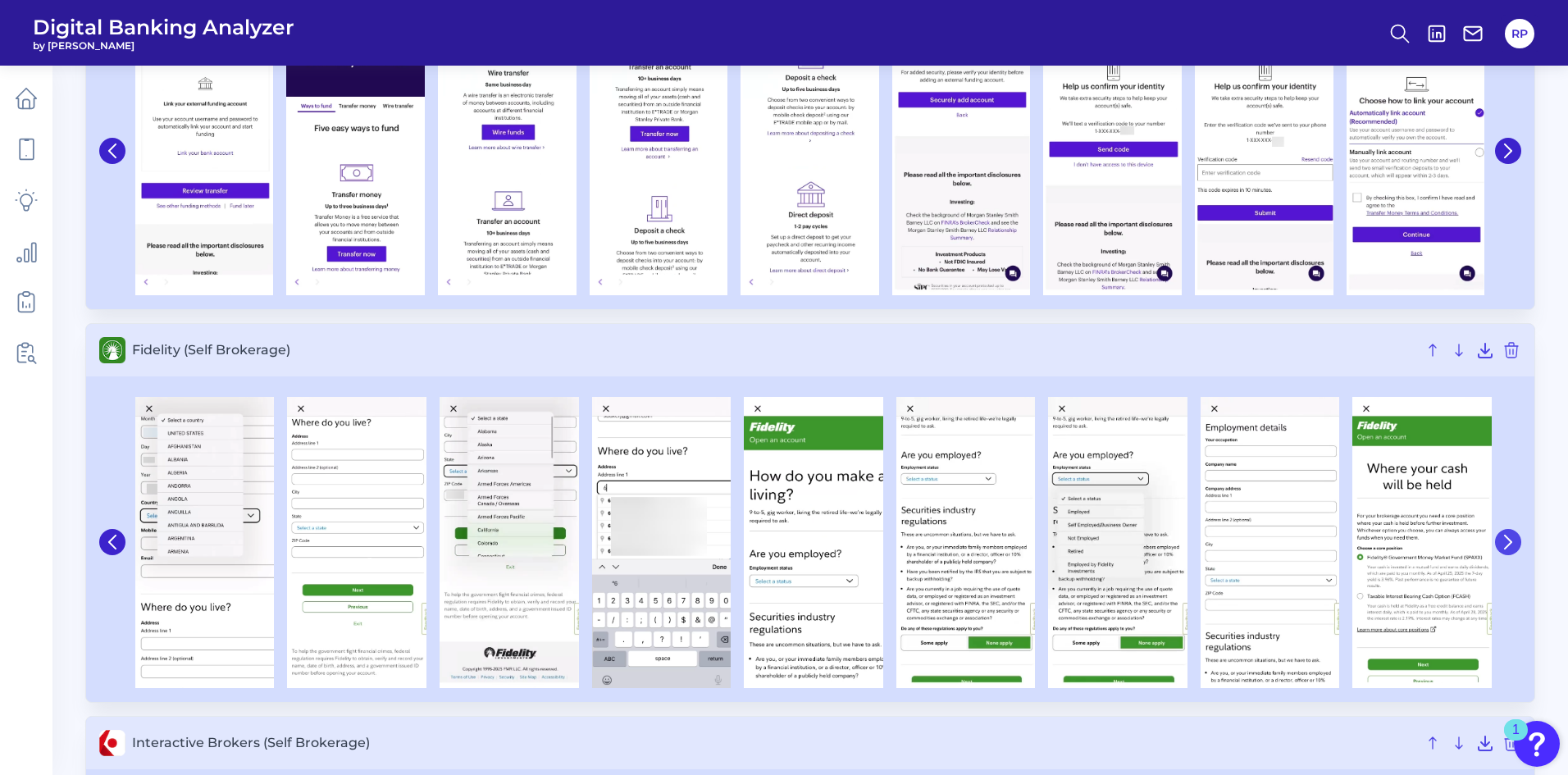
click at [1513, 545] on icon at bounding box center [1508, 542] width 15 height 15
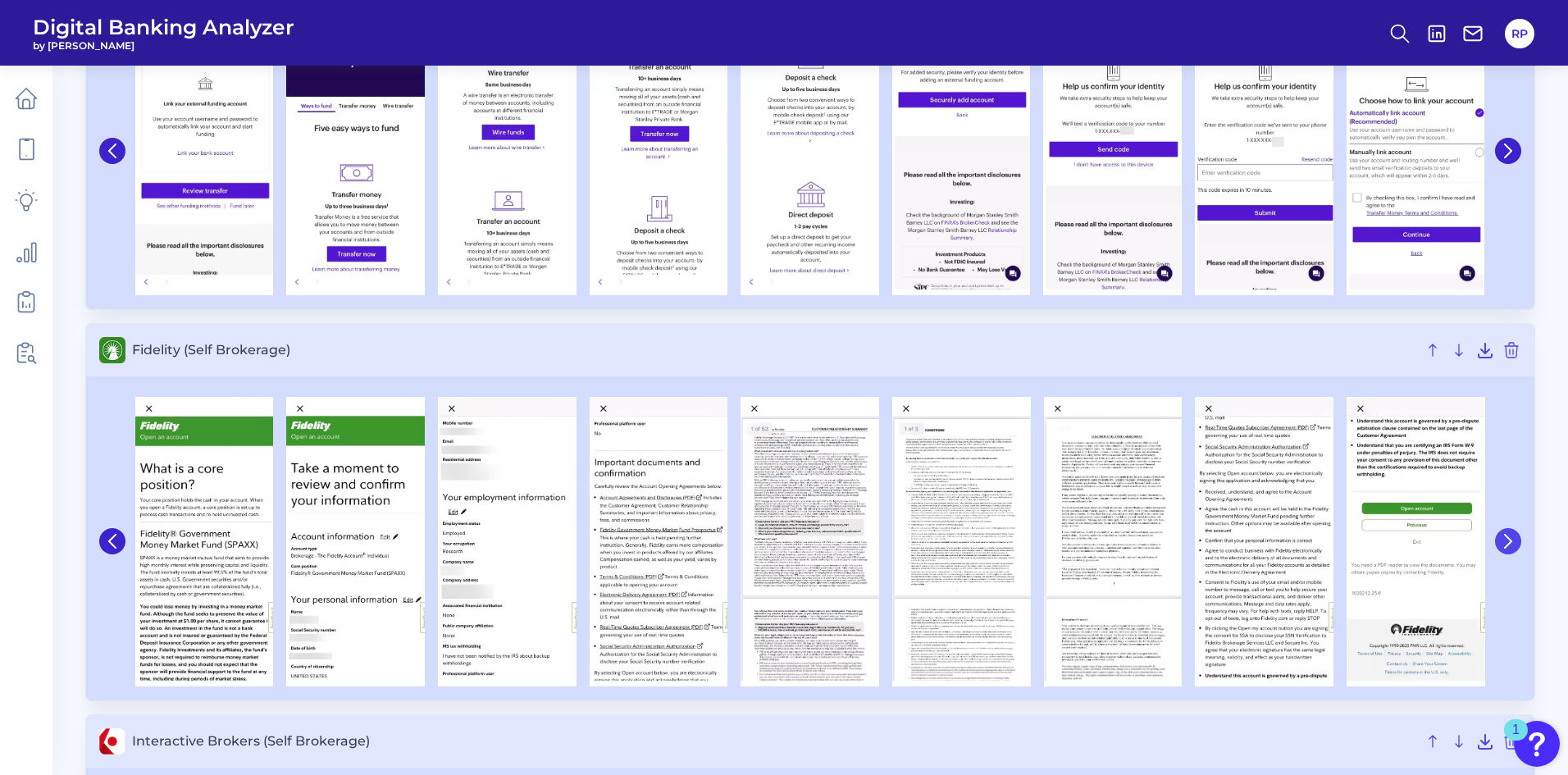
click at [1513, 546] on icon at bounding box center [1508, 542] width 15 height 15
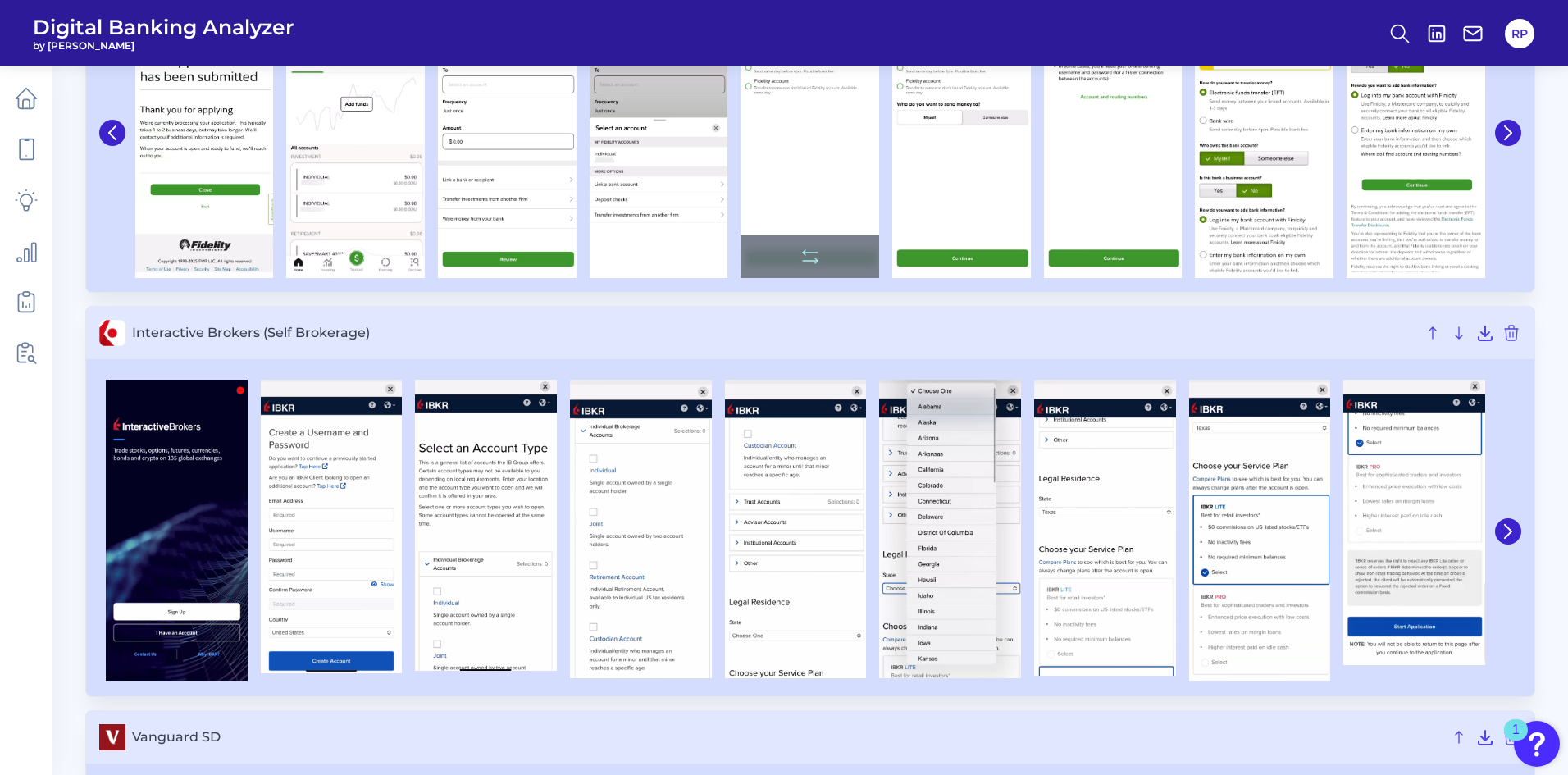
scroll to position [1066, 0]
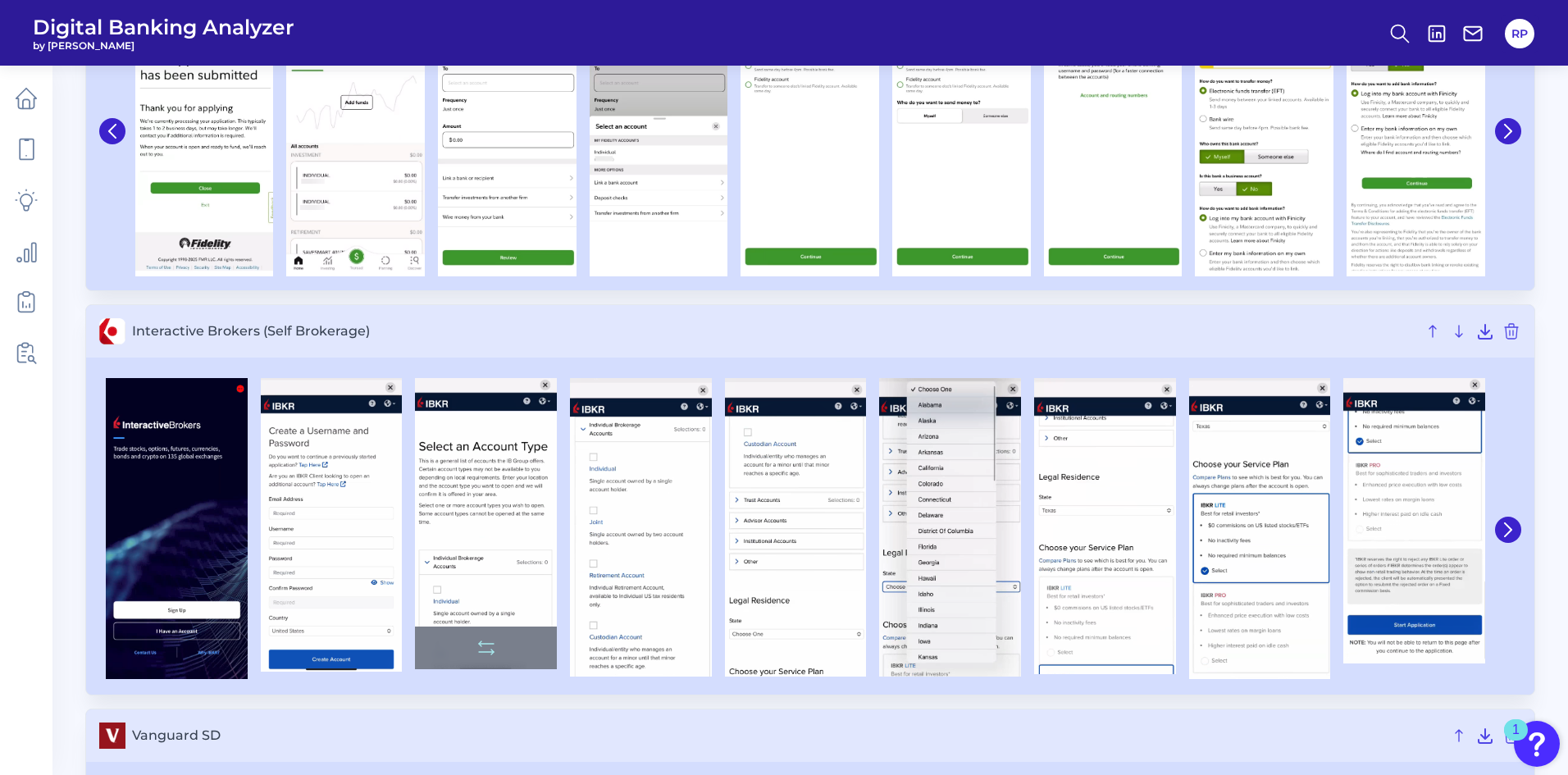
click at [526, 560] on img at bounding box center [485, 523] width 141 height 291
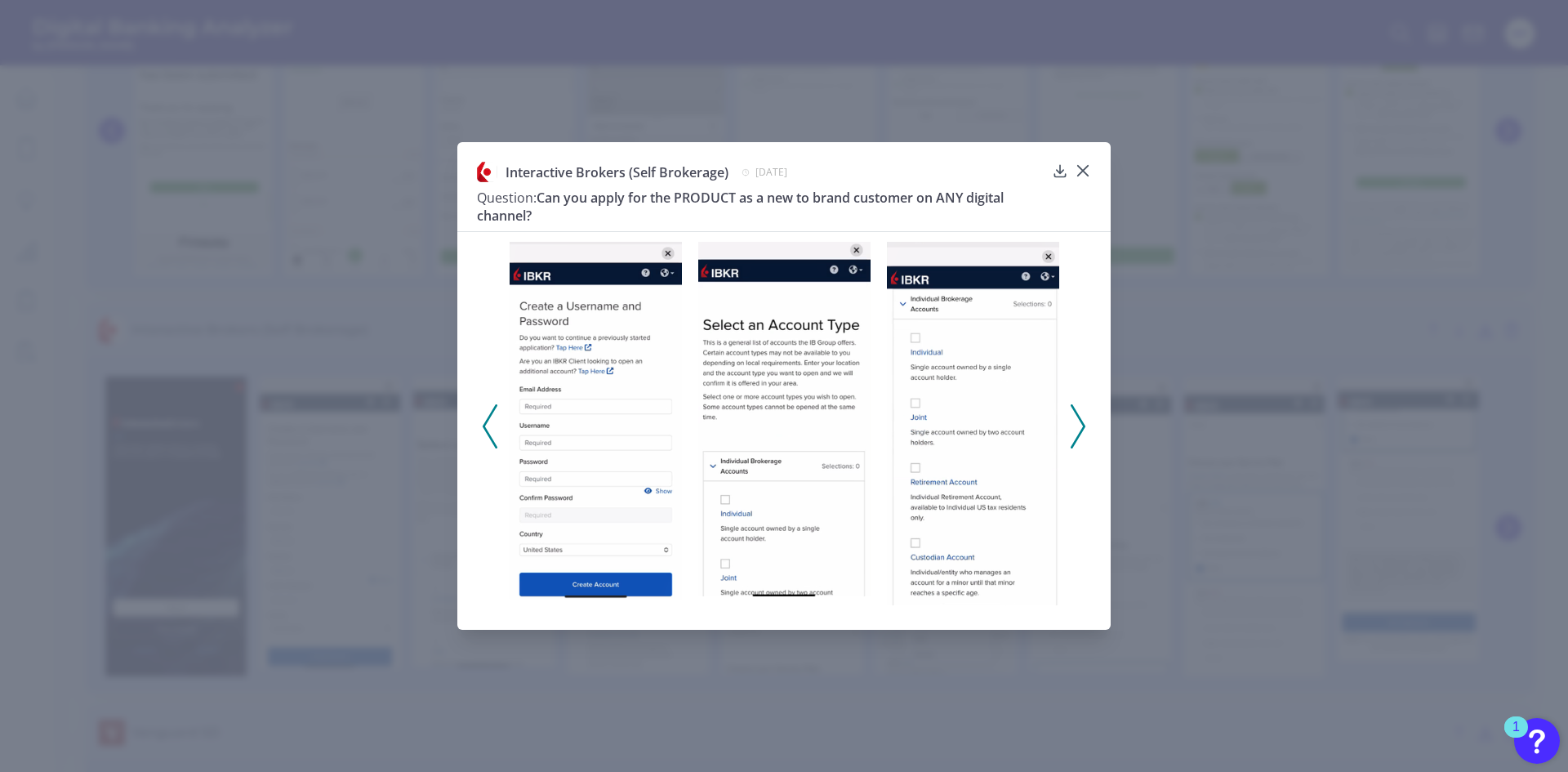
click at [1087, 424] on div at bounding box center [784, 421] width 654 height 380
click at [1081, 427] on icon at bounding box center [1078, 427] width 15 height 44
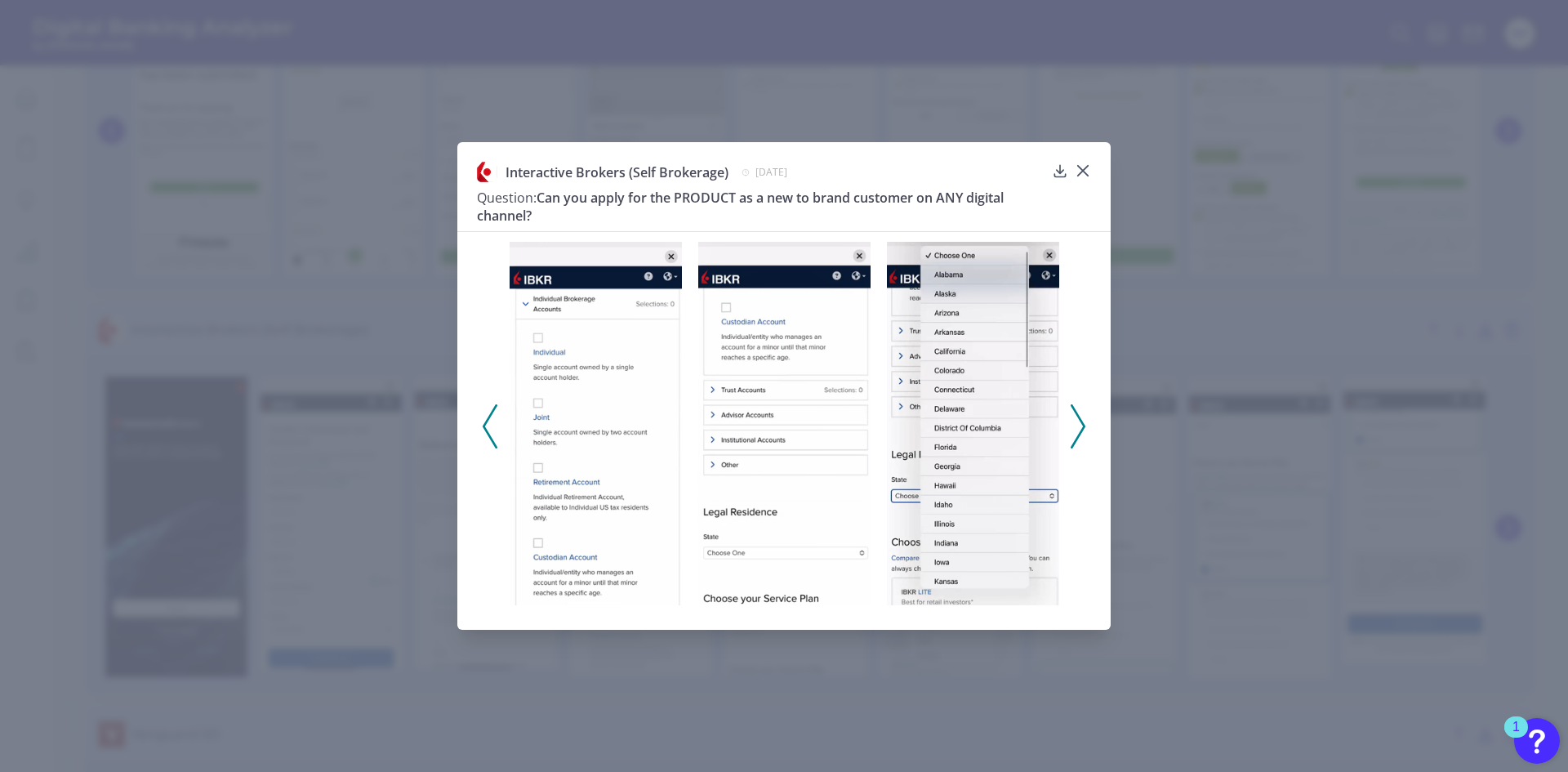
click at [1081, 427] on icon at bounding box center [1078, 427] width 15 height 44
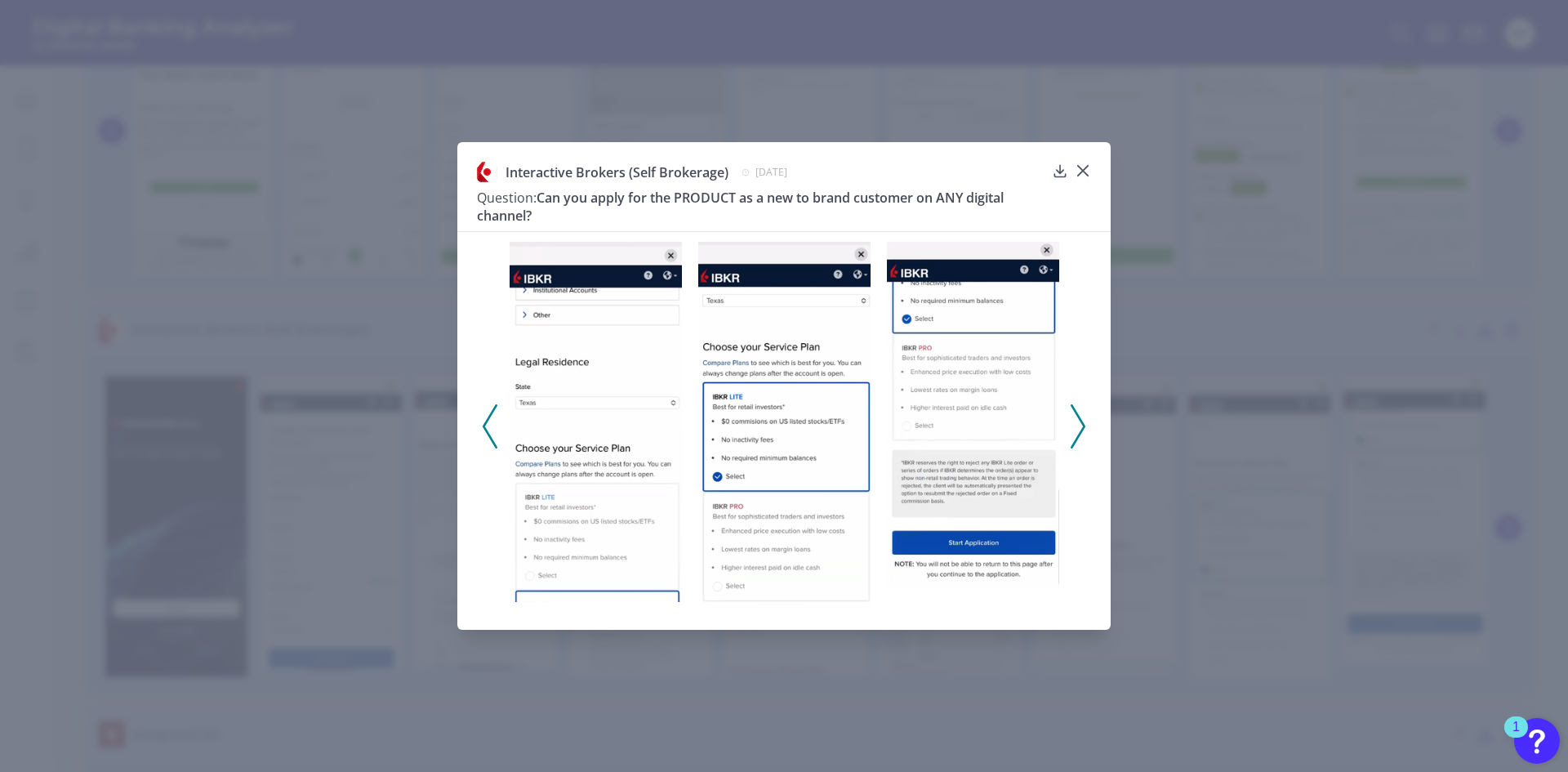
click at [1005, 394] on img at bounding box center [972, 416] width 172 height 348
click at [1080, 425] on icon at bounding box center [1078, 427] width 15 height 44
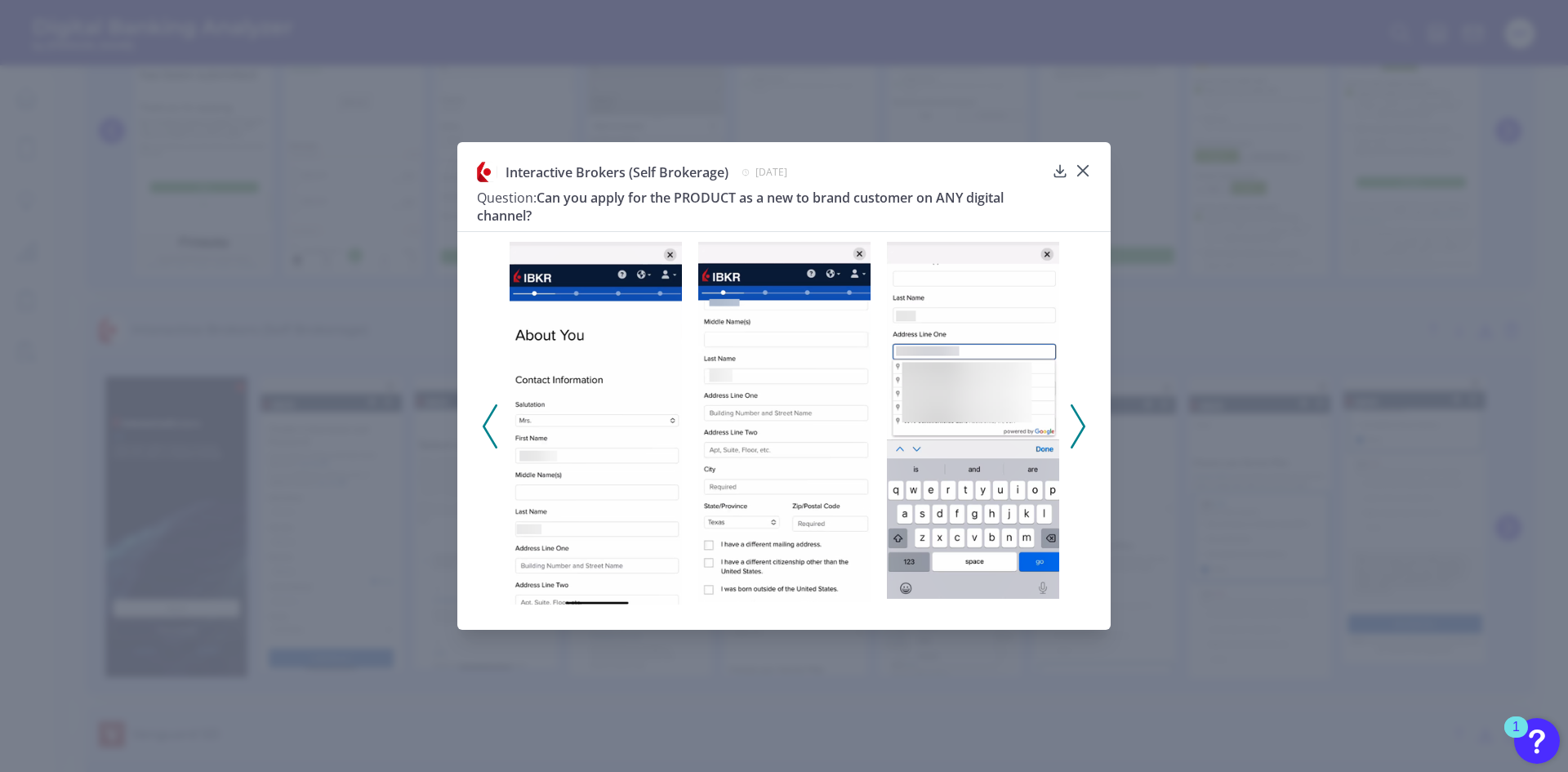
click at [1080, 425] on icon at bounding box center [1078, 427] width 15 height 44
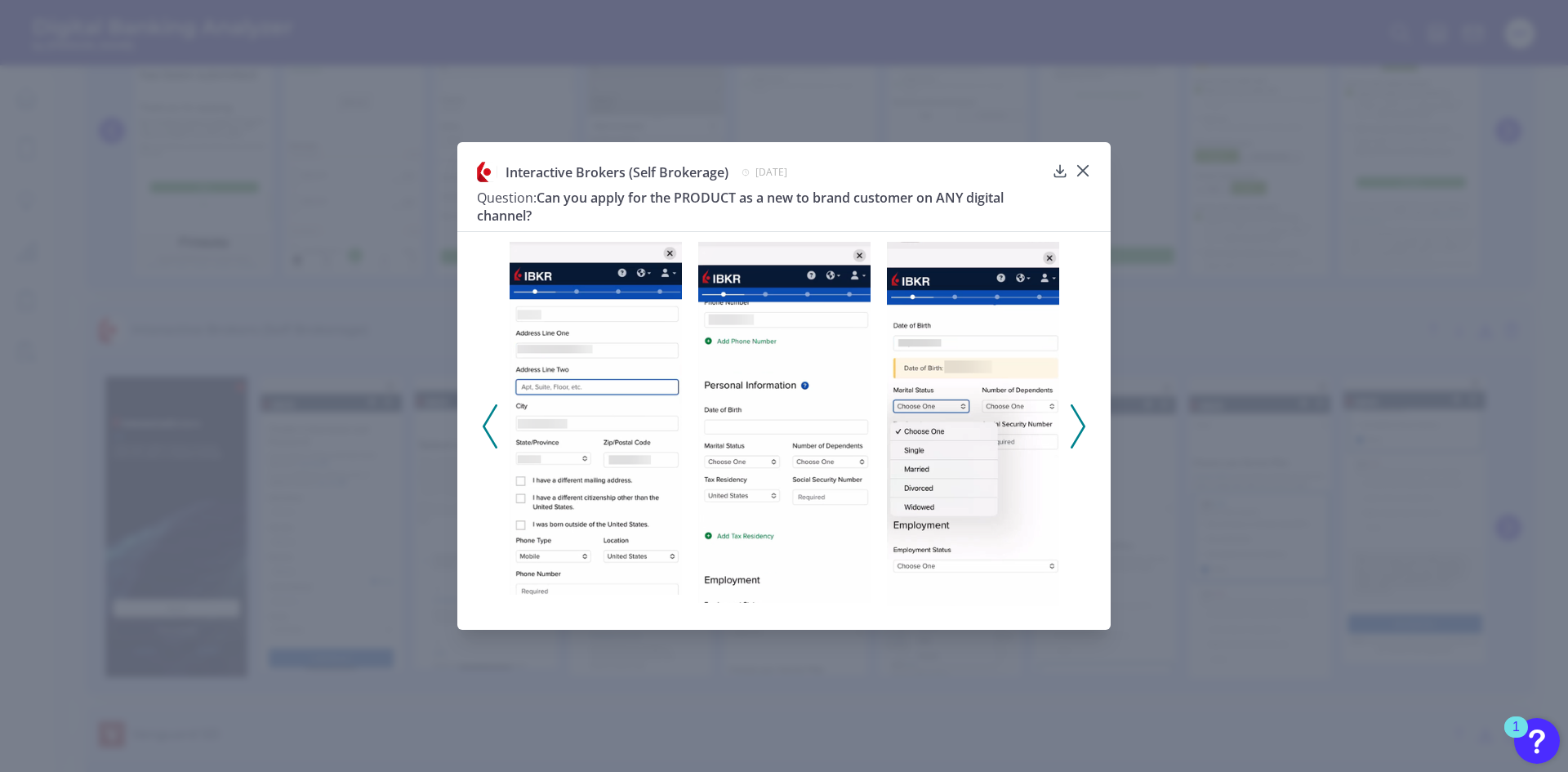
click at [1080, 425] on icon at bounding box center [1078, 427] width 15 height 44
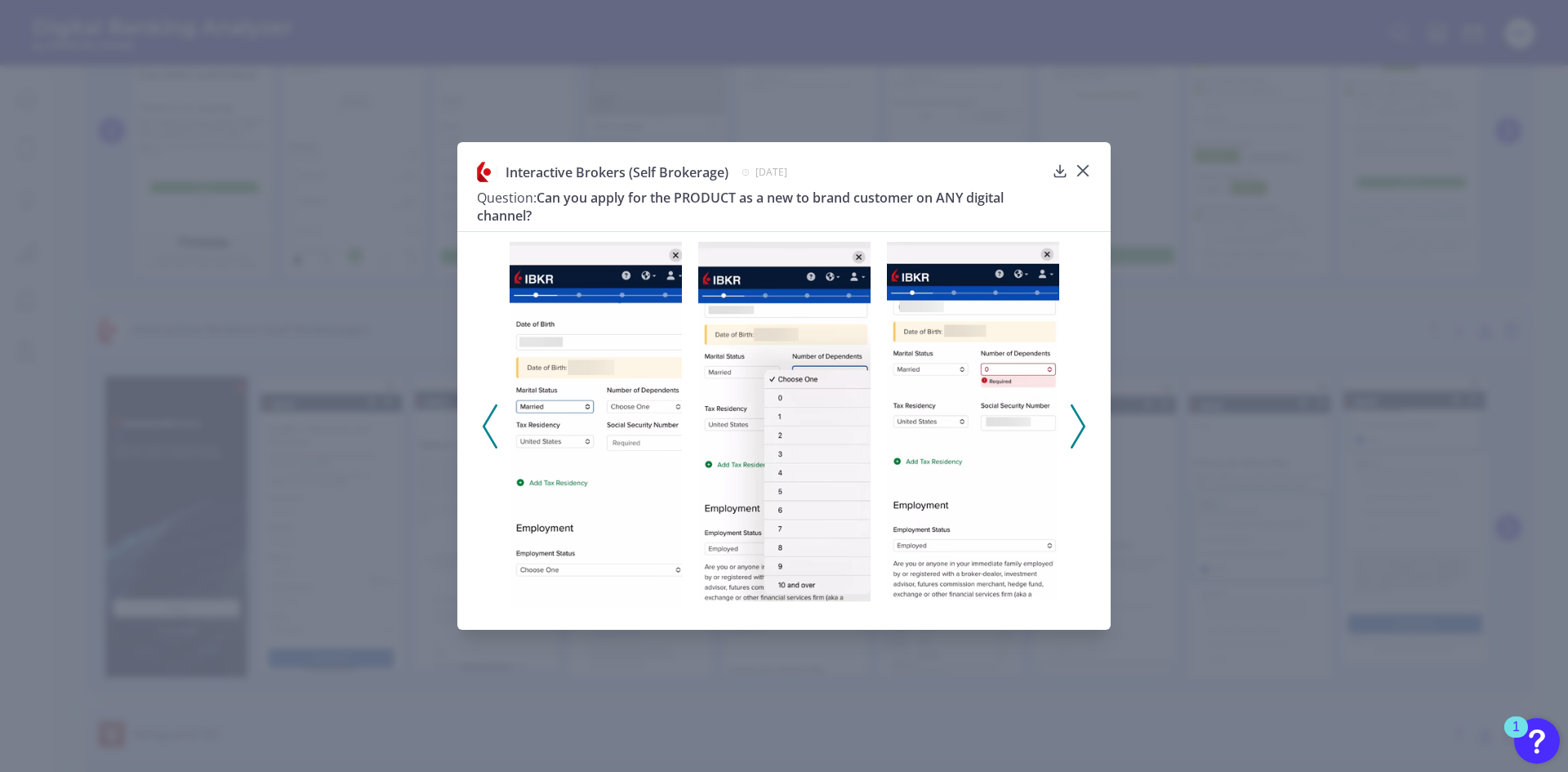
click at [1080, 425] on icon at bounding box center [1078, 427] width 15 height 44
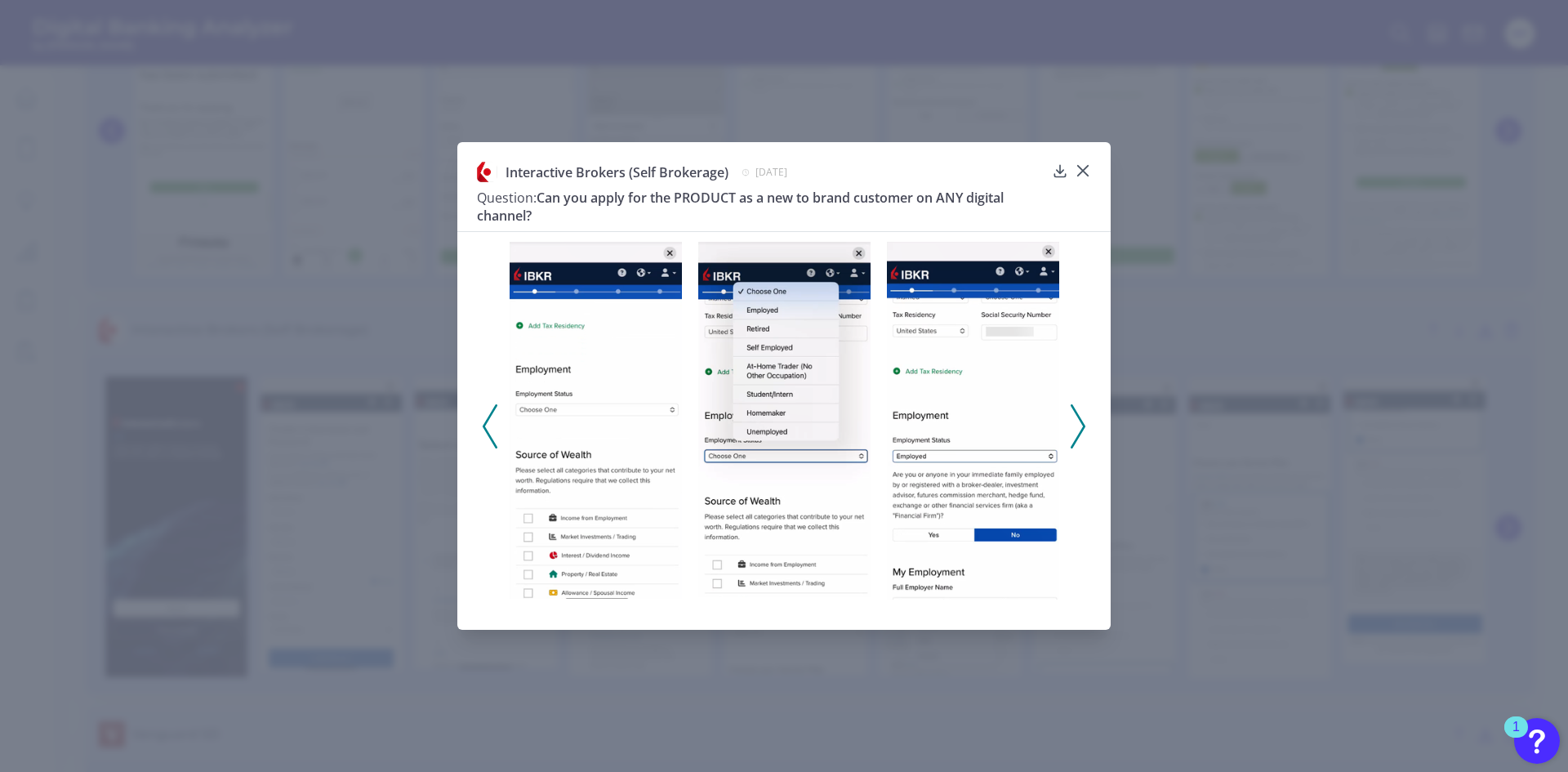
click at [1080, 425] on icon at bounding box center [1078, 427] width 15 height 44
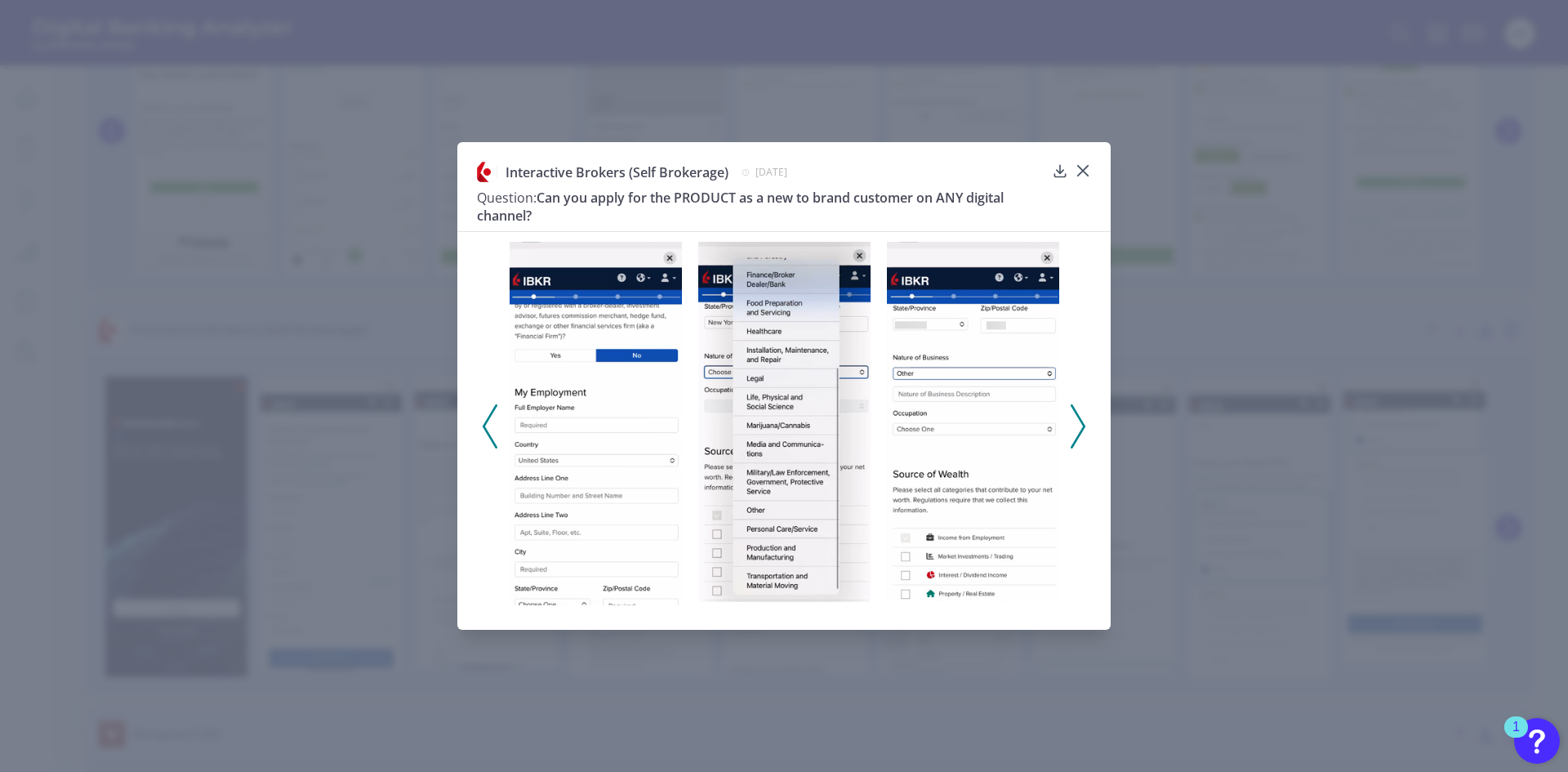
click at [1080, 425] on icon at bounding box center [1078, 427] width 15 height 44
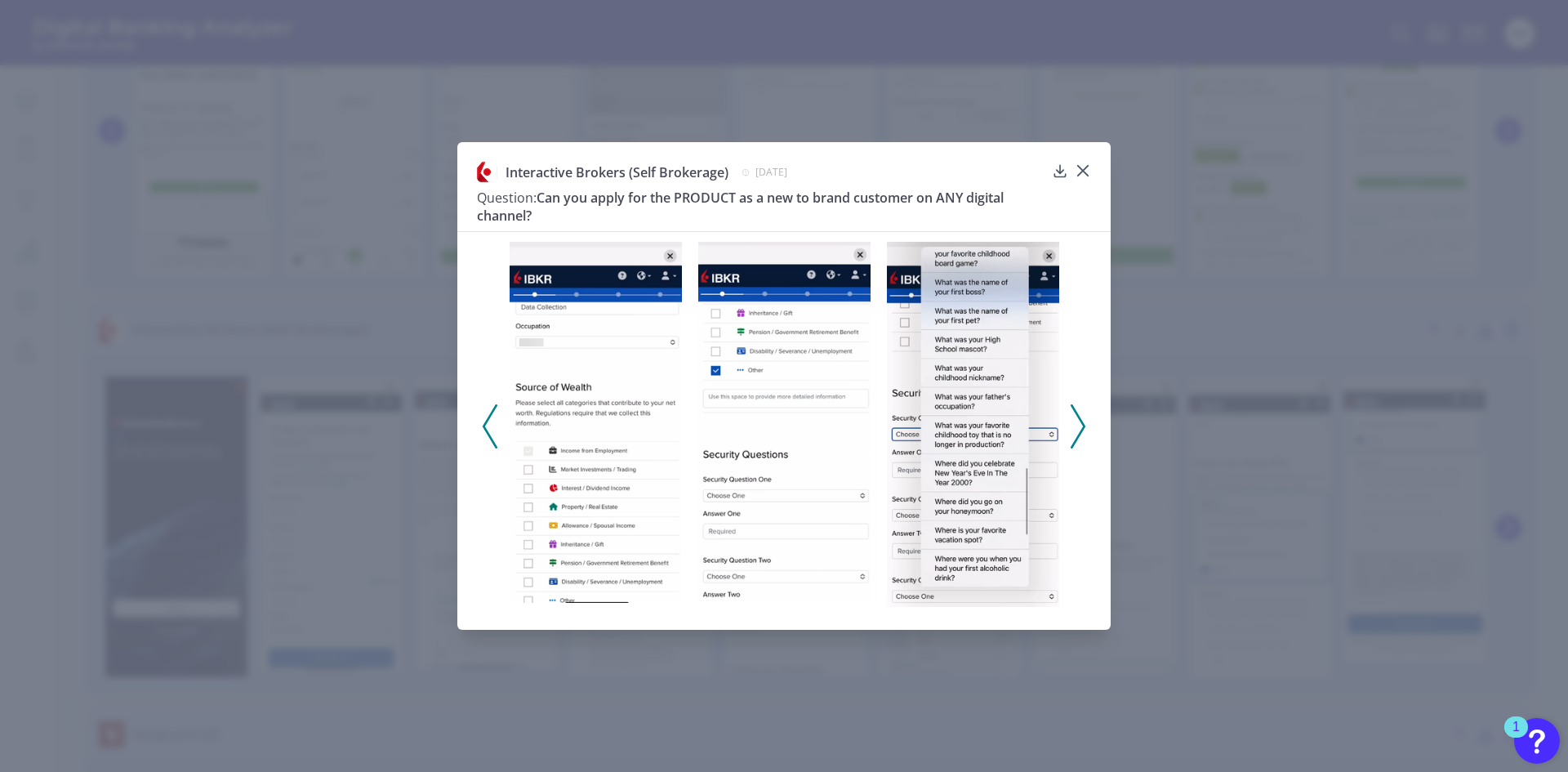
click at [1080, 425] on icon at bounding box center [1078, 427] width 15 height 44
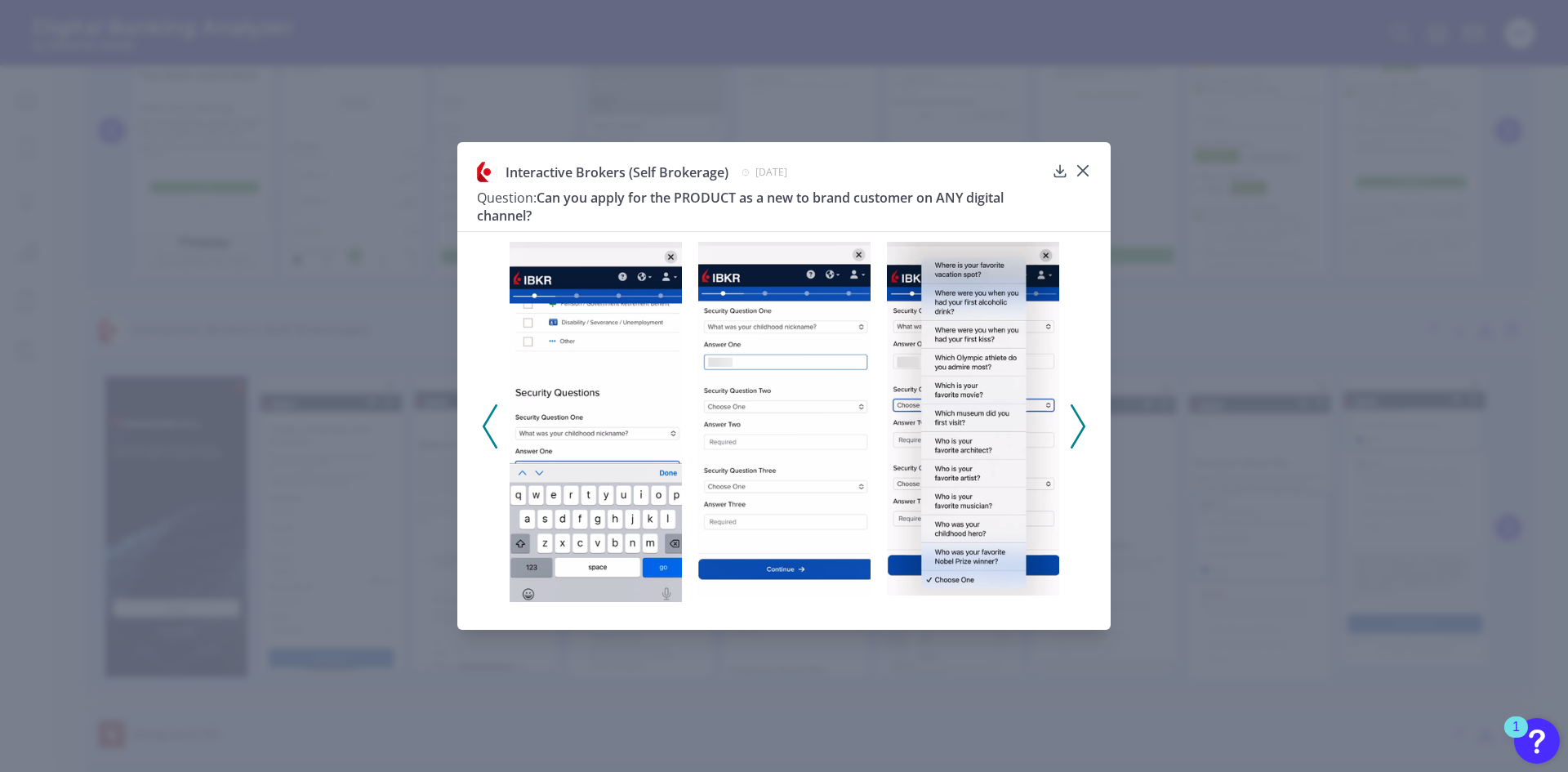
click at [1080, 425] on icon at bounding box center [1078, 427] width 15 height 44
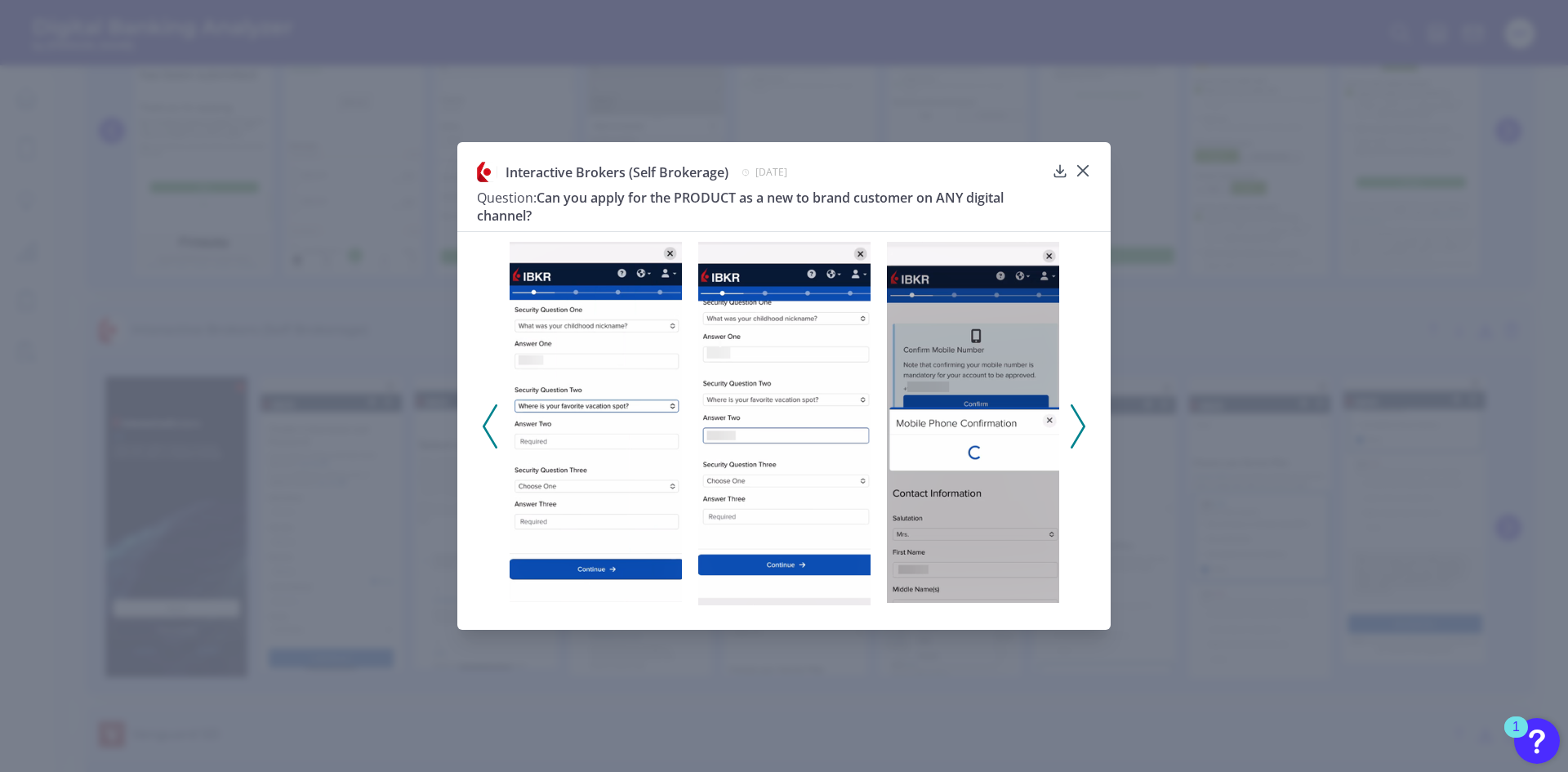
click at [1080, 425] on icon at bounding box center [1078, 427] width 15 height 44
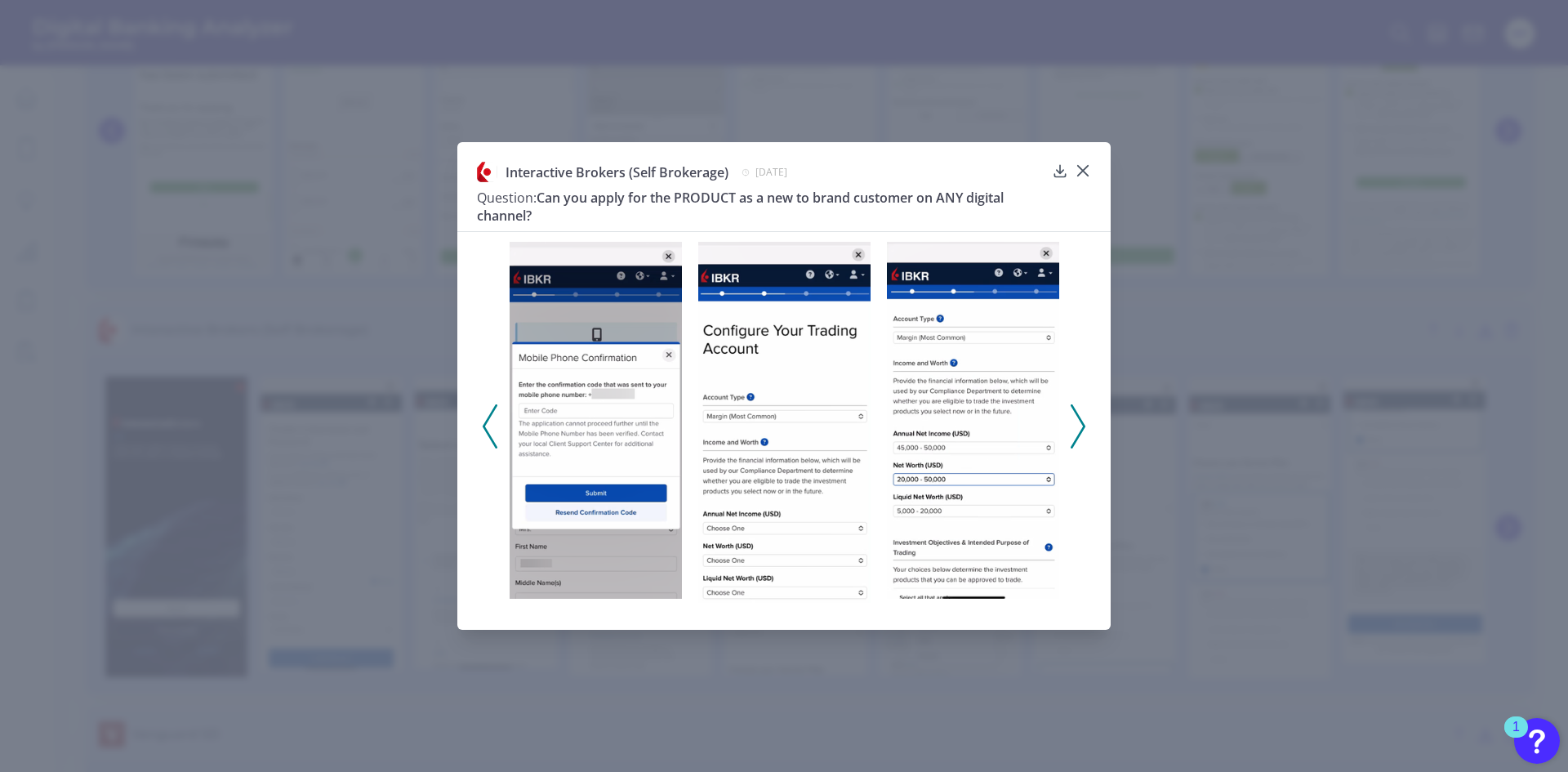
click at [1080, 425] on icon at bounding box center [1078, 427] width 15 height 44
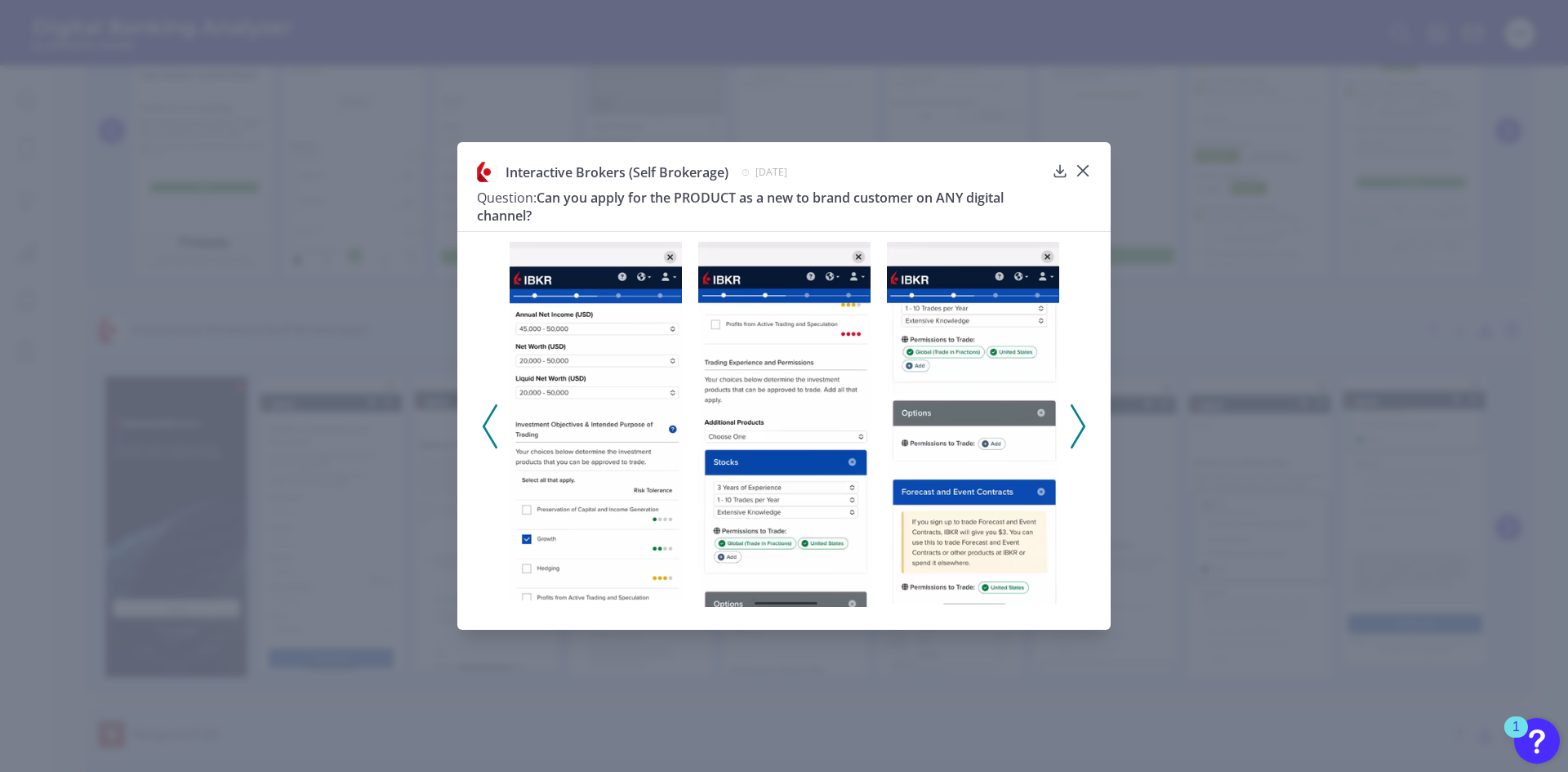
click at [1080, 425] on icon at bounding box center [1078, 427] width 15 height 44
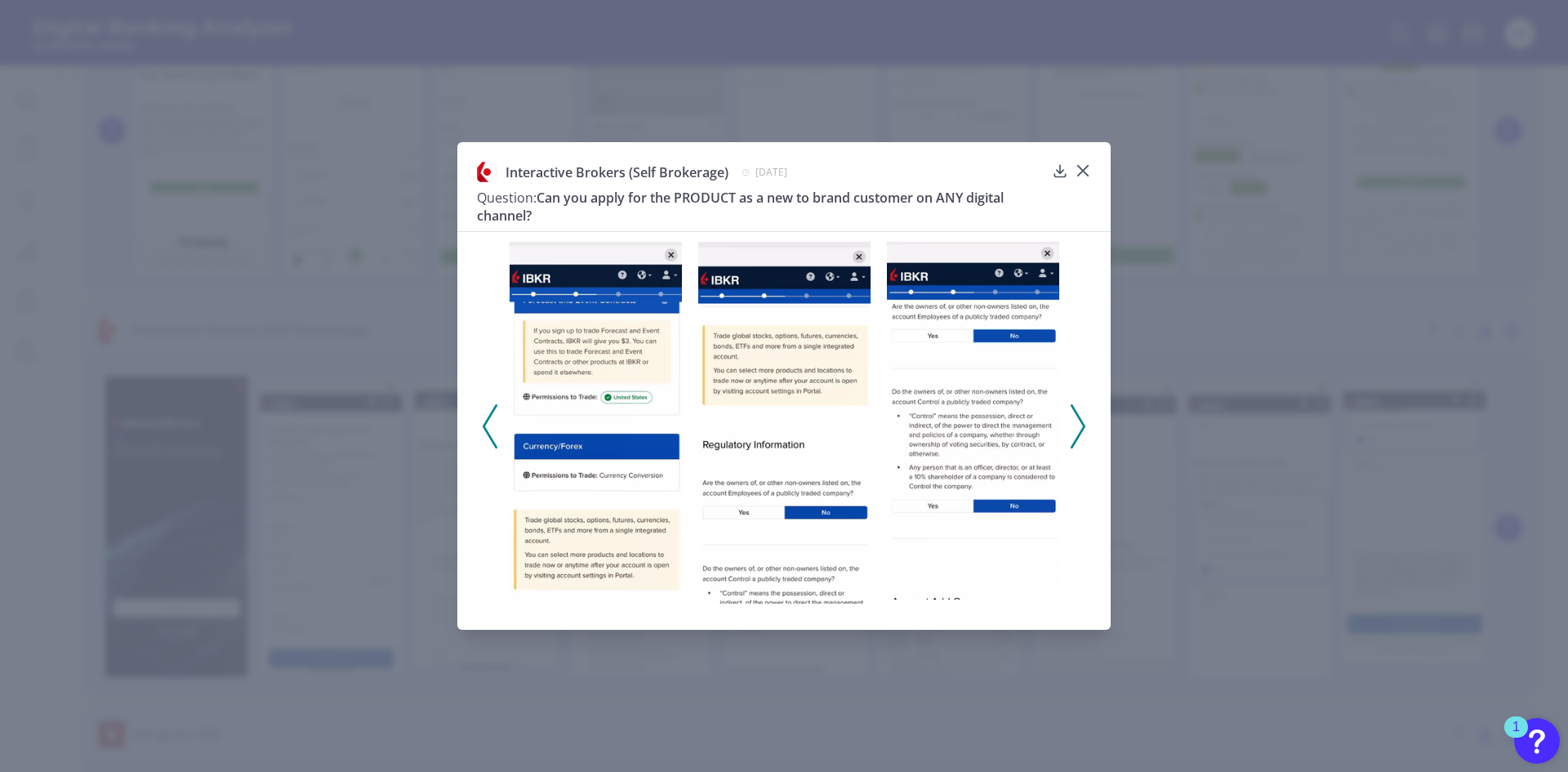
click at [1080, 425] on icon at bounding box center [1078, 427] width 15 height 44
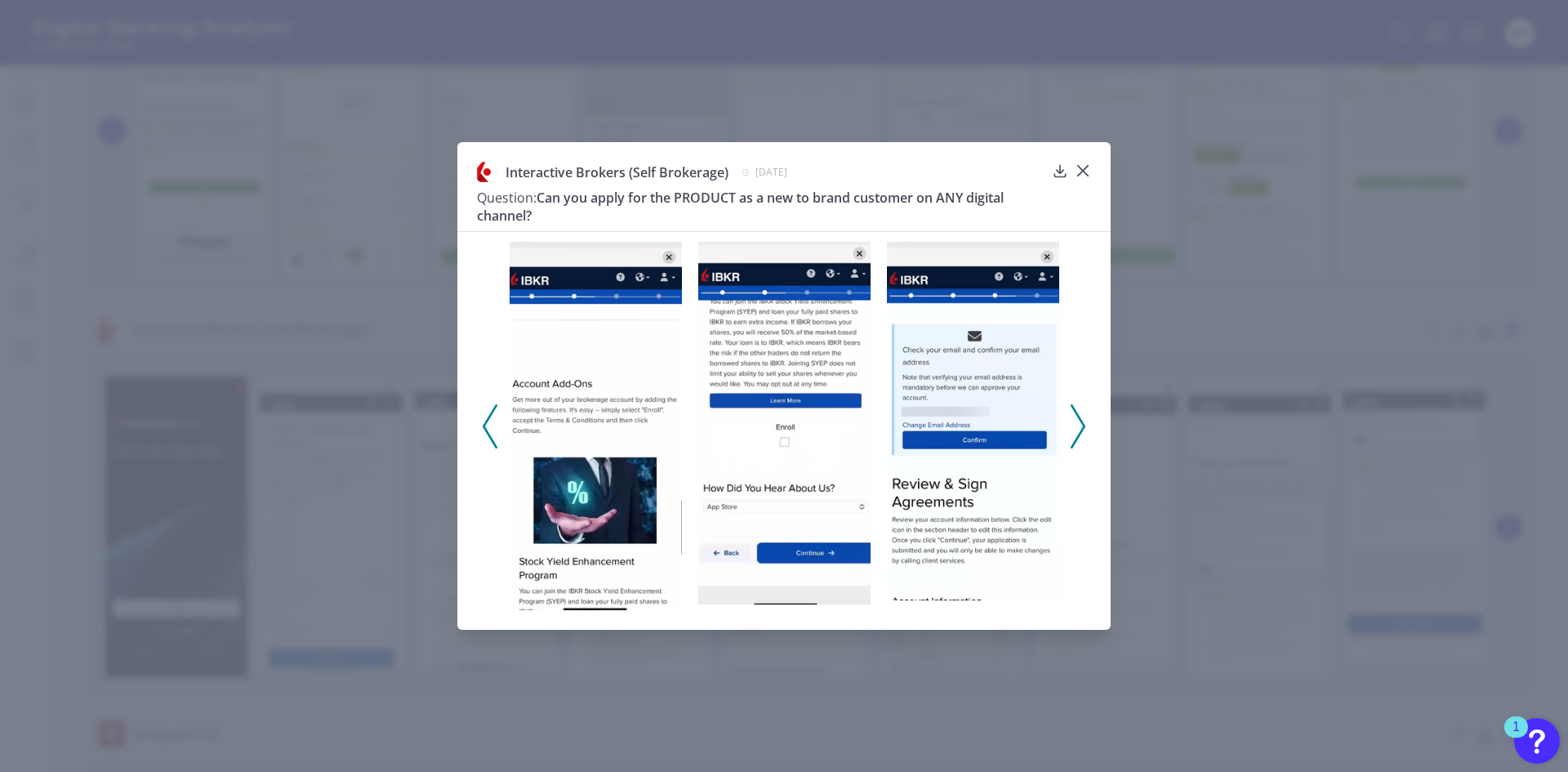
click at [1080, 425] on icon at bounding box center [1078, 427] width 15 height 44
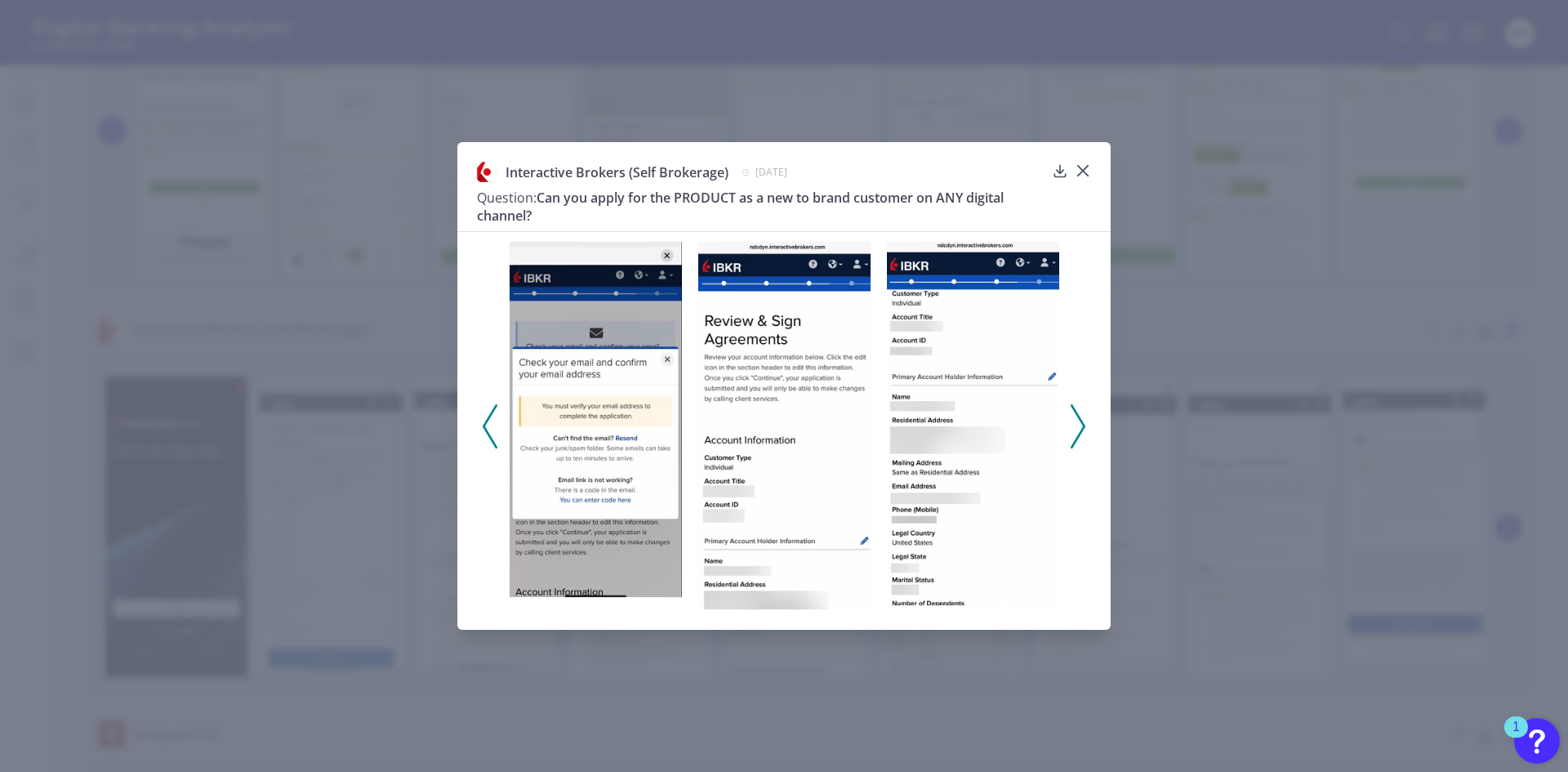
click at [1080, 425] on icon at bounding box center [1078, 427] width 15 height 44
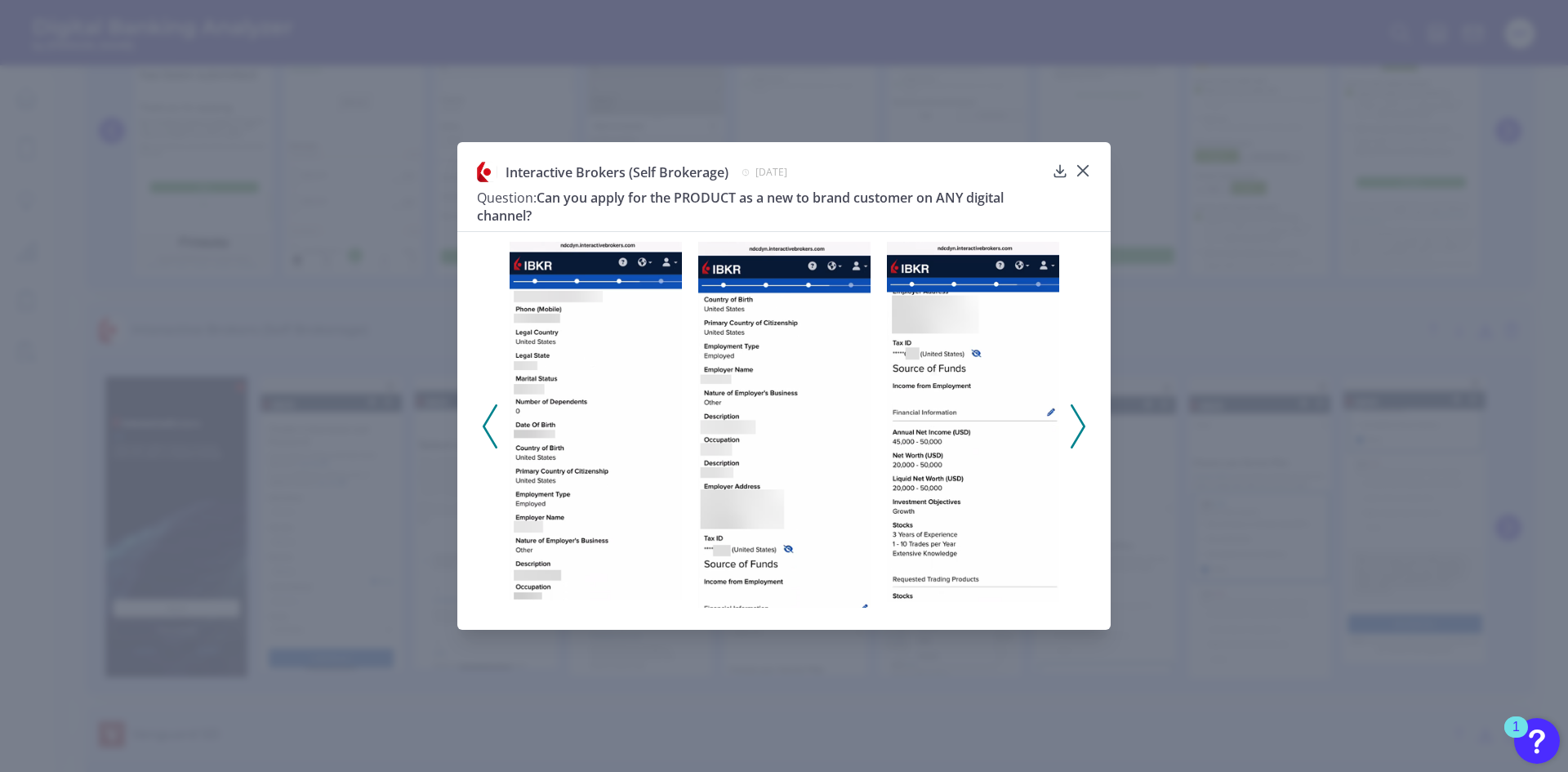
click at [1080, 425] on icon at bounding box center [1078, 427] width 15 height 44
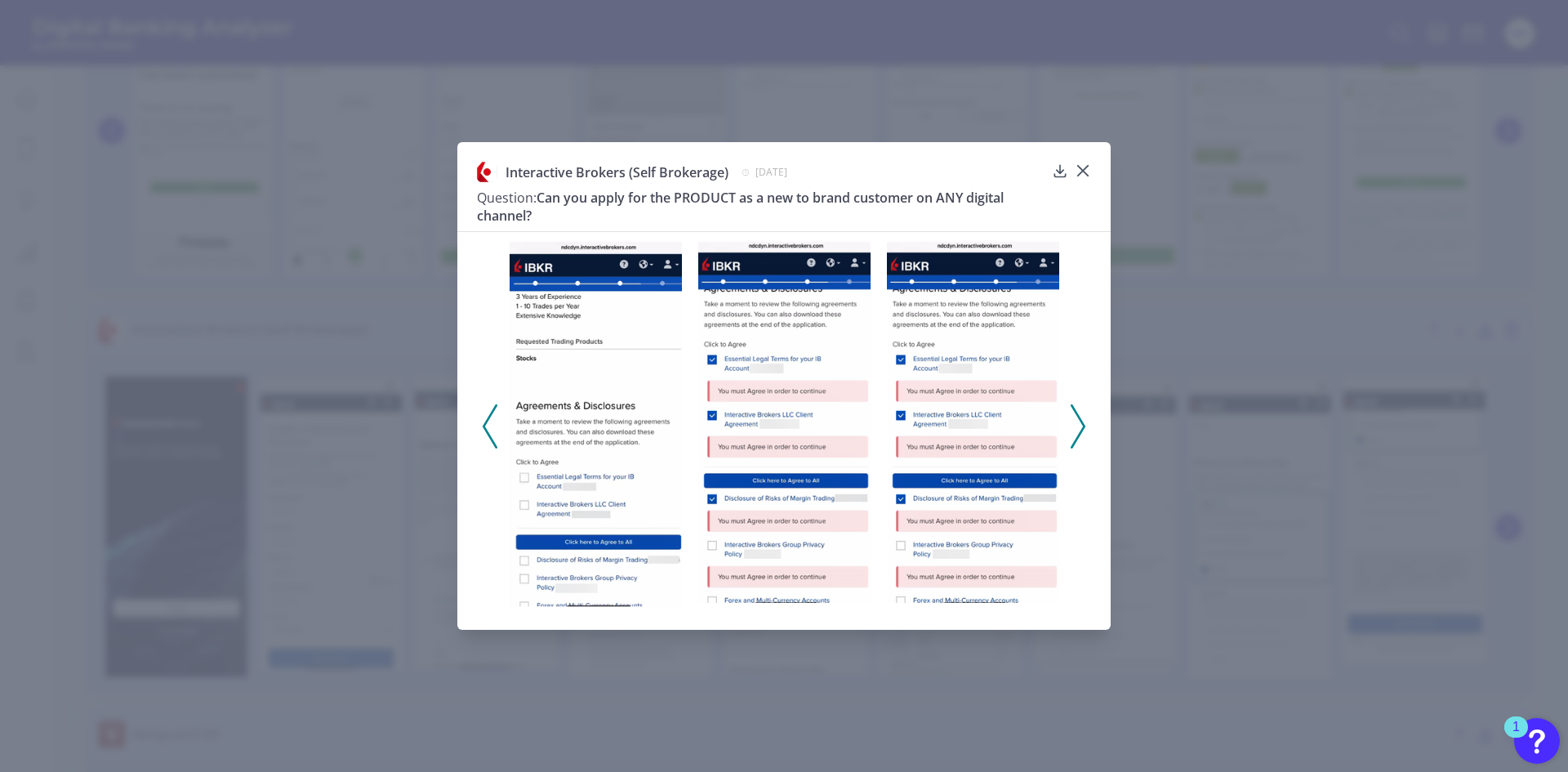
click at [1080, 425] on icon at bounding box center [1078, 427] width 15 height 44
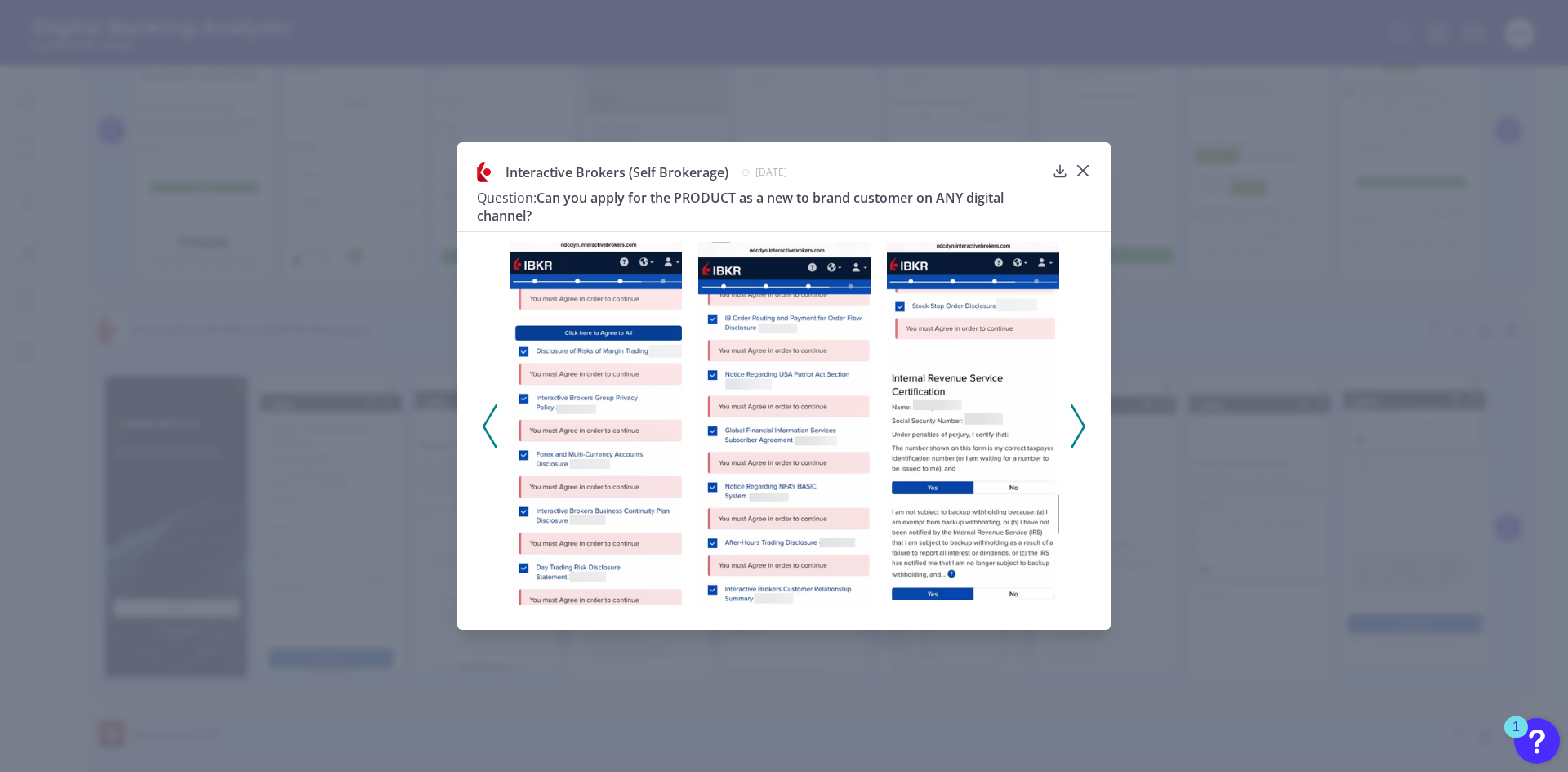
click at [1080, 425] on icon at bounding box center [1078, 427] width 15 height 44
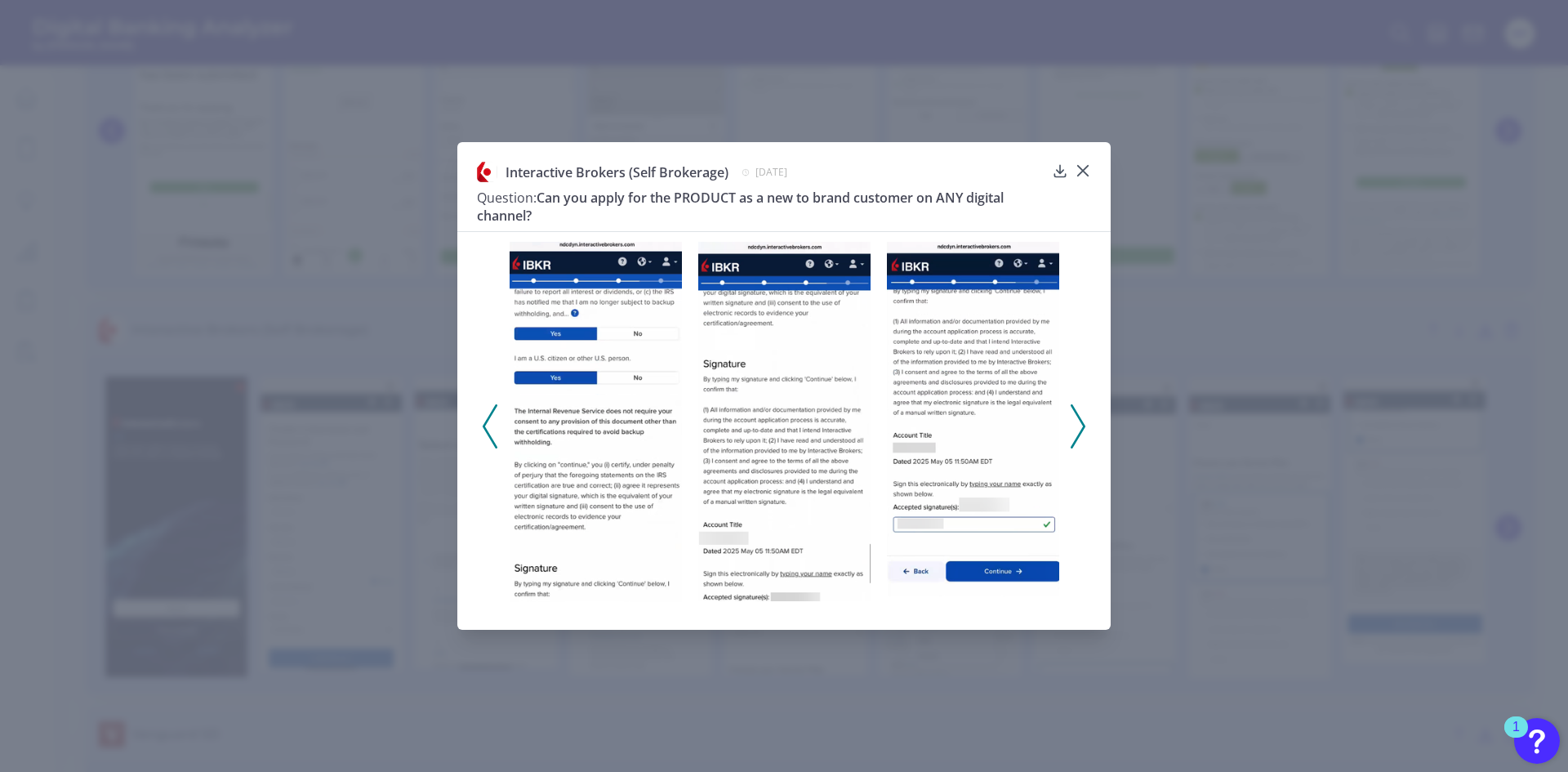
click at [1080, 425] on icon at bounding box center [1078, 427] width 15 height 44
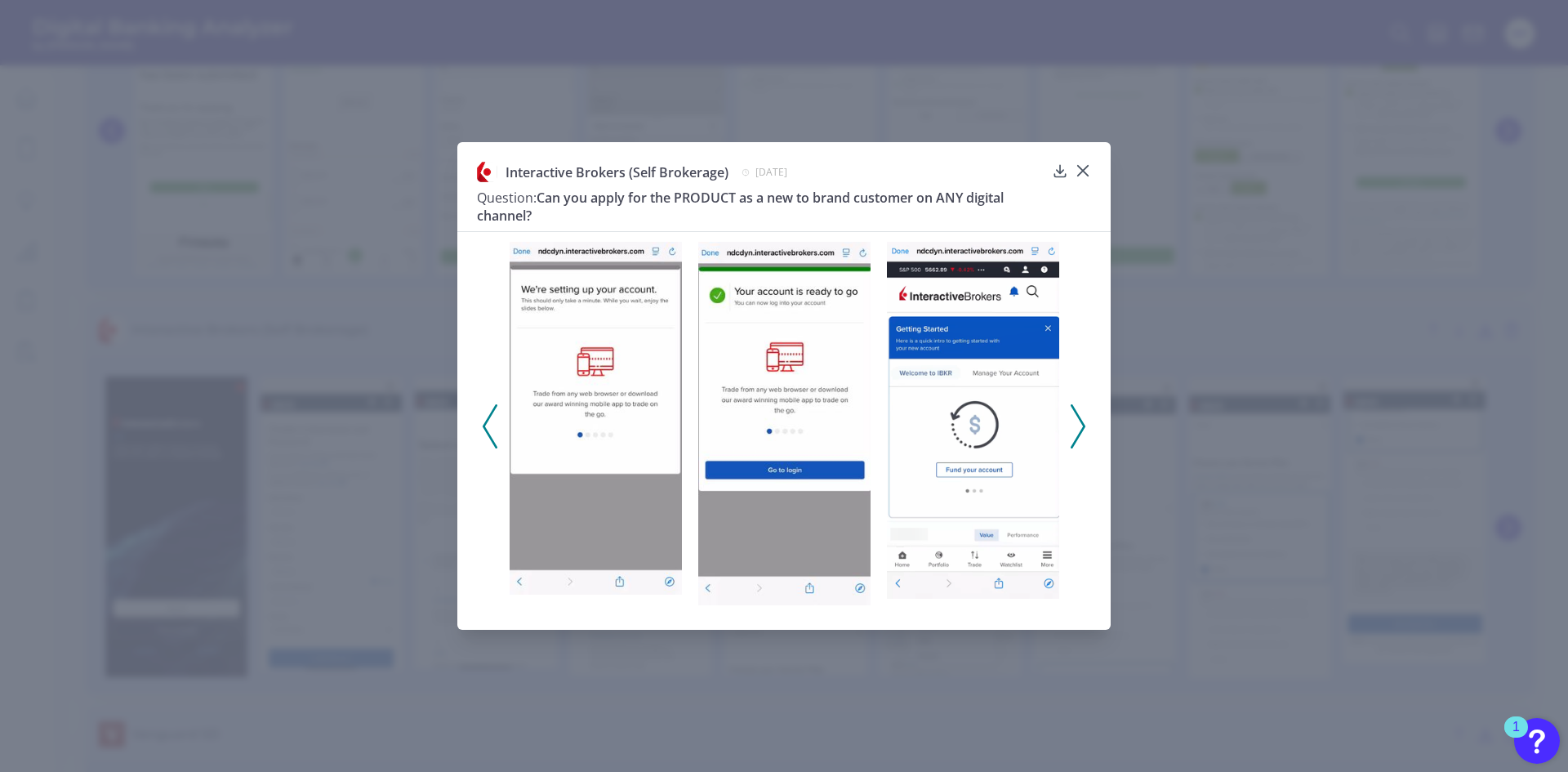
click at [1080, 425] on icon at bounding box center [1078, 427] width 15 height 44
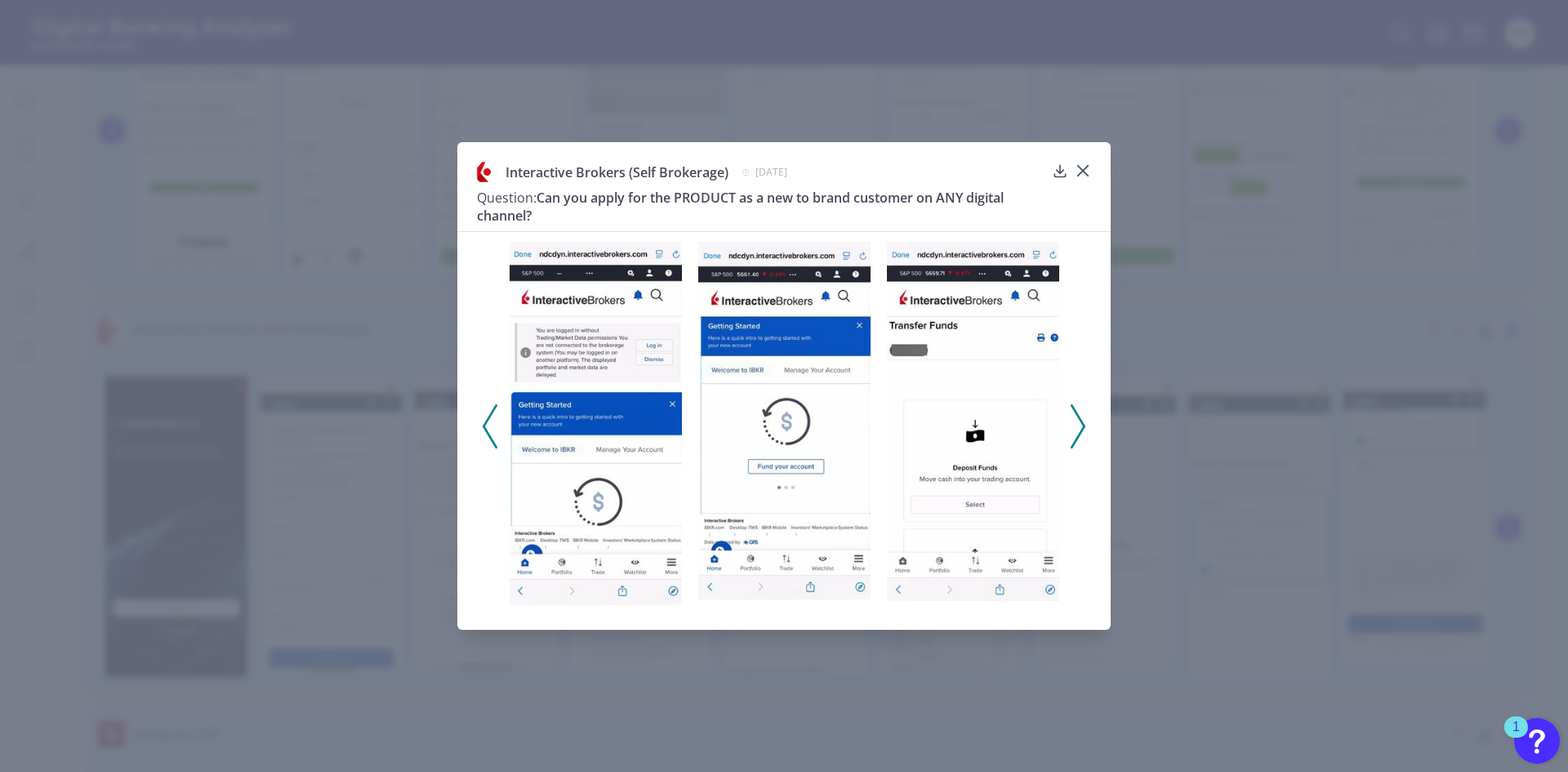
click at [1080, 425] on icon at bounding box center [1078, 427] width 15 height 44
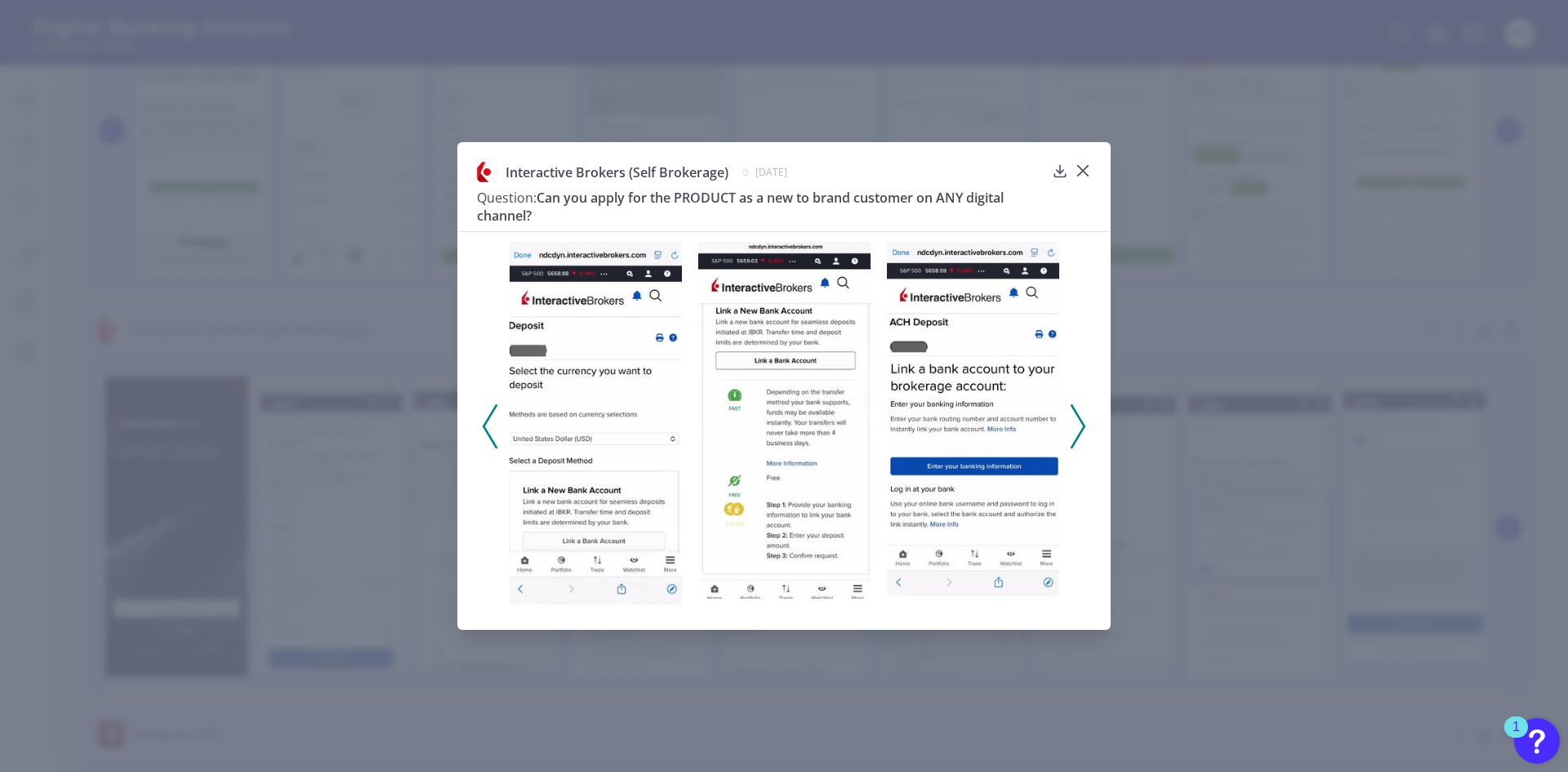
click at [1080, 425] on icon at bounding box center [1078, 427] width 15 height 44
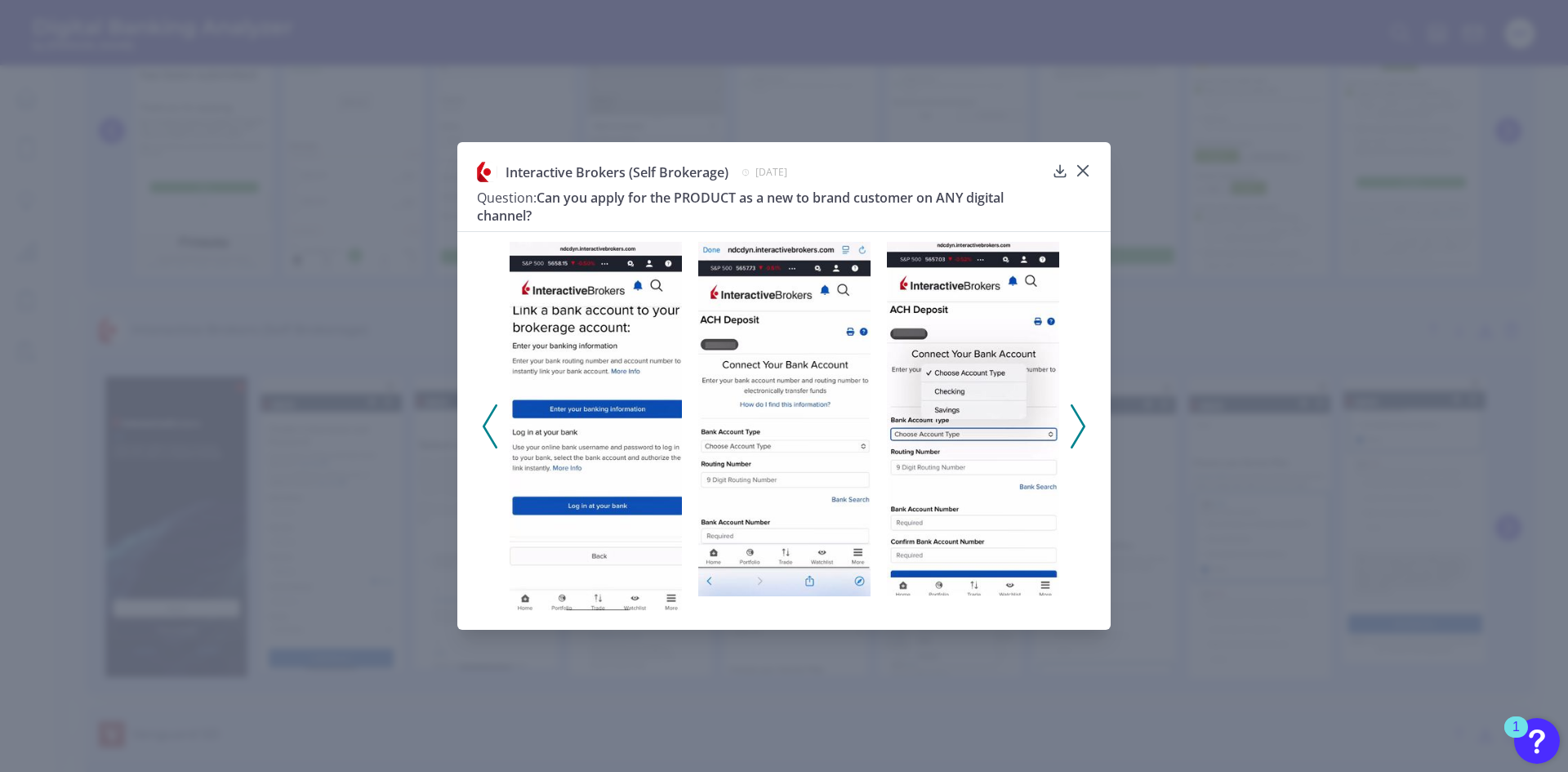
click at [1080, 425] on icon at bounding box center [1078, 427] width 15 height 44
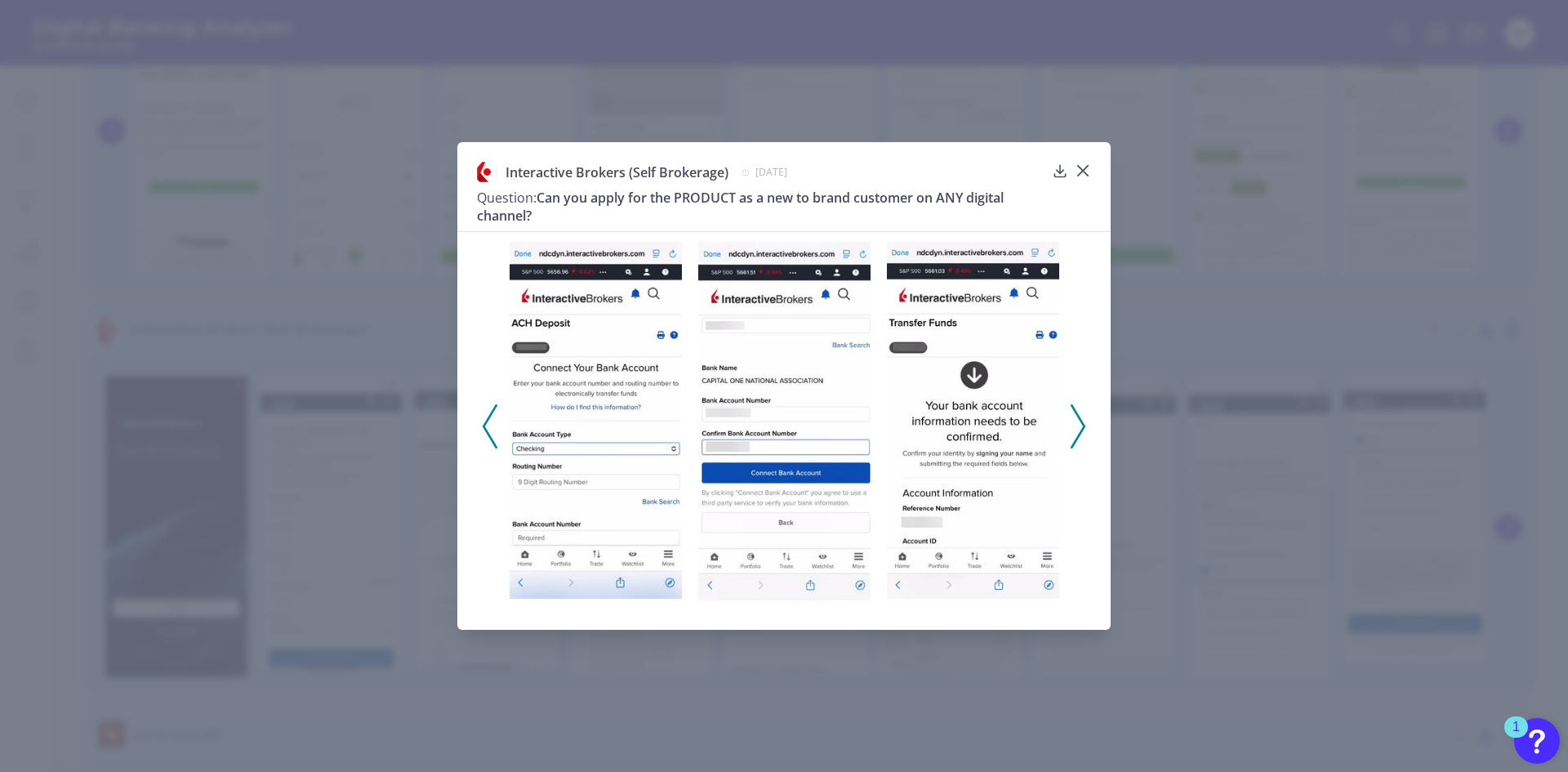
click at [1080, 425] on icon at bounding box center [1078, 427] width 15 height 44
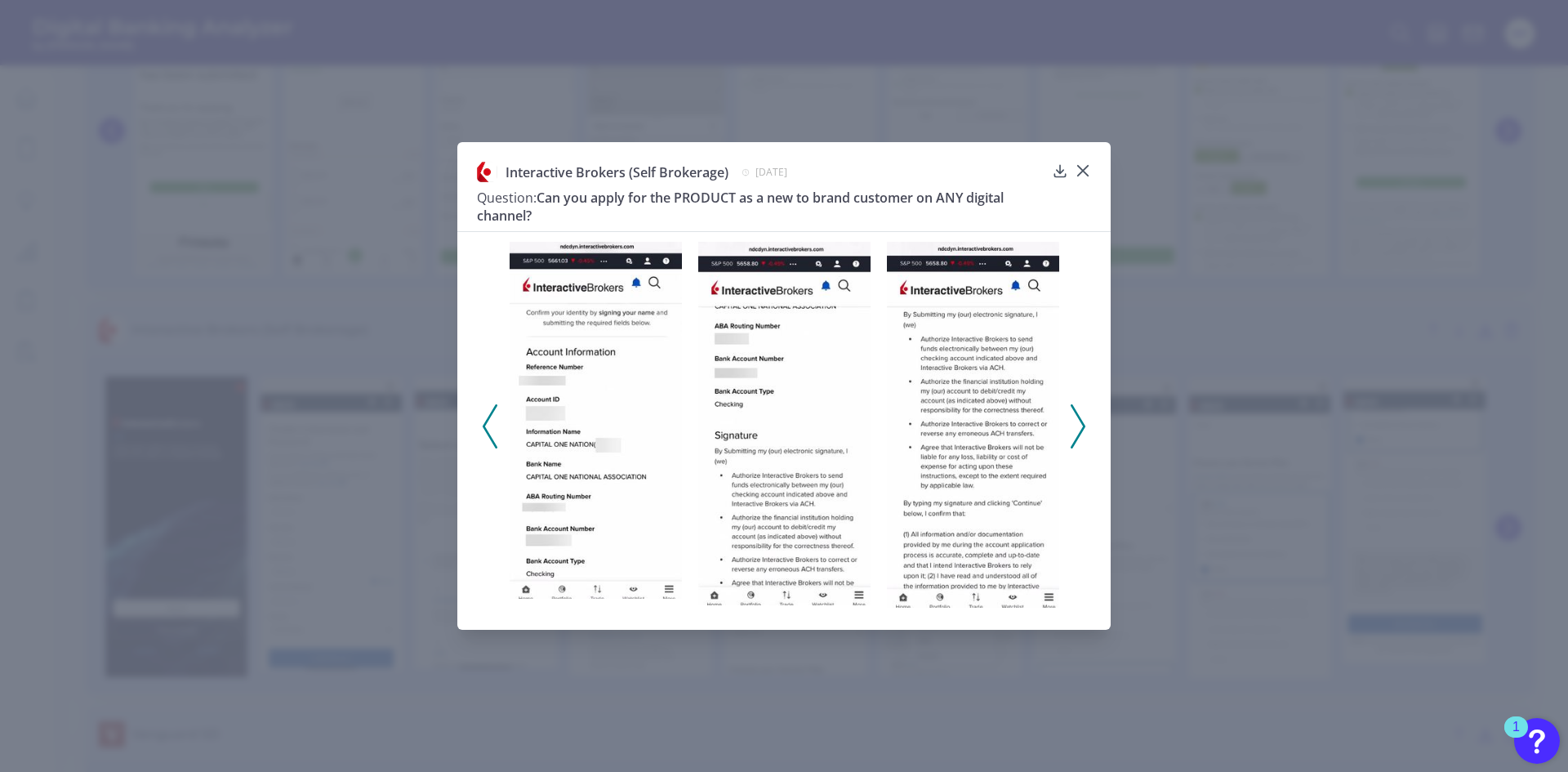
click at [1080, 425] on icon at bounding box center [1078, 427] width 15 height 44
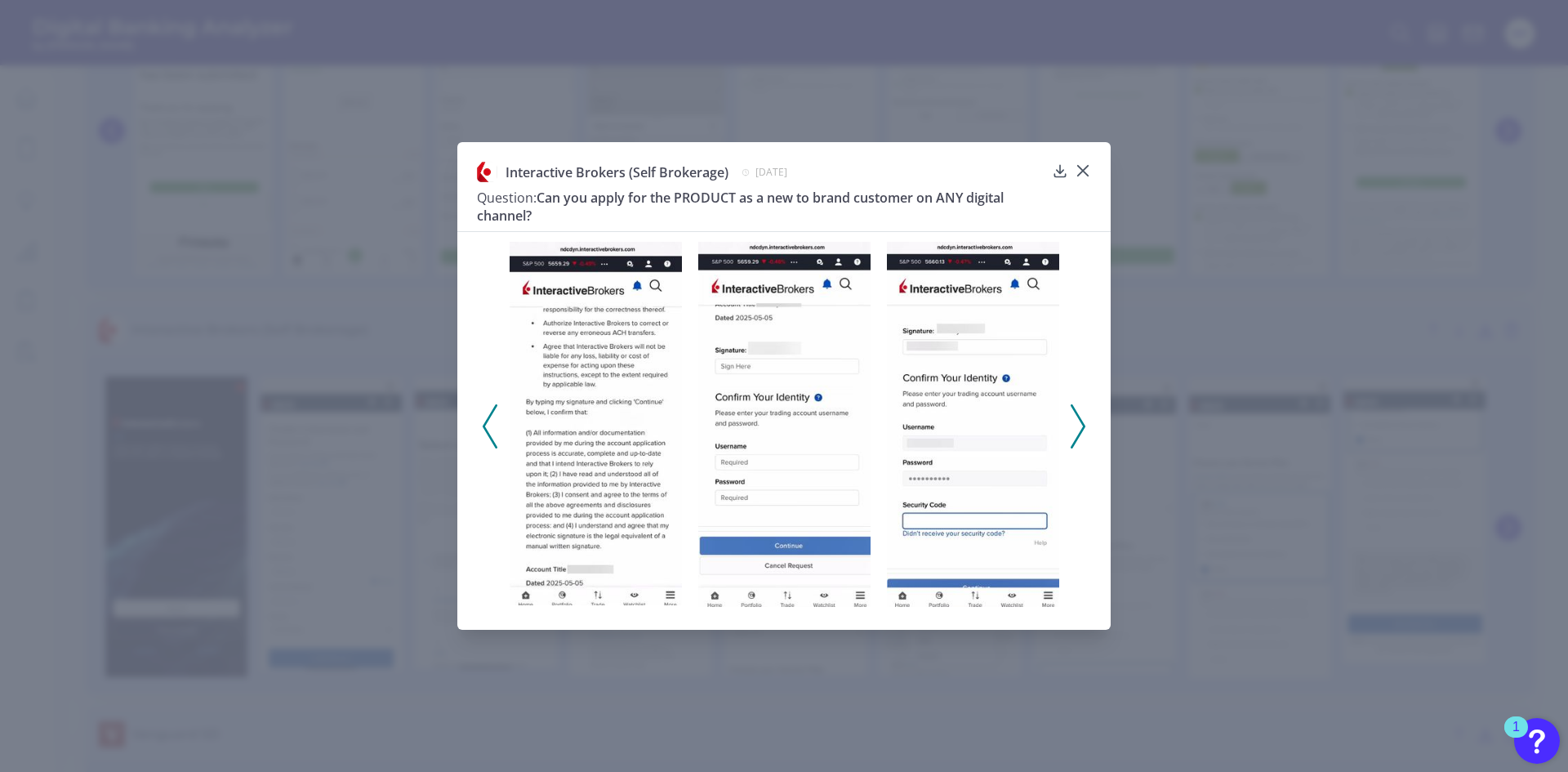
click at [1080, 425] on icon at bounding box center [1078, 427] width 15 height 44
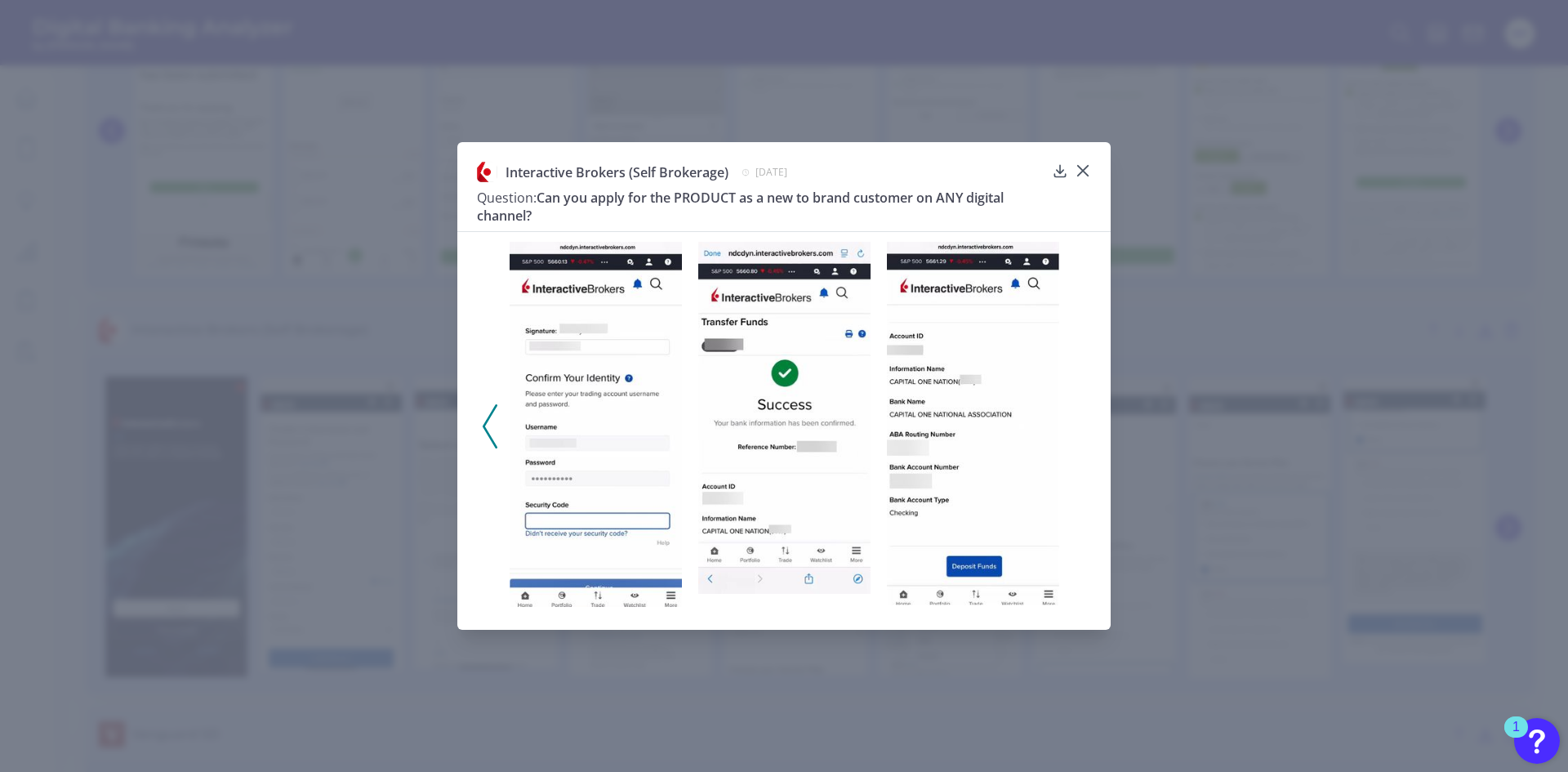
click at [1080, 425] on div at bounding box center [784, 421] width 654 height 380
click at [1082, 170] on icon at bounding box center [1083, 170] width 10 height 10
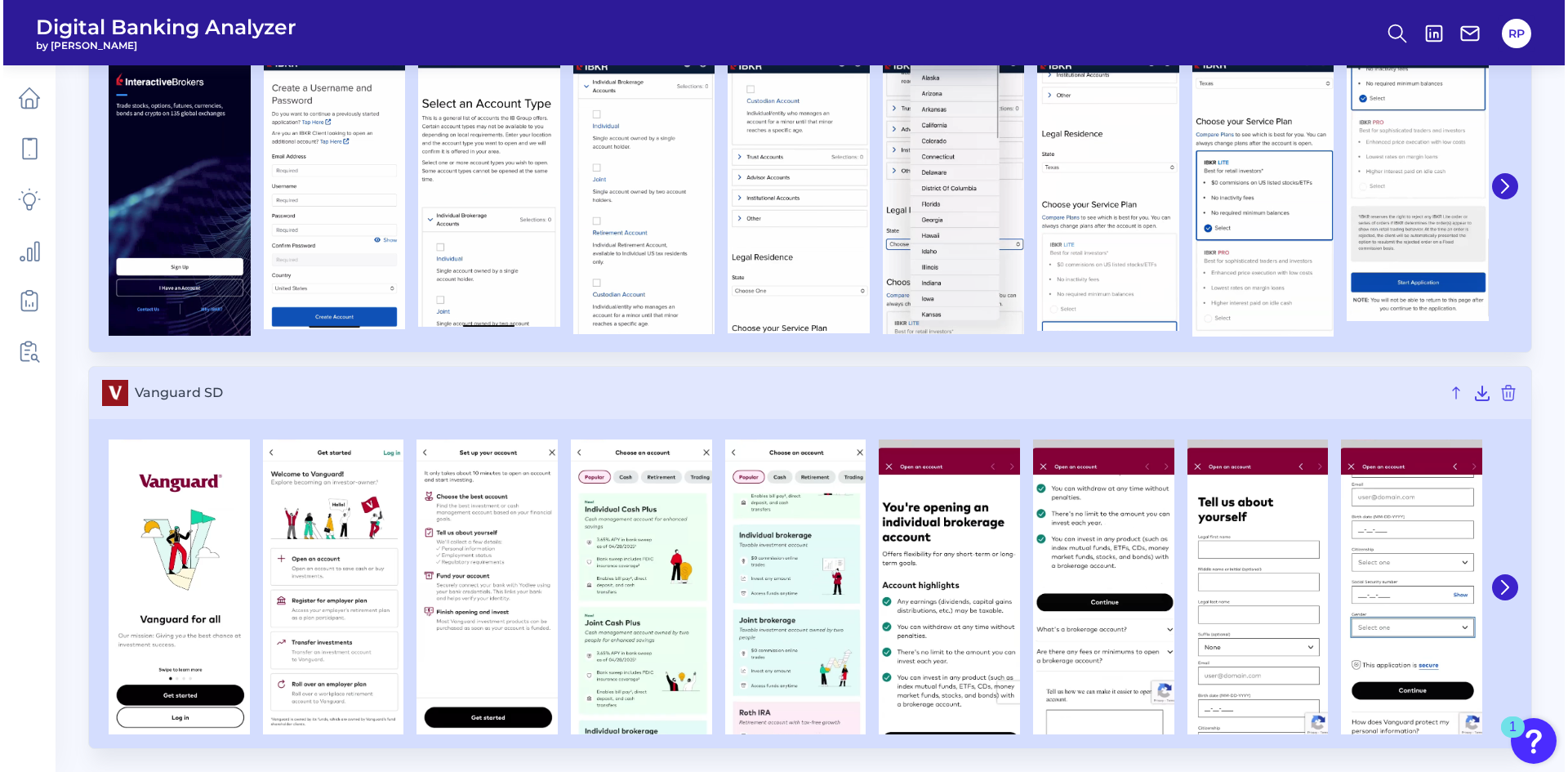
scroll to position [1406, 0]
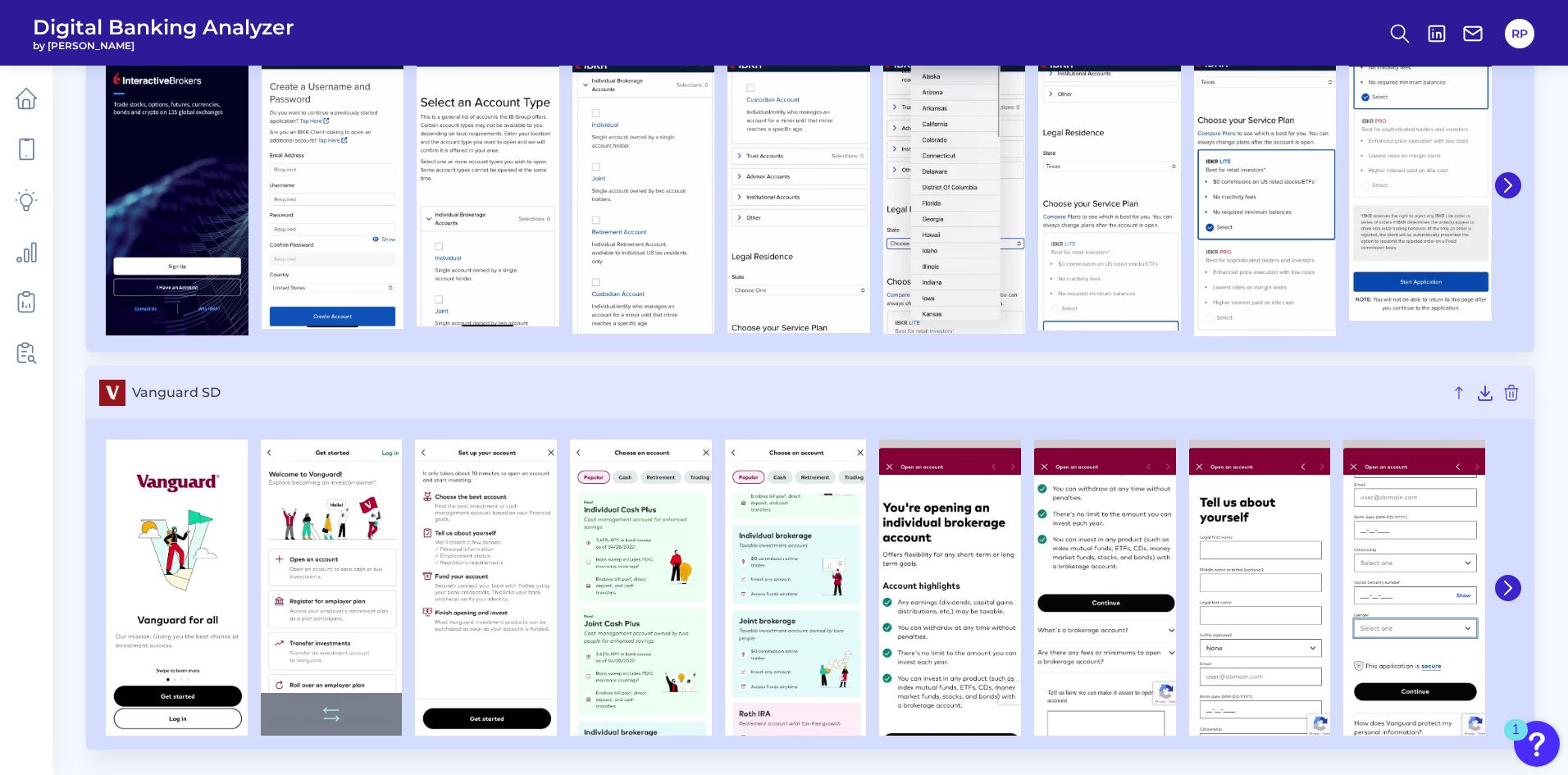
click at [330, 556] on img at bounding box center [331, 588] width 141 height 296
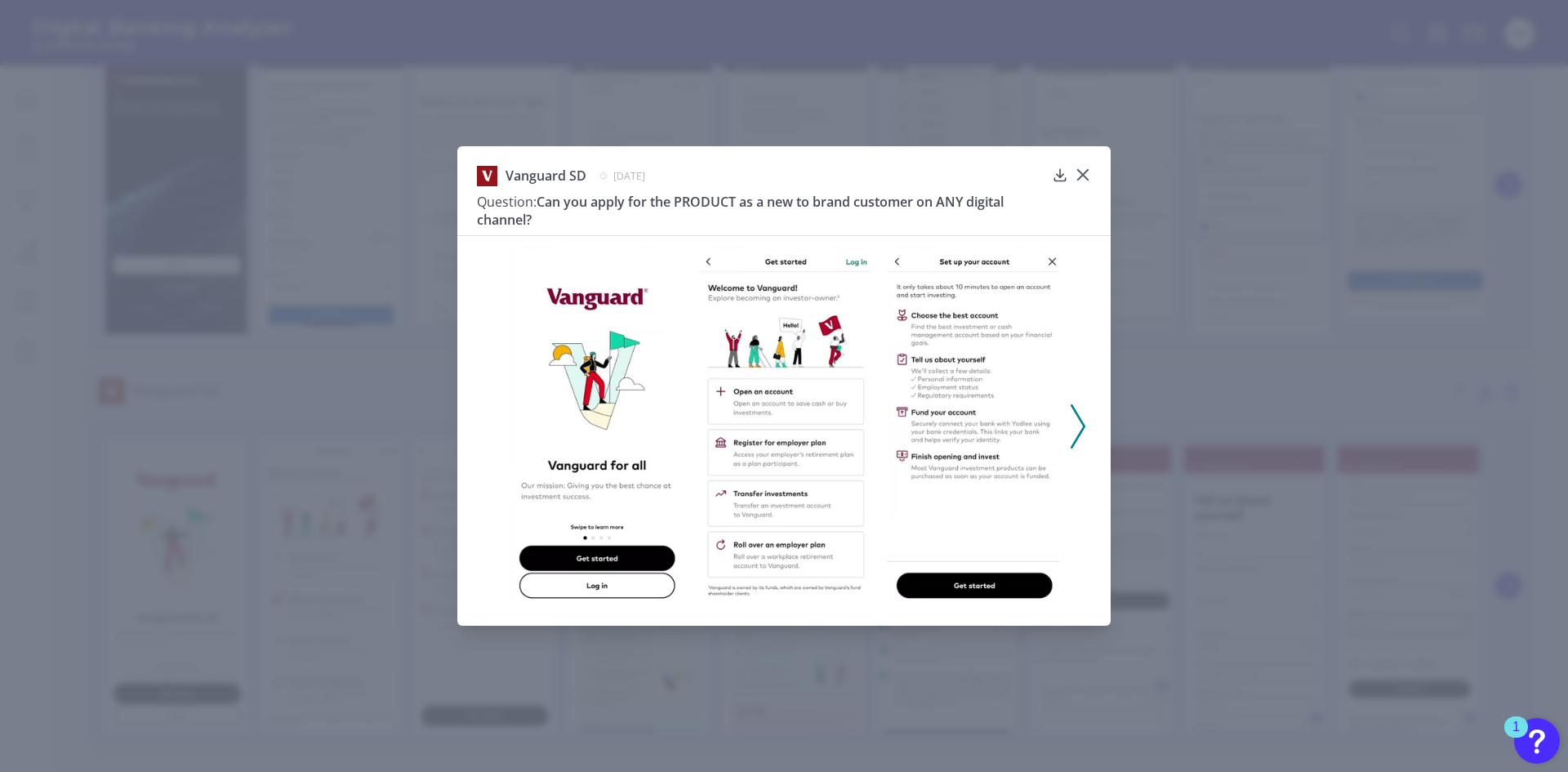
click at [1082, 433] on polyline at bounding box center [1077, 426] width 12 height 41
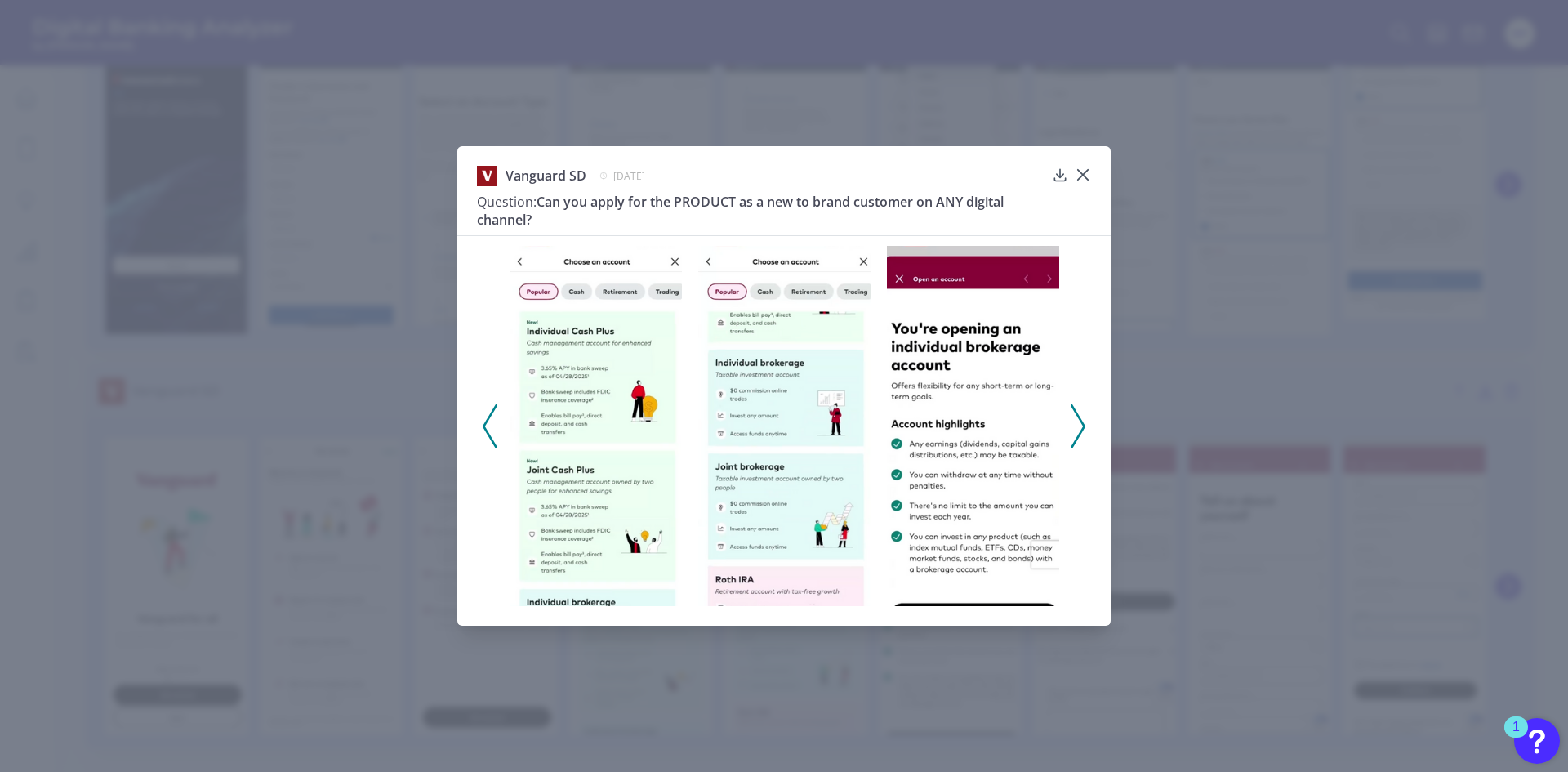
click at [1082, 433] on polyline at bounding box center [1077, 426] width 12 height 41
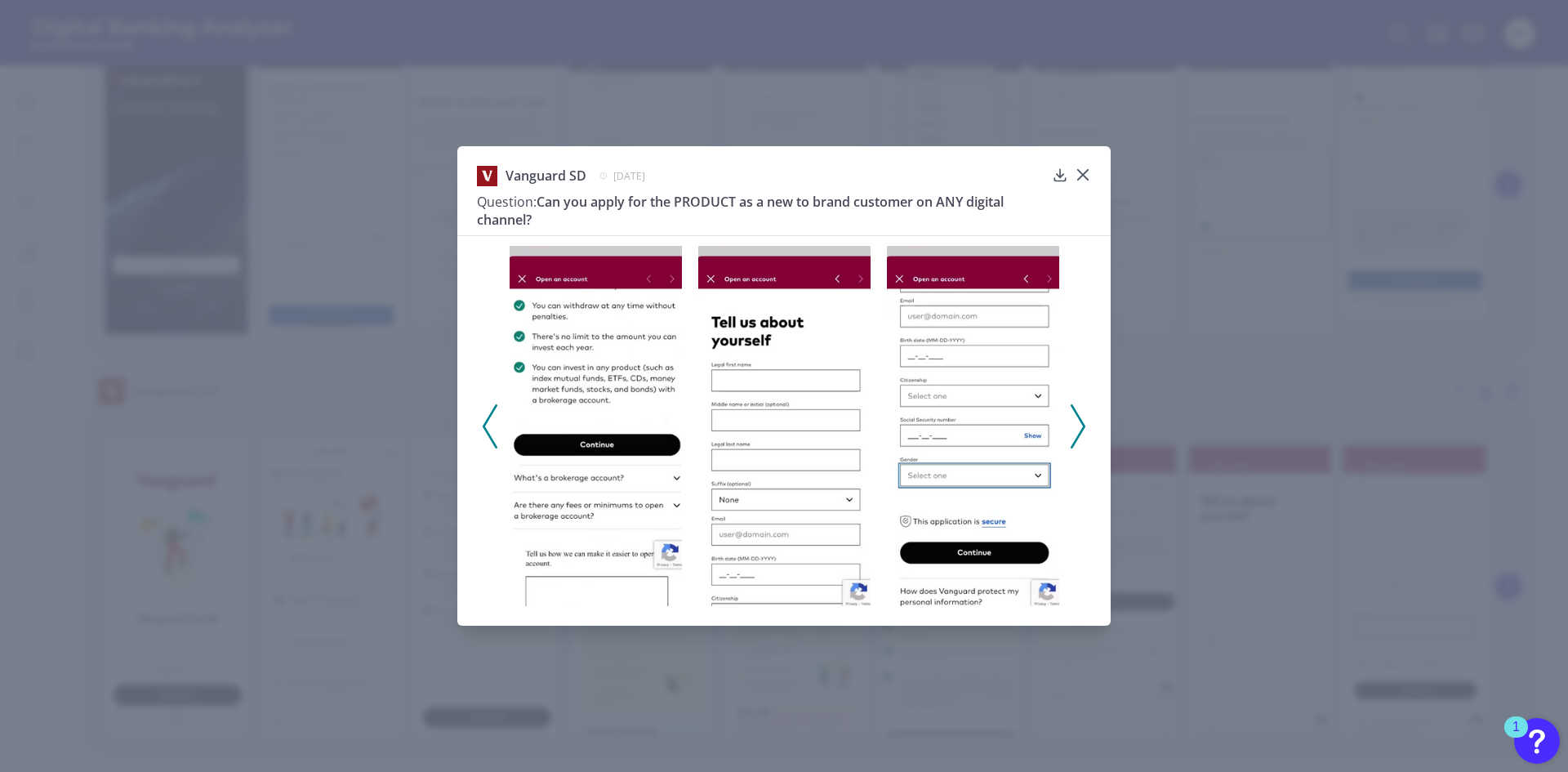
click at [1082, 433] on polyline at bounding box center [1077, 426] width 12 height 41
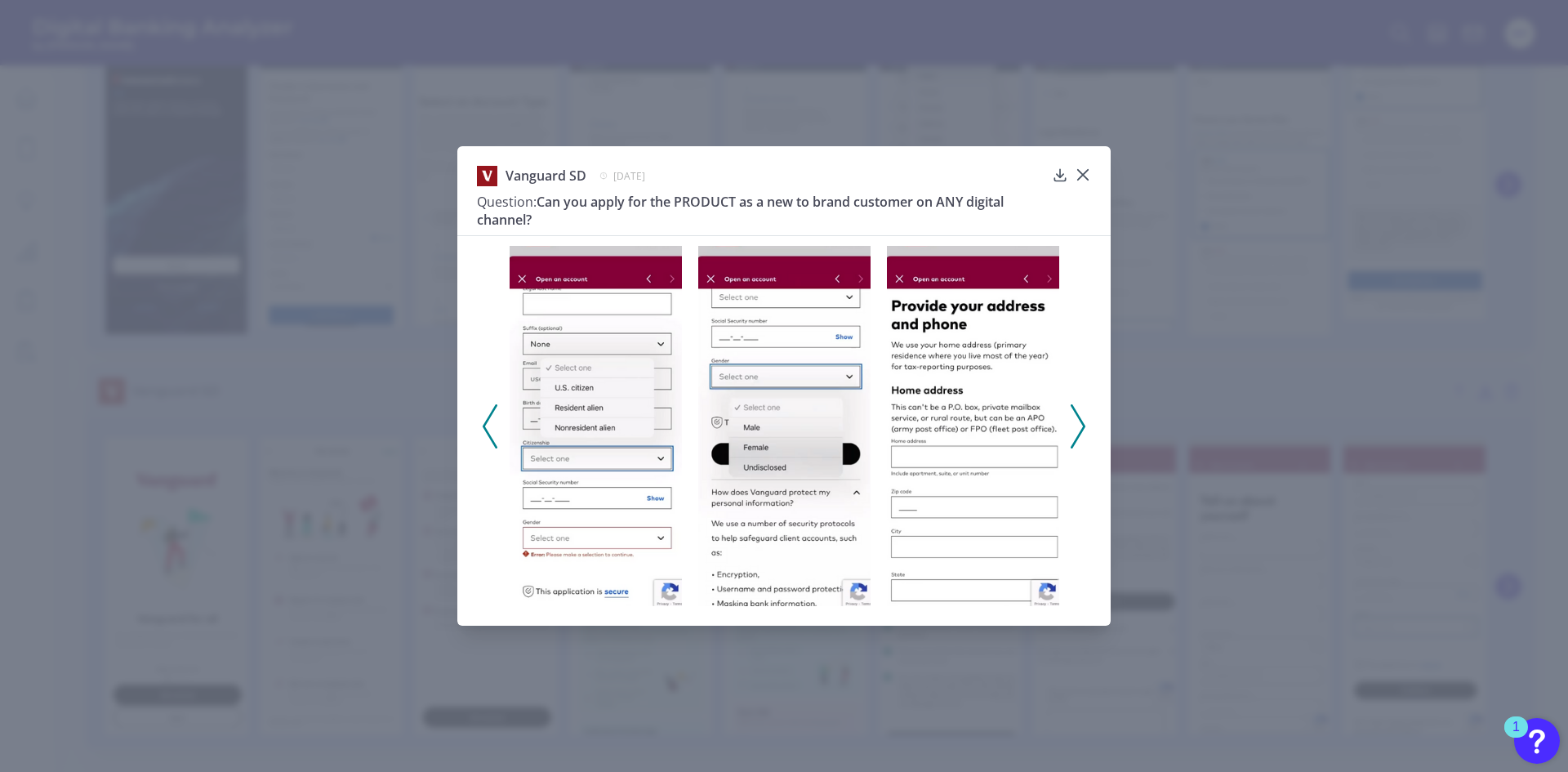
click at [1082, 433] on polyline at bounding box center [1077, 426] width 12 height 41
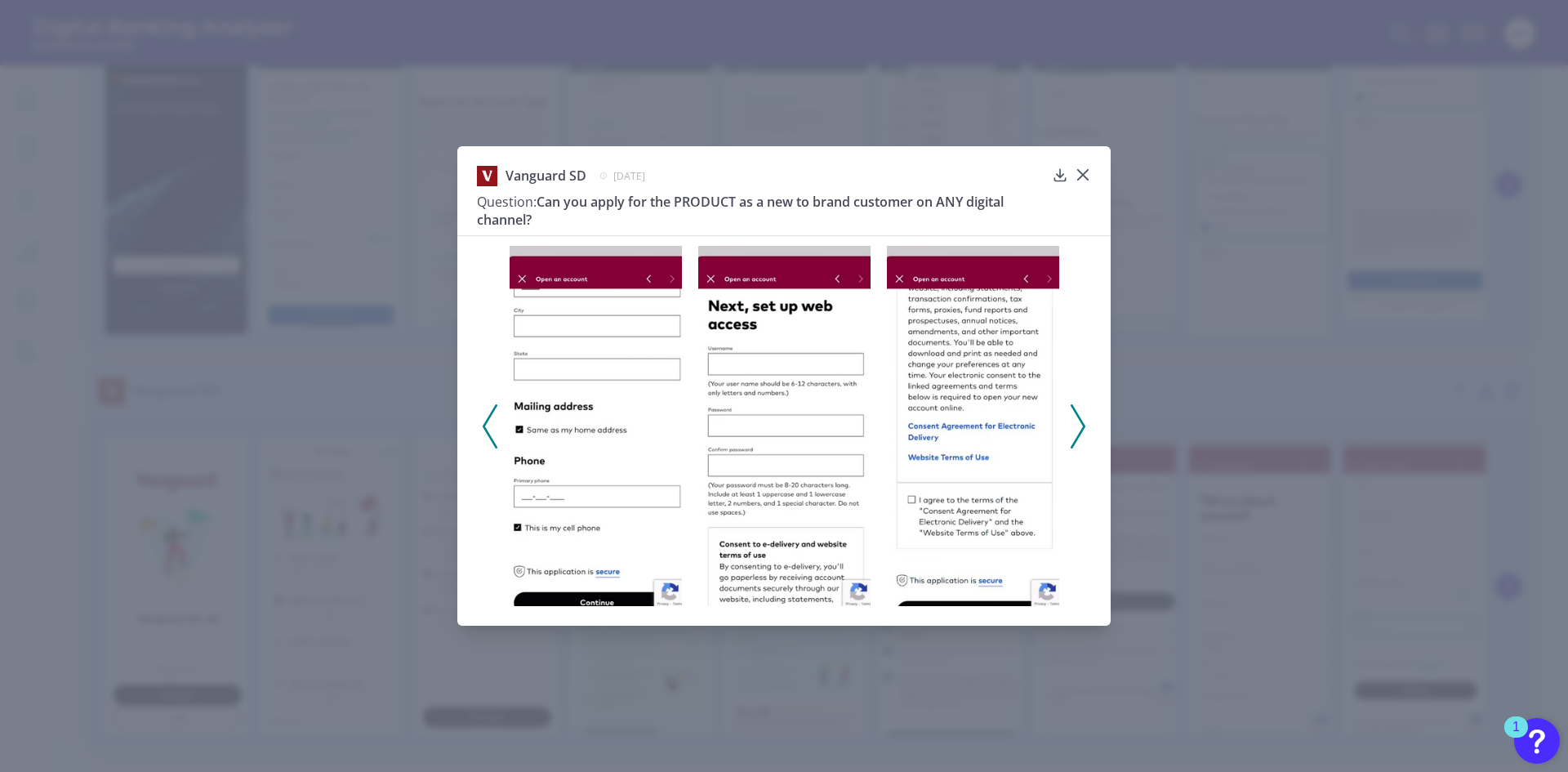
click at [1082, 433] on polyline at bounding box center [1077, 426] width 12 height 41
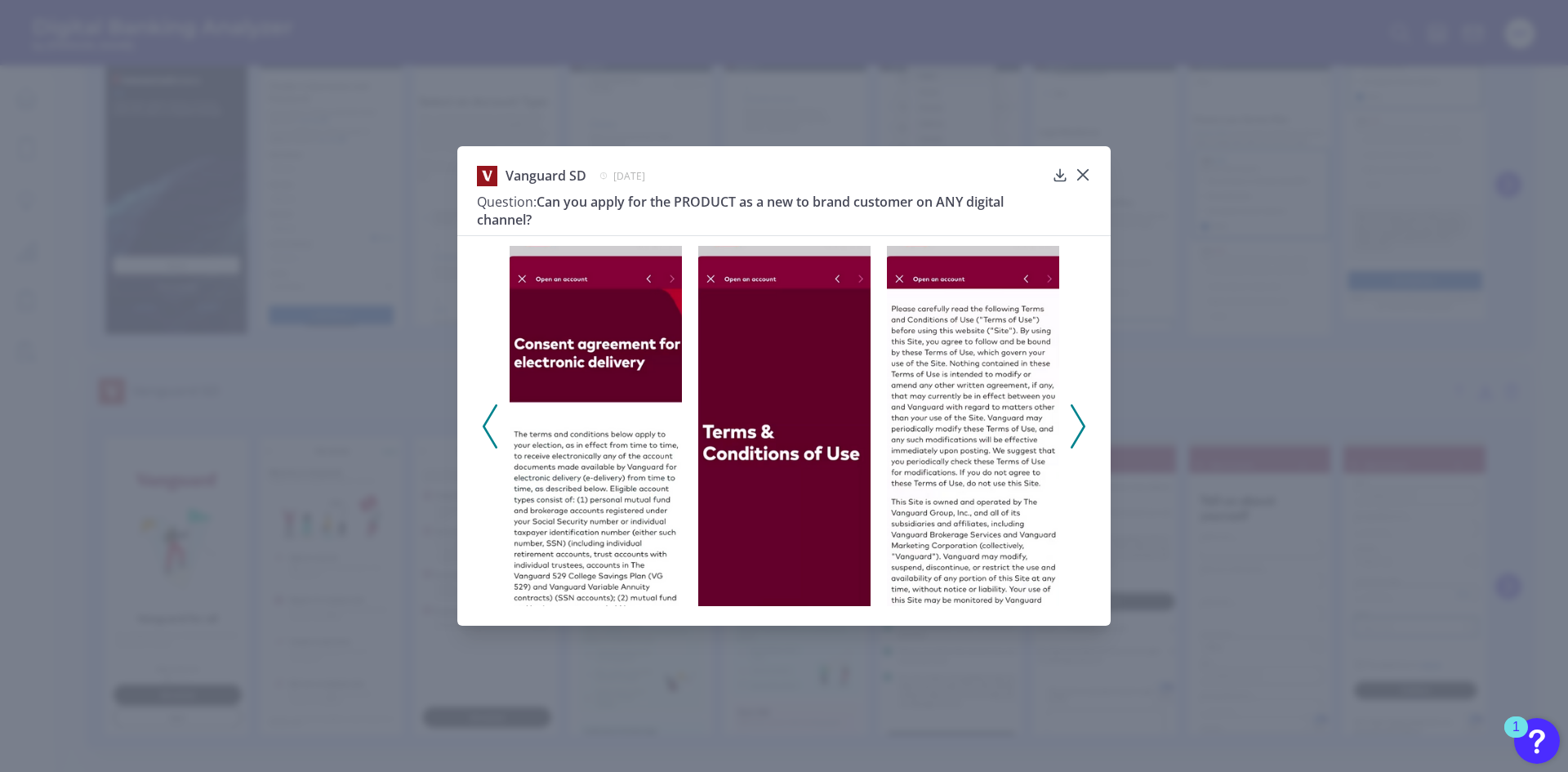
click at [1082, 433] on polyline at bounding box center [1077, 426] width 12 height 41
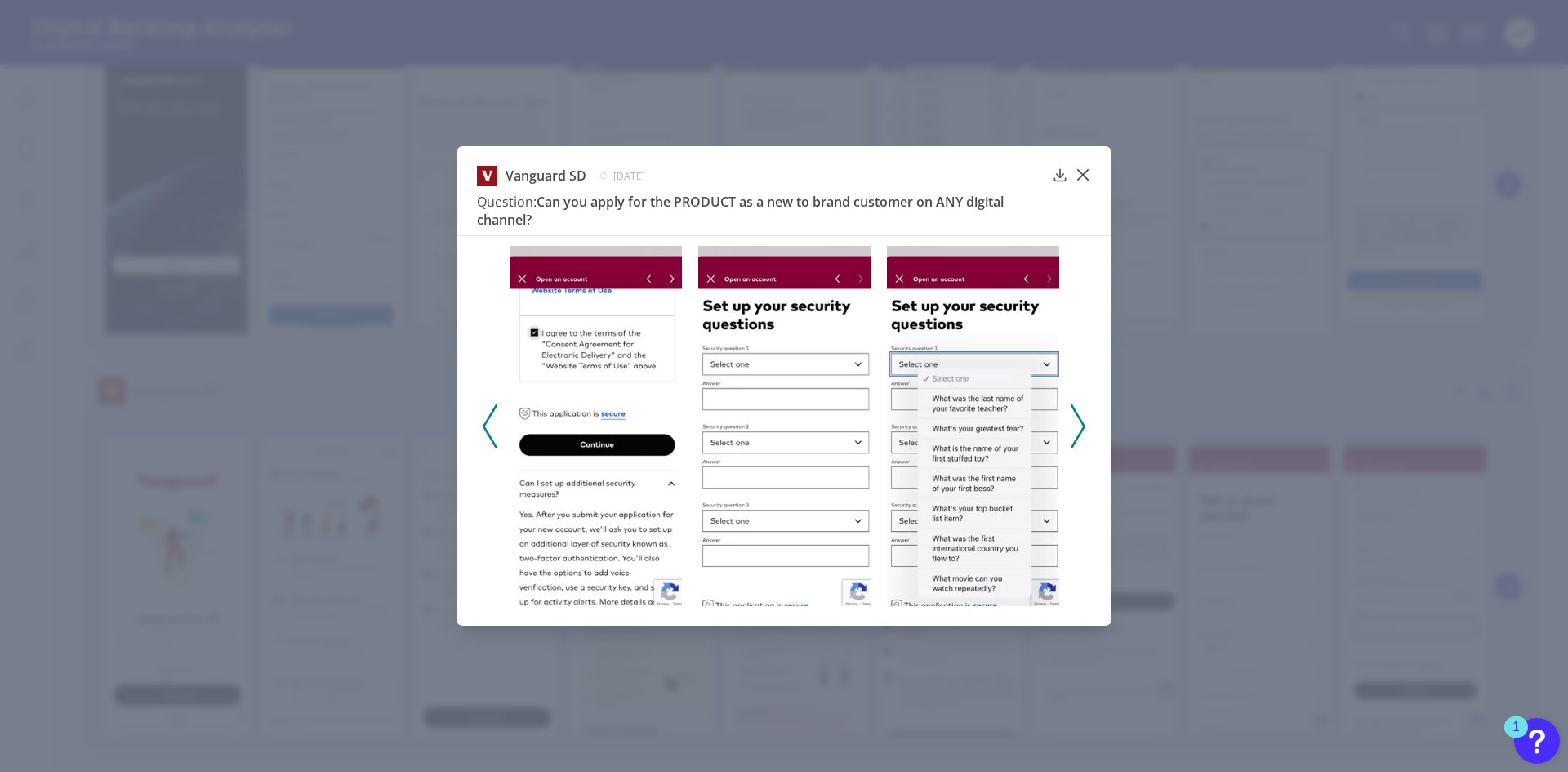
click at [1084, 431] on icon at bounding box center [1078, 427] width 15 height 44
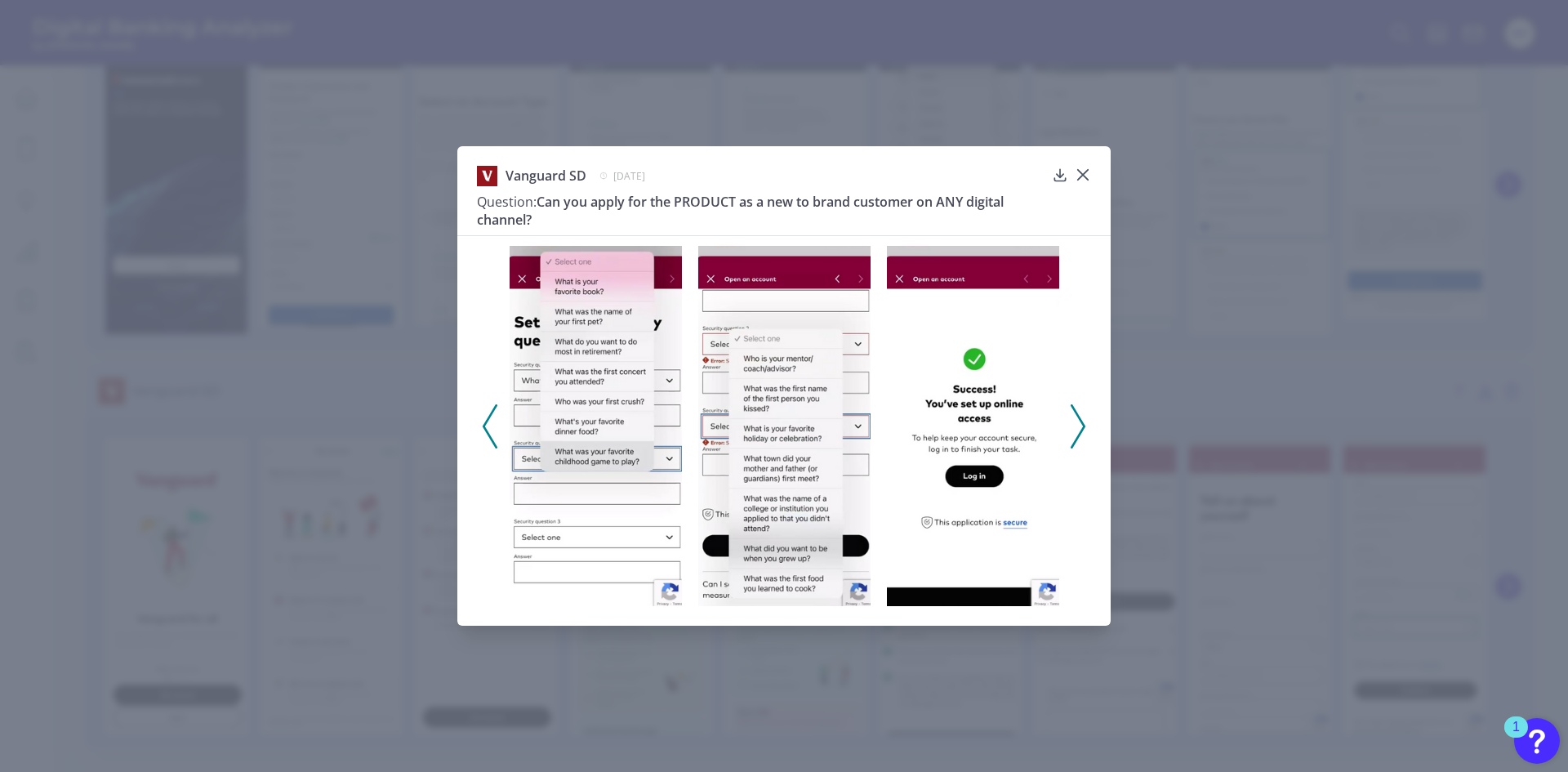
click at [1084, 431] on icon at bounding box center [1078, 427] width 15 height 44
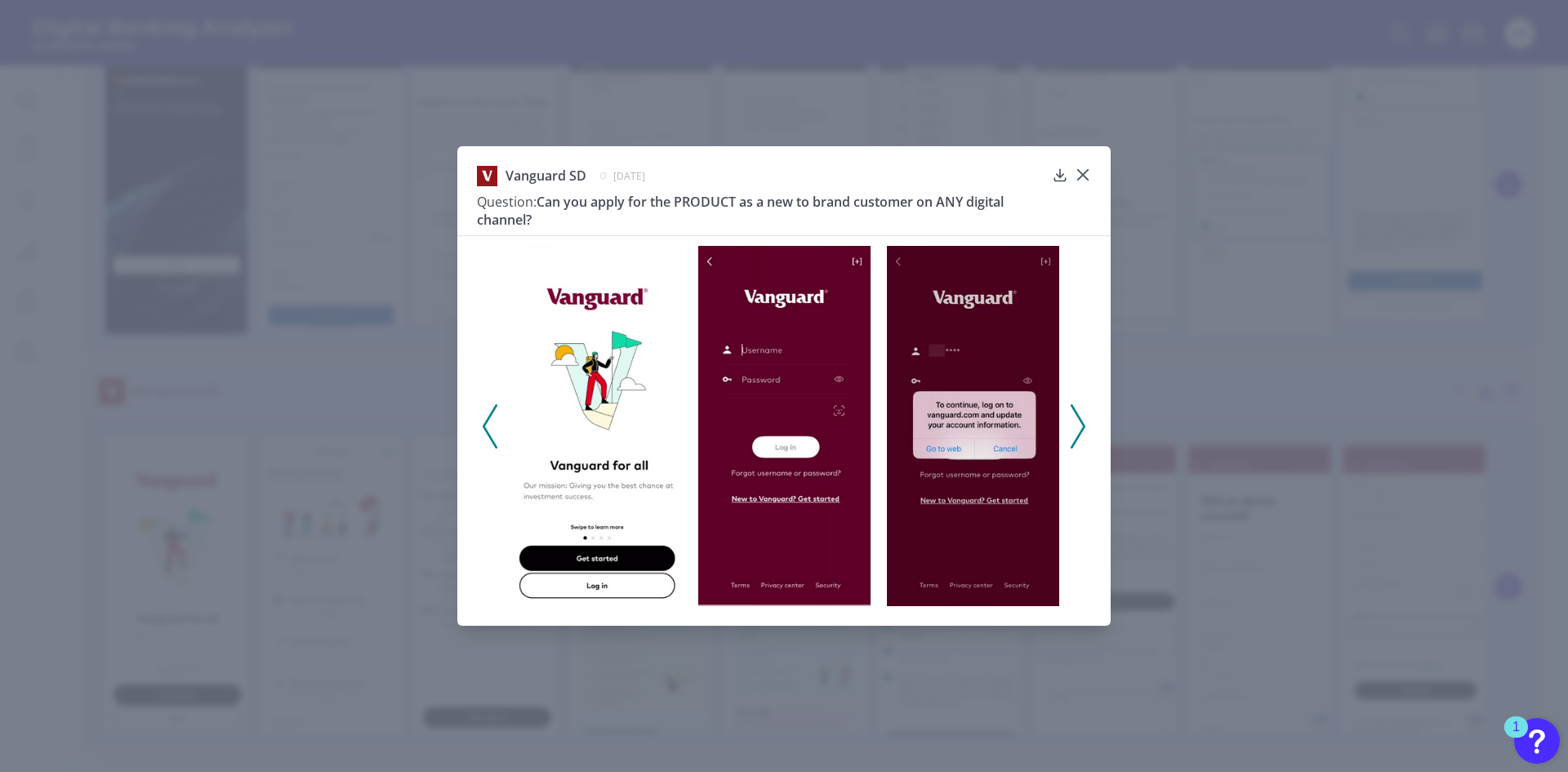
click at [1084, 431] on icon at bounding box center [1078, 427] width 15 height 44
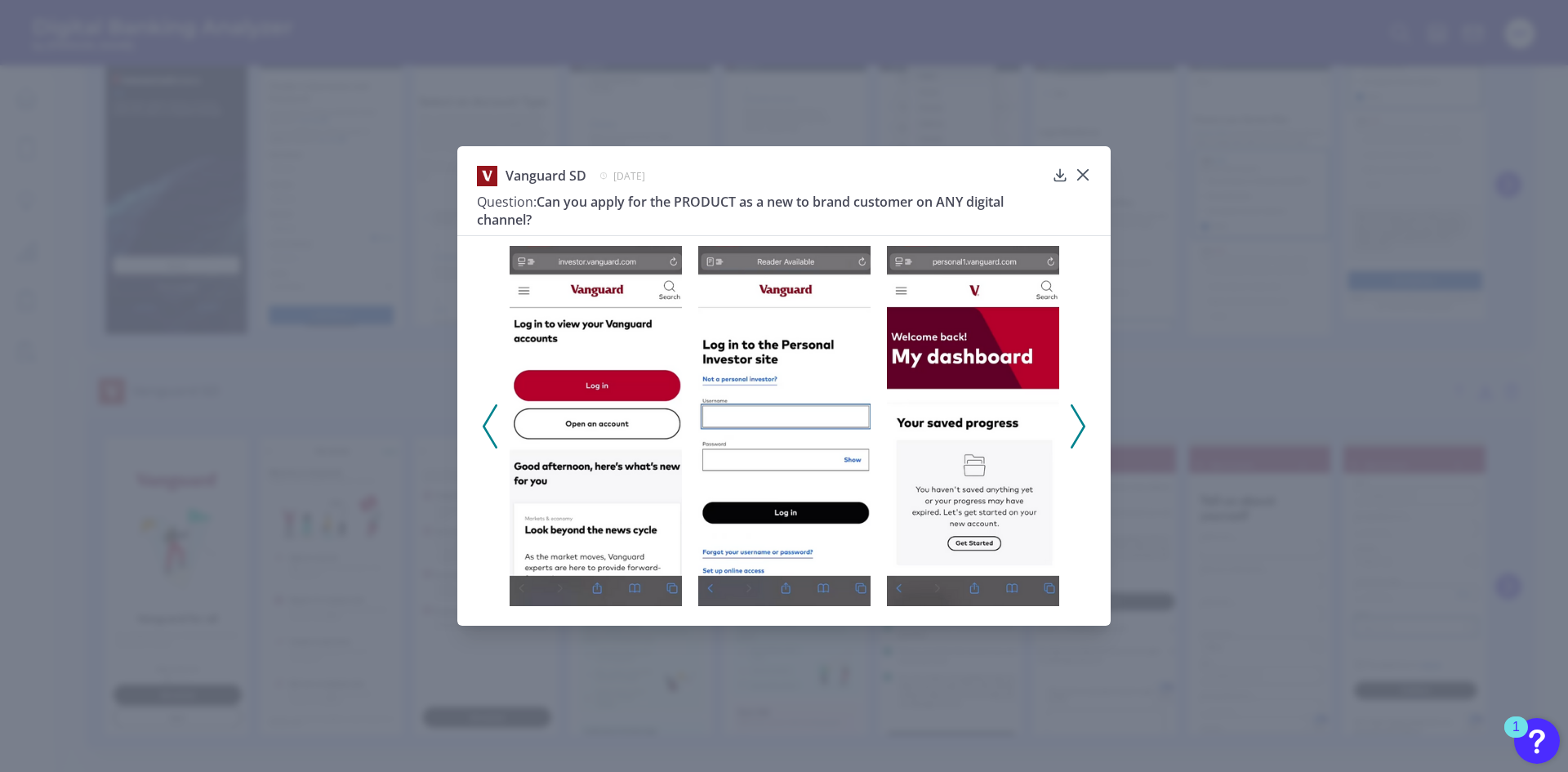
click at [1084, 431] on icon at bounding box center [1078, 427] width 15 height 44
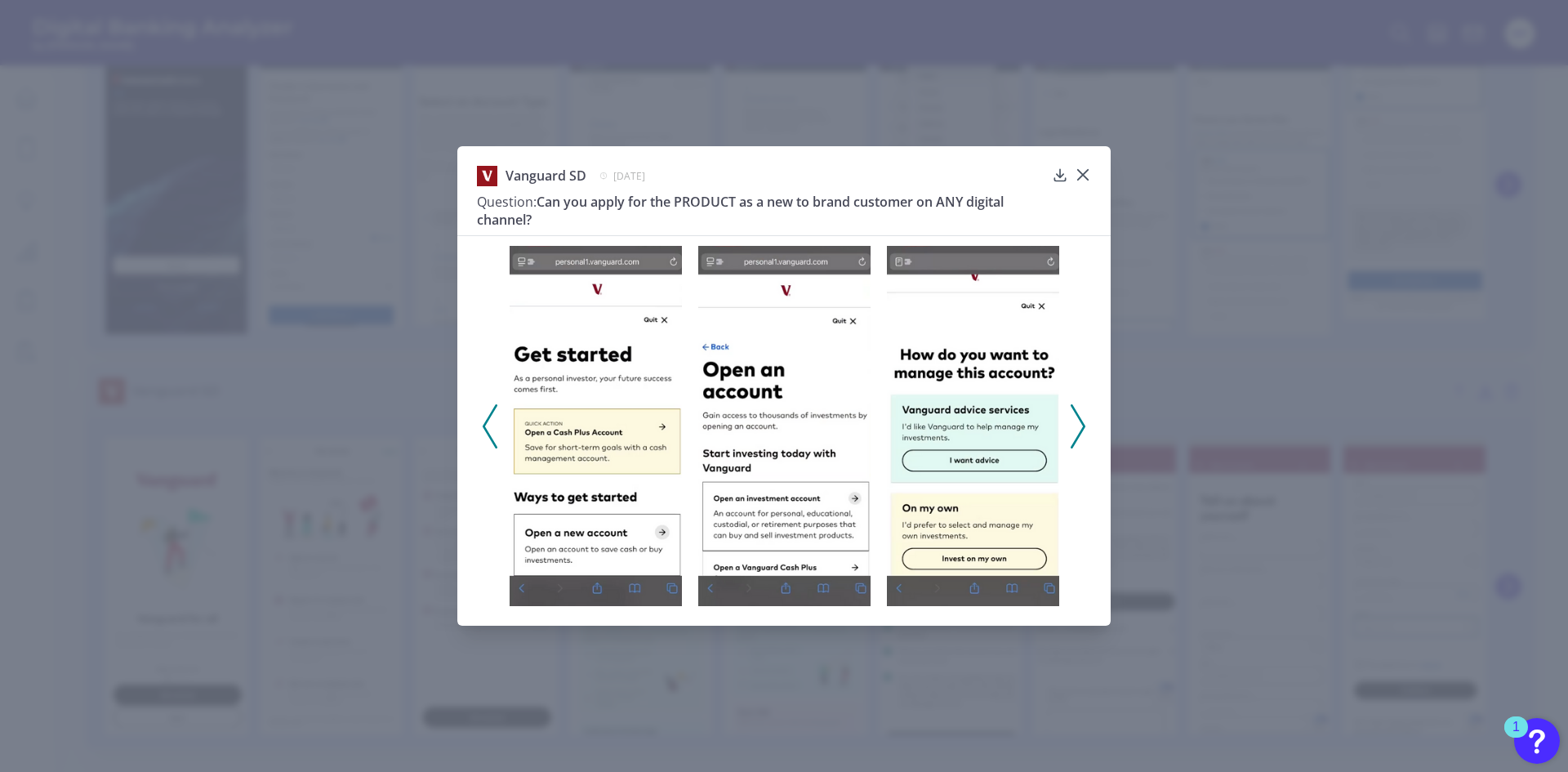
click at [1084, 431] on icon at bounding box center [1078, 427] width 15 height 44
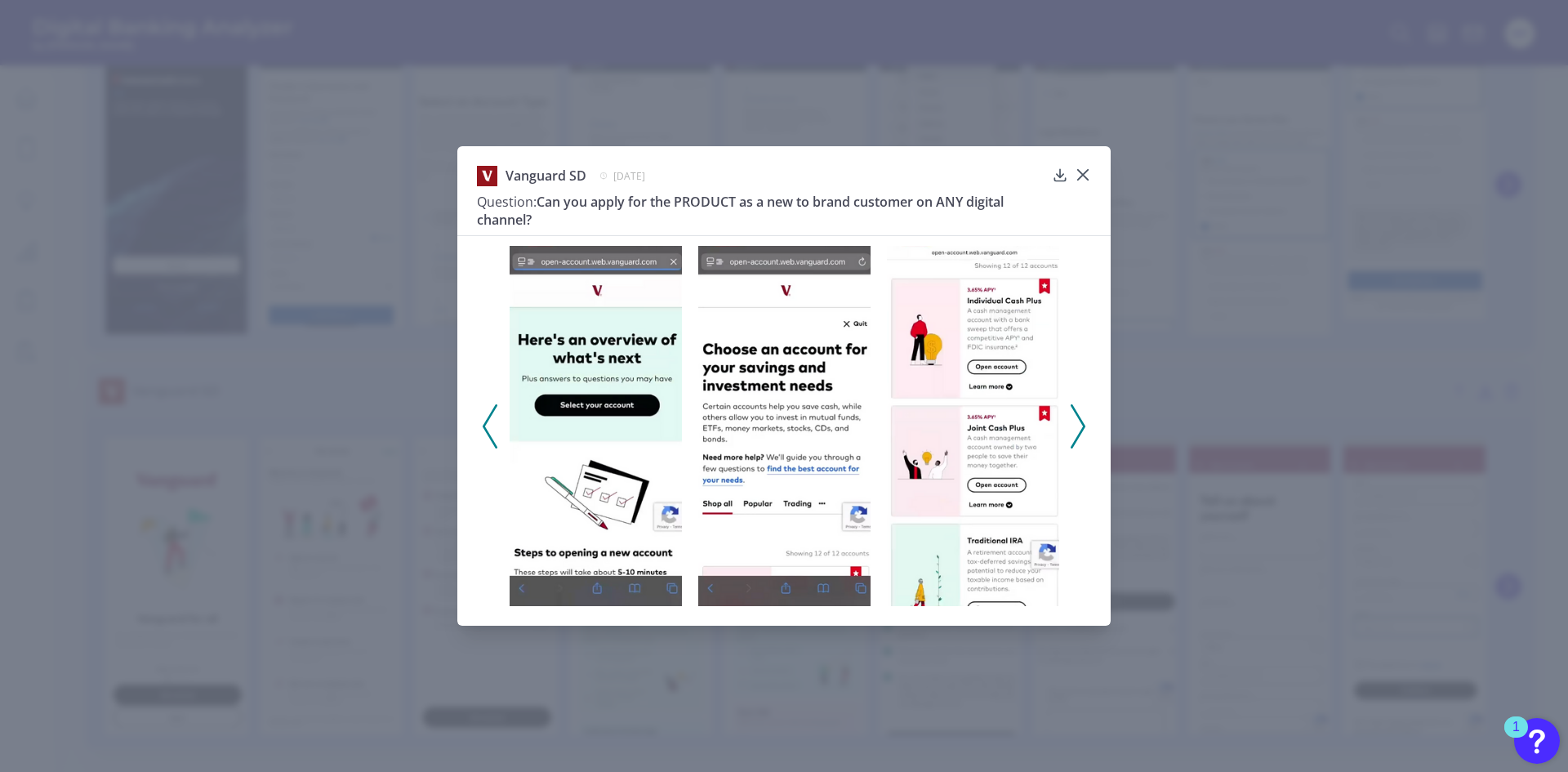
click at [1084, 431] on icon at bounding box center [1078, 427] width 15 height 44
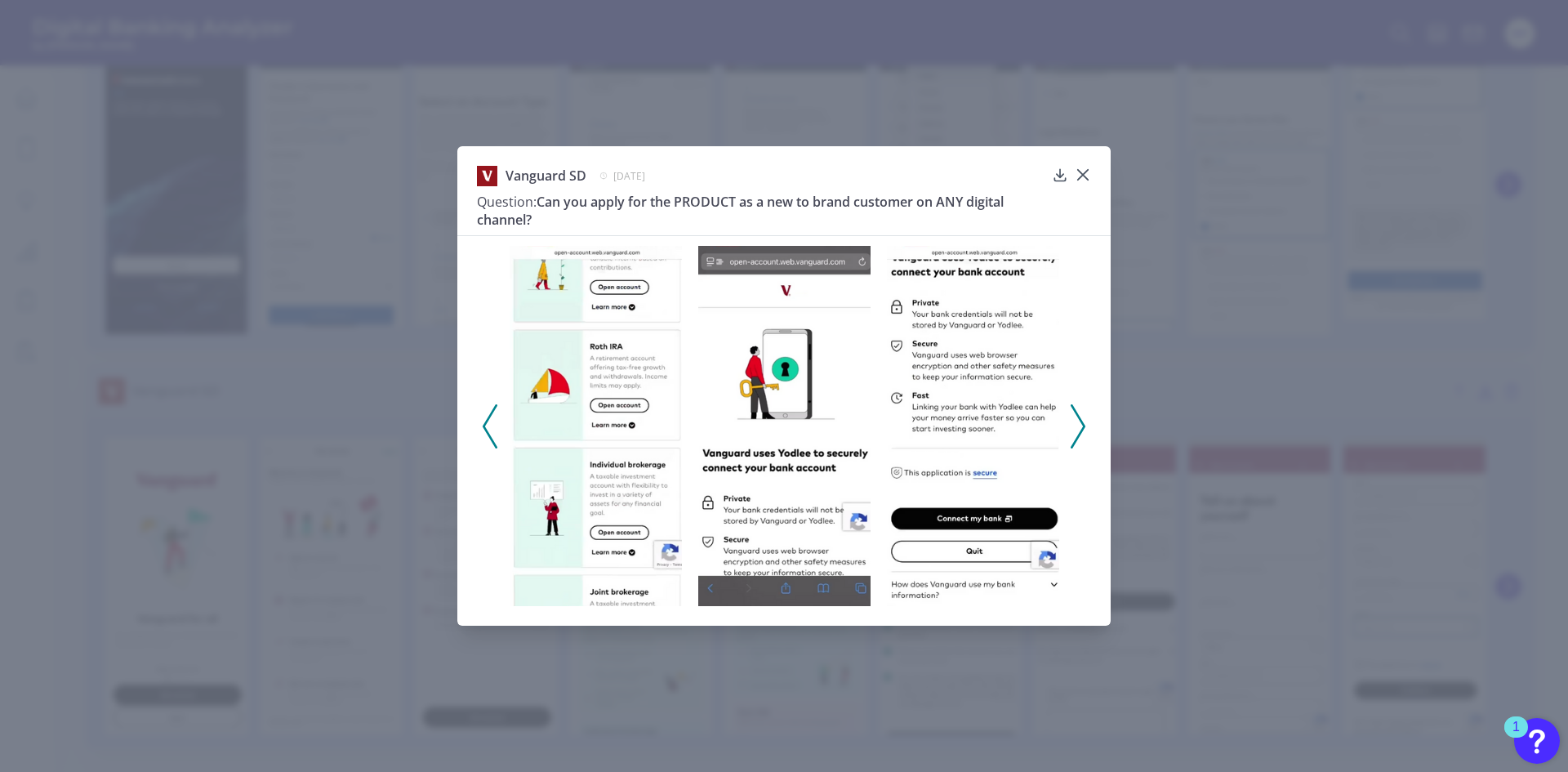
click at [1084, 431] on icon at bounding box center [1078, 427] width 15 height 44
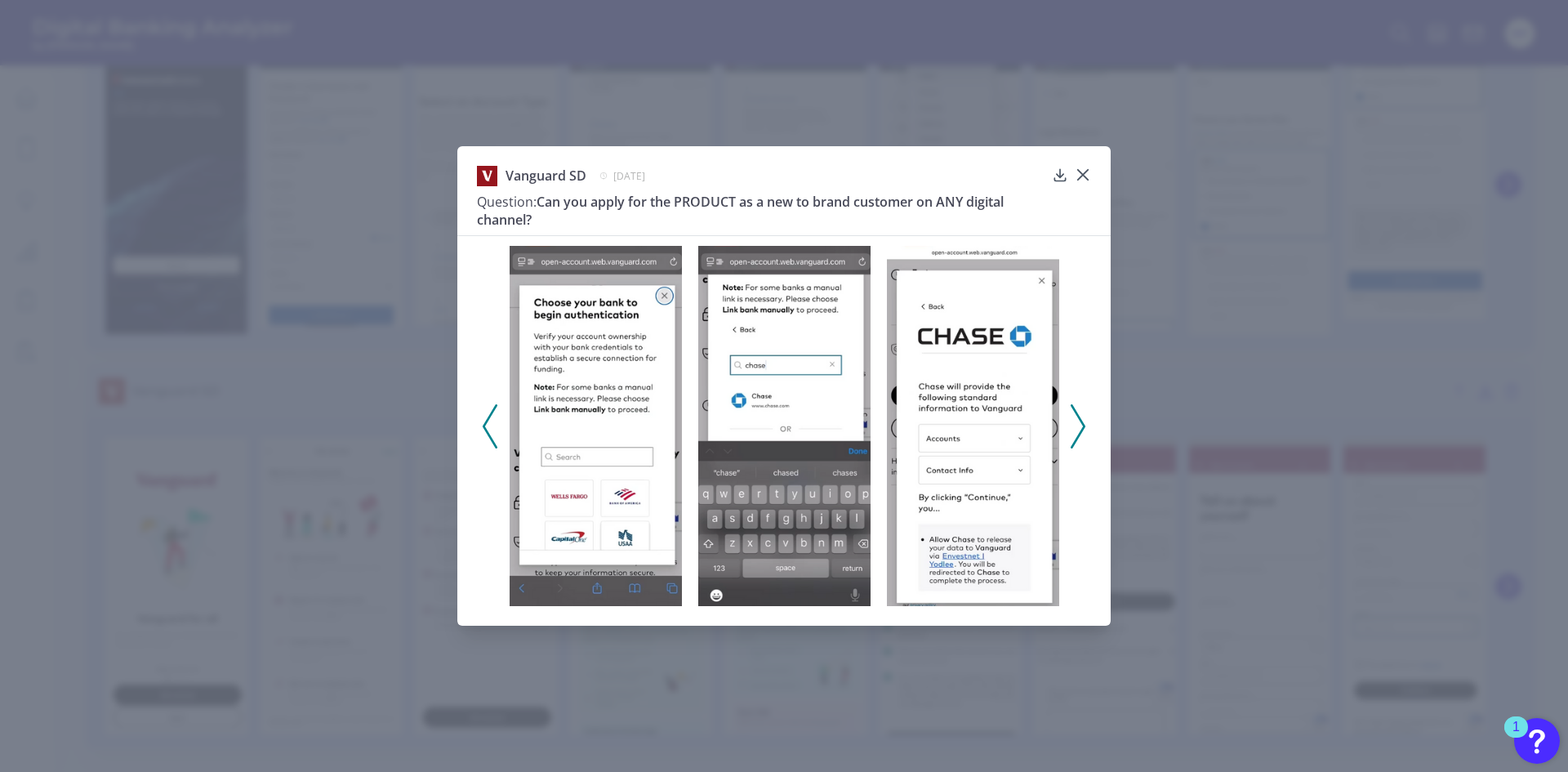
click at [1084, 431] on icon at bounding box center [1078, 427] width 15 height 44
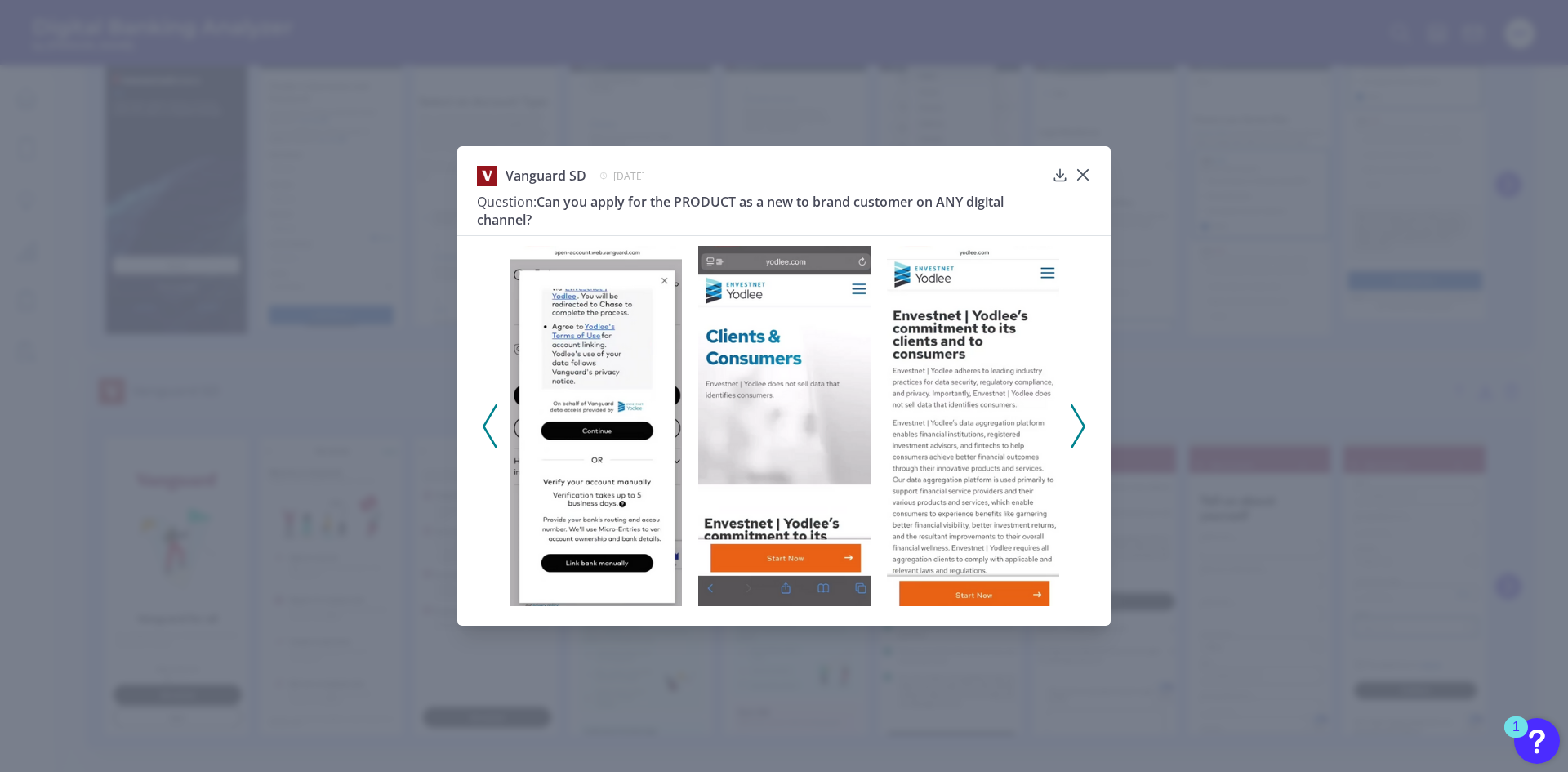
click at [1084, 431] on icon at bounding box center [1078, 427] width 15 height 44
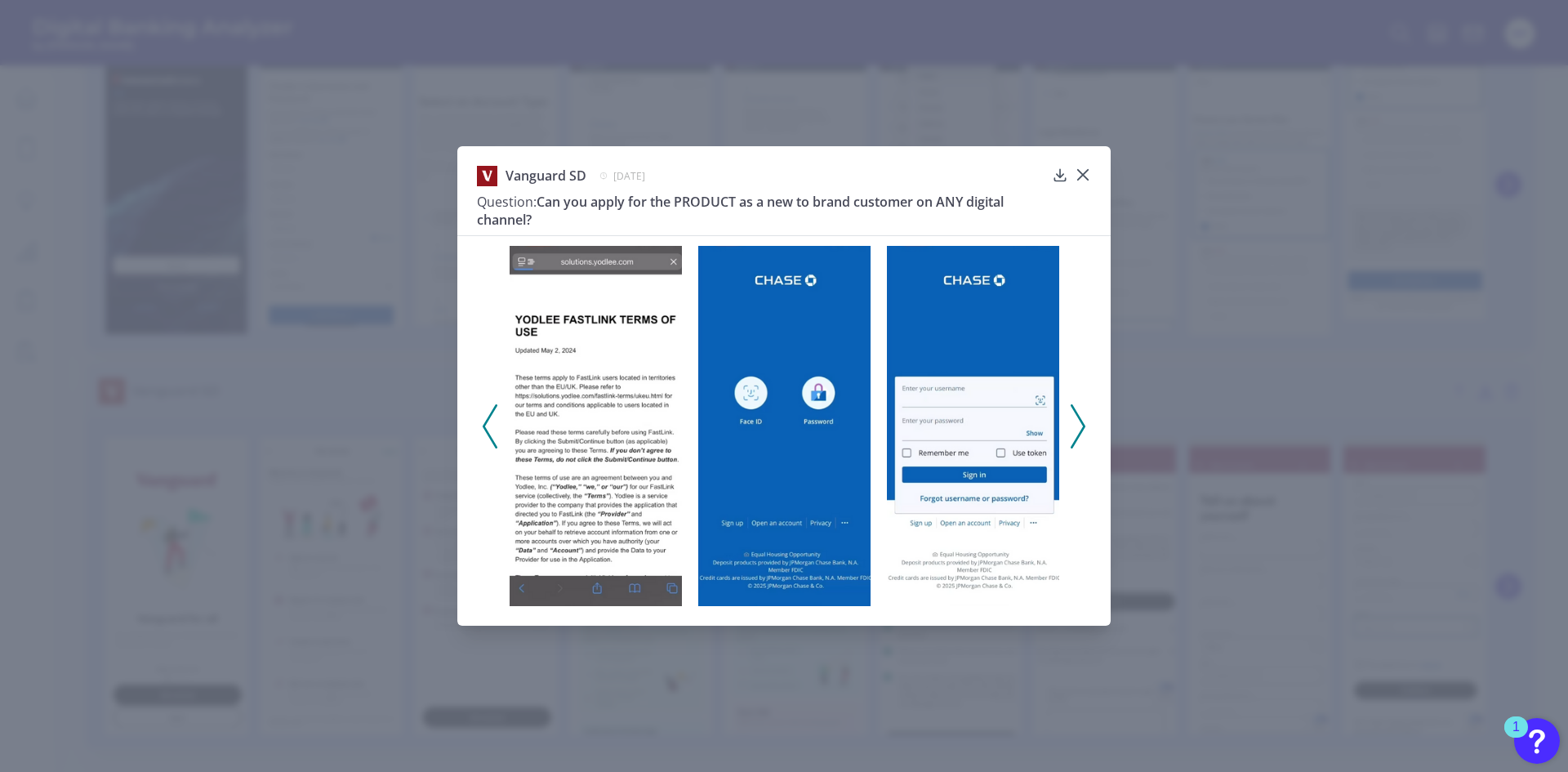
click at [1084, 431] on icon at bounding box center [1078, 427] width 15 height 44
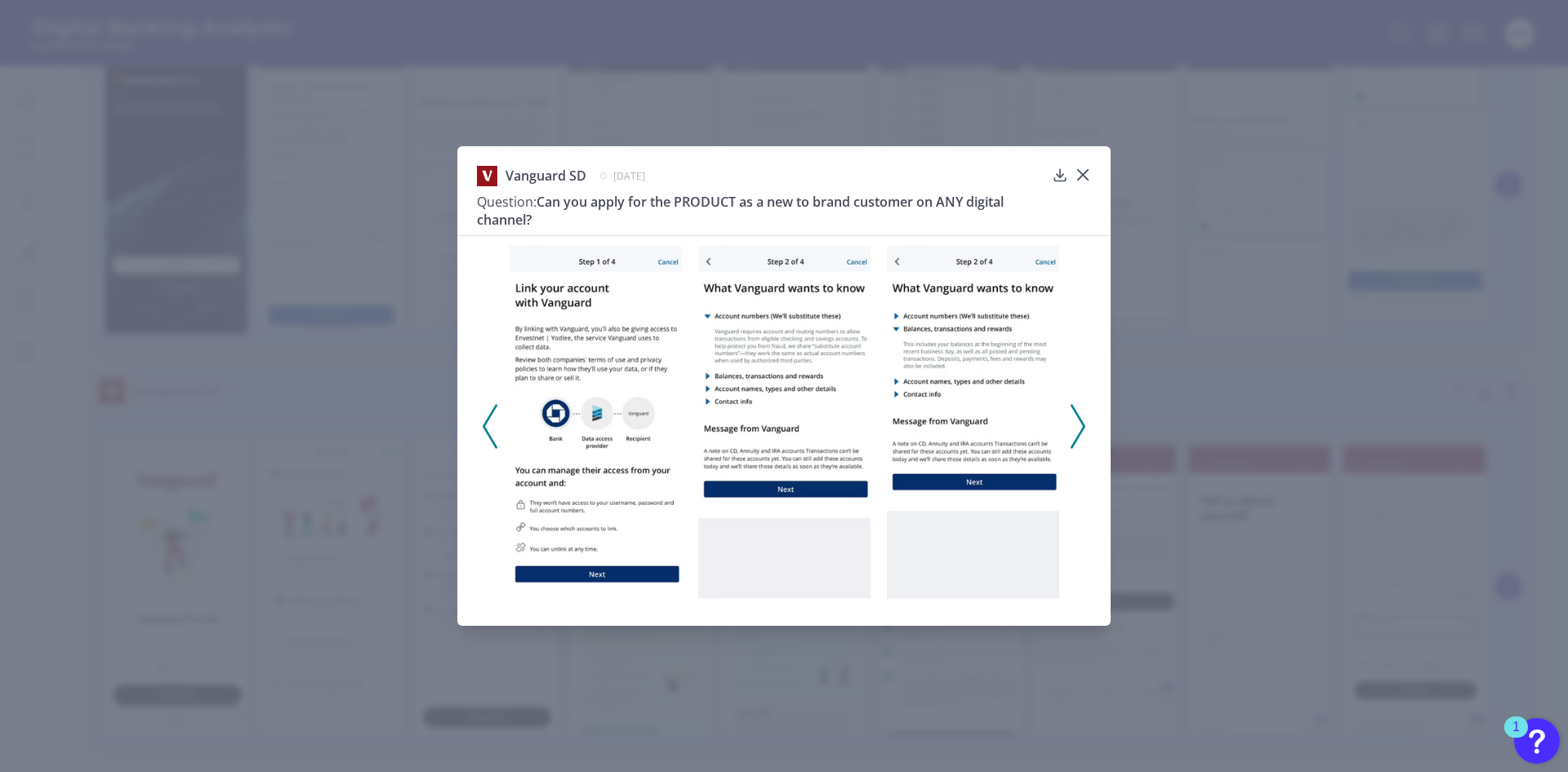
click at [1084, 431] on icon at bounding box center [1078, 427] width 15 height 44
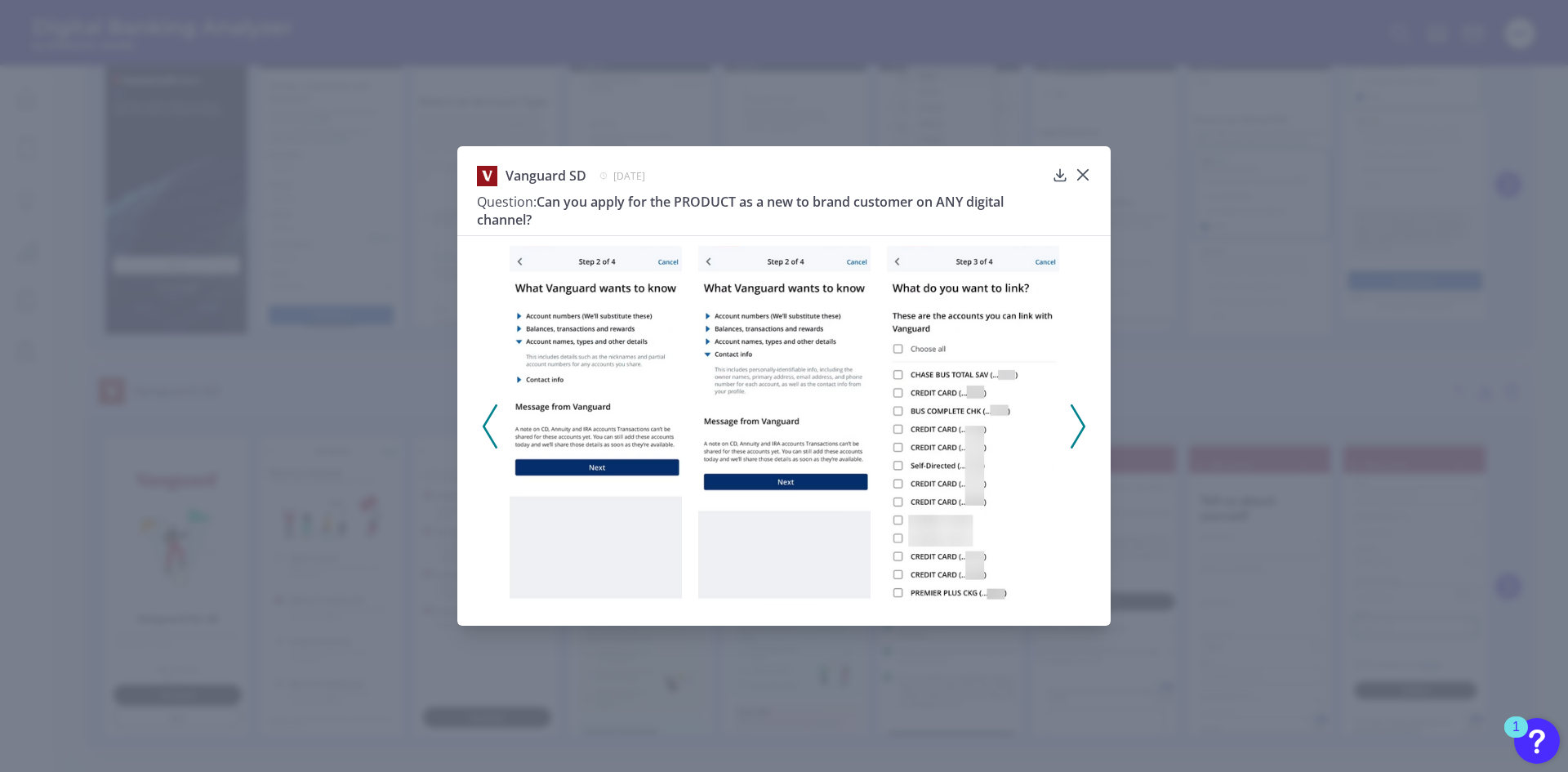
click at [1084, 431] on icon at bounding box center [1078, 427] width 15 height 44
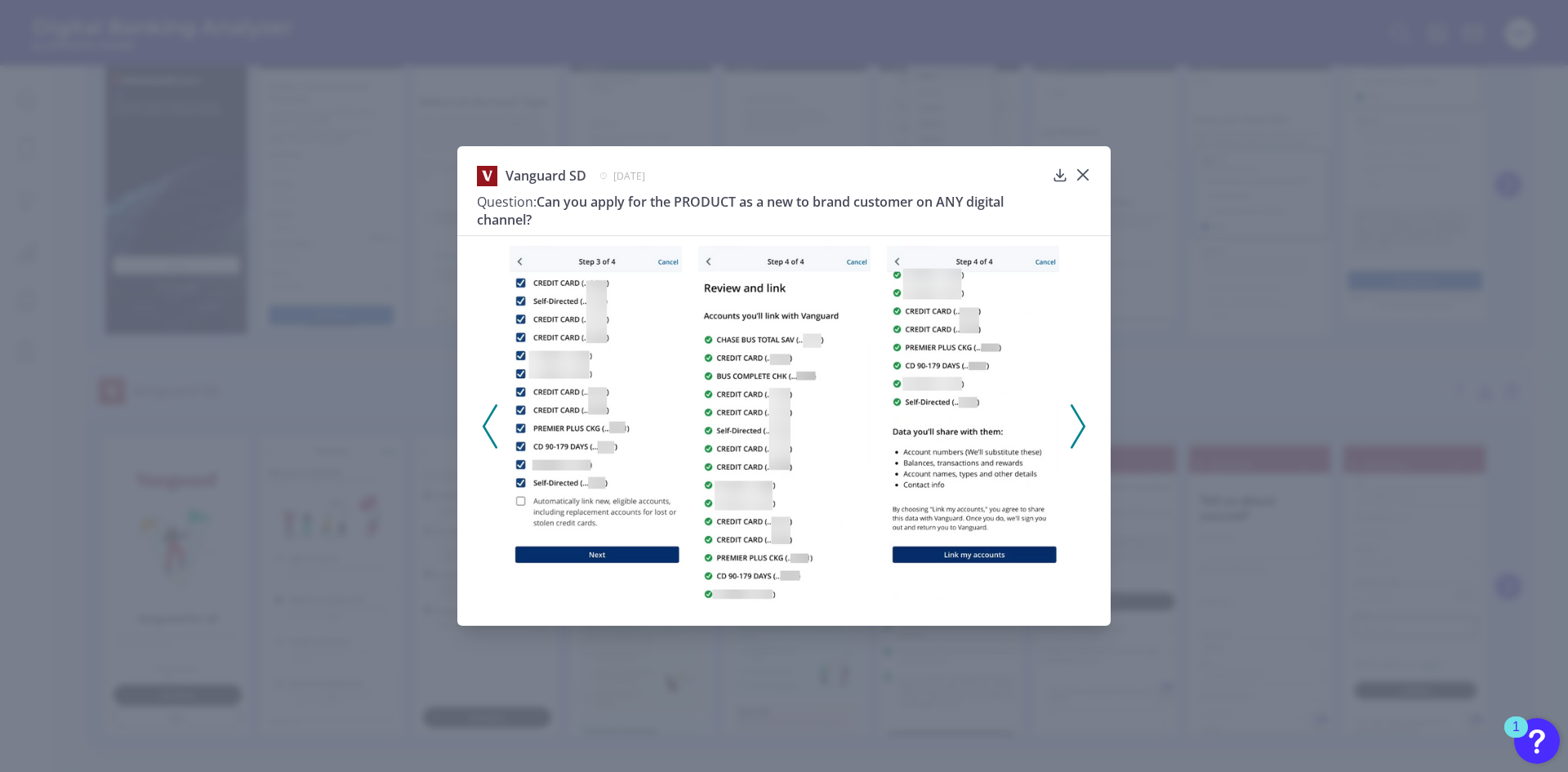
click at [1084, 431] on icon at bounding box center [1078, 427] width 15 height 44
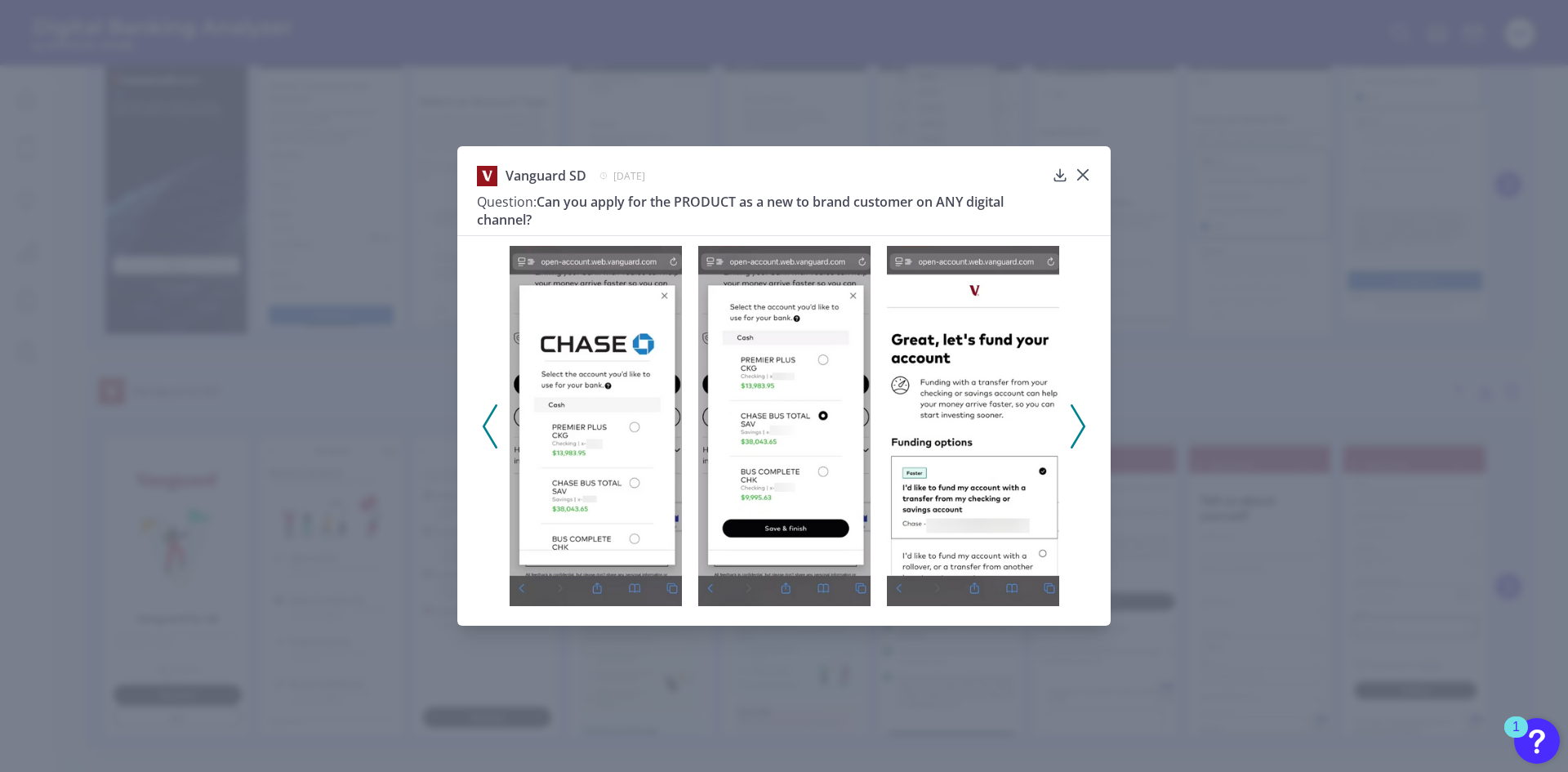
click at [1084, 431] on icon at bounding box center [1078, 427] width 15 height 44
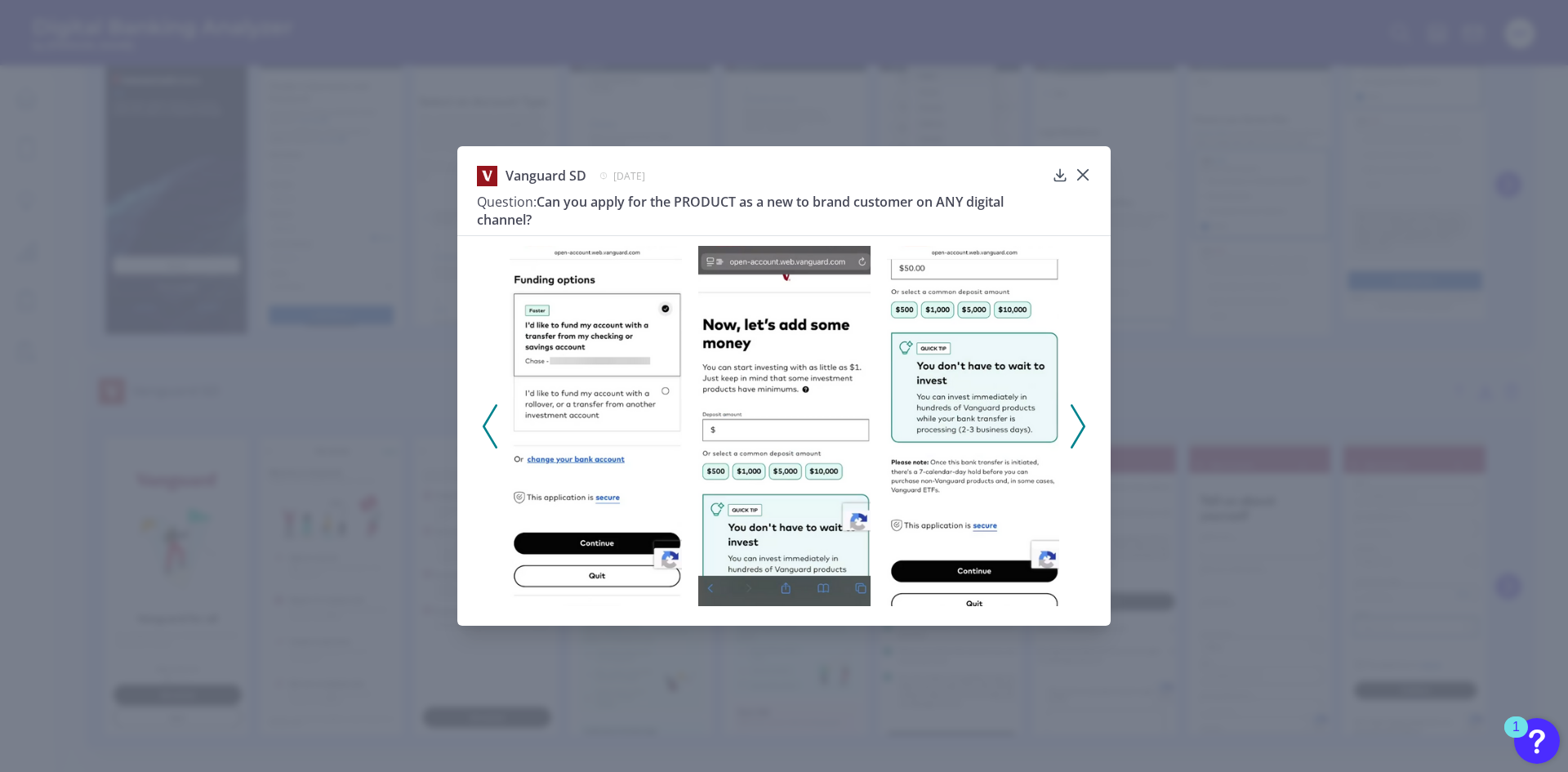
click at [1084, 431] on icon at bounding box center [1078, 427] width 15 height 44
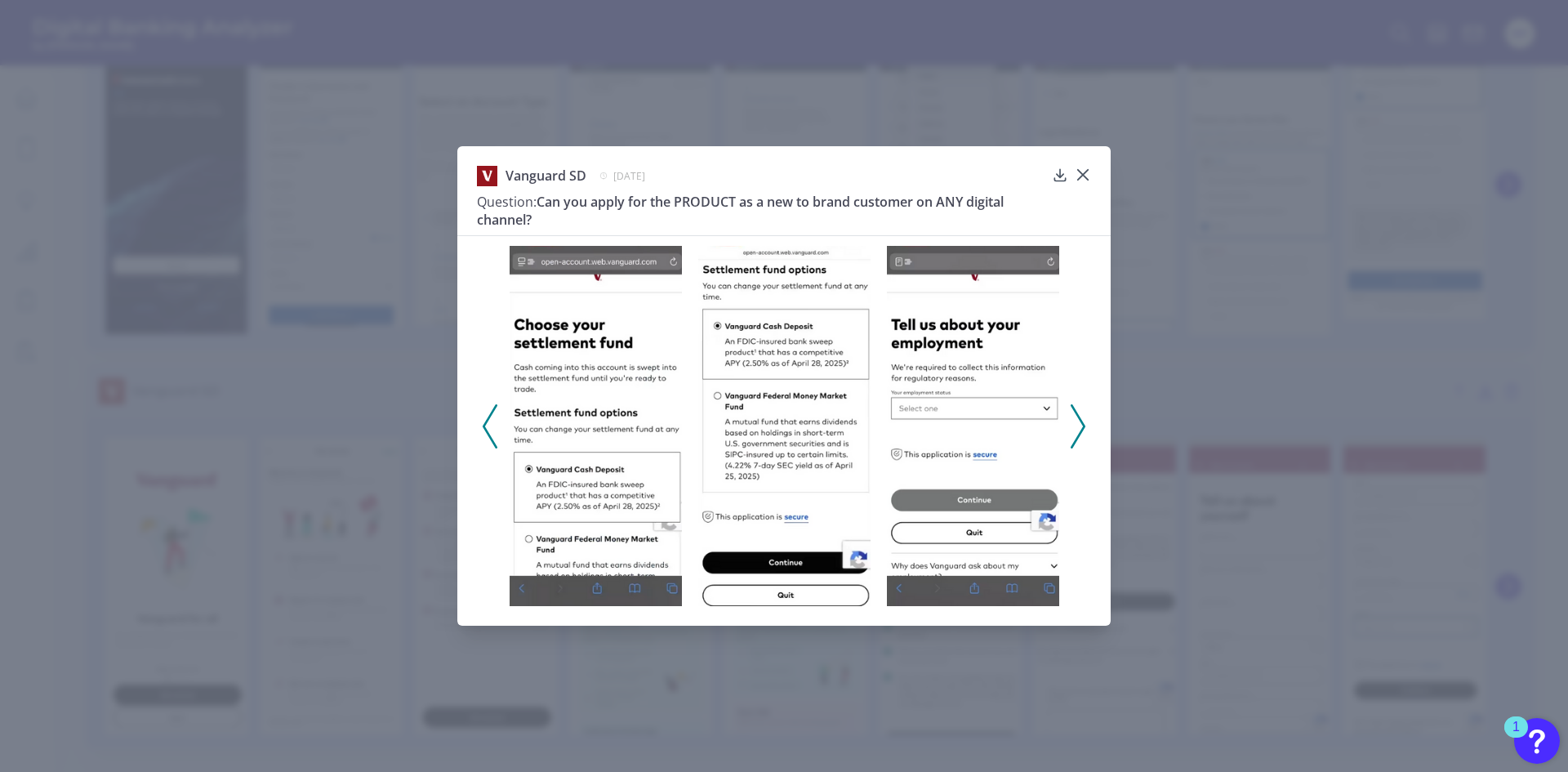
click at [587, 366] on img at bounding box center [596, 426] width 172 height 360
